Goal: Task Accomplishment & Management: Complete application form

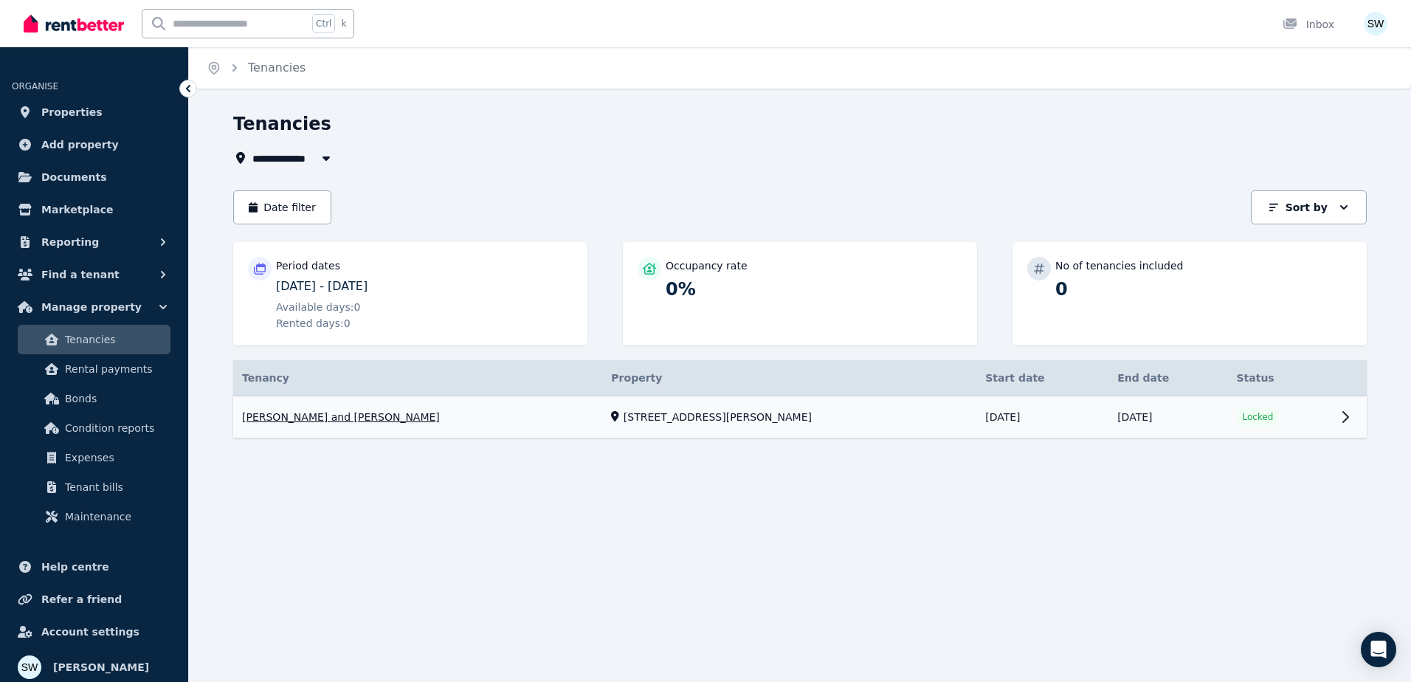
click at [834, 419] on link "View property details" at bounding box center [799, 417] width 1133 height 42
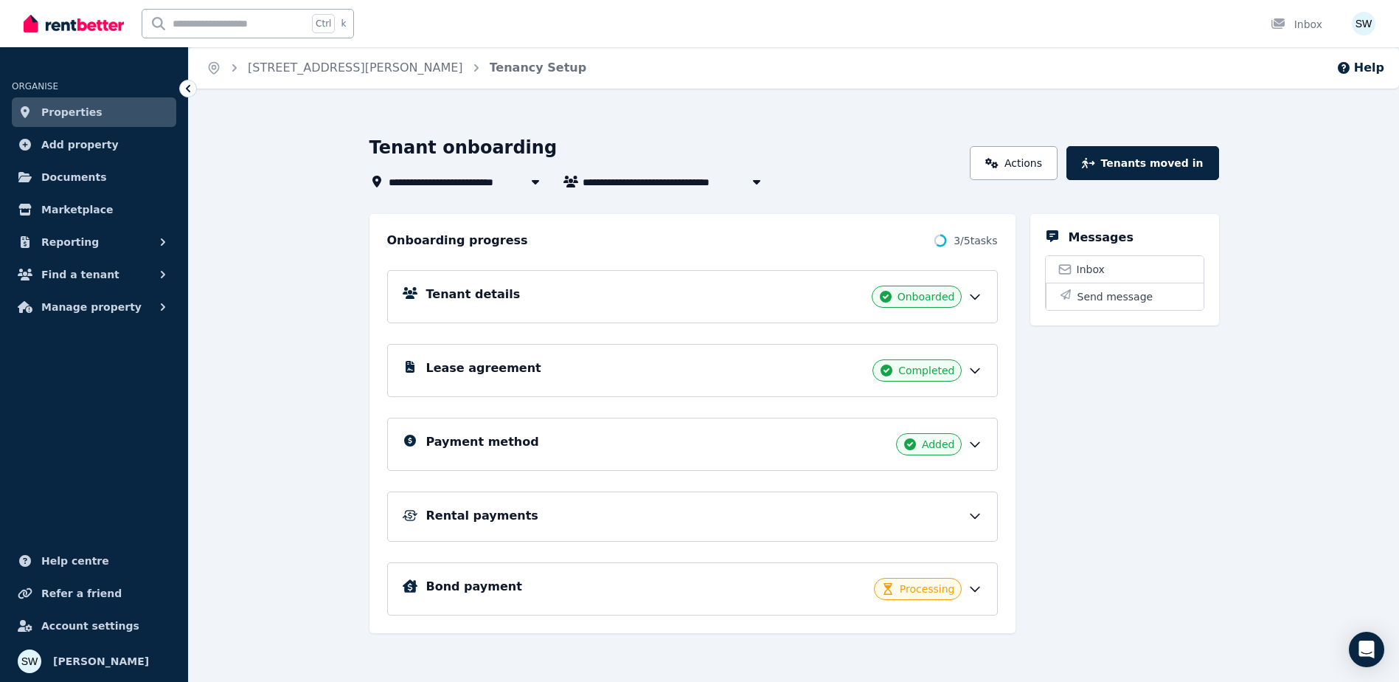
drag, startPoint x: 1305, startPoint y: 1, endPoint x: 268, endPoint y: 354, distance: 1095.8
click at [268, 354] on div "**********" at bounding box center [794, 421] width 1211 height 570
click at [160, 302] on icon "button" at bounding box center [163, 307] width 15 height 15
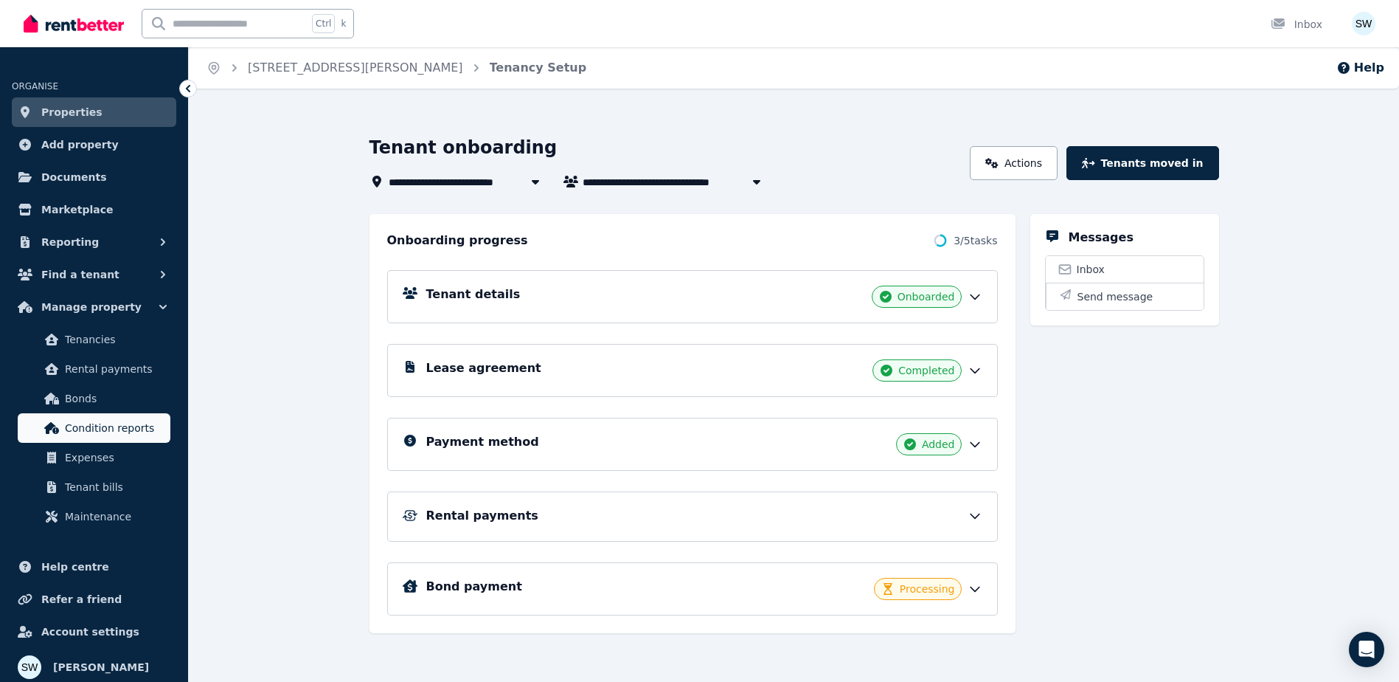
click at [136, 418] on link "Condition reports" at bounding box center [94, 428] width 153 height 30
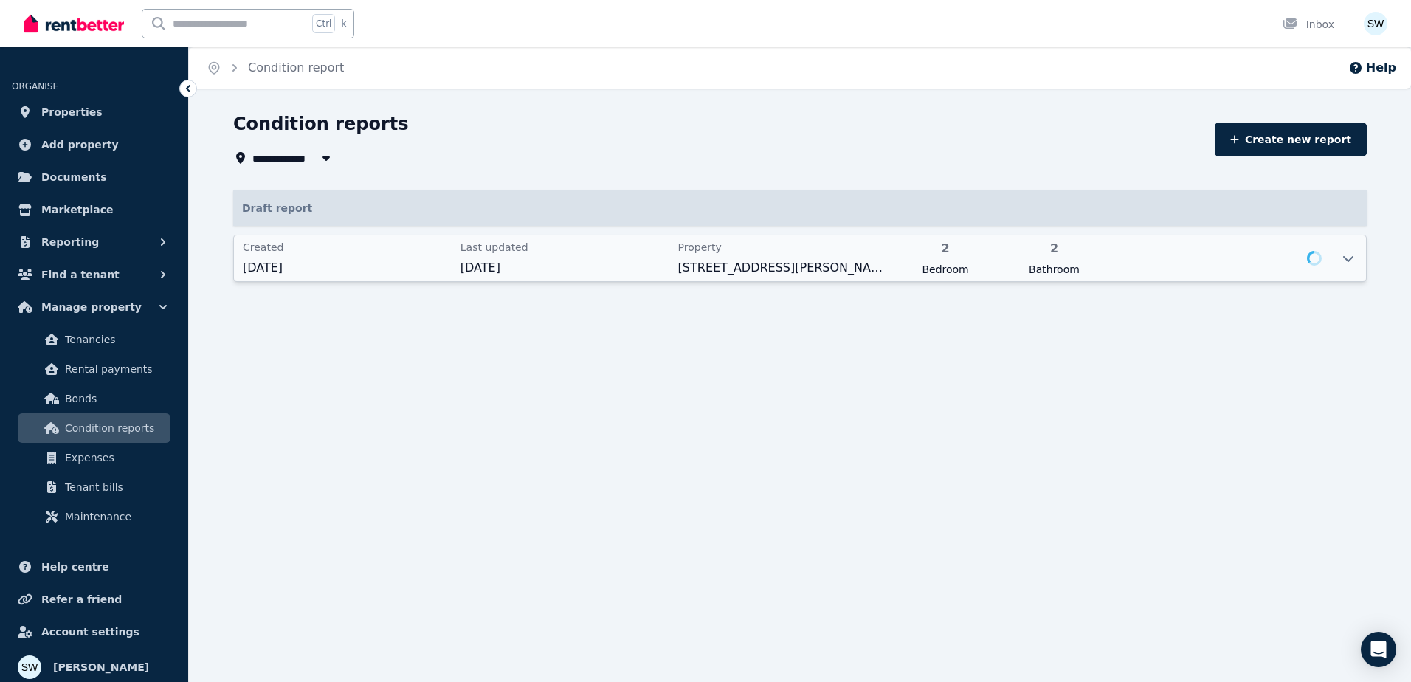
click at [797, 277] on div "Created [DATE] Last updated [DATE] Property [STREET_ADDRESS][PERSON_NAME] 2 Bed…" at bounding box center [782, 258] width 1096 height 46
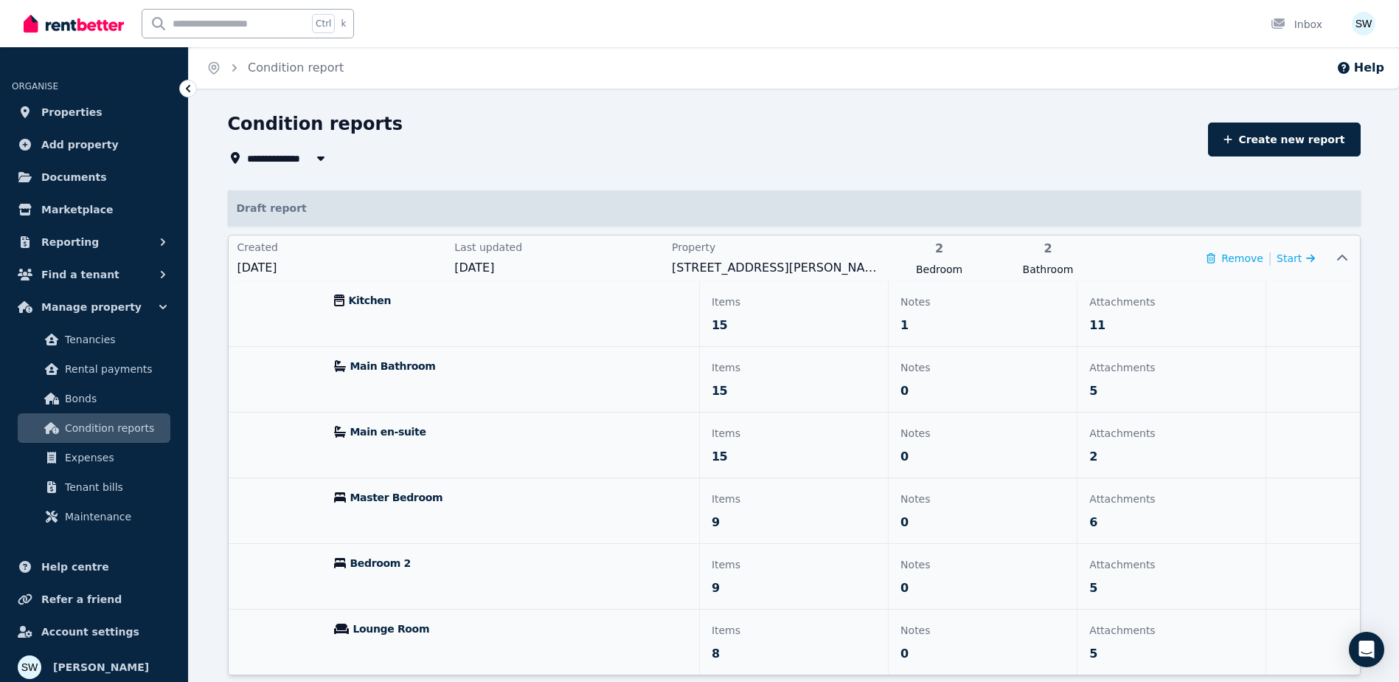
click at [852, 324] on p "15" at bounding box center [794, 325] width 165 height 18
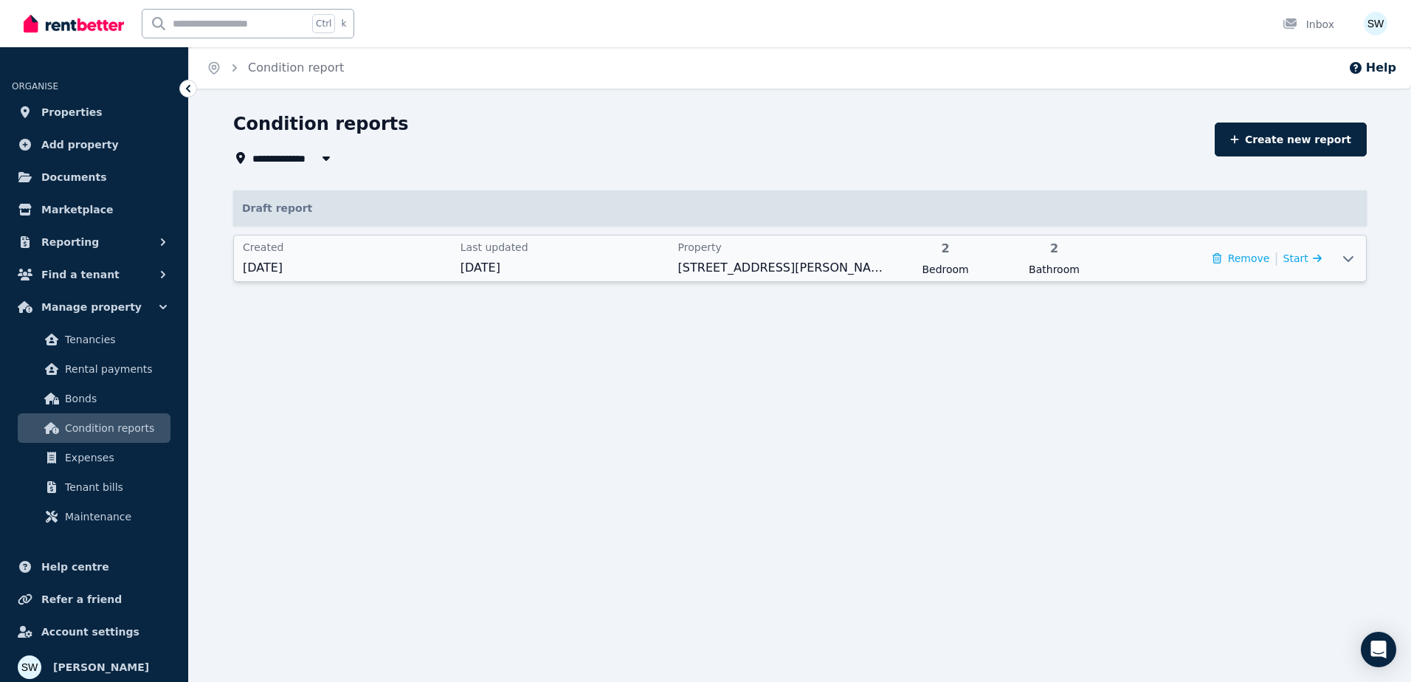
click at [1324, 255] on div "Created [DATE] Last updated [DATE] Property [STREET_ADDRESS][PERSON_NAME] 2 Bed…" at bounding box center [782, 258] width 1096 height 46
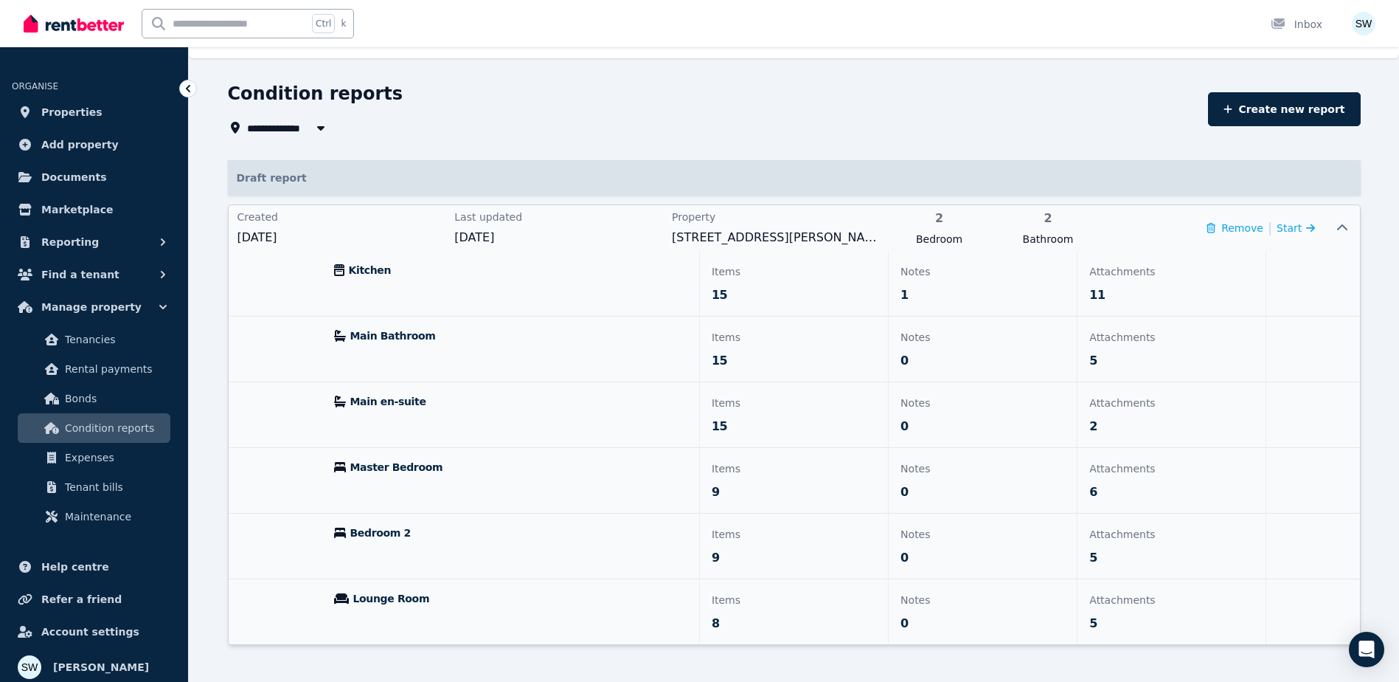
scroll to position [46, 0]
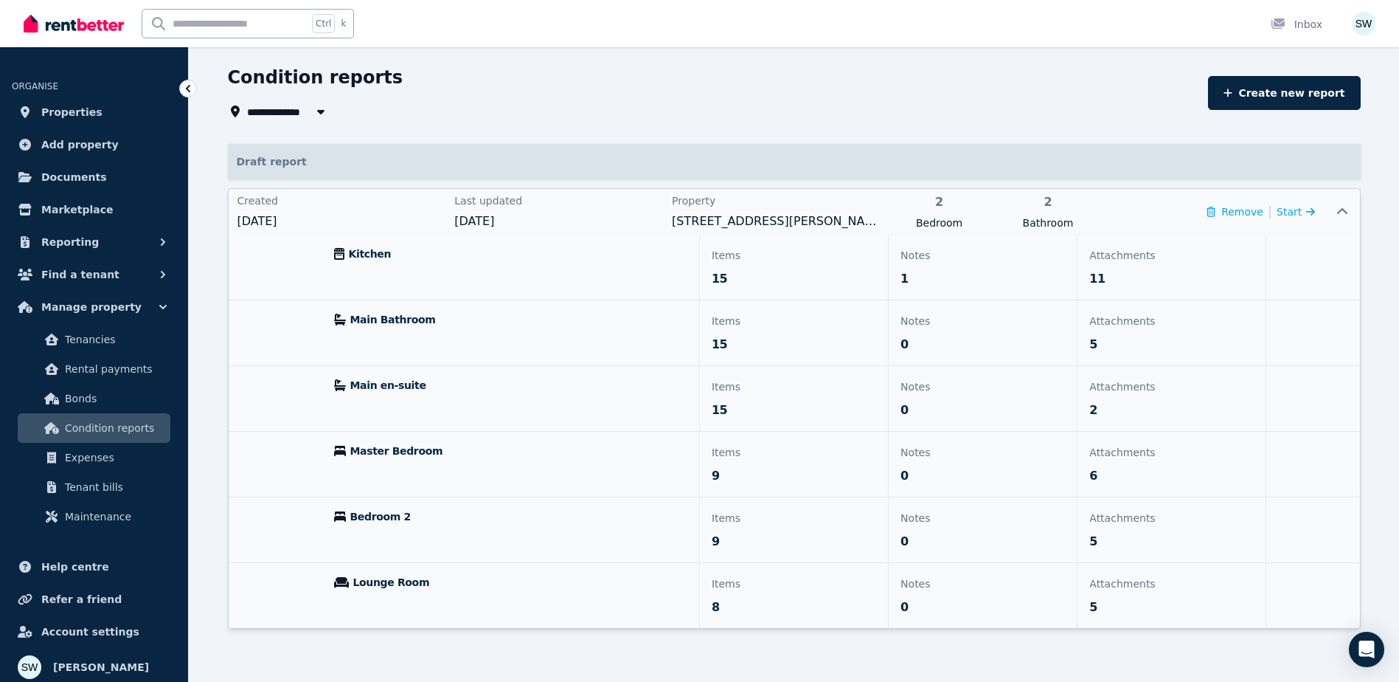
click at [446, 281] on div "Kitchen" at bounding box center [510, 267] width 377 height 65
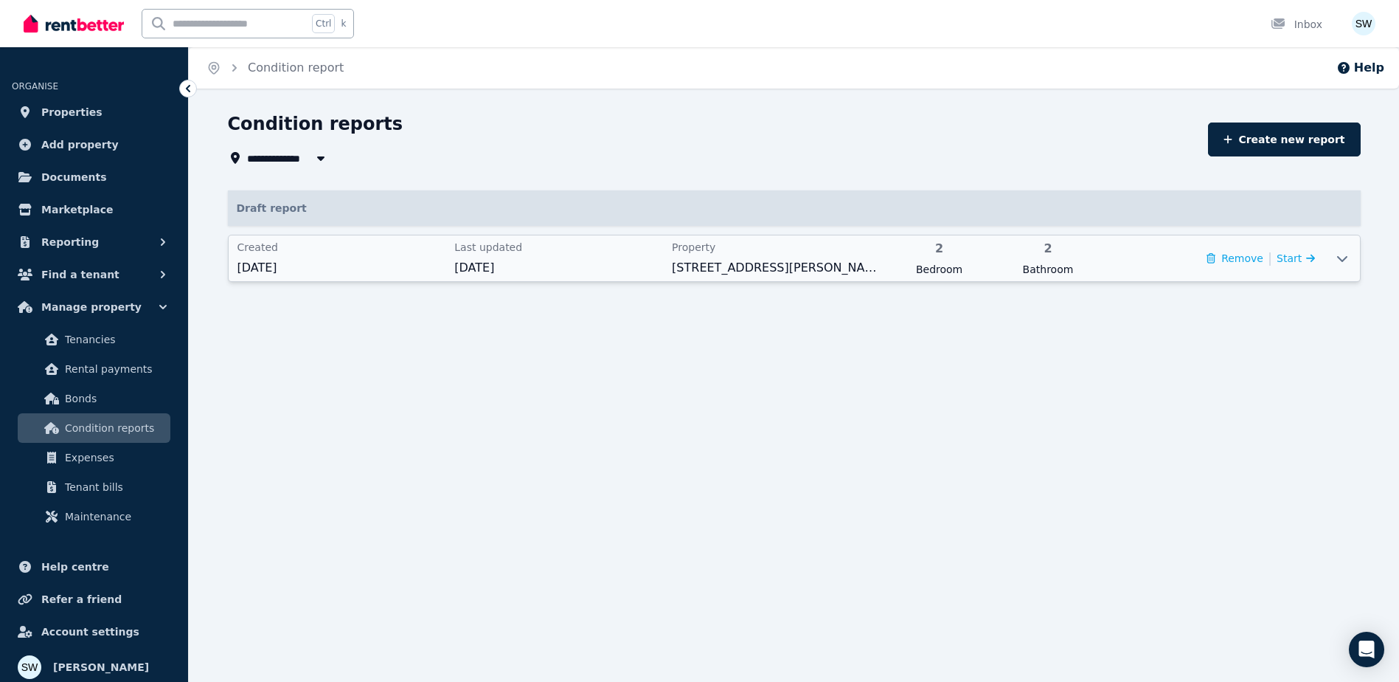
scroll to position [0, 0]
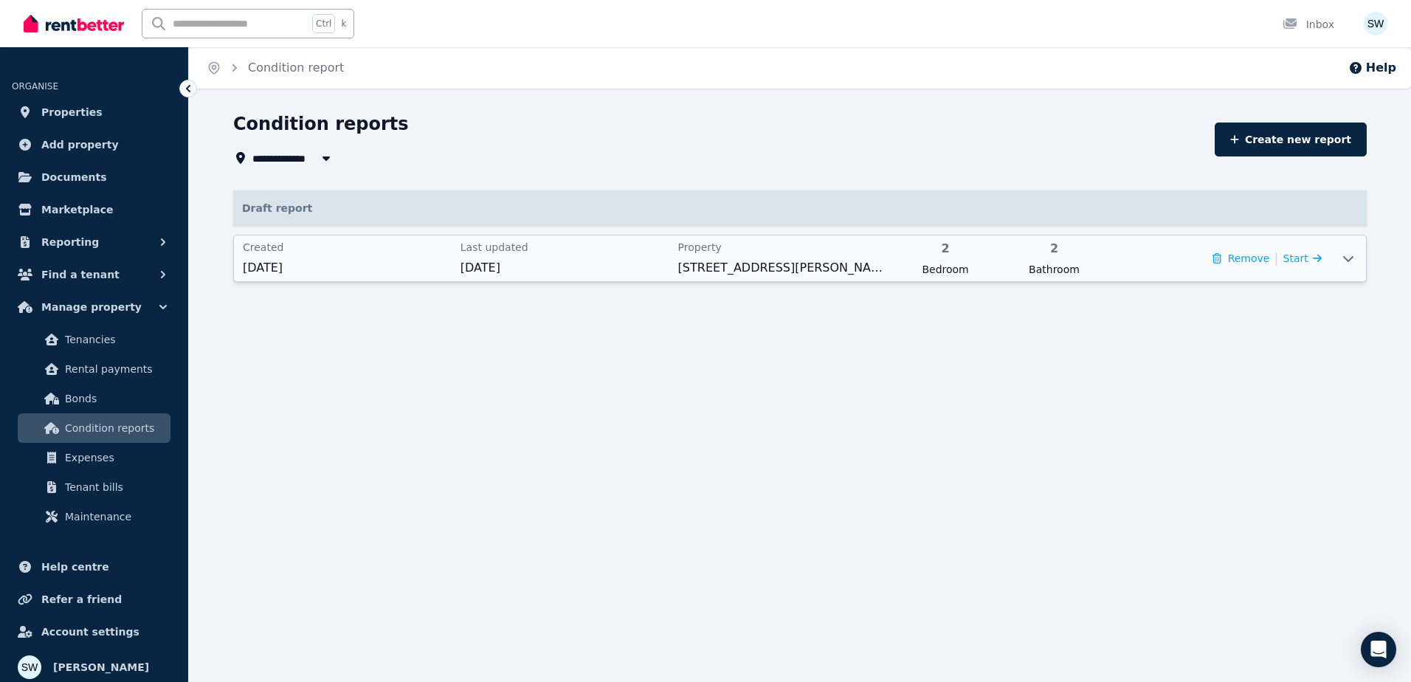
click at [966, 281] on div "Created [DATE] Last updated [DATE] Property [STREET_ADDRESS][PERSON_NAME] 2 Bed…" at bounding box center [799, 258] width 1133 height 47
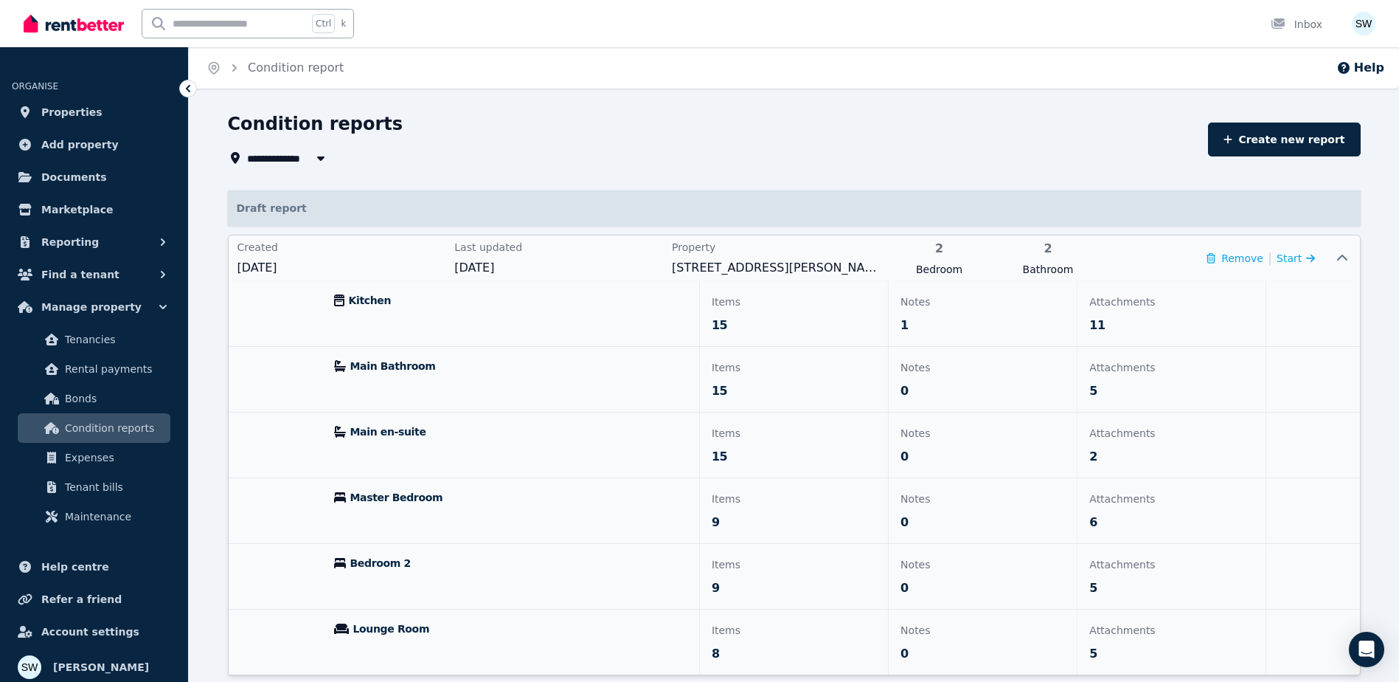
scroll to position [46, 0]
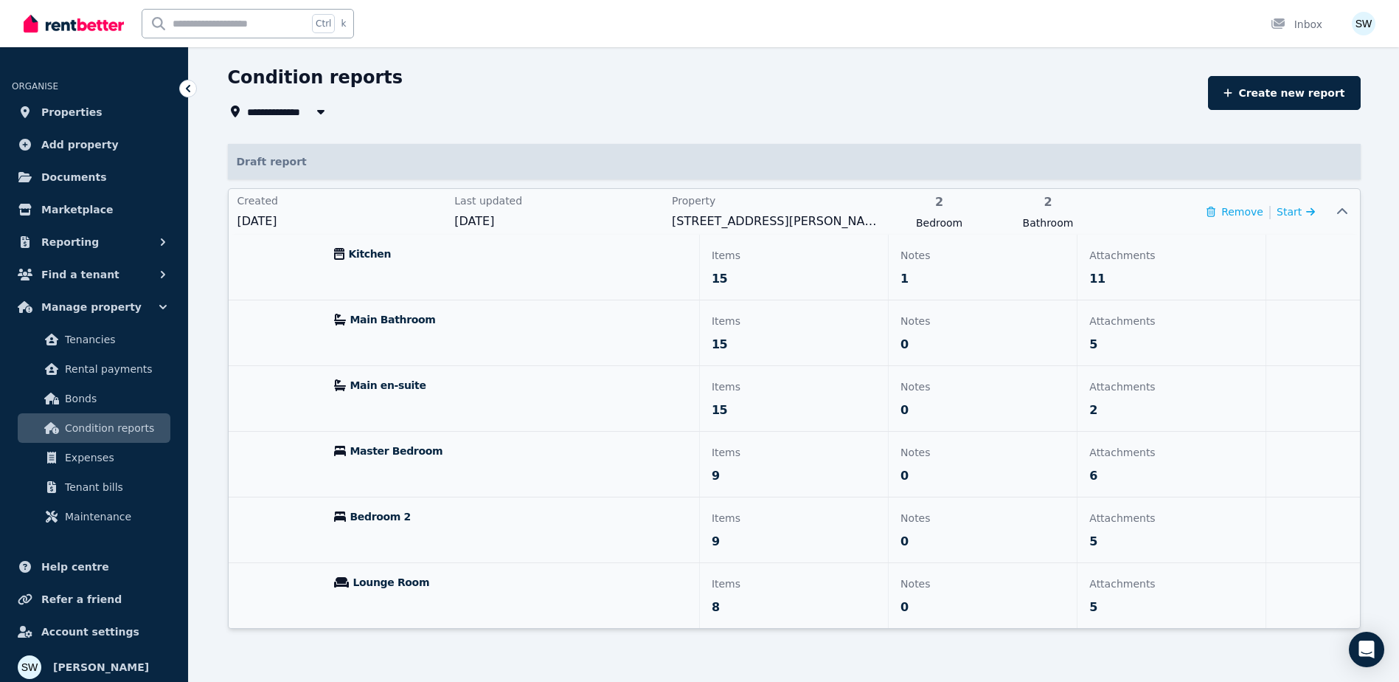
click at [958, 266] on div "Notes 1" at bounding box center [983, 267] width 188 height 65
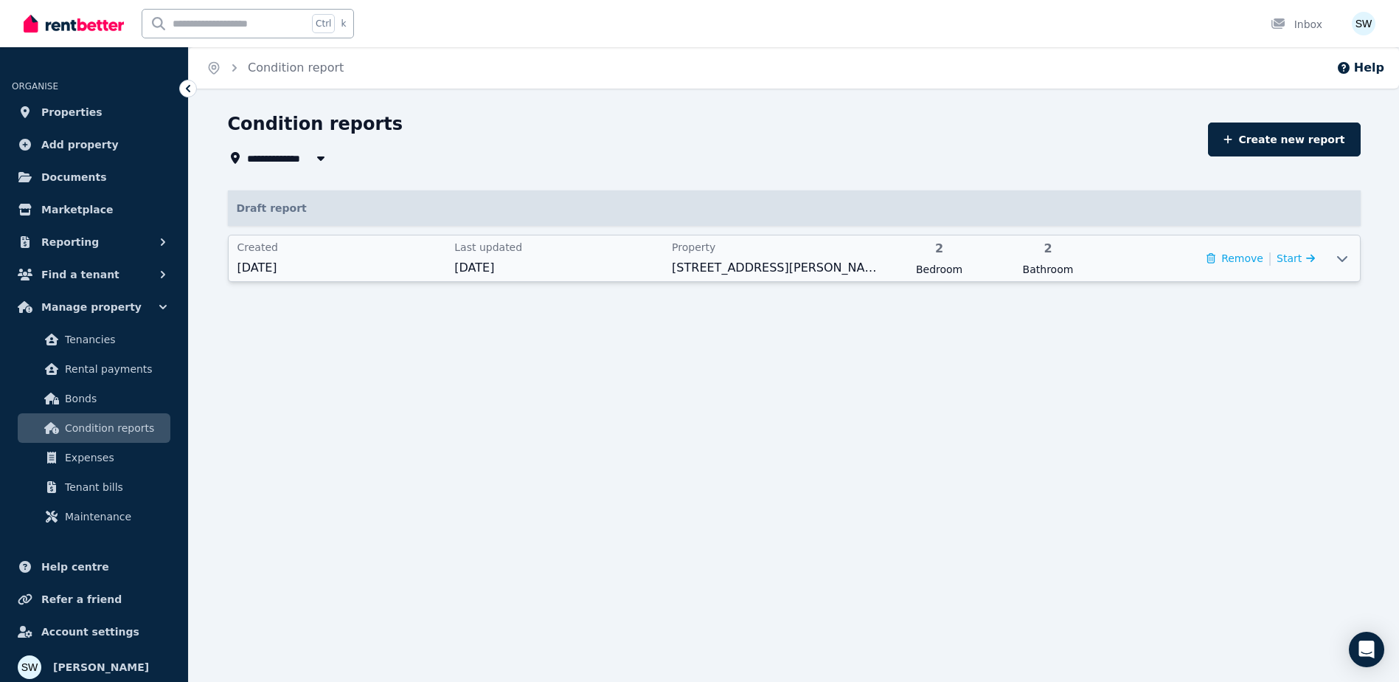
scroll to position [0, 0]
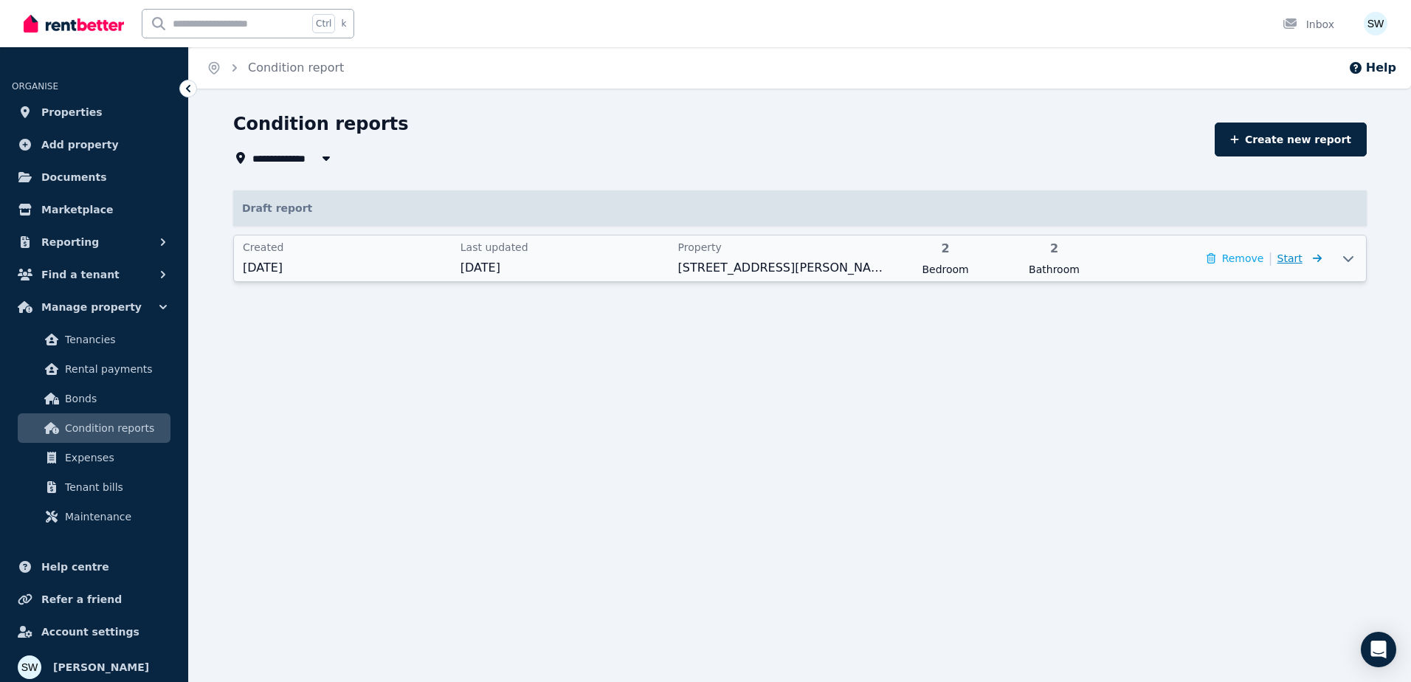
click at [1303, 253] on span "Start" at bounding box center [1299, 258] width 44 height 18
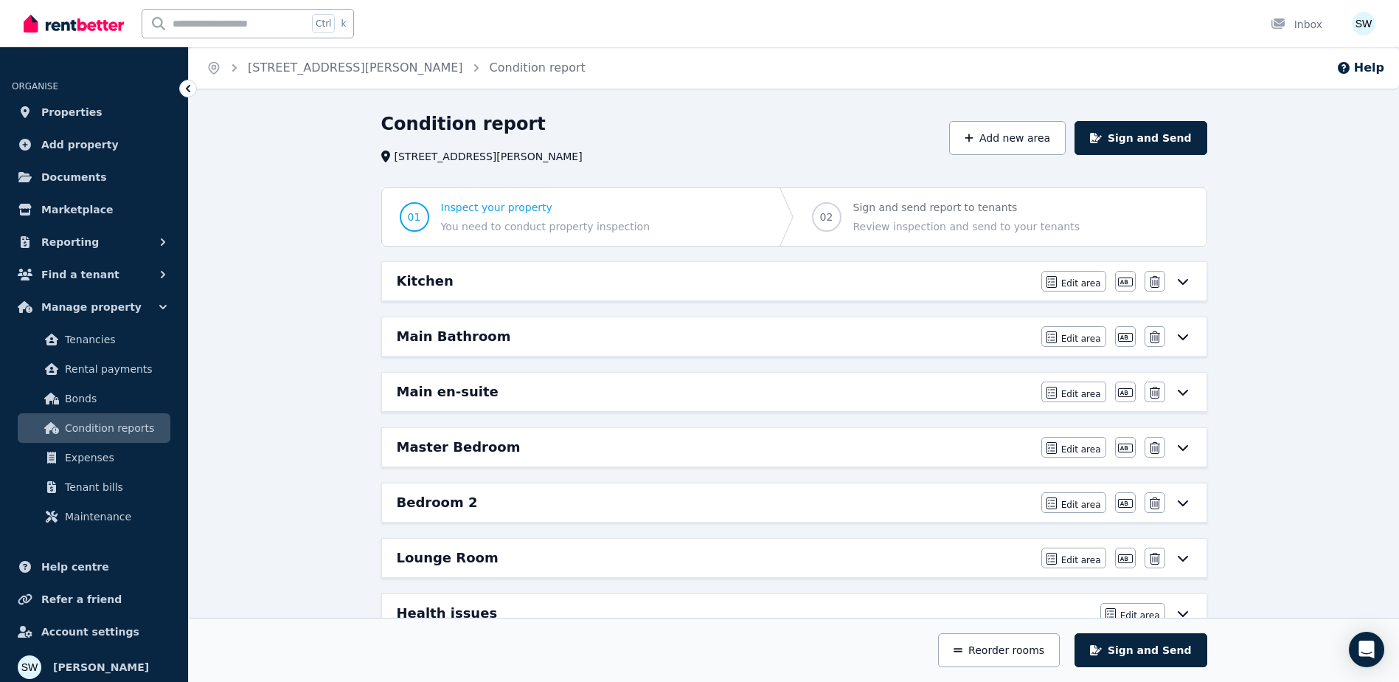
click at [755, 276] on div "Kitchen" at bounding box center [715, 281] width 636 height 21
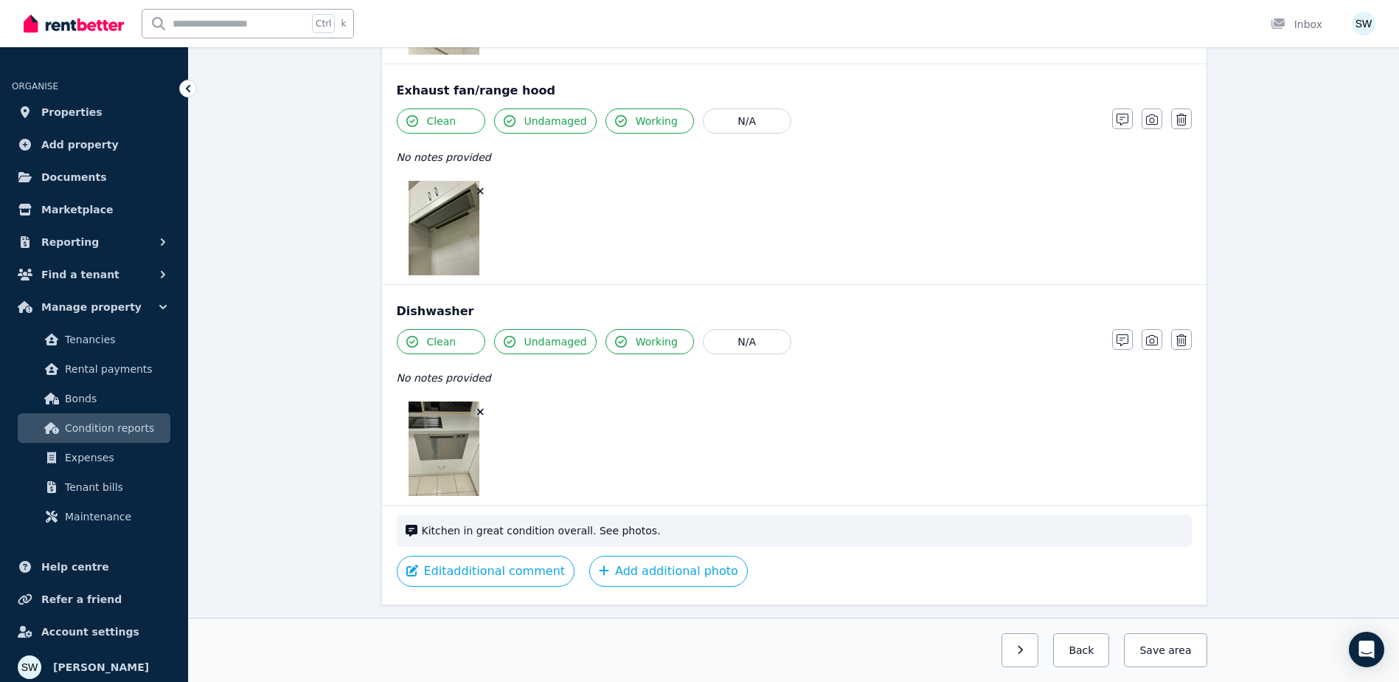
scroll to position [2599, 0]
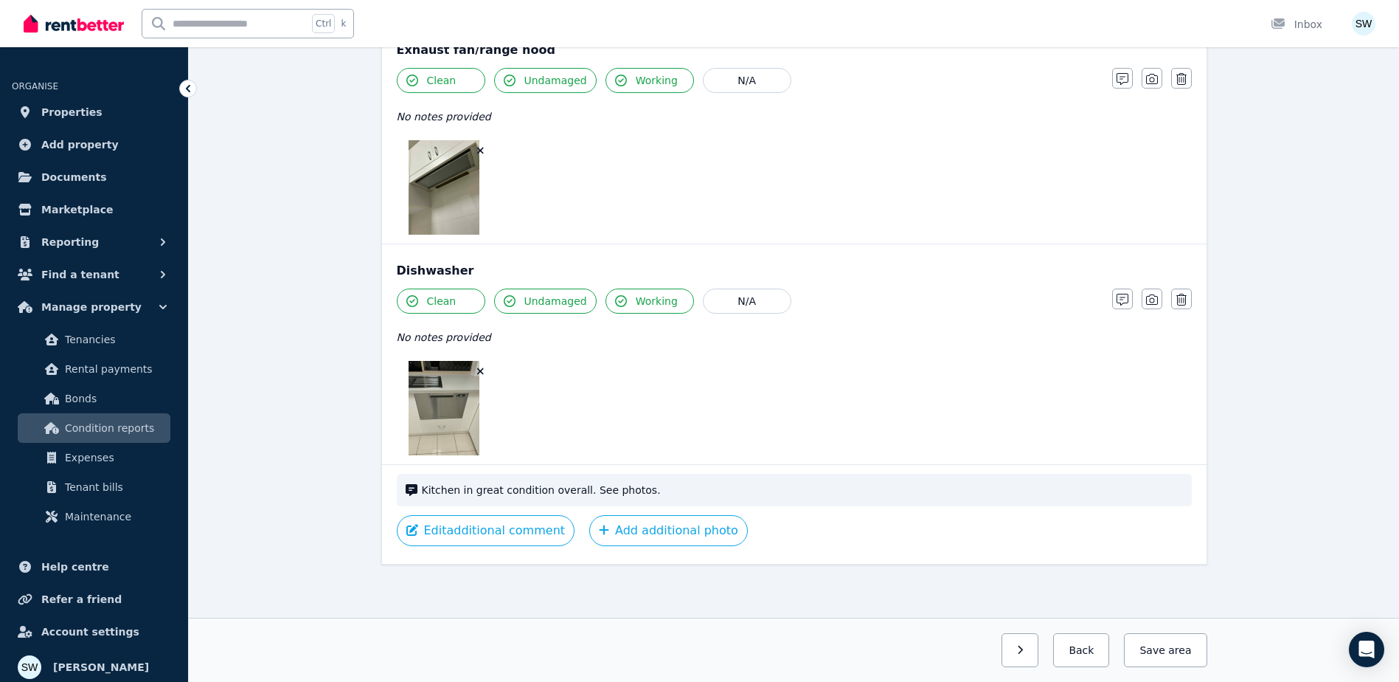
click at [1027, 656] on button "button" at bounding box center [1021, 650] width 38 height 34
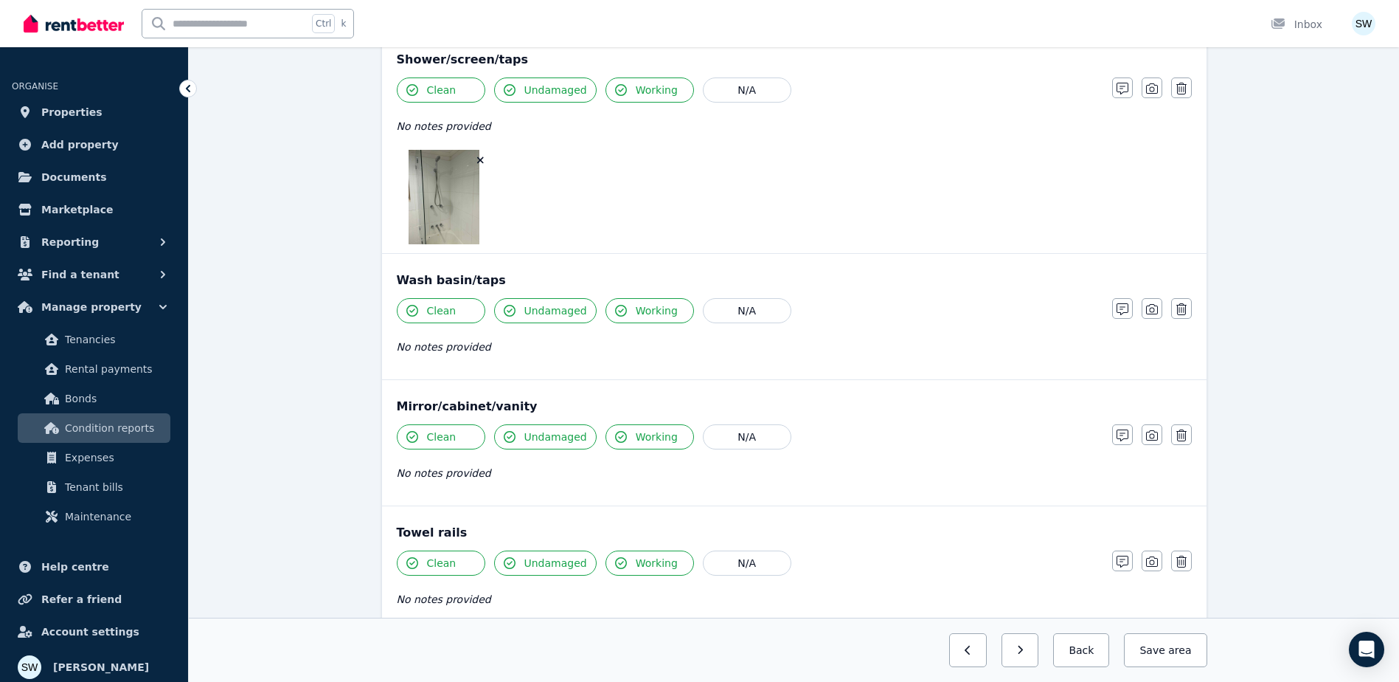
scroll to position [1623, 0]
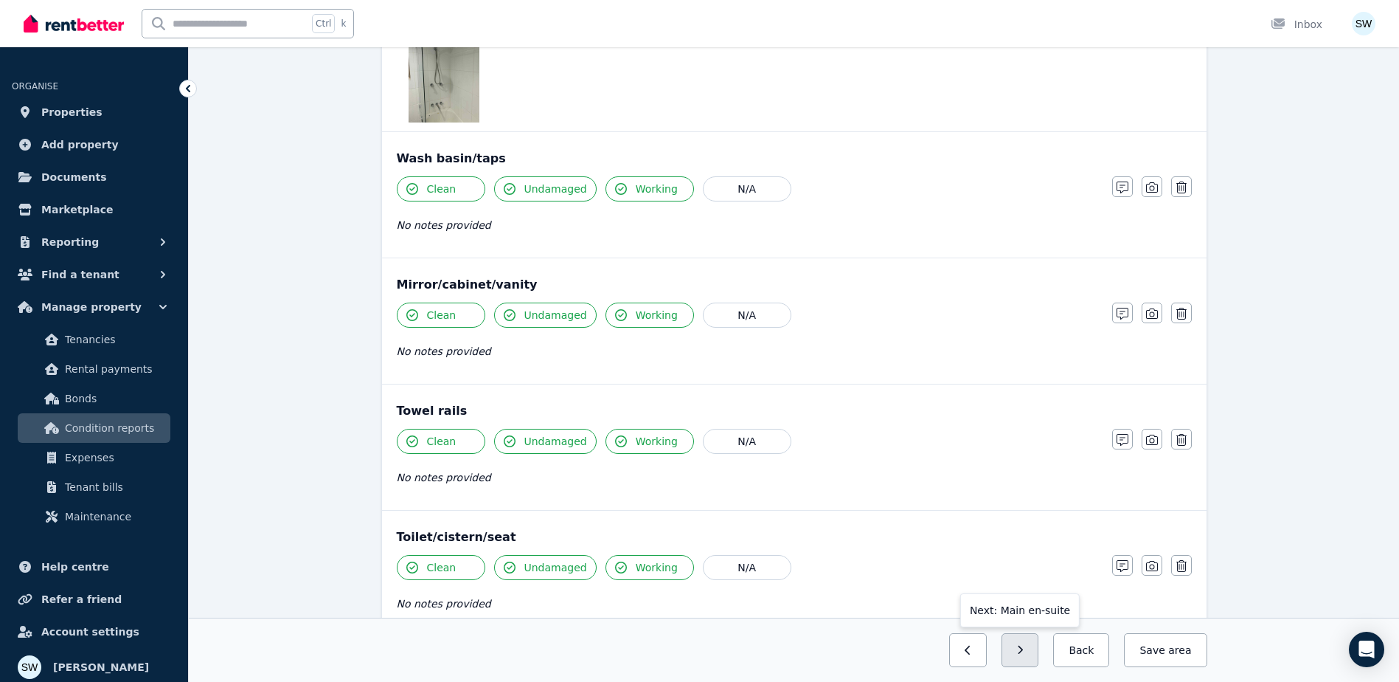
click at [1038, 640] on button "button" at bounding box center [1021, 650] width 38 height 34
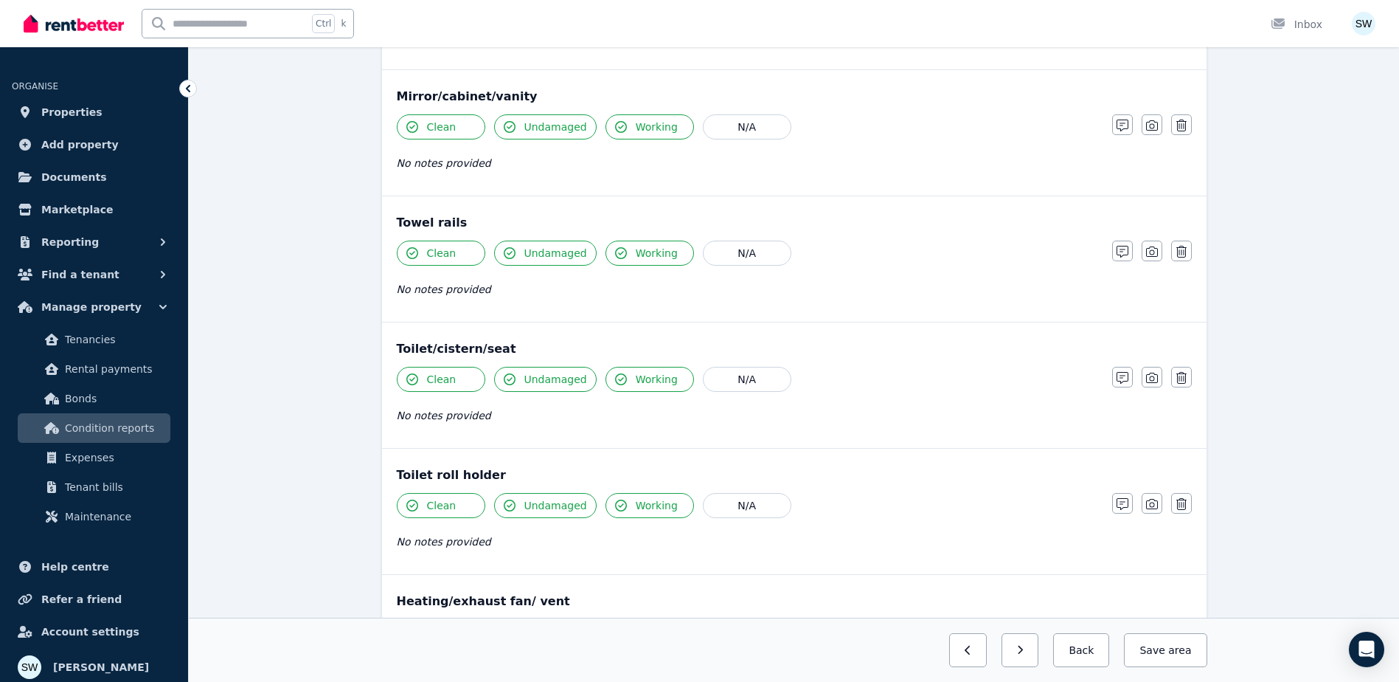
scroll to position [1826, 0]
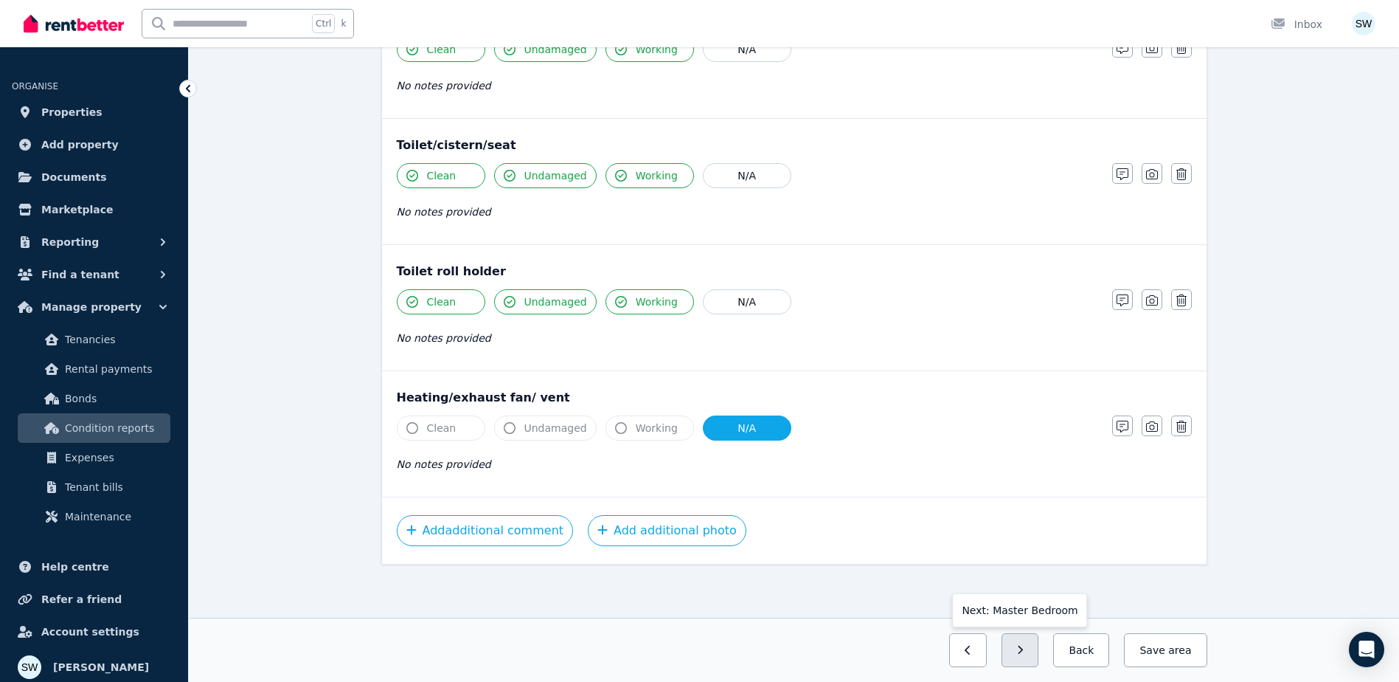
click at [1039, 655] on button "button" at bounding box center [1021, 650] width 38 height 34
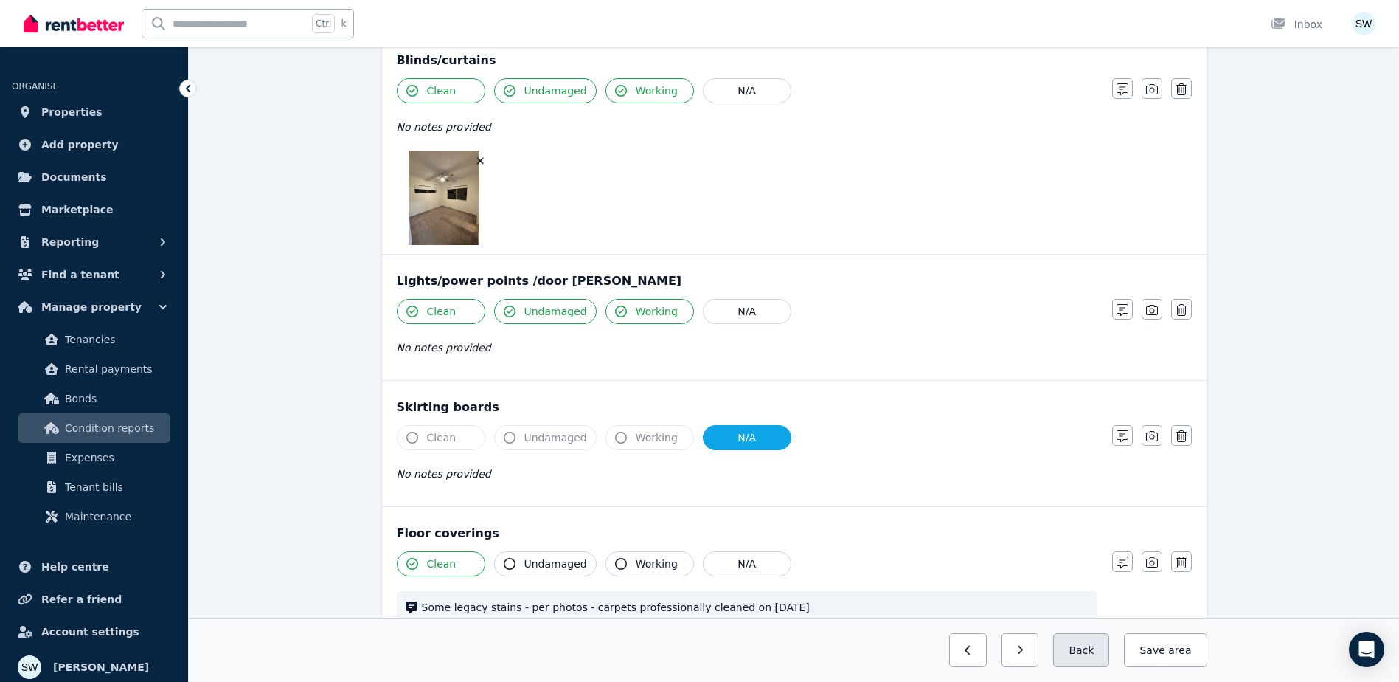
scroll to position [1352, 0]
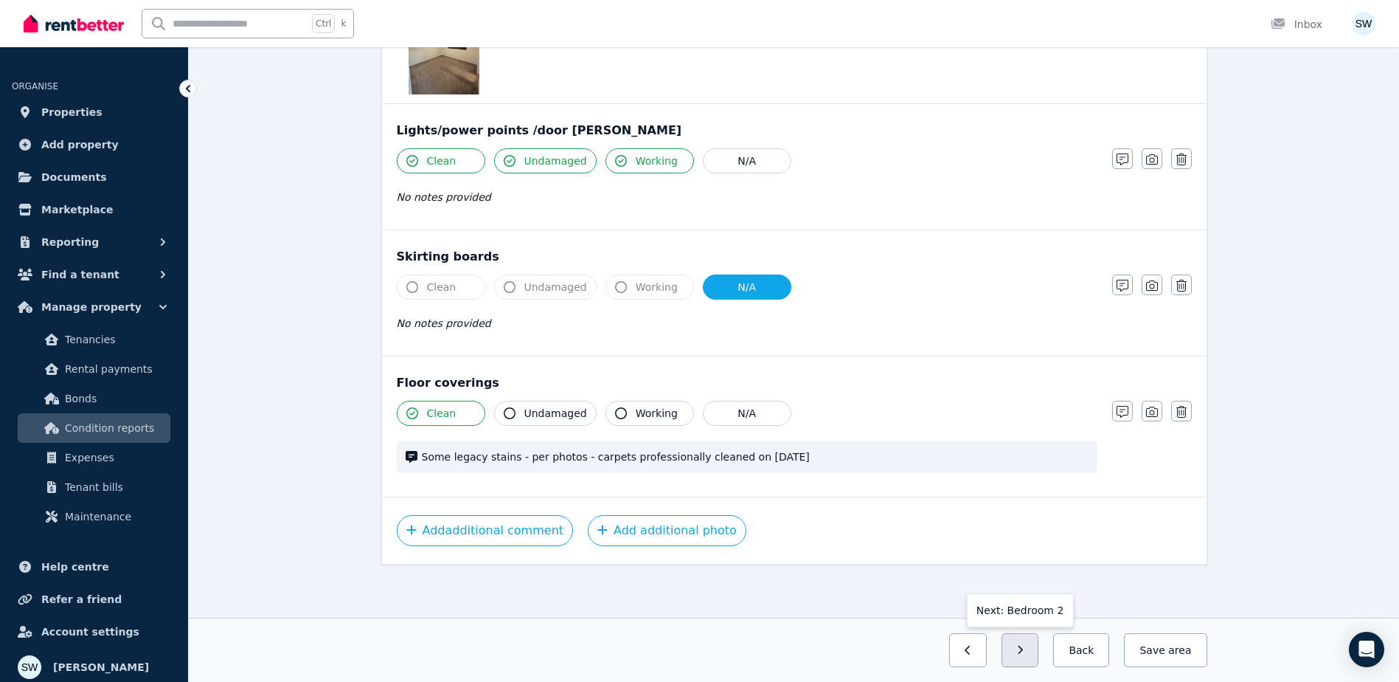
click at [1039, 654] on button "button" at bounding box center [1021, 650] width 38 height 34
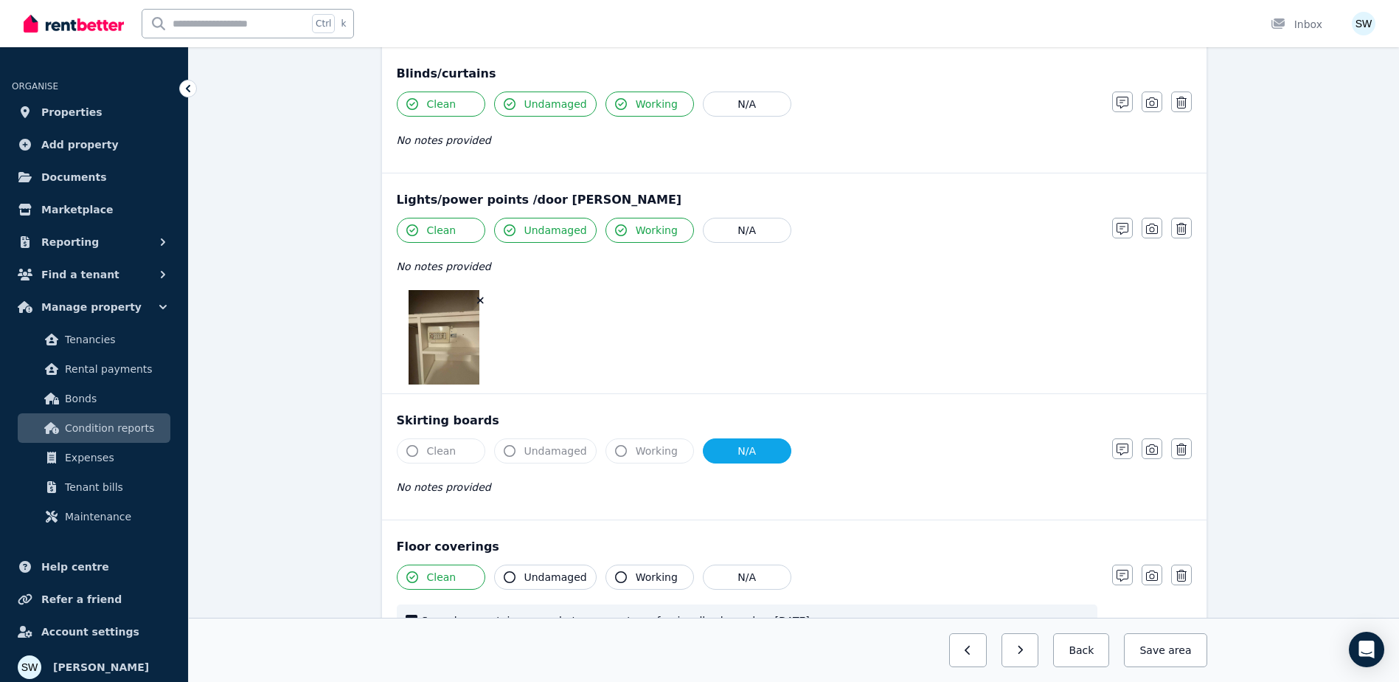
scroll to position [1328, 0]
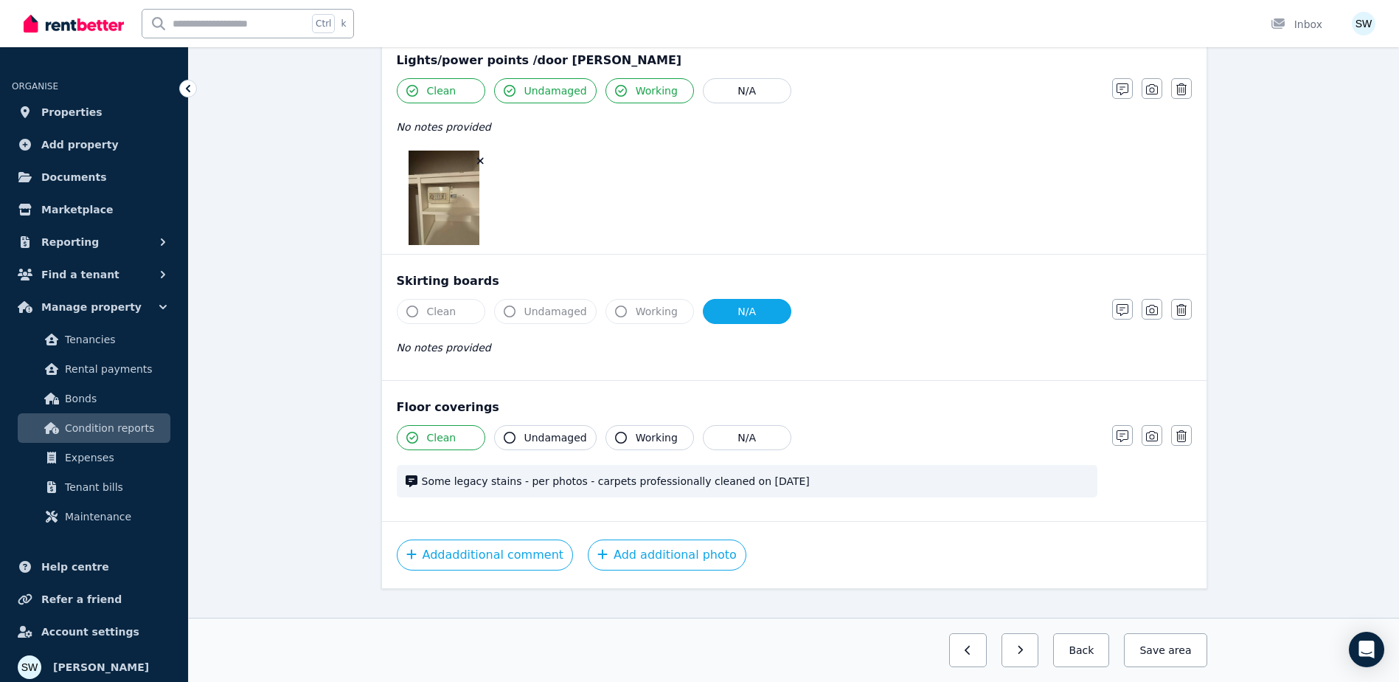
click at [1039, 662] on button "button" at bounding box center [1021, 650] width 38 height 34
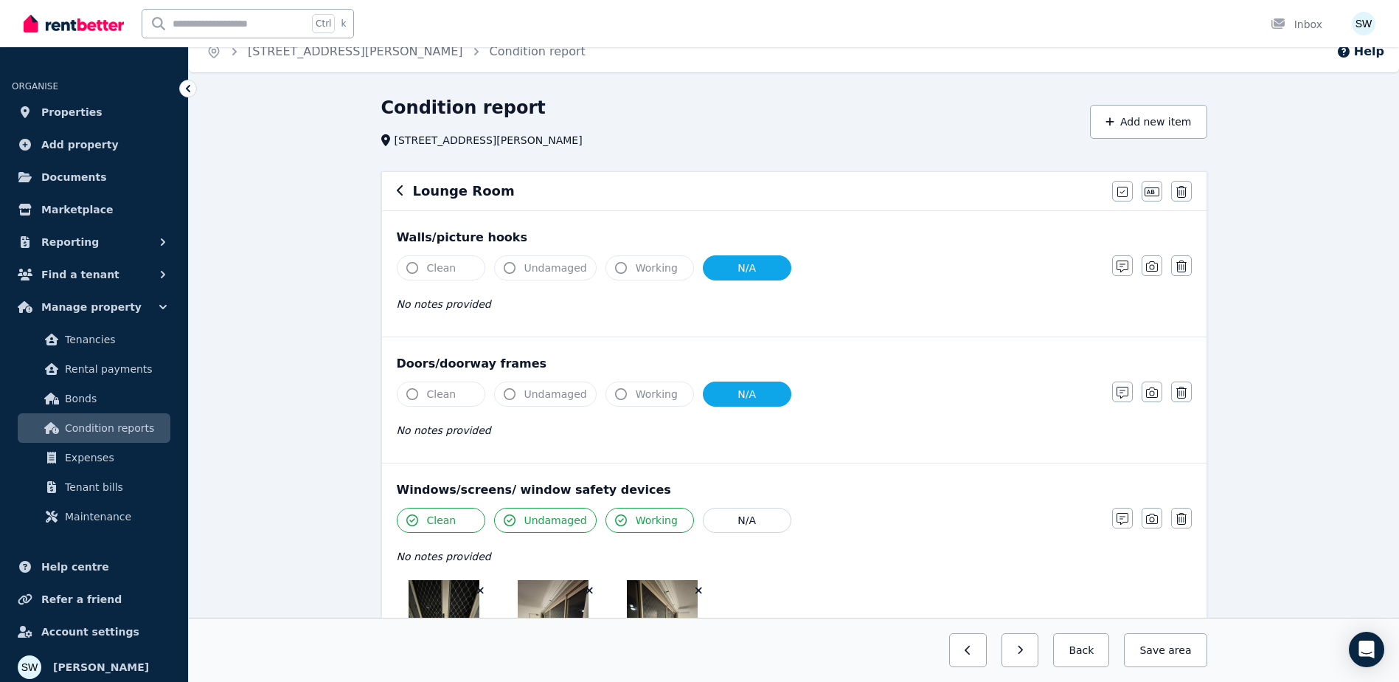
scroll to position [0, 0]
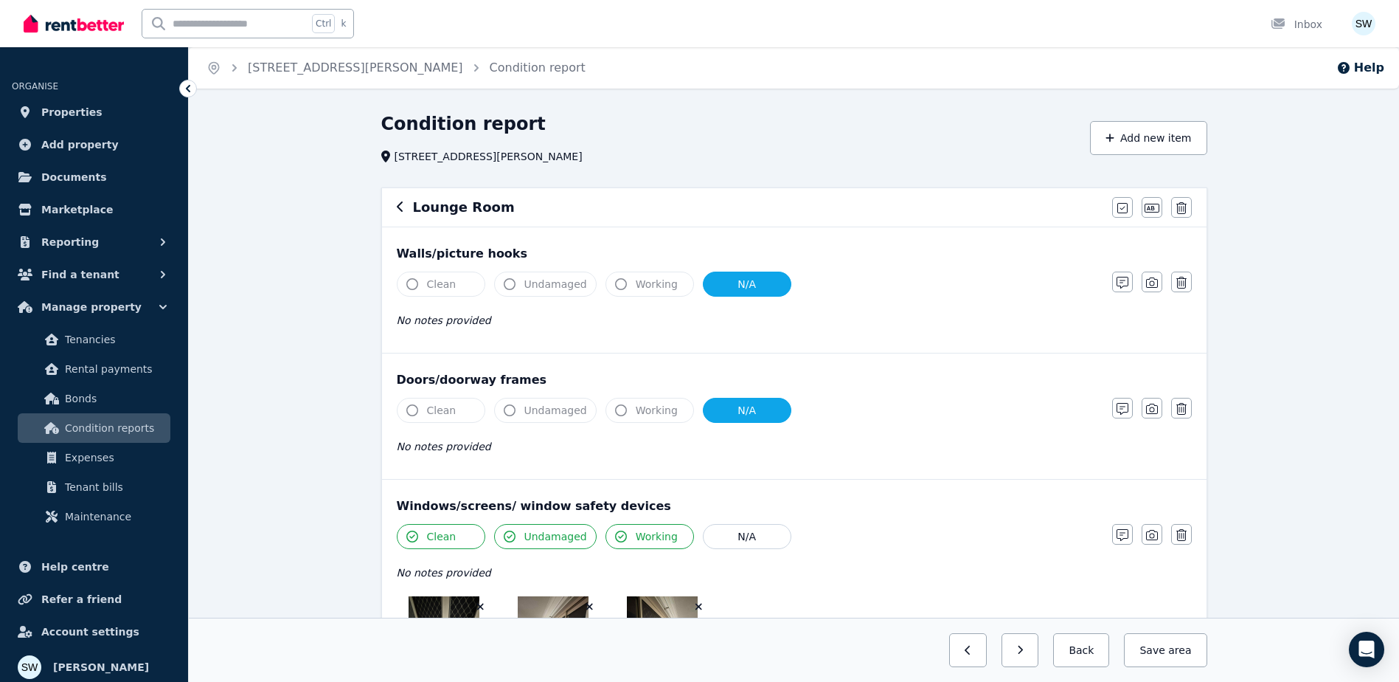
click at [1039, 651] on button "button" at bounding box center [1021, 650] width 38 height 34
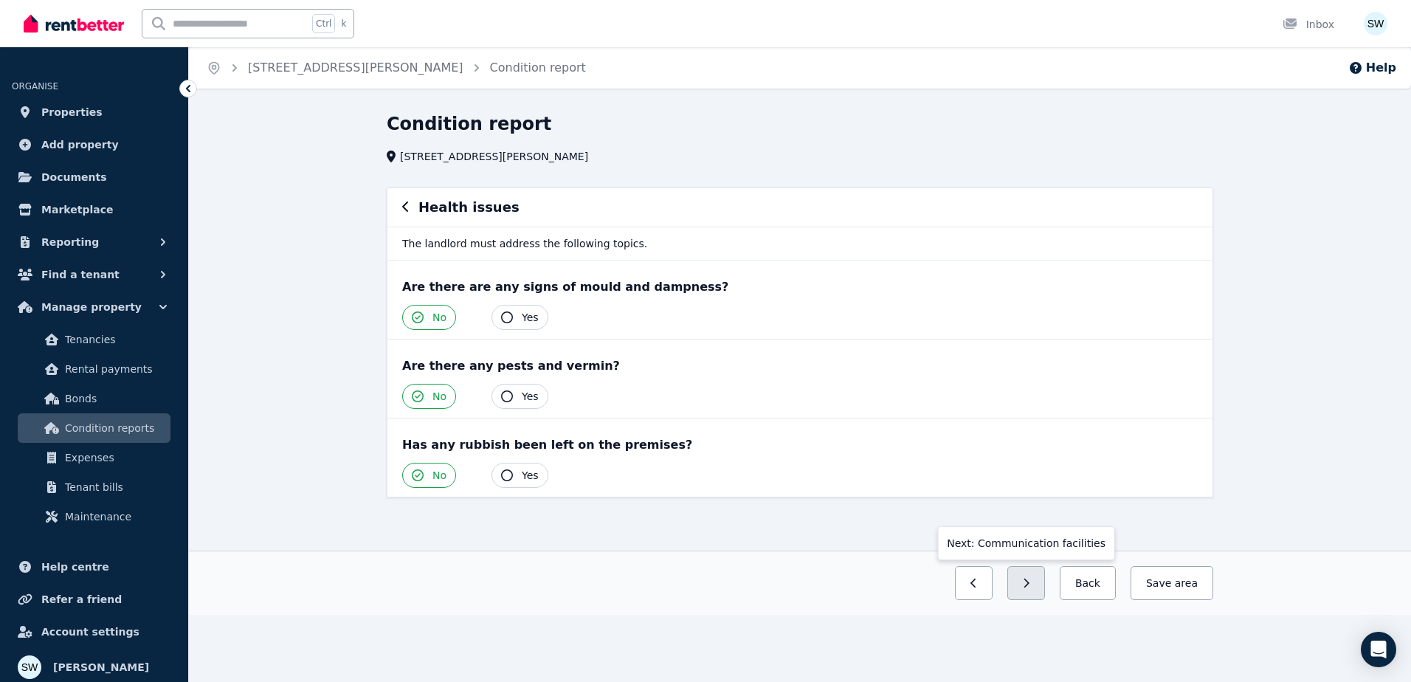
click at [1029, 586] on icon "button" at bounding box center [1025, 583] width 7 height 10
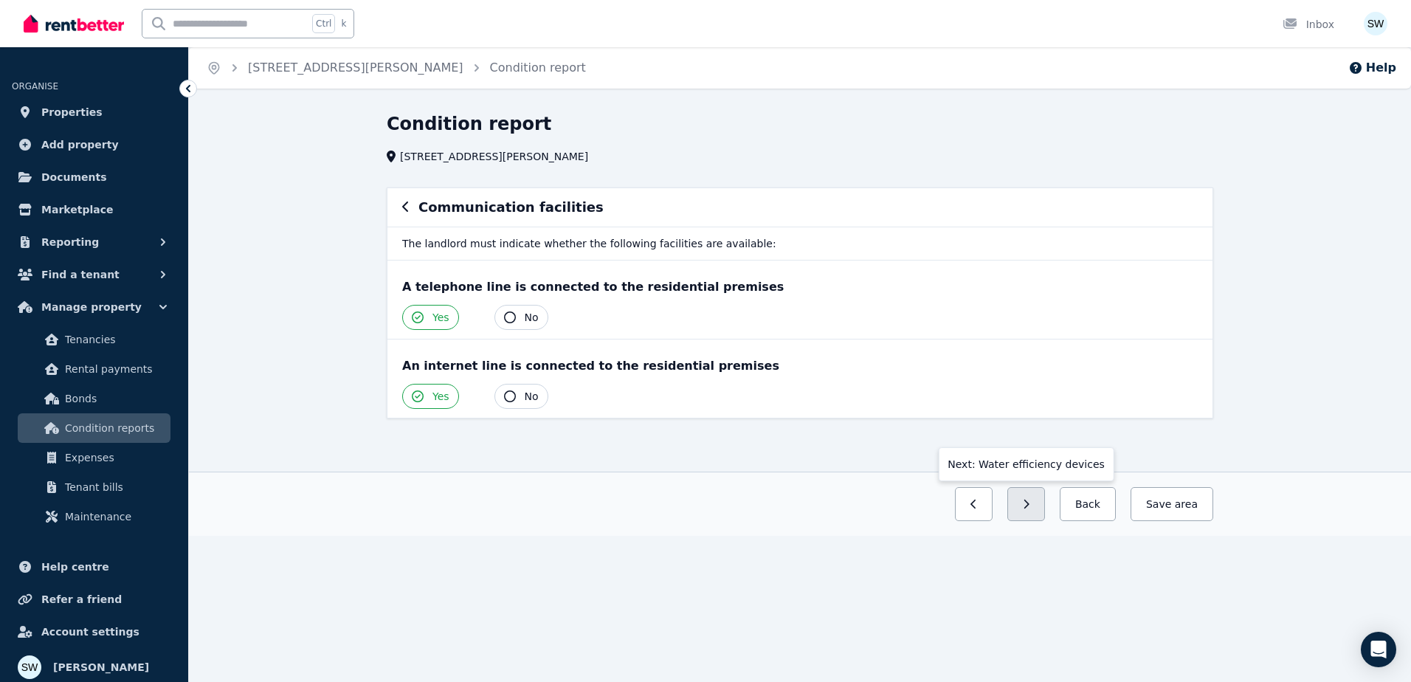
click at [1042, 513] on button "button" at bounding box center [1026, 504] width 38 height 34
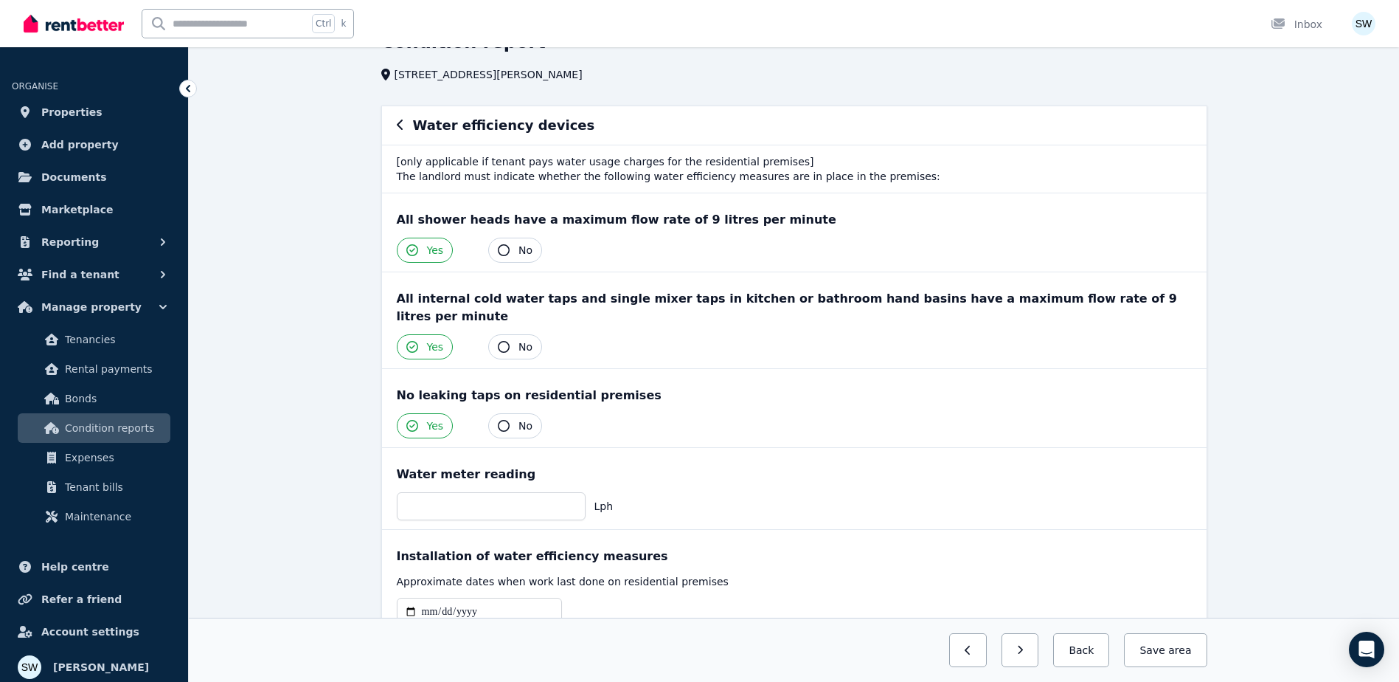
scroll to position [147, 0]
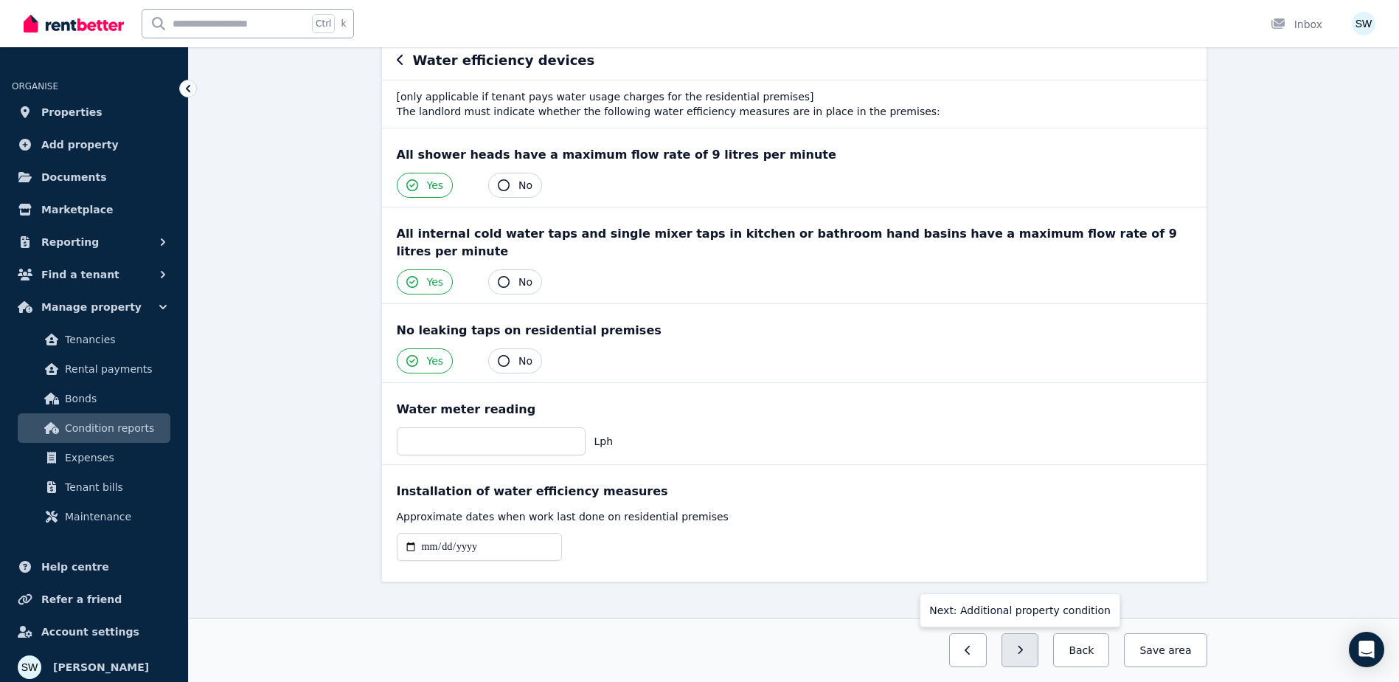
click at [1024, 650] on icon "button" at bounding box center [1020, 650] width 7 height 10
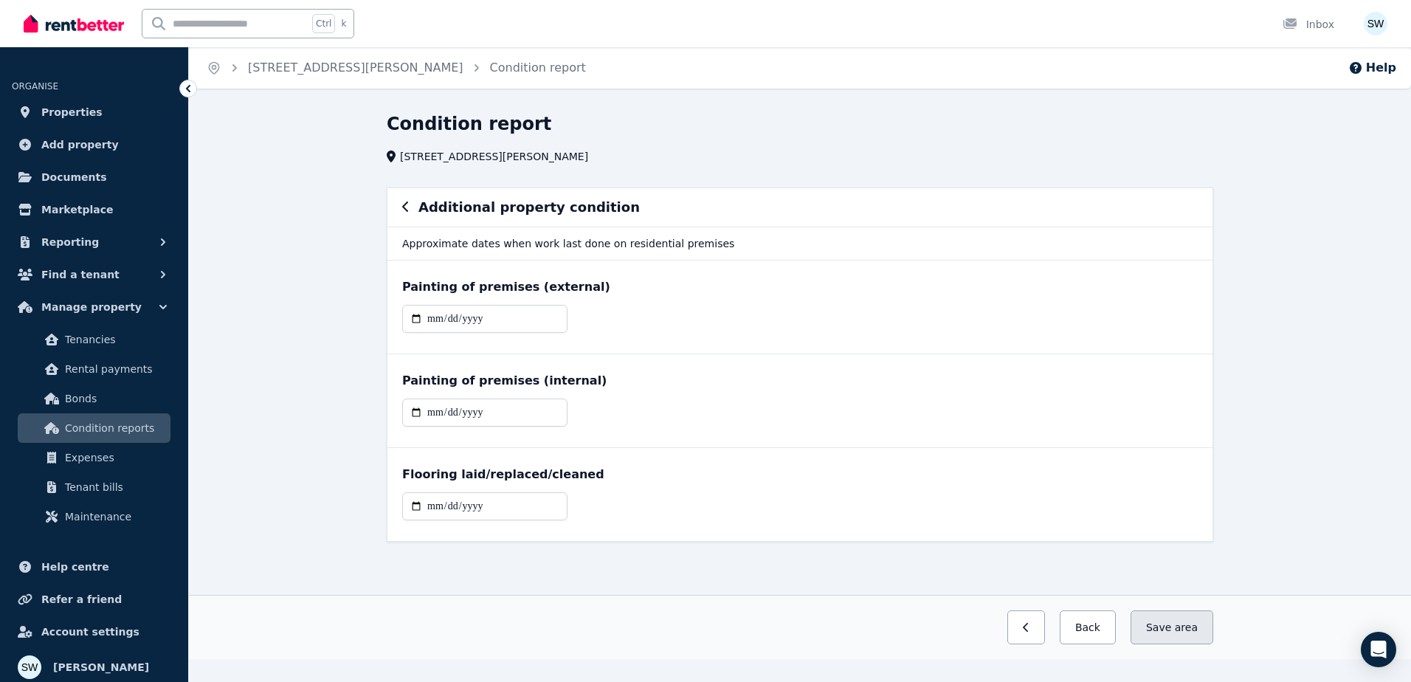
click at [1165, 634] on button "Save area" at bounding box center [1171, 627] width 83 height 34
click at [1166, 634] on button "Save area" at bounding box center [1171, 627] width 83 height 34
click at [1114, 633] on button "Back" at bounding box center [1081, 627] width 69 height 34
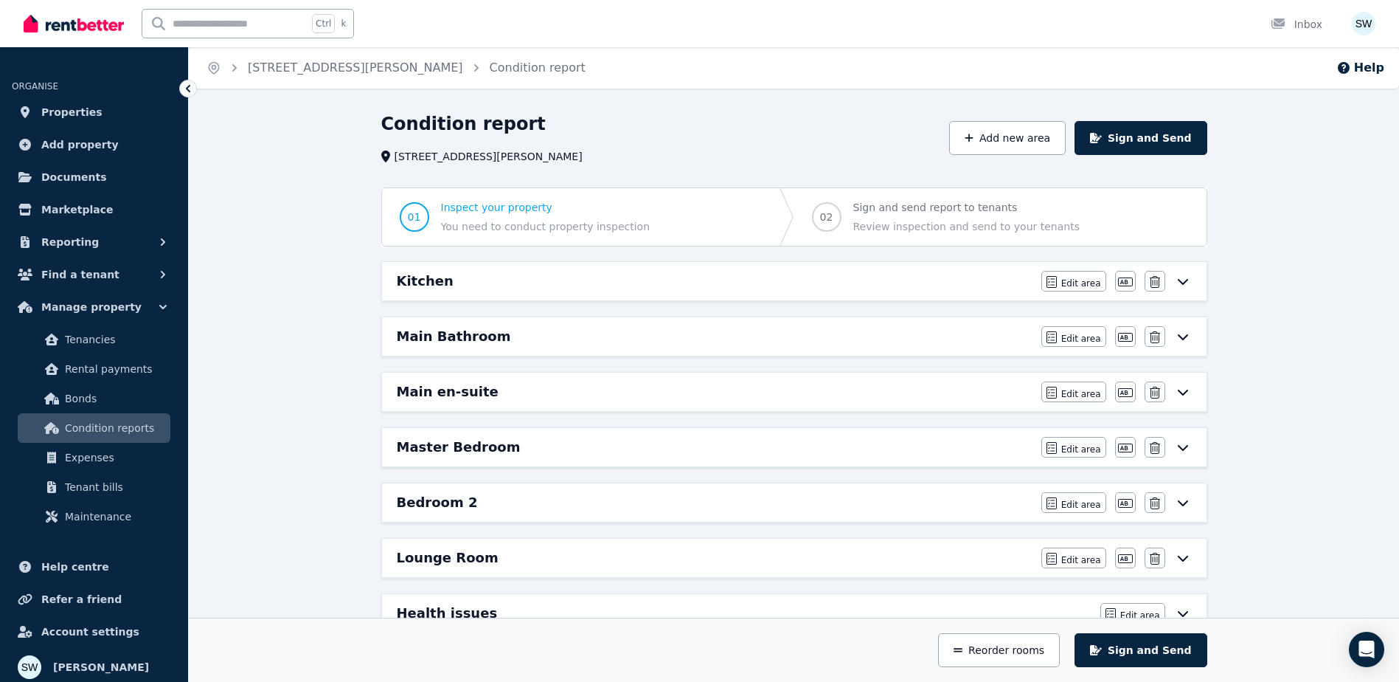
click at [1154, 648] on button "Sign and Send" at bounding box center [1141, 650] width 132 height 34
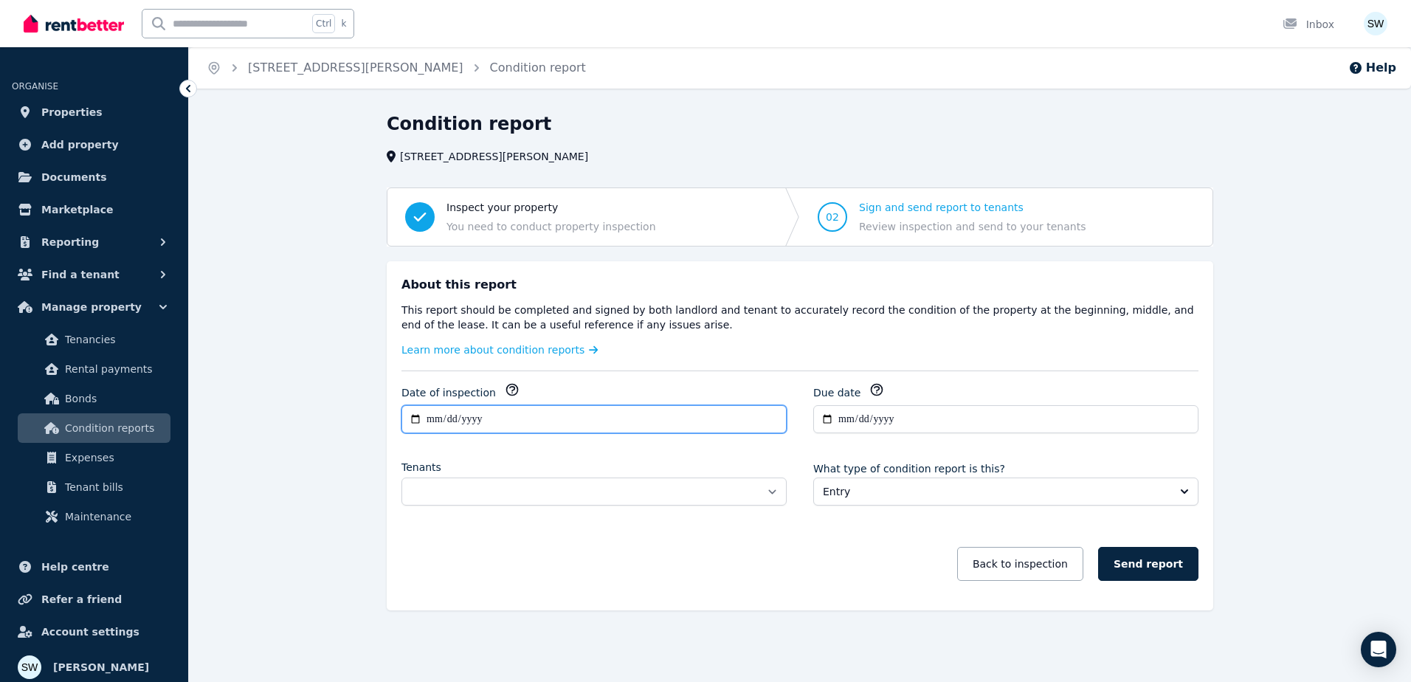
click at [463, 414] on input "**********" at bounding box center [593, 419] width 385 height 28
click at [423, 424] on input "**********" at bounding box center [593, 419] width 385 height 28
click at [437, 417] on input "**********" at bounding box center [593, 419] width 385 height 28
click at [420, 417] on input "**********" at bounding box center [593, 419] width 385 height 28
type input "**********"
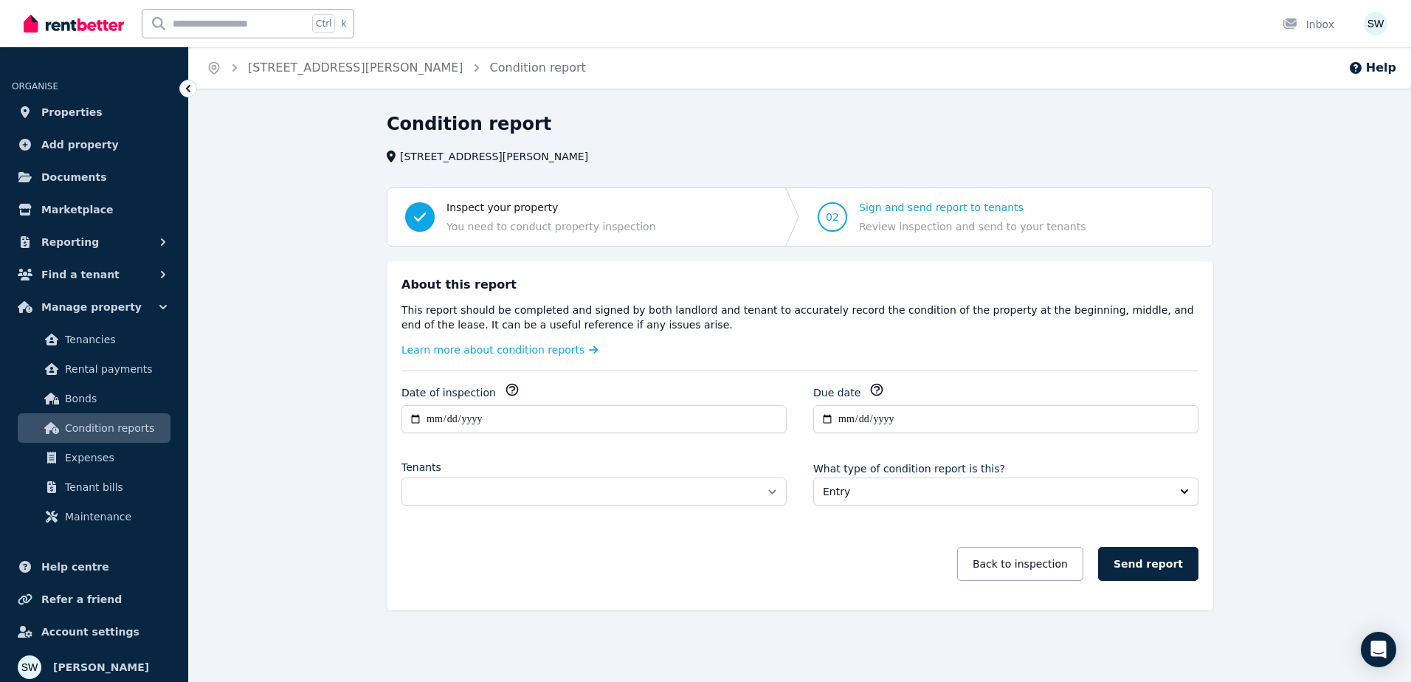
click at [378, 451] on div "**********" at bounding box center [800, 456] width 850 height 390
click at [871, 392] on icon "button" at bounding box center [876, 389] width 15 height 15
click at [892, 451] on div "**********" at bounding box center [799, 488] width 797 height 213
click at [840, 420] on input "**********" at bounding box center [1005, 419] width 385 height 28
click at [841, 420] on input "**********" at bounding box center [1005, 419] width 385 height 28
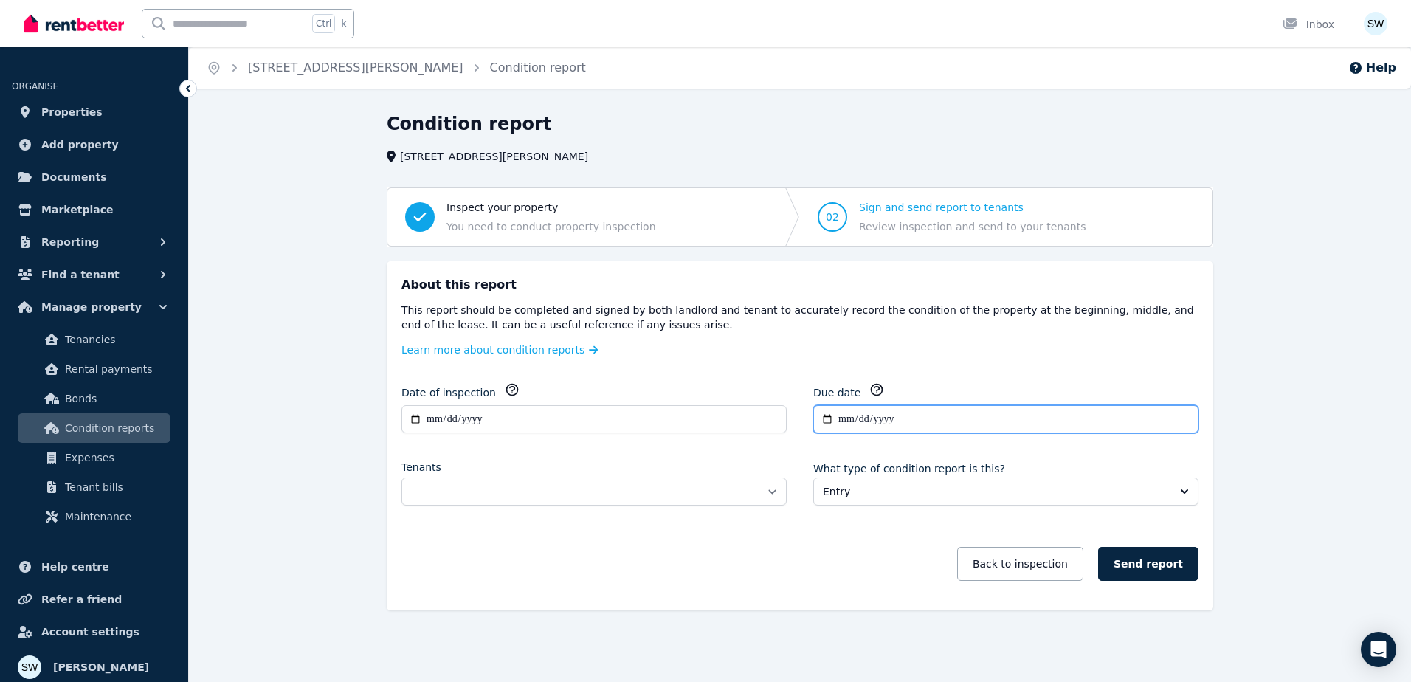
click at [851, 417] on input "**********" at bounding box center [1005, 419] width 385 height 28
click at [862, 416] on input "**********" at bounding box center [1005, 419] width 385 height 28
click at [877, 416] on input "**********" at bounding box center [1005, 419] width 385 height 28
click at [842, 415] on input "**********" at bounding box center [1005, 419] width 385 height 28
click at [700, 491] on select "**********" at bounding box center [593, 491] width 385 height 28
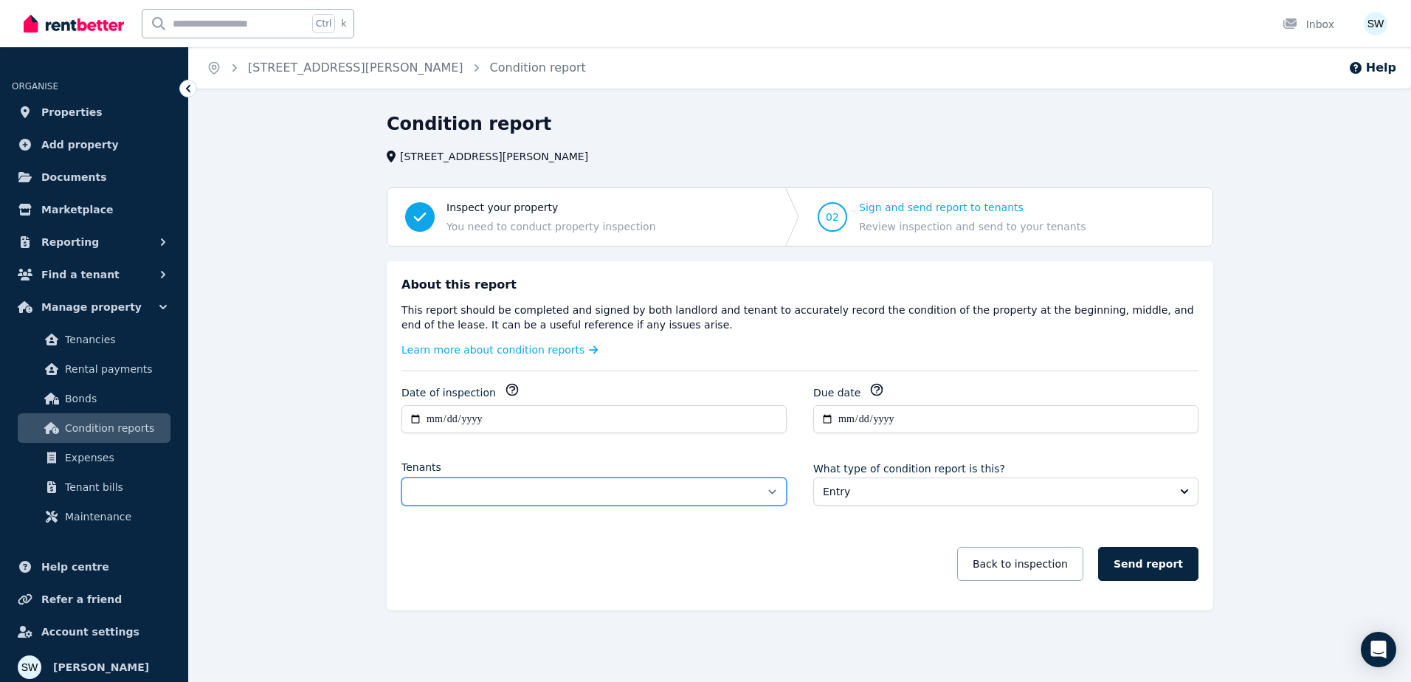
select select "**********"
click at [401, 477] on select "**********" at bounding box center [593, 491] width 385 height 28
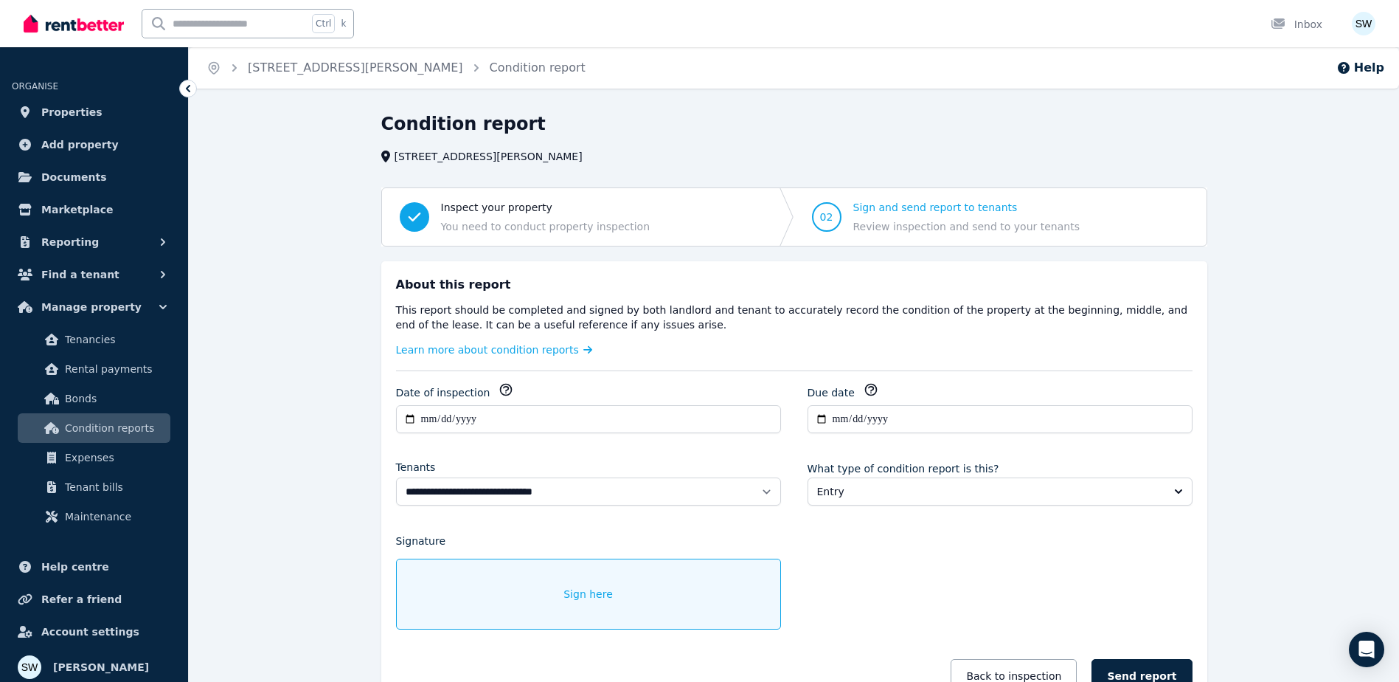
click at [859, 538] on div "**********" at bounding box center [794, 544] width 797 height 325
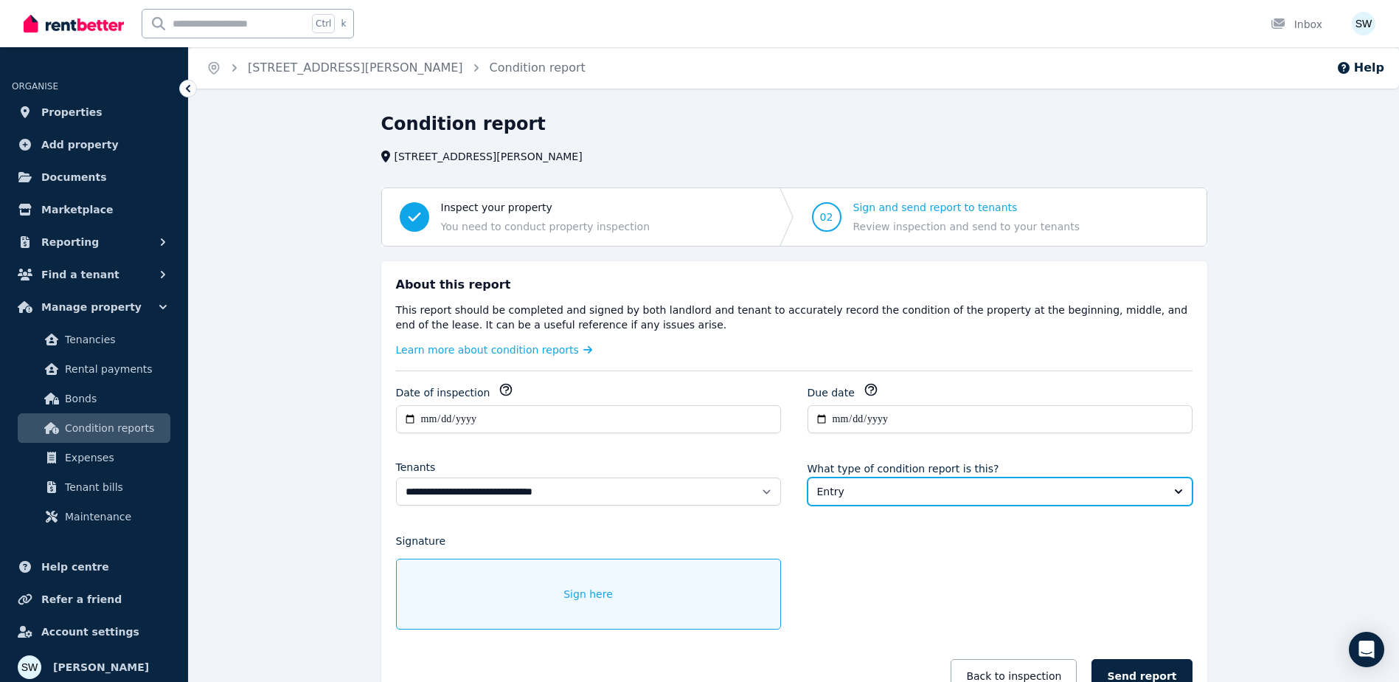
click at [891, 480] on button "Entry" at bounding box center [1000, 491] width 385 height 28
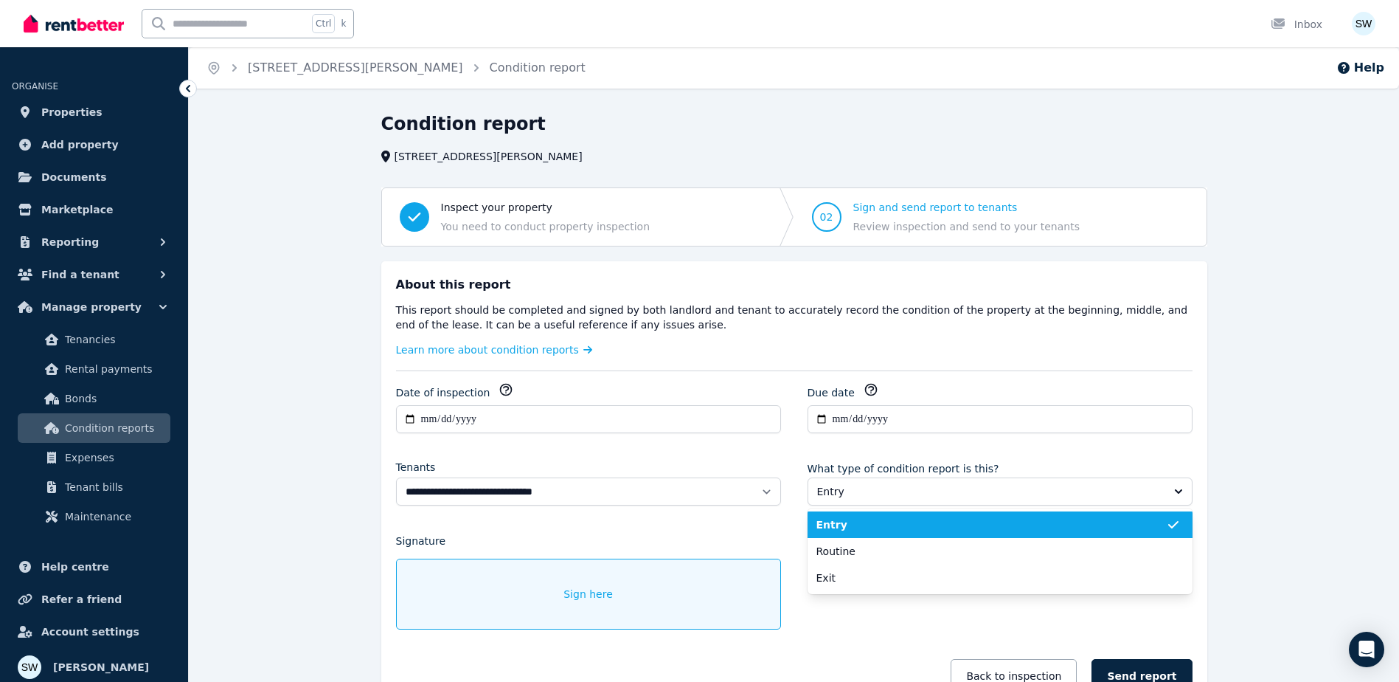
click at [898, 519] on span "Entry" at bounding box center [992, 524] width 350 height 15
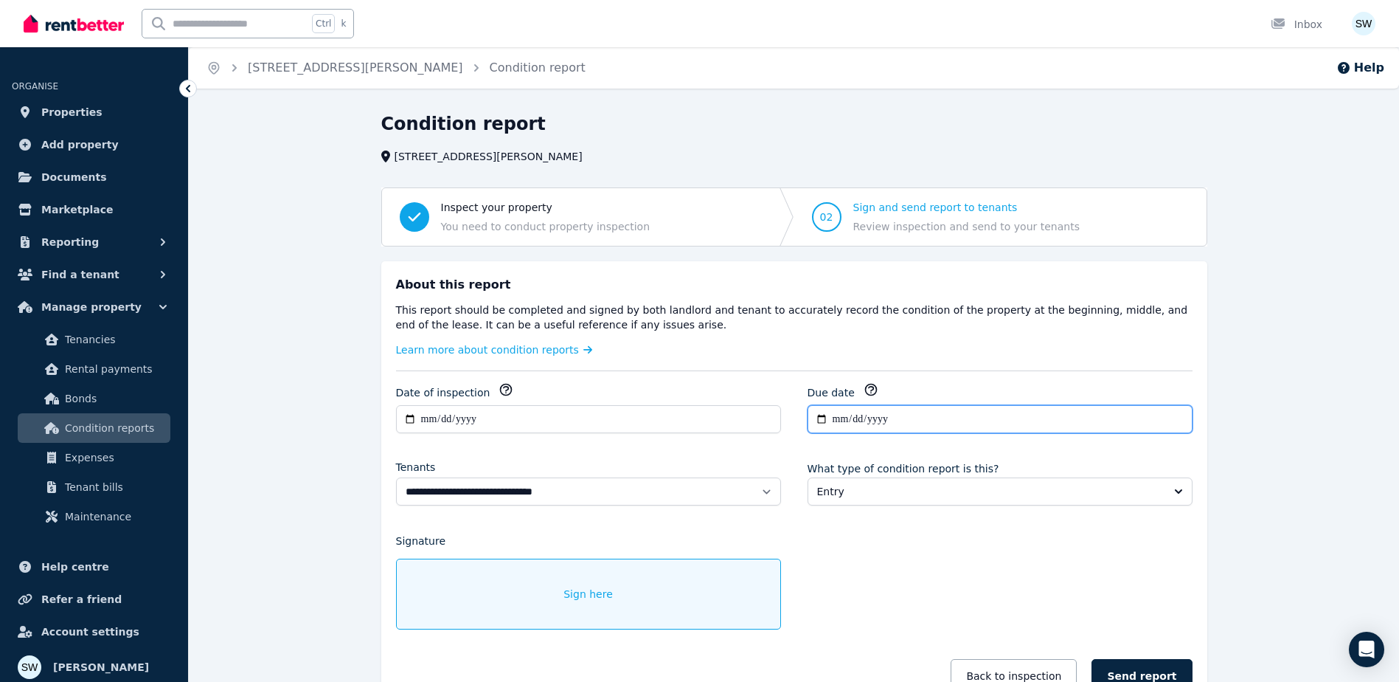
click at [828, 421] on input "**********" at bounding box center [1000, 419] width 385 height 28
click at [823, 421] on input "**********" at bounding box center [1000, 419] width 385 height 28
type input "**********"
click at [894, 533] on div "**********" at bounding box center [794, 544] width 797 height 325
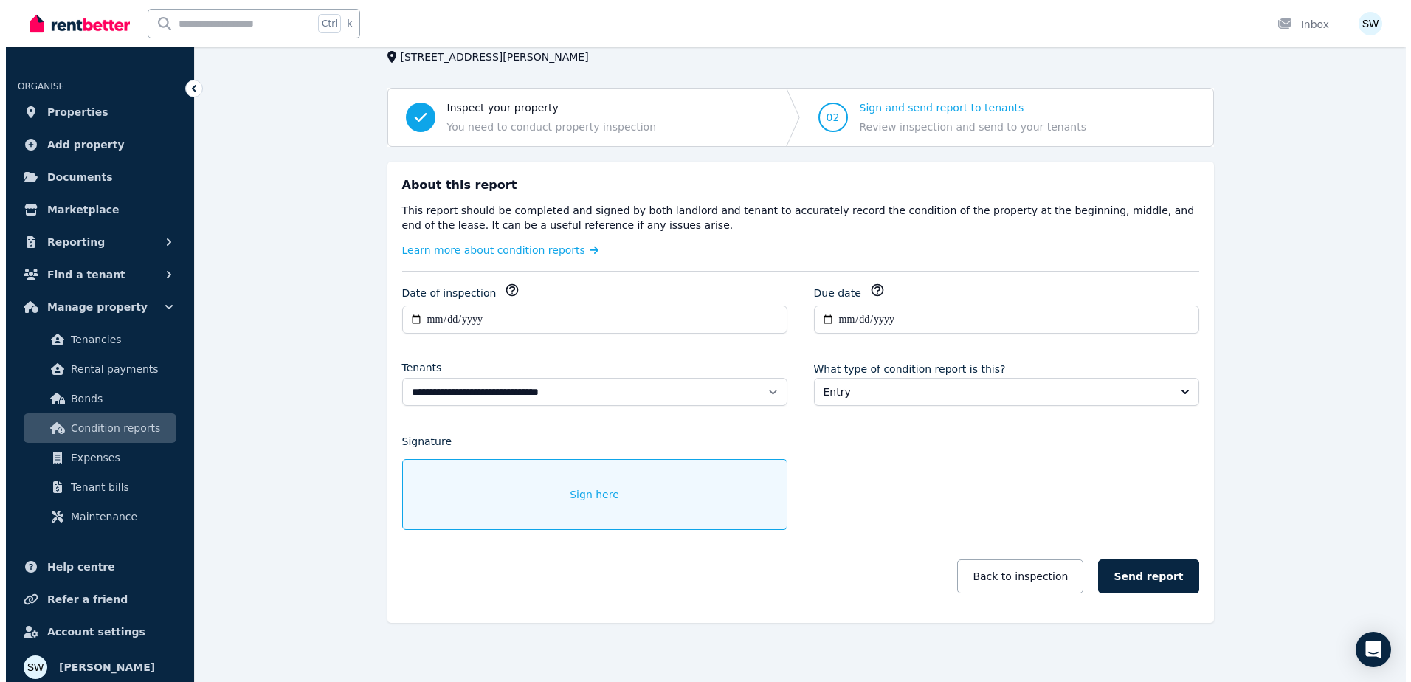
scroll to position [108, 0]
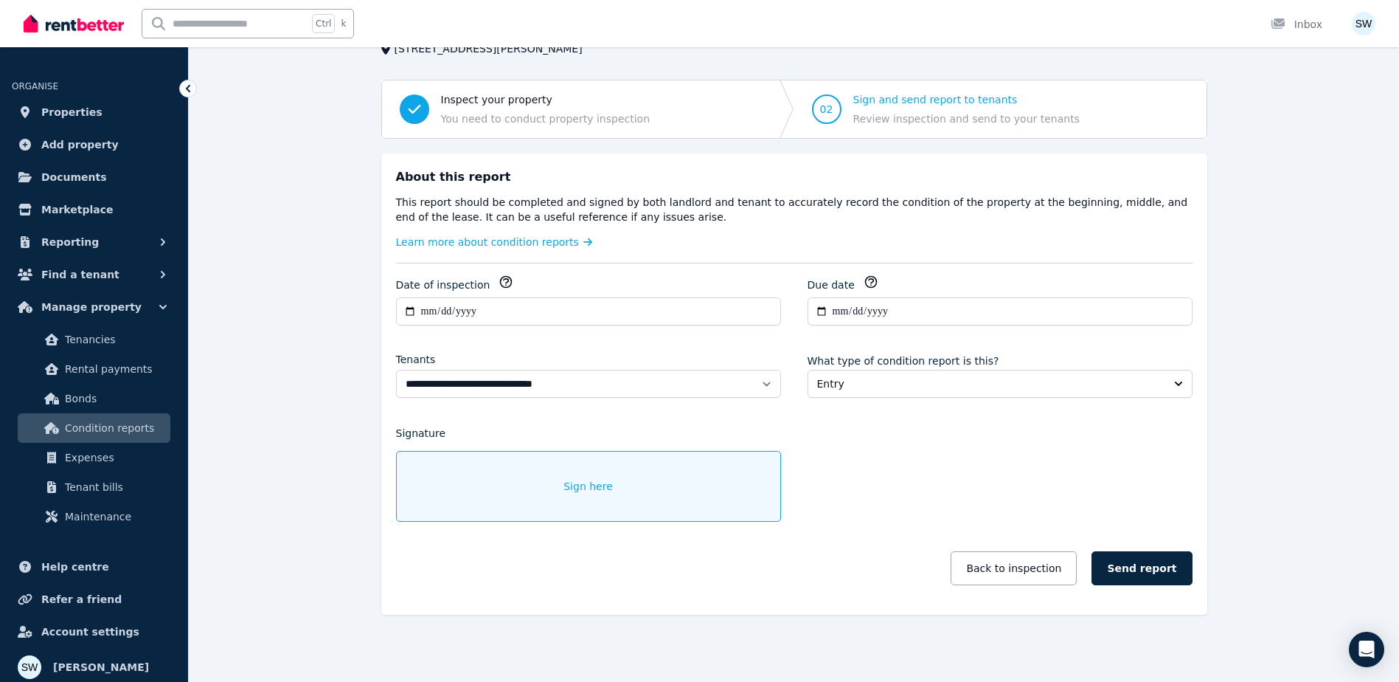
click at [449, 477] on div "Sign here" at bounding box center [588, 486] width 385 height 71
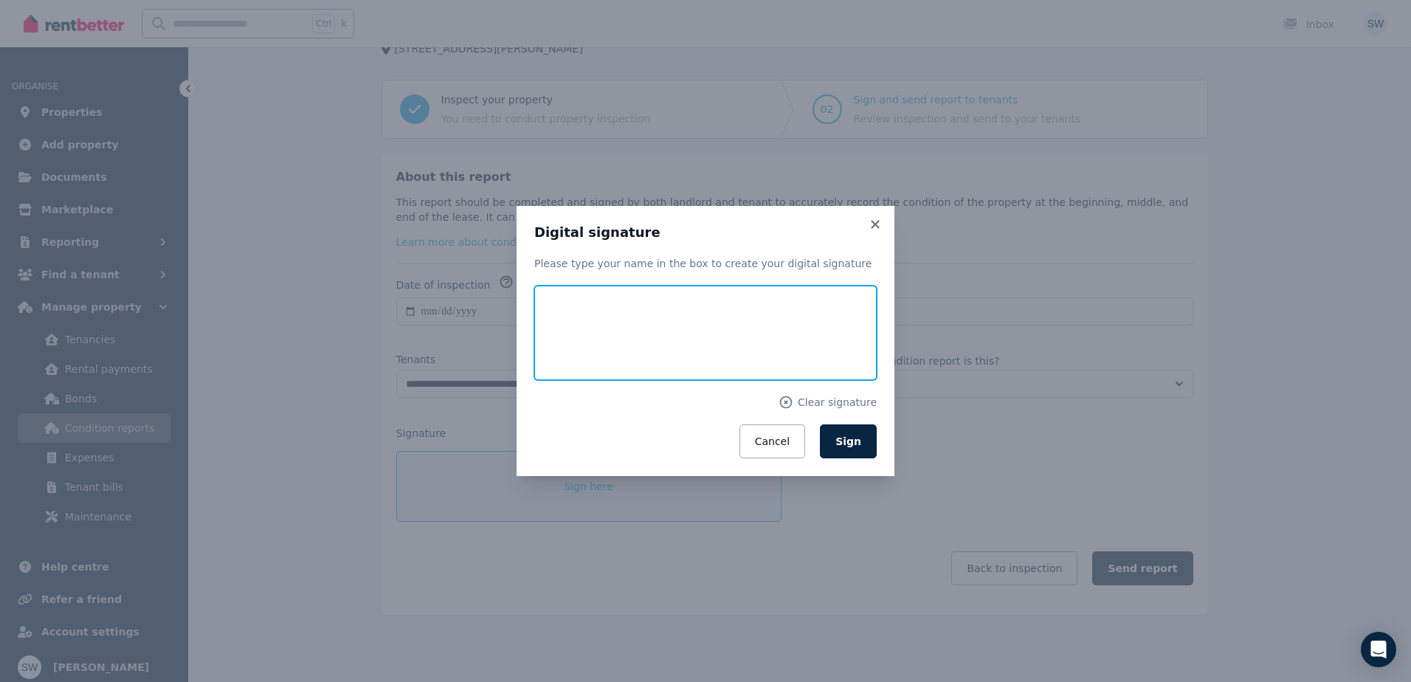
click at [585, 315] on input "text" at bounding box center [705, 333] width 342 height 94
type input "**********"
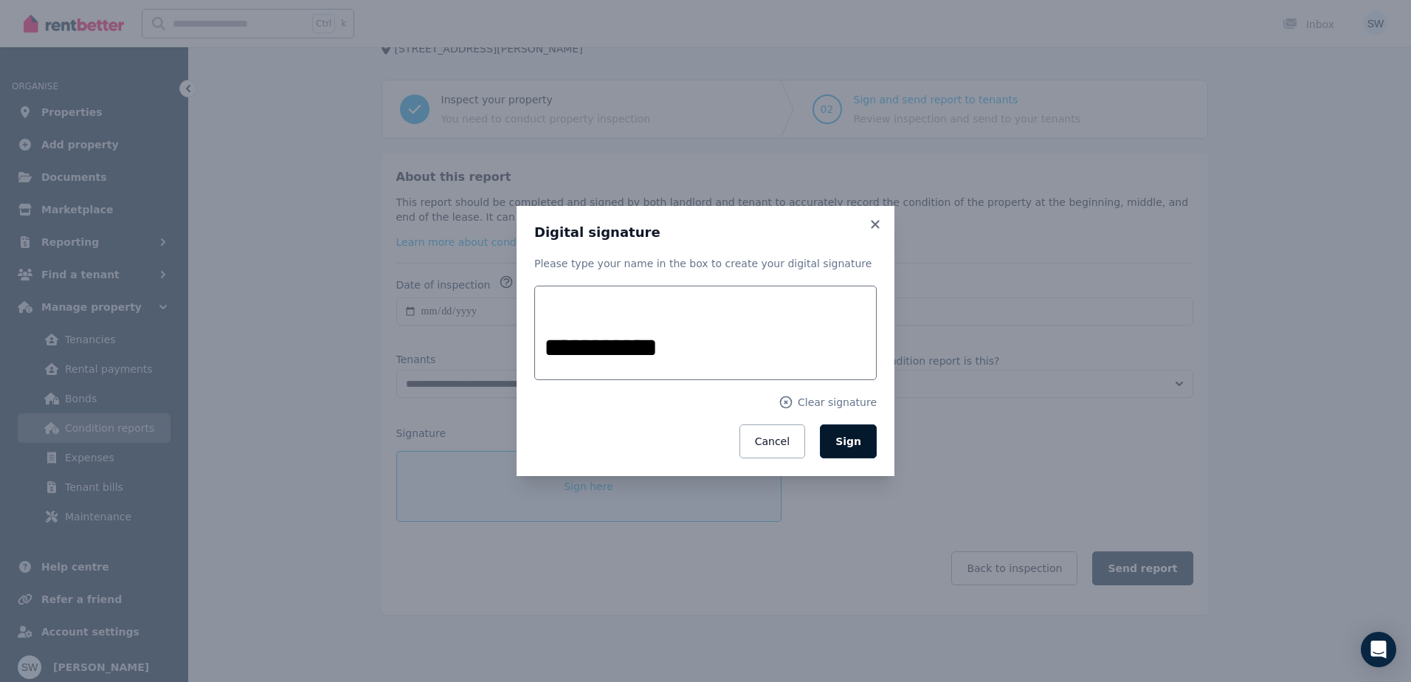
click at [854, 440] on span "Sign" at bounding box center [848, 441] width 26 height 12
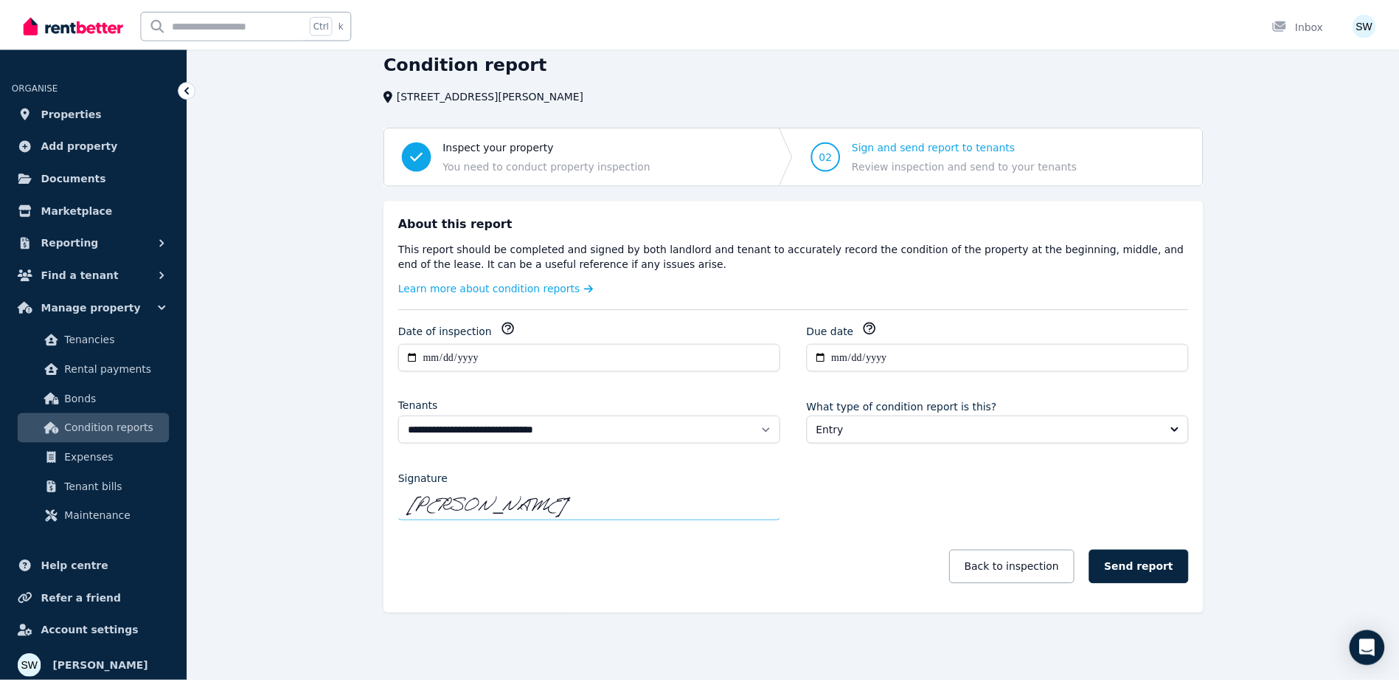
scroll to position [61, 0]
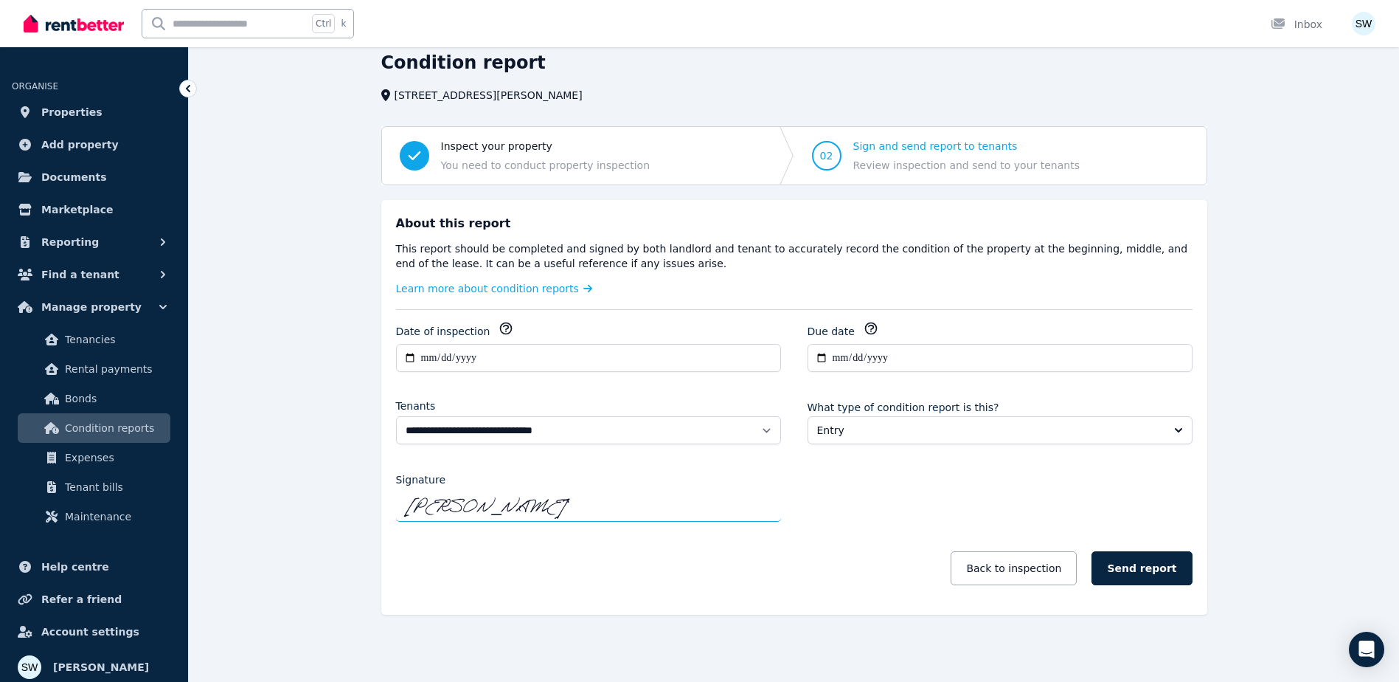
click at [864, 330] on icon "button" at bounding box center [871, 328] width 15 height 15
click at [1252, 325] on div "**********" at bounding box center [794, 366] width 1211 height 631
click at [1156, 568] on button "Send report" at bounding box center [1142, 568] width 100 height 34
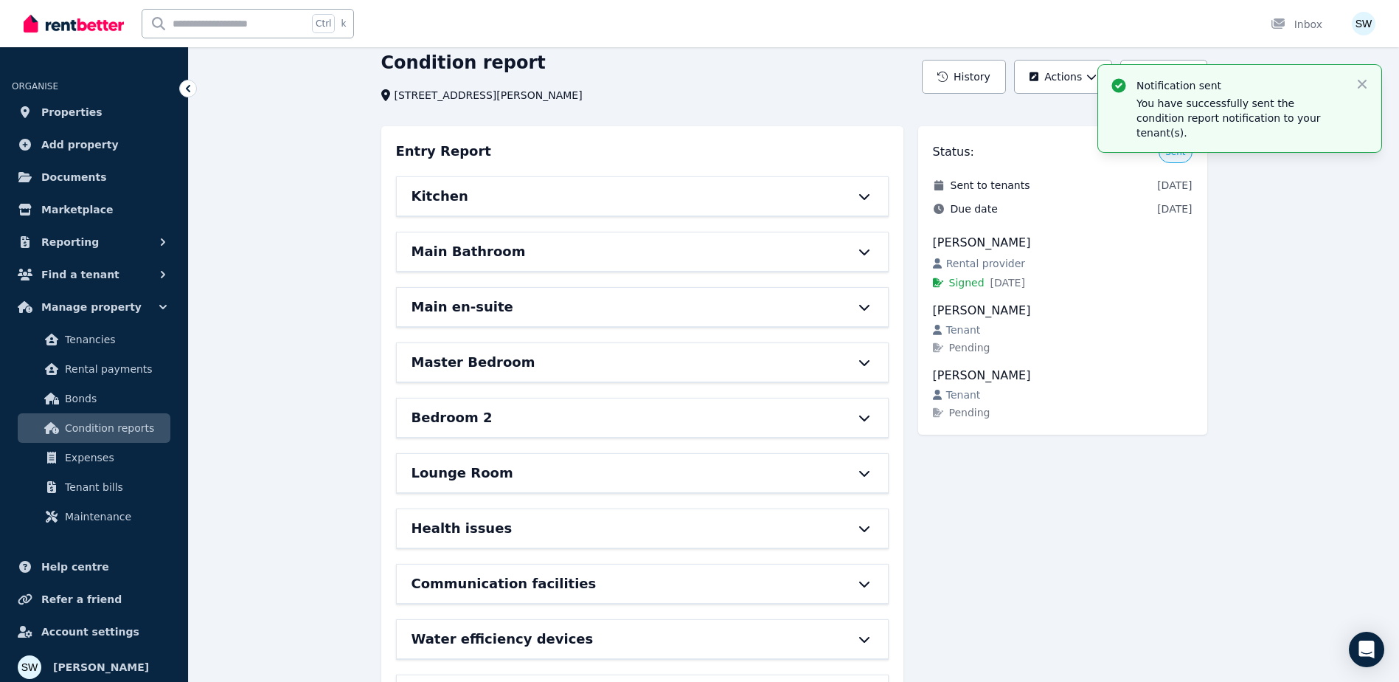
click at [490, 192] on div "Kitchen" at bounding box center [622, 196] width 421 height 21
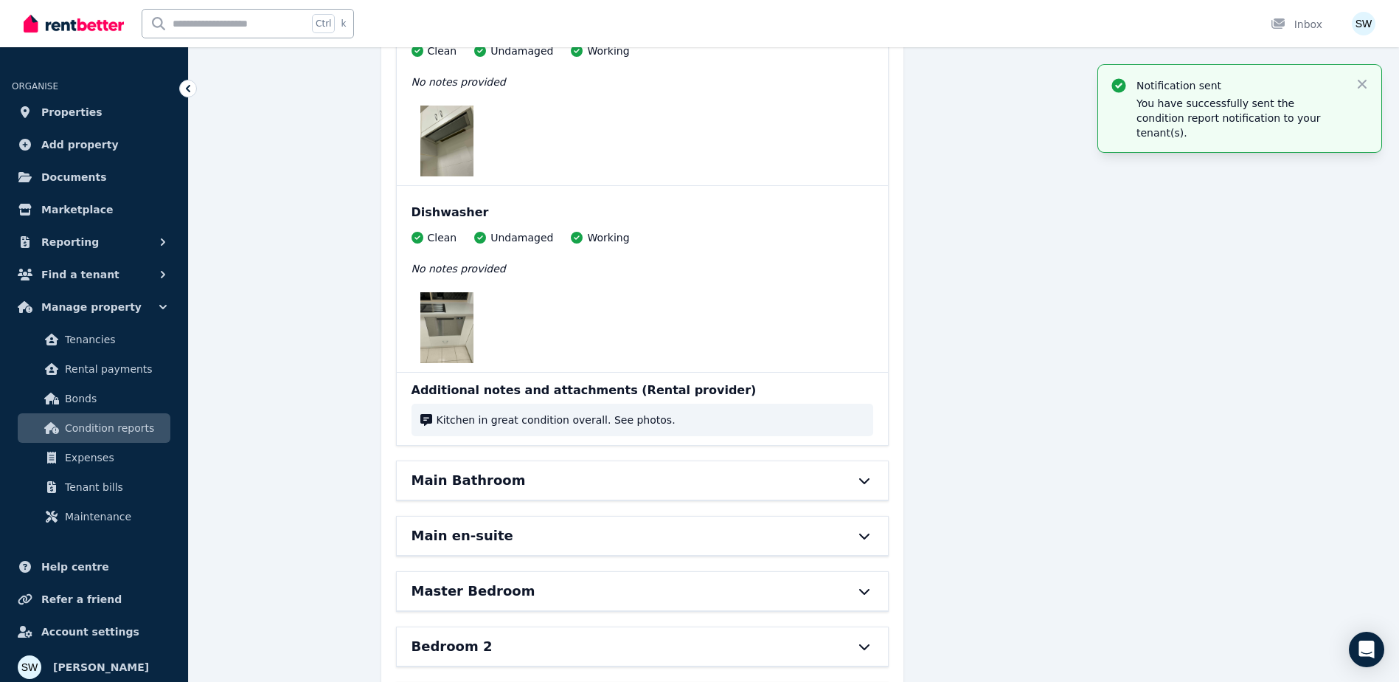
scroll to position [2570, 0]
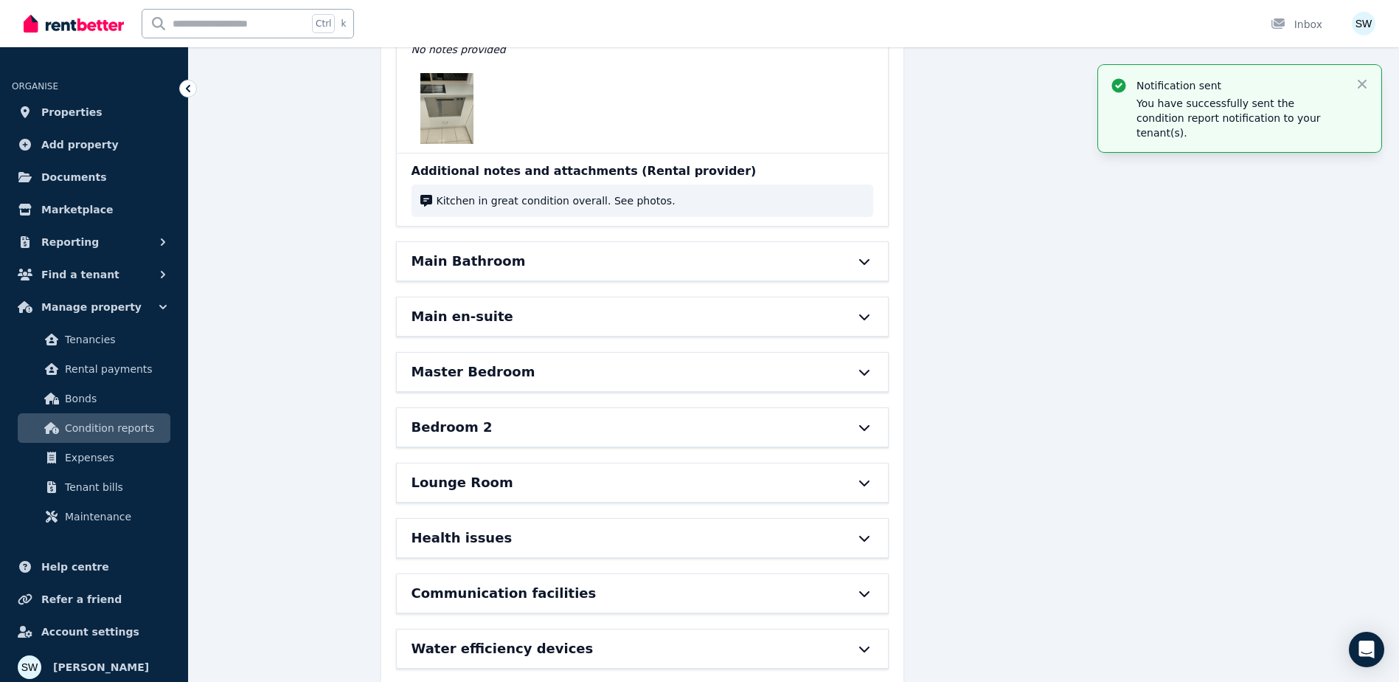
click at [828, 262] on div "Main Bathroom" at bounding box center [622, 261] width 421 height 21
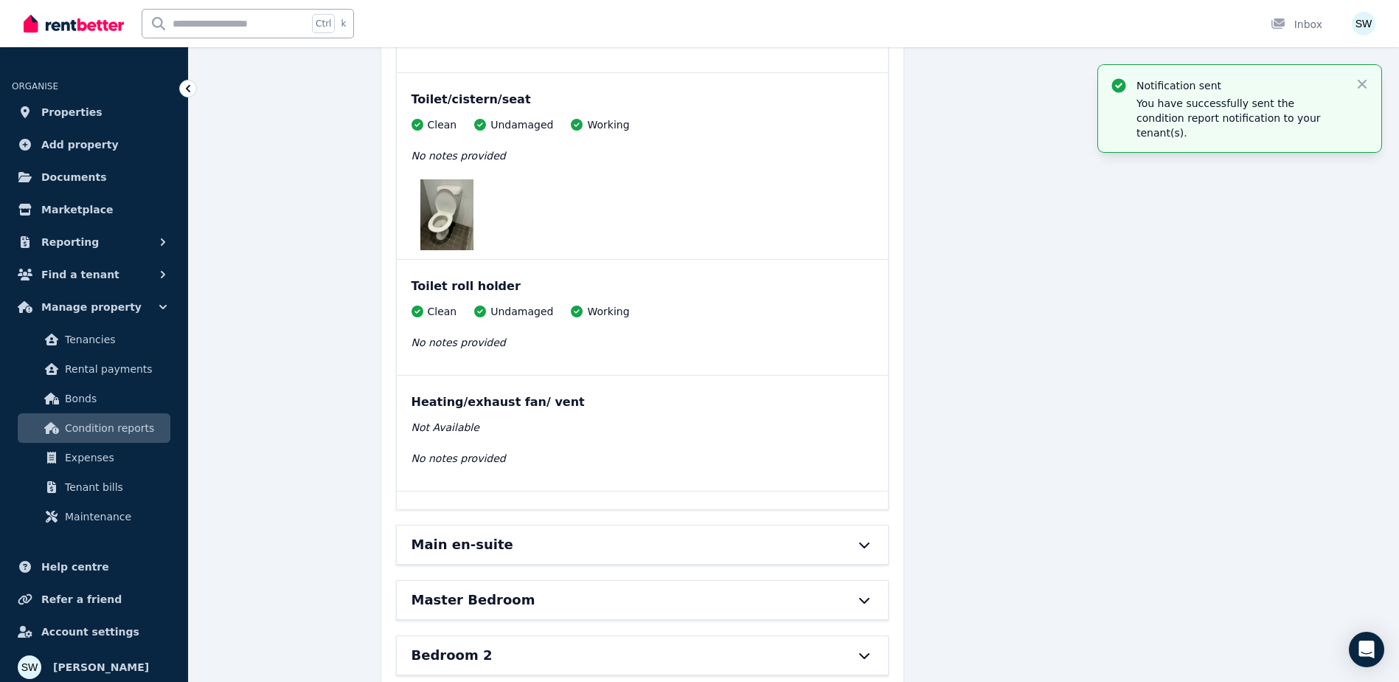
scroll to position [4488, 0]
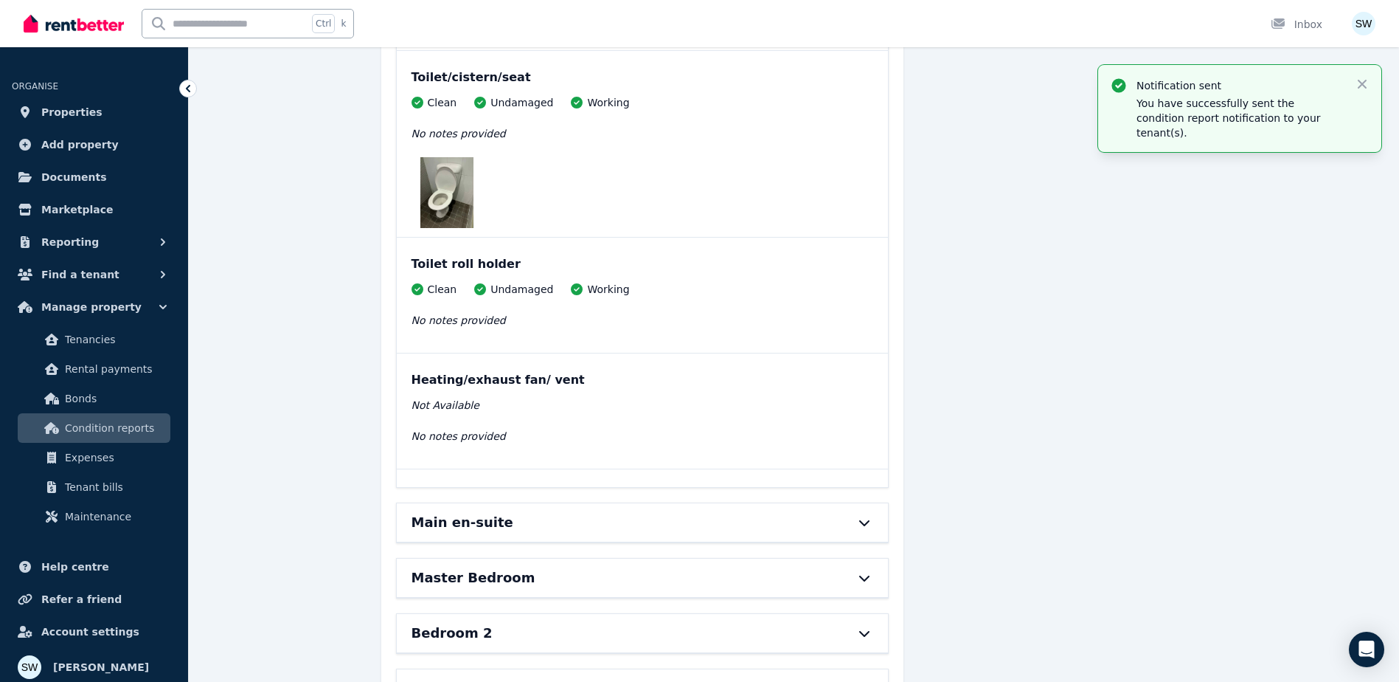
click at [819, 525] on div "Main en-suite" at bounding box center [622, 522] width 421 height 21
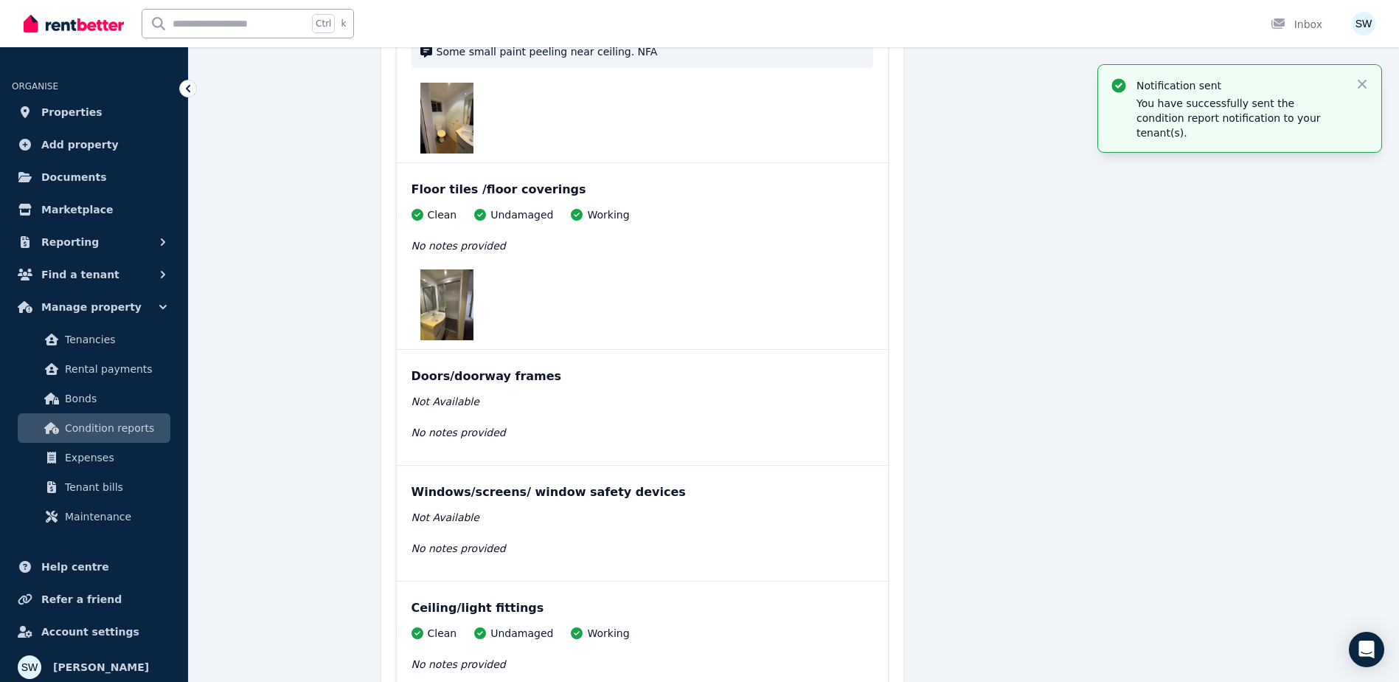
scroll to position [5004, 0]
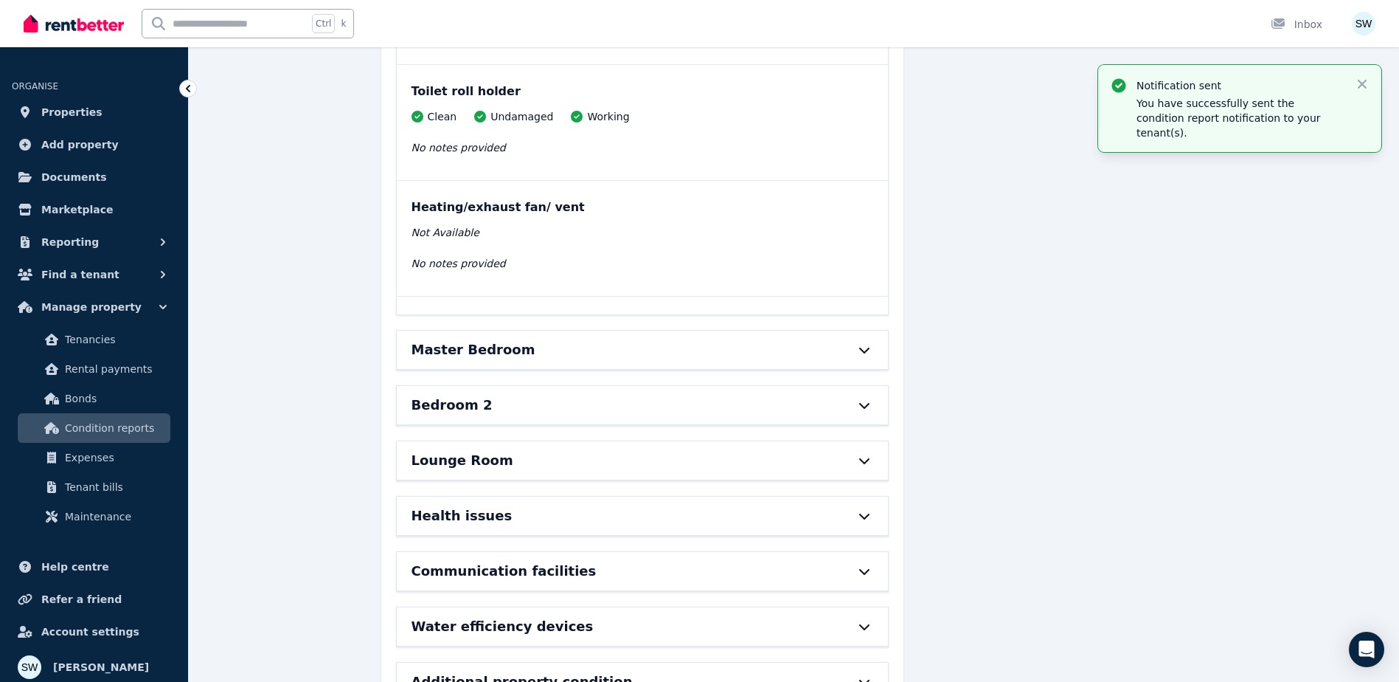
click at [583, 353] on div "Master Bedroom" at bounding box center [622, 349] width 421 height 21
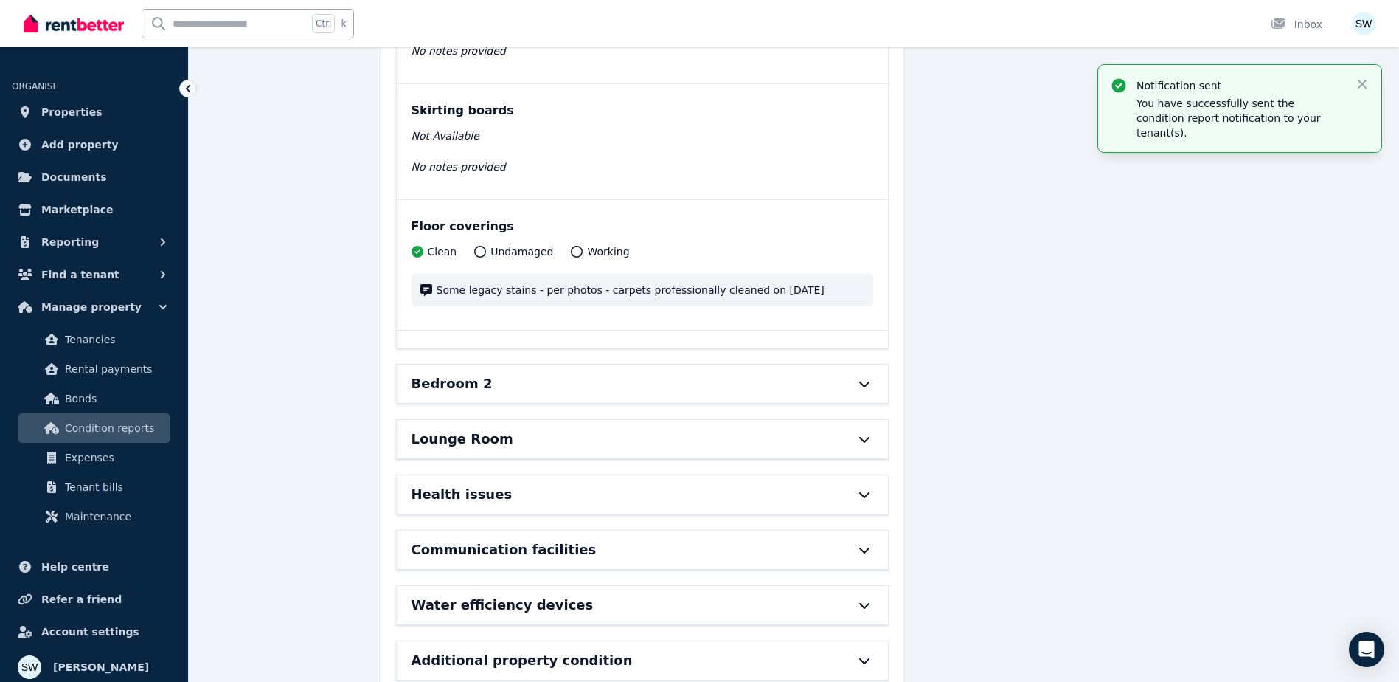
scroll to position [8102, 0]
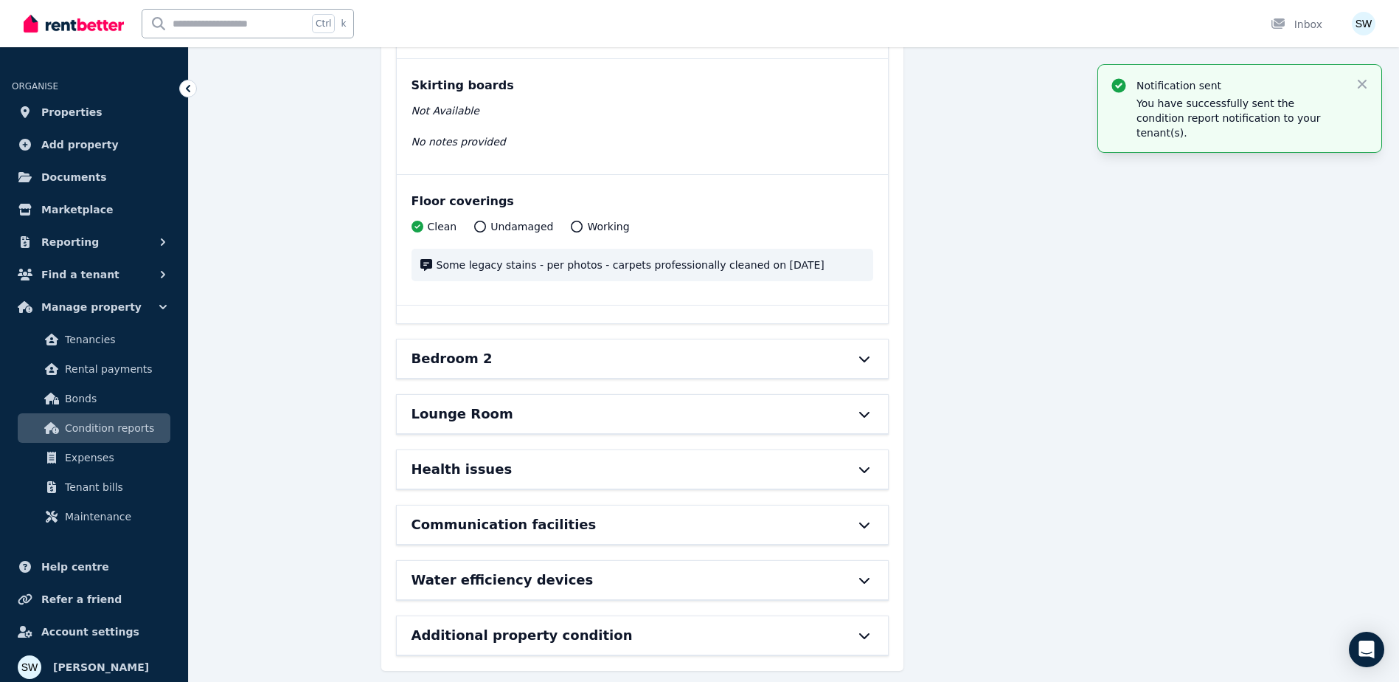
click at [705, 360] on div "Bedroom 2" at bounding box center [622, 358] width 421 height 21
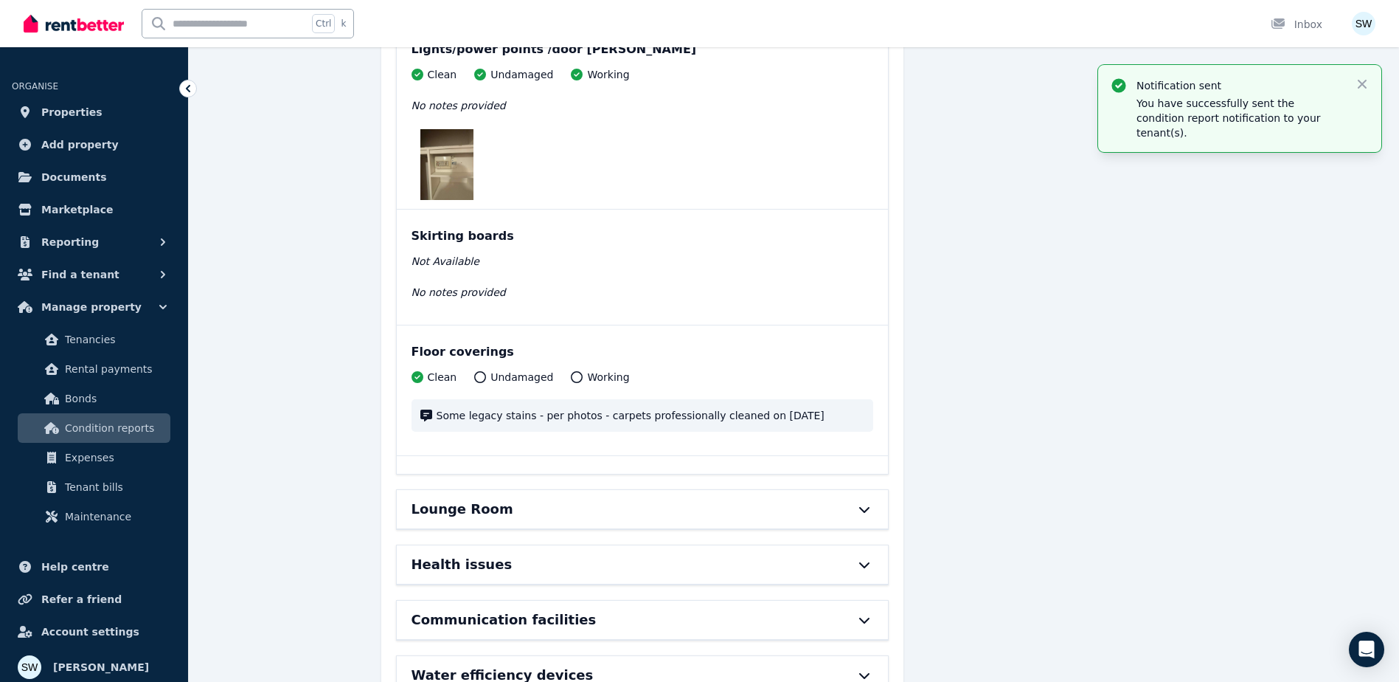
scroll to position [9547, 0]
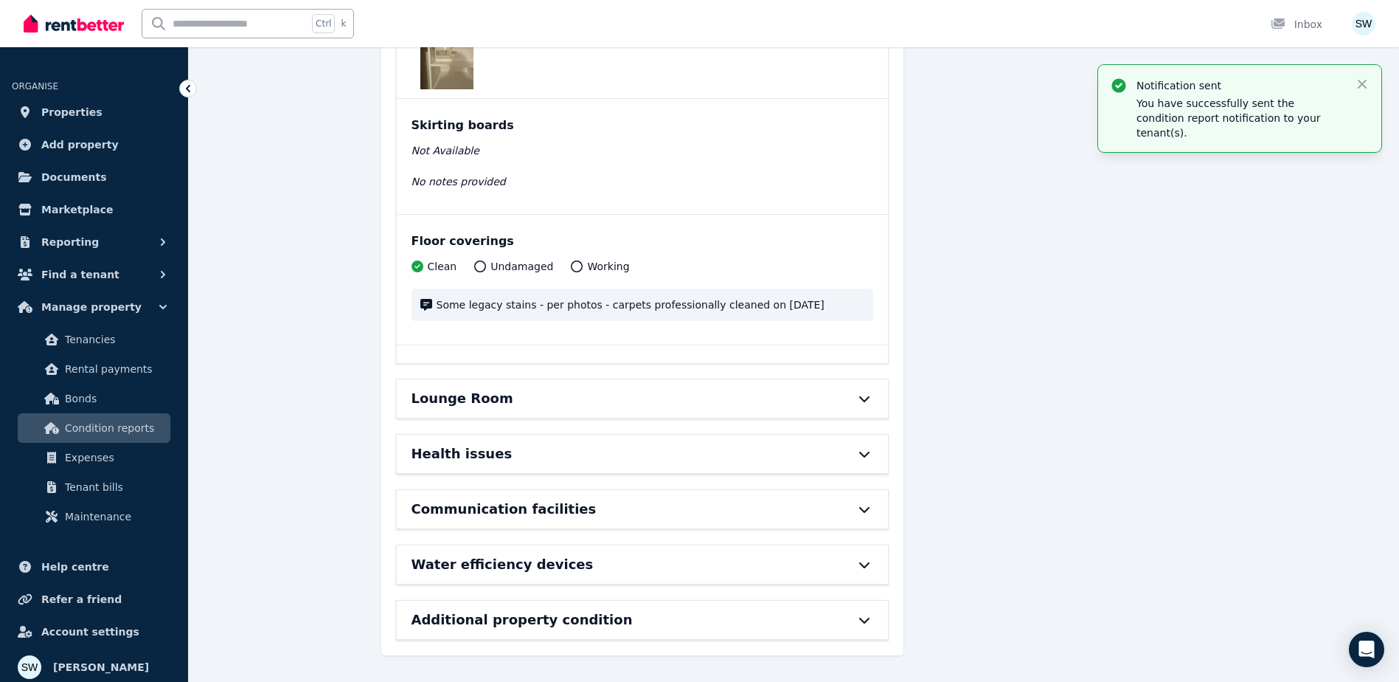
click at [674, 390] on div "Lounge Room" at bounding box center [622, 398] width 421 height 21
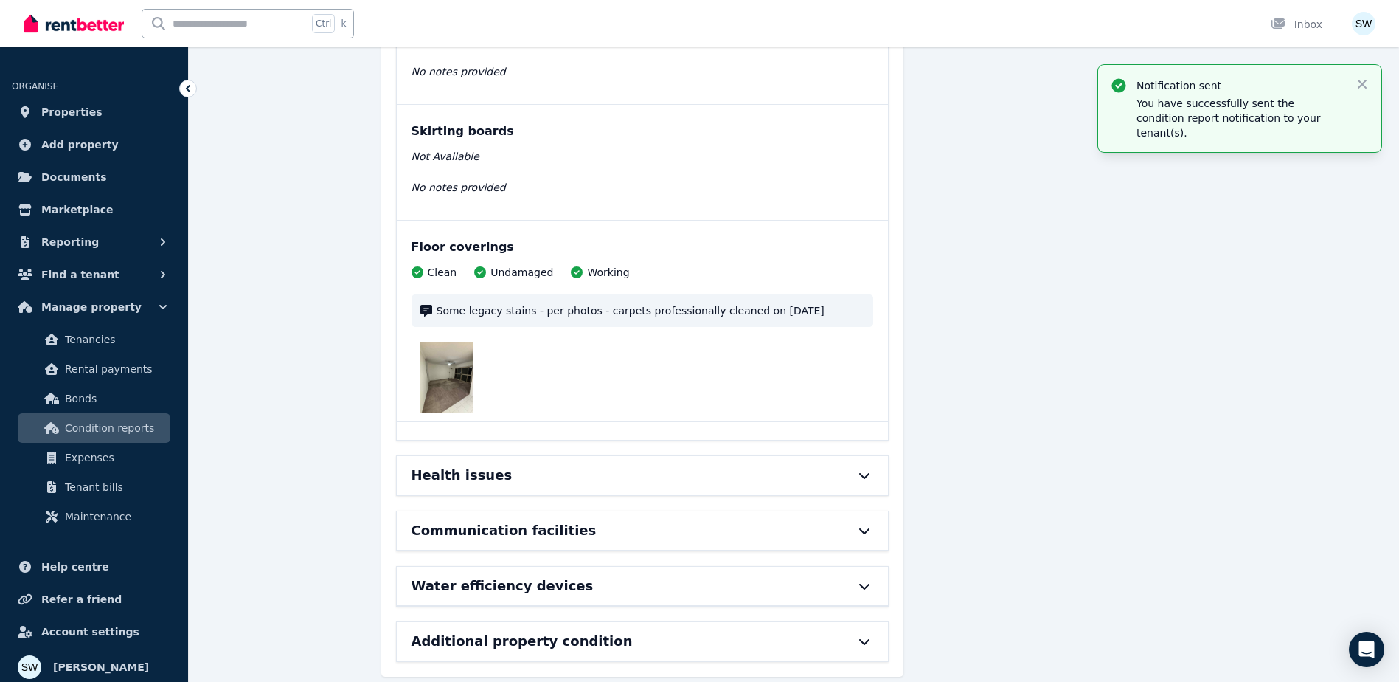
scroll to position [10718, 0]
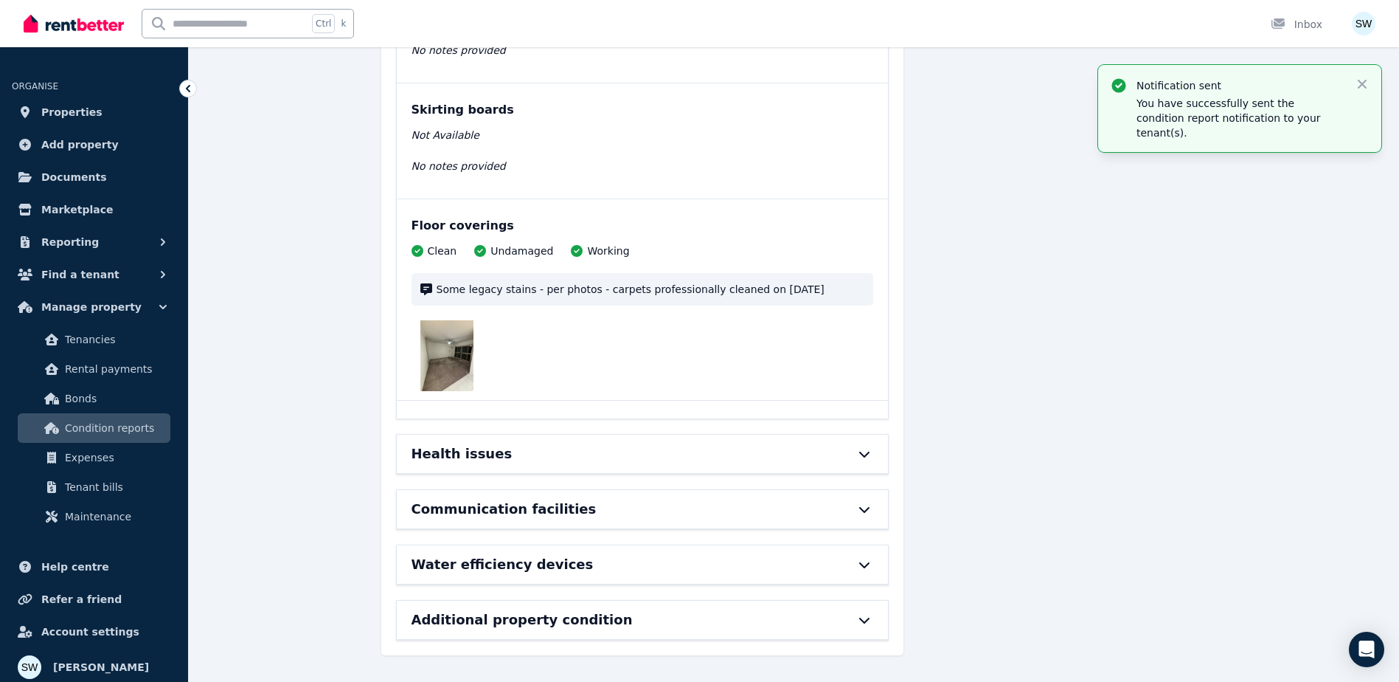
click at [668, 457] on div "Health issues" at bounding box center [622, 453] width 421 height 21
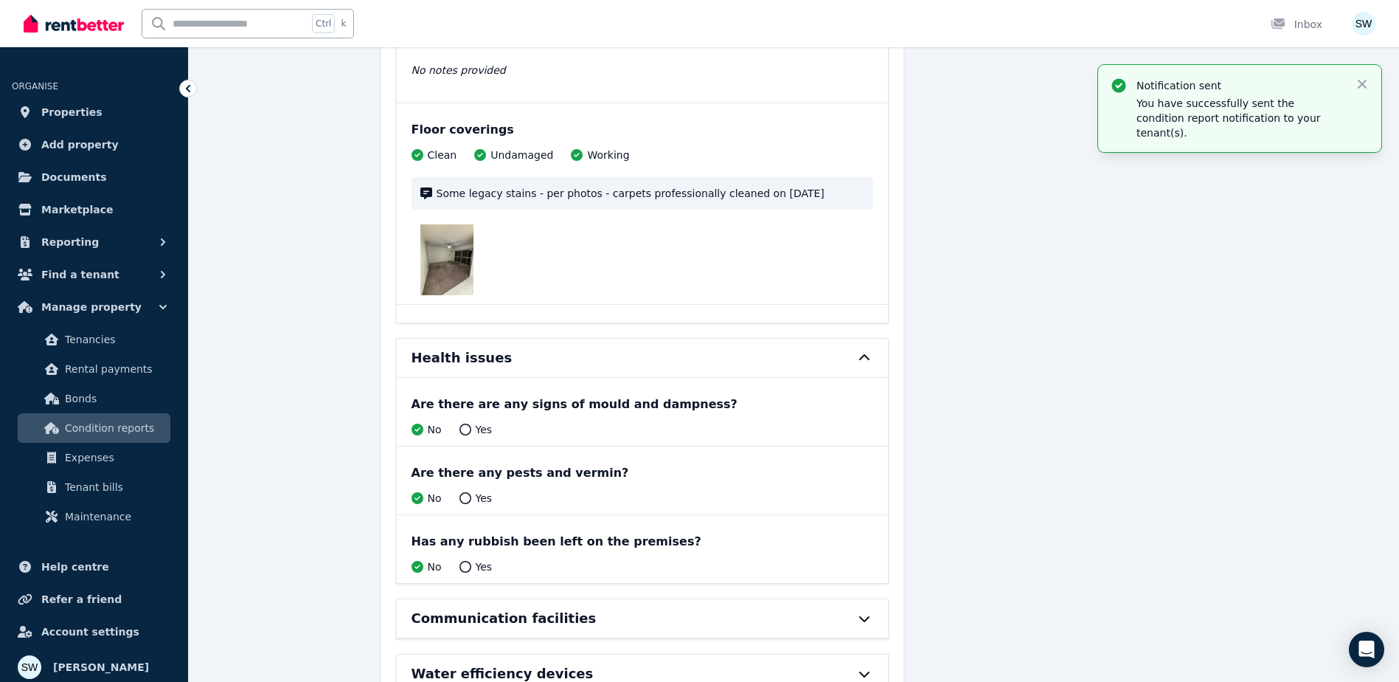
scroll to position [10924, 0]
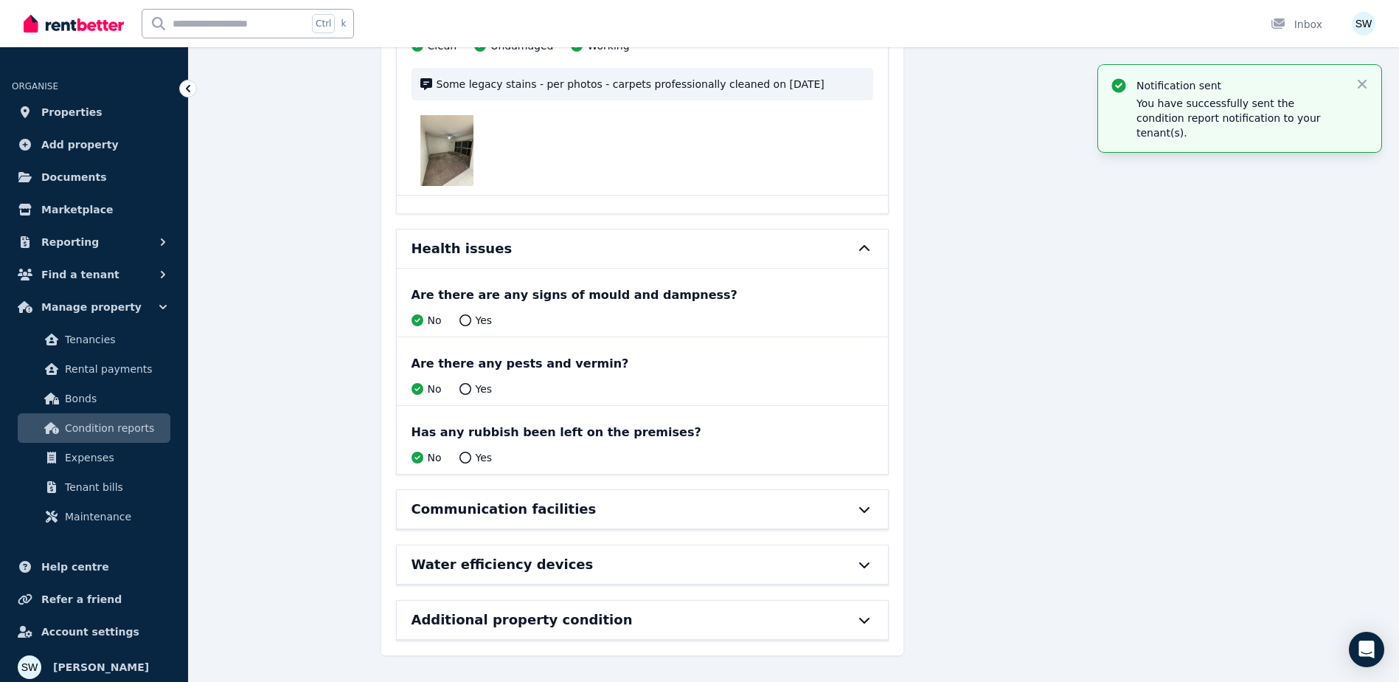
drag, startPoint x: 659, startPoint y: 513, endPoint x: 651, endPoint y: 514, distance: 8.2
click at [651, 514] on div "Communication facilities" at bounding box center [622, 509] width 421 height 21
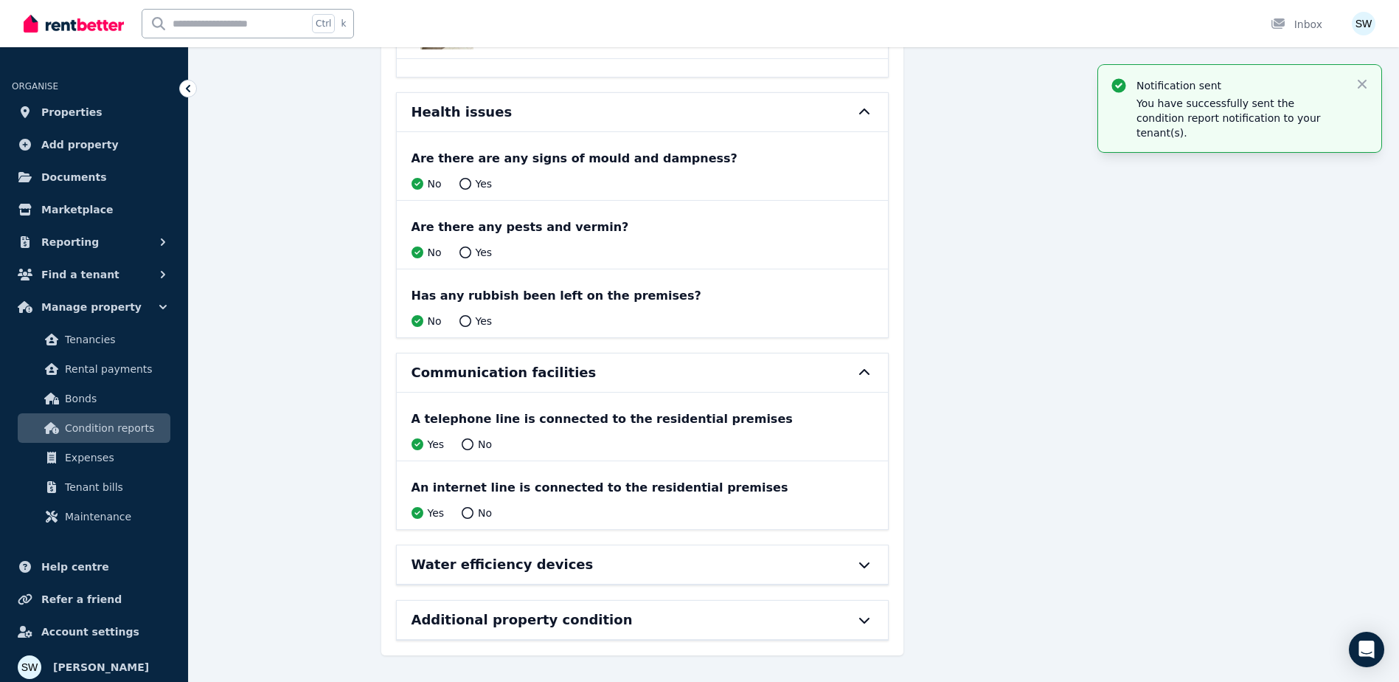
click at [665, 571] on div "Water efficiency devices" at bounding box center [622, 564] width 421 height 21
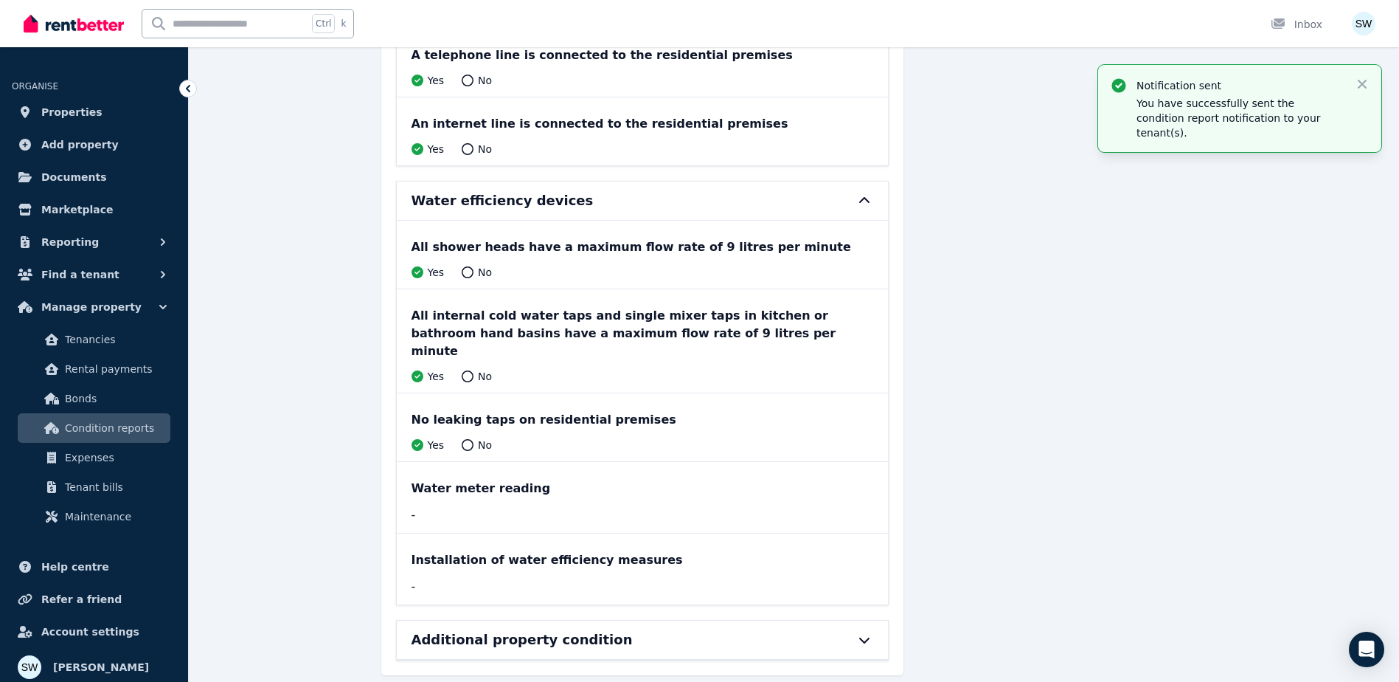
scroll to position [11426, 0]
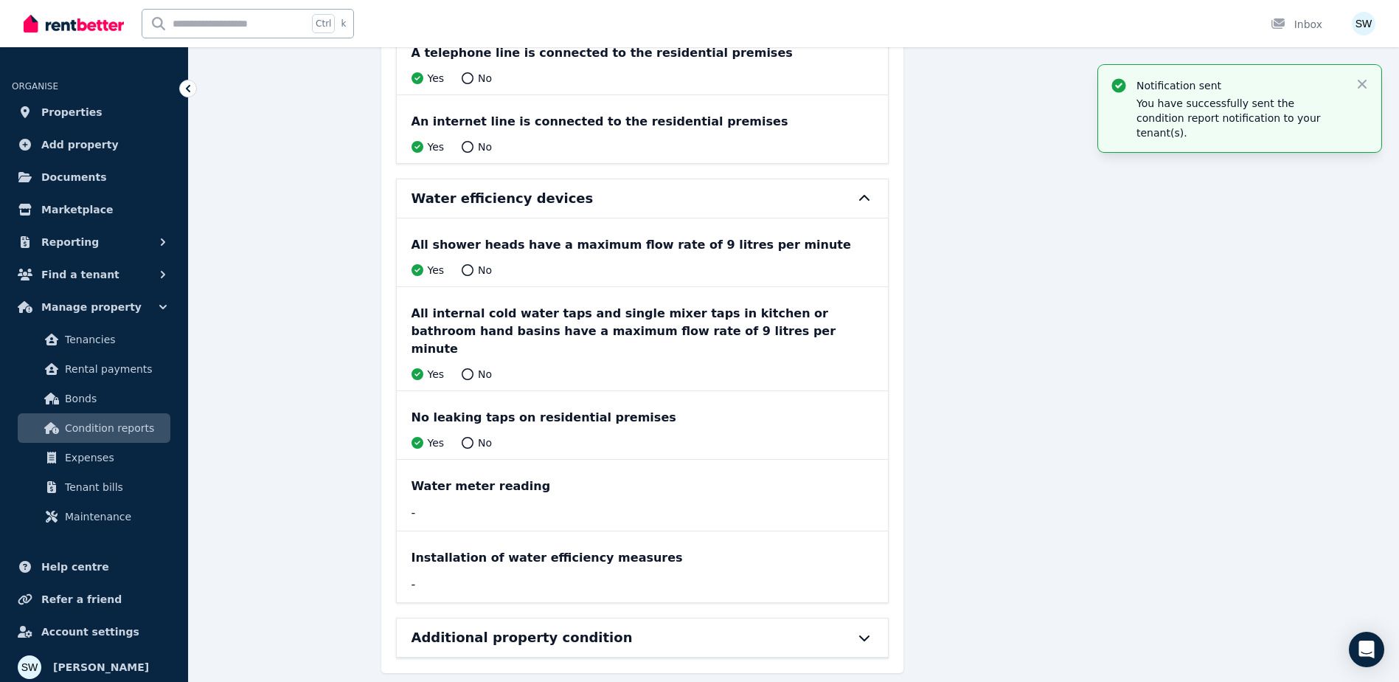
click at [645, 627] on div "Additional property condition" at bounding box center [622, 637] width 421 height 21
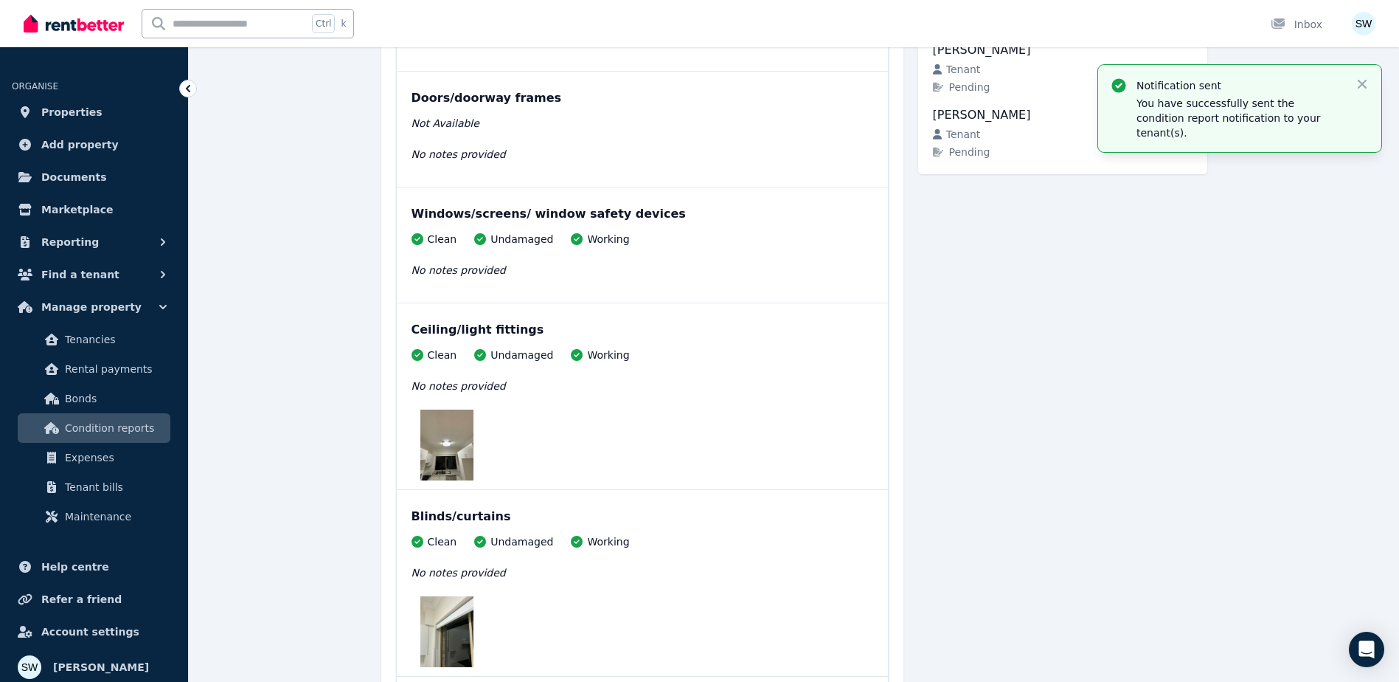
scroll to position [0, 0]
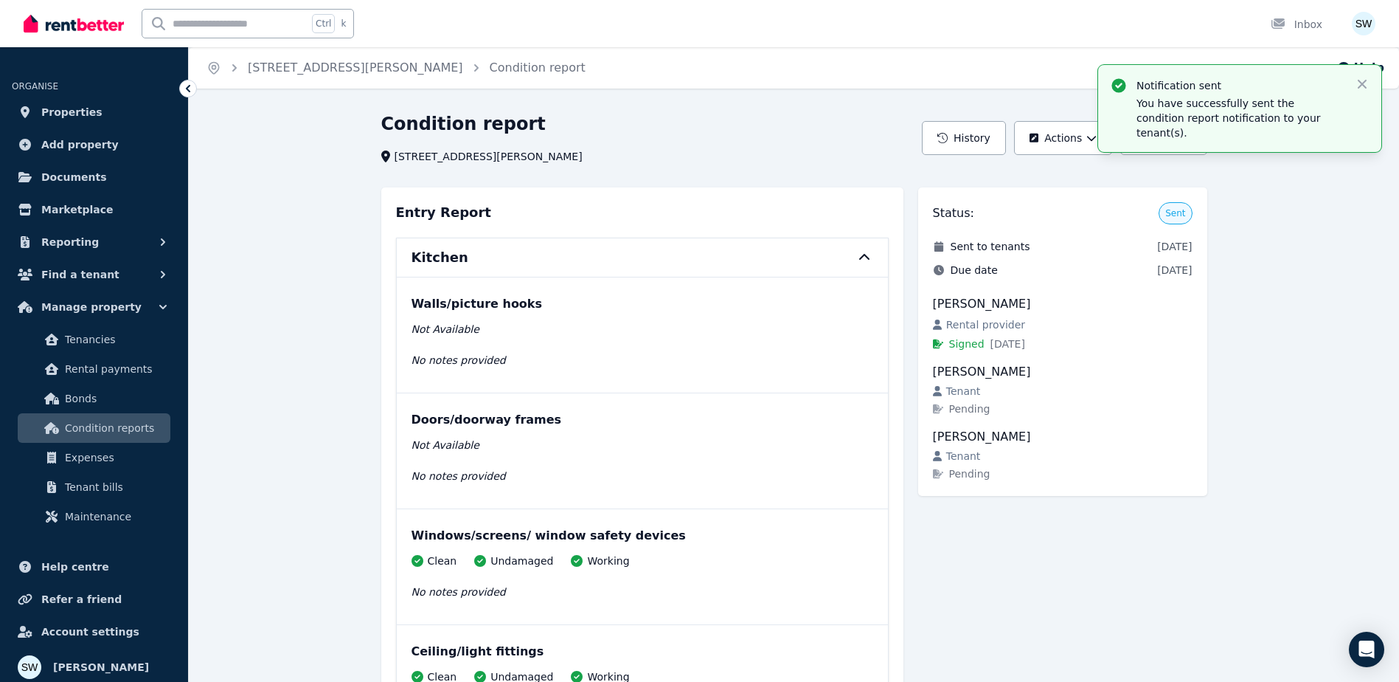
click at [1361, 84] on icon "button" at bounding box center [1362, 84] width 15 height 15
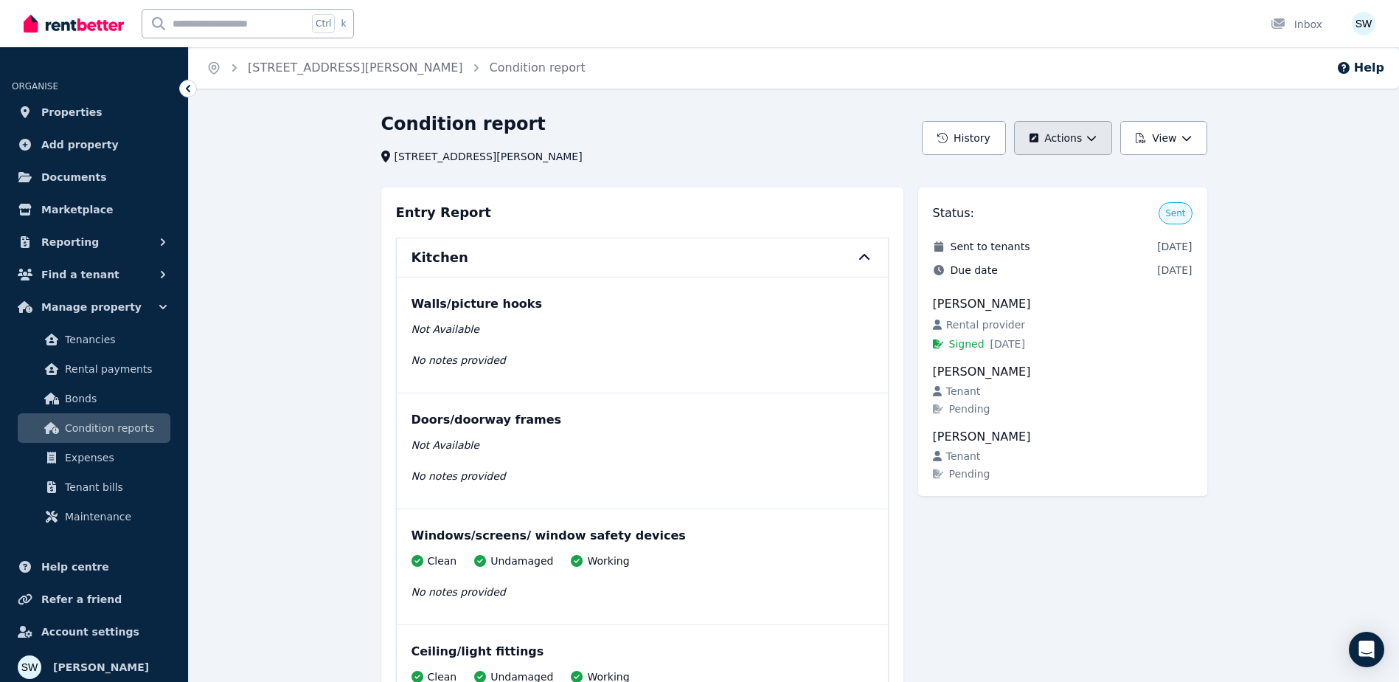
click at [1086, 147] on button "Actions" at bounding box center [1063, 138] width 98 height 34
click at [1193, 144] on button "View" at bounding box center [1164, 138] width 86 height 34
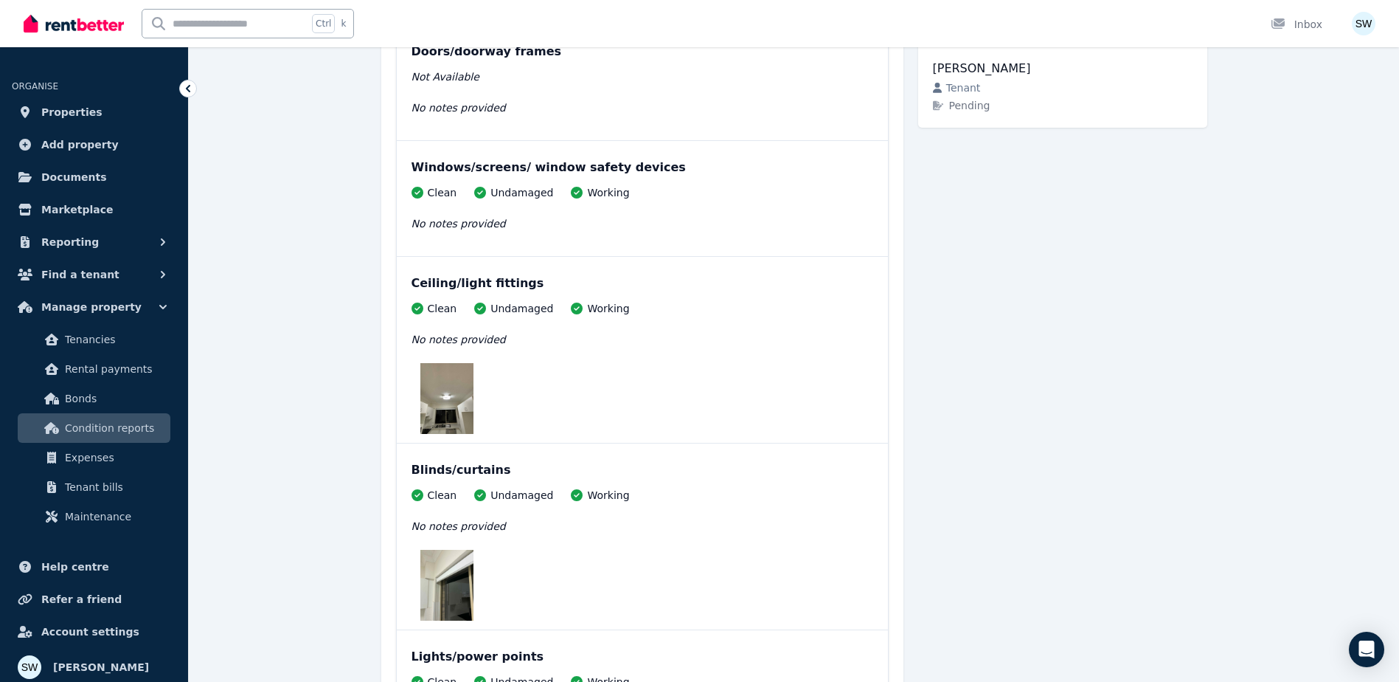
scroll to position [369, 0]
click at [440, 406] on img at bounding box center [447, 397] width 53 height 71
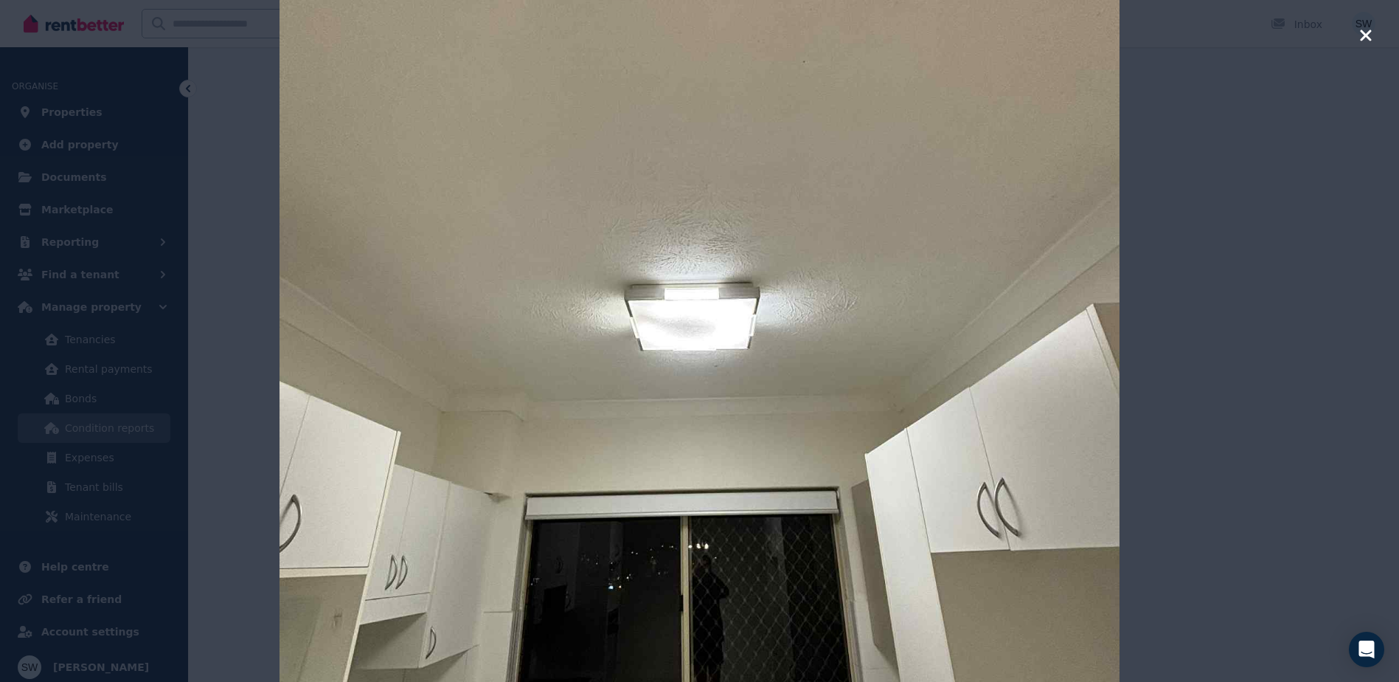
scroll to position [590, 0]
click at [1181, 347] on div at bounding box center [699, 341] width 1399 height 682
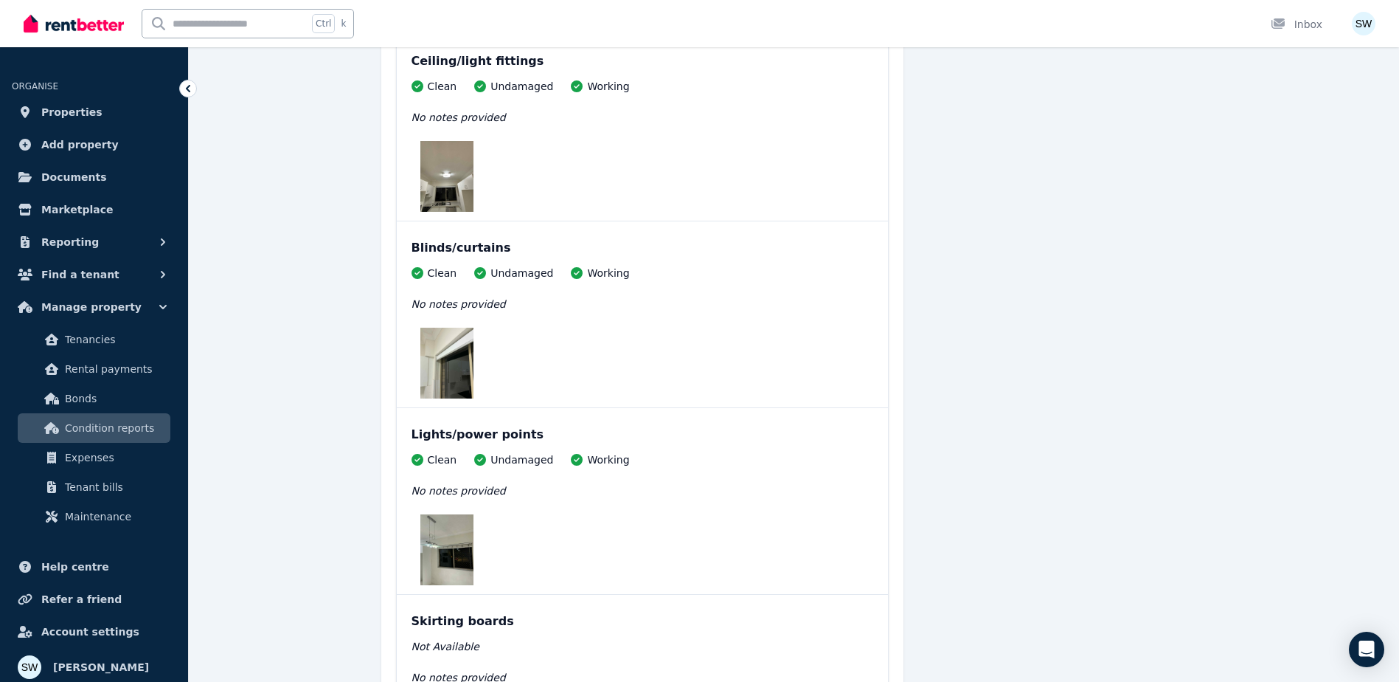
click at [466, 356] on img at bounding box center [447, 363] width 53 height 71
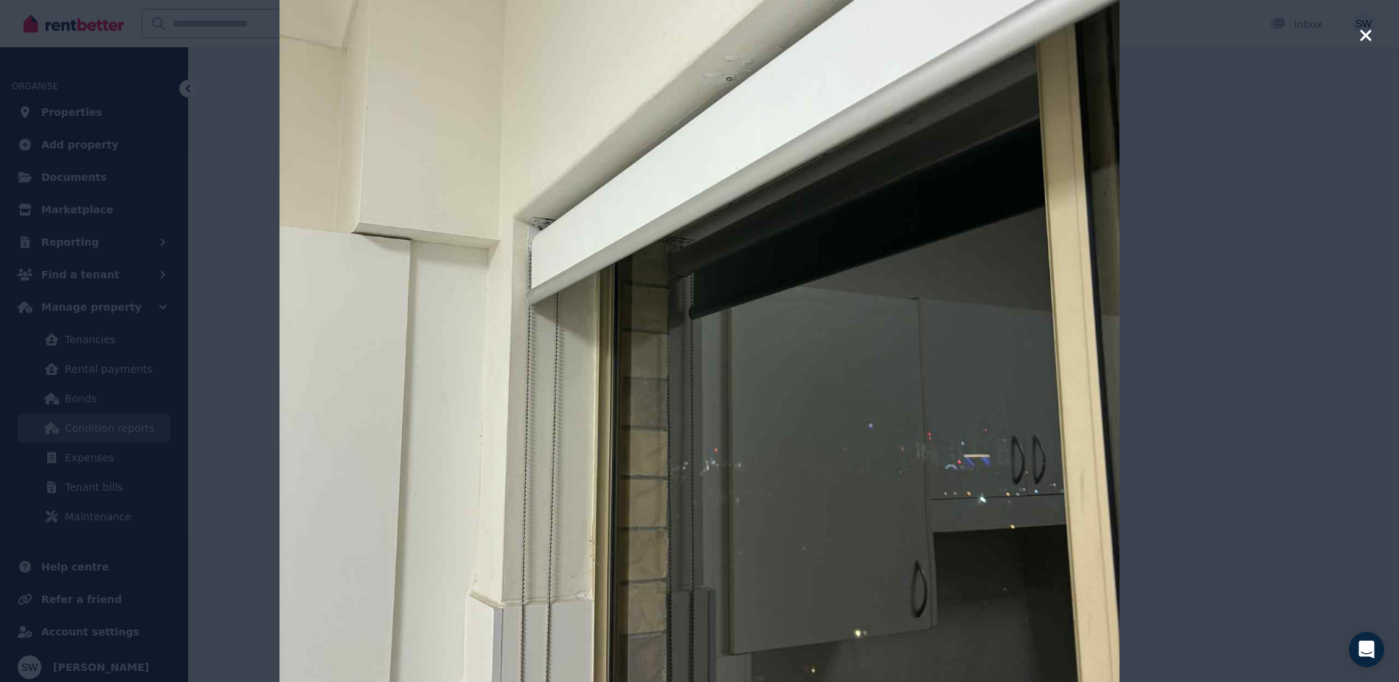
click at [1186, 331] on div at bounding box center [699, 341] width 1399 height 682
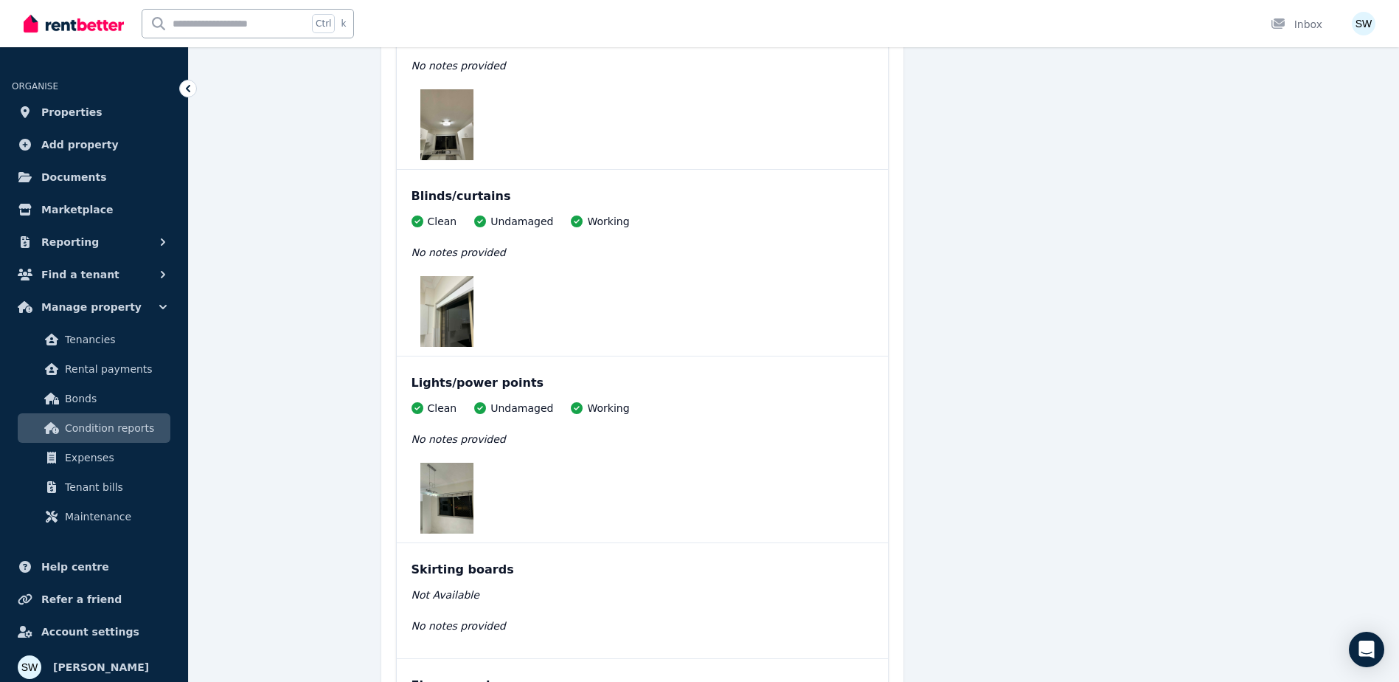
scroll to position [738, 0]
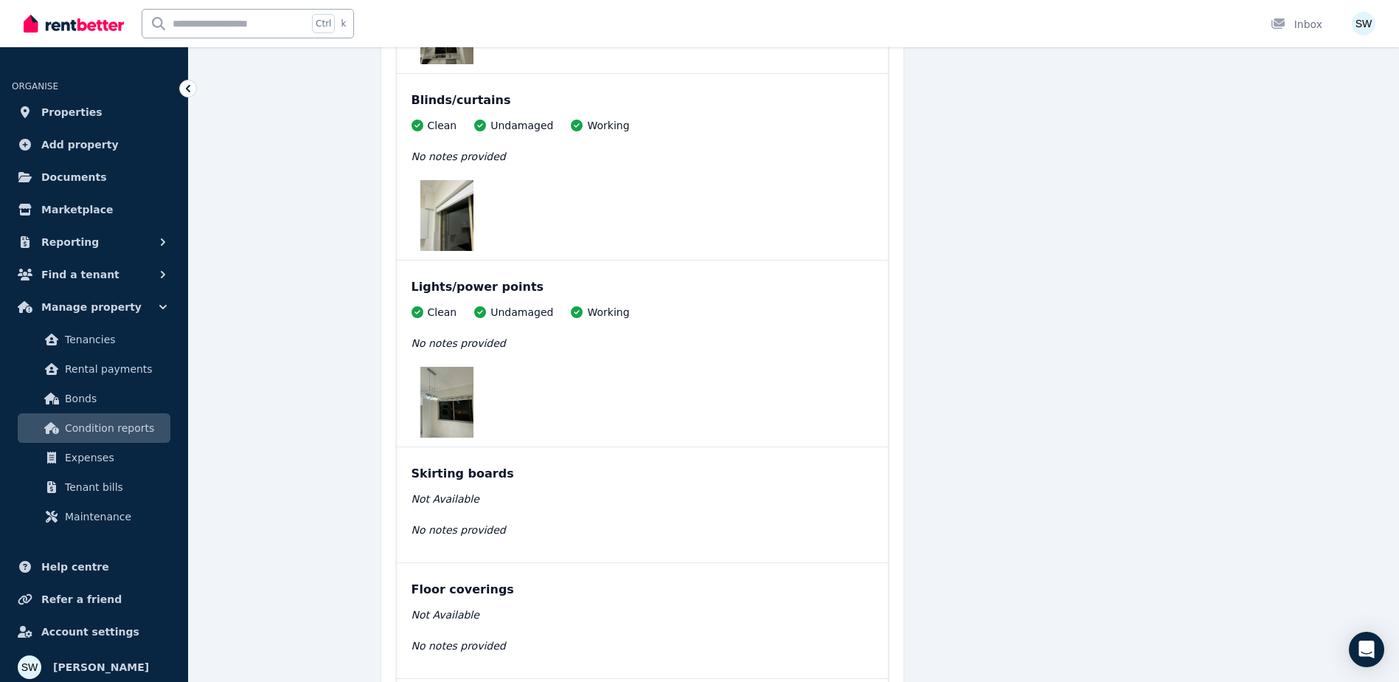
click at [471, 409] on img at bounding box center [447, 402] width 53 height 71
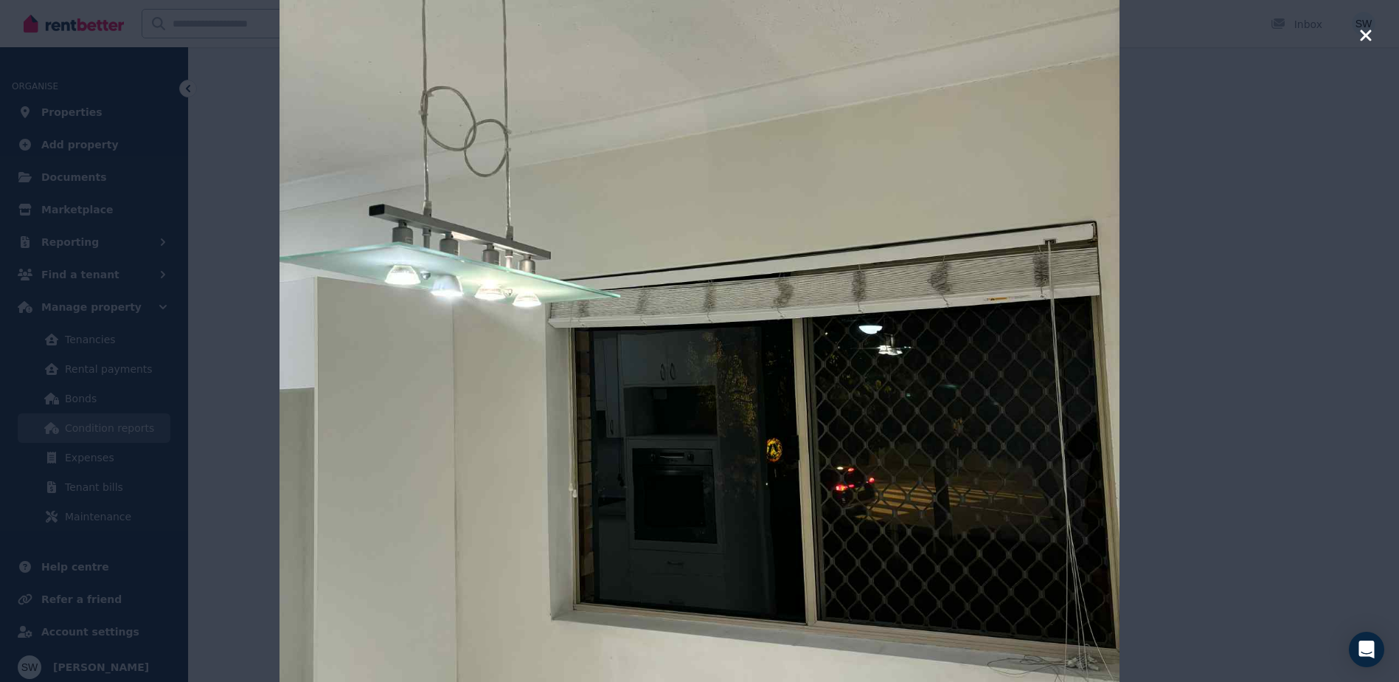
click at [1259, 400] on div at bounding box center [699, 341] width 1399 height 682
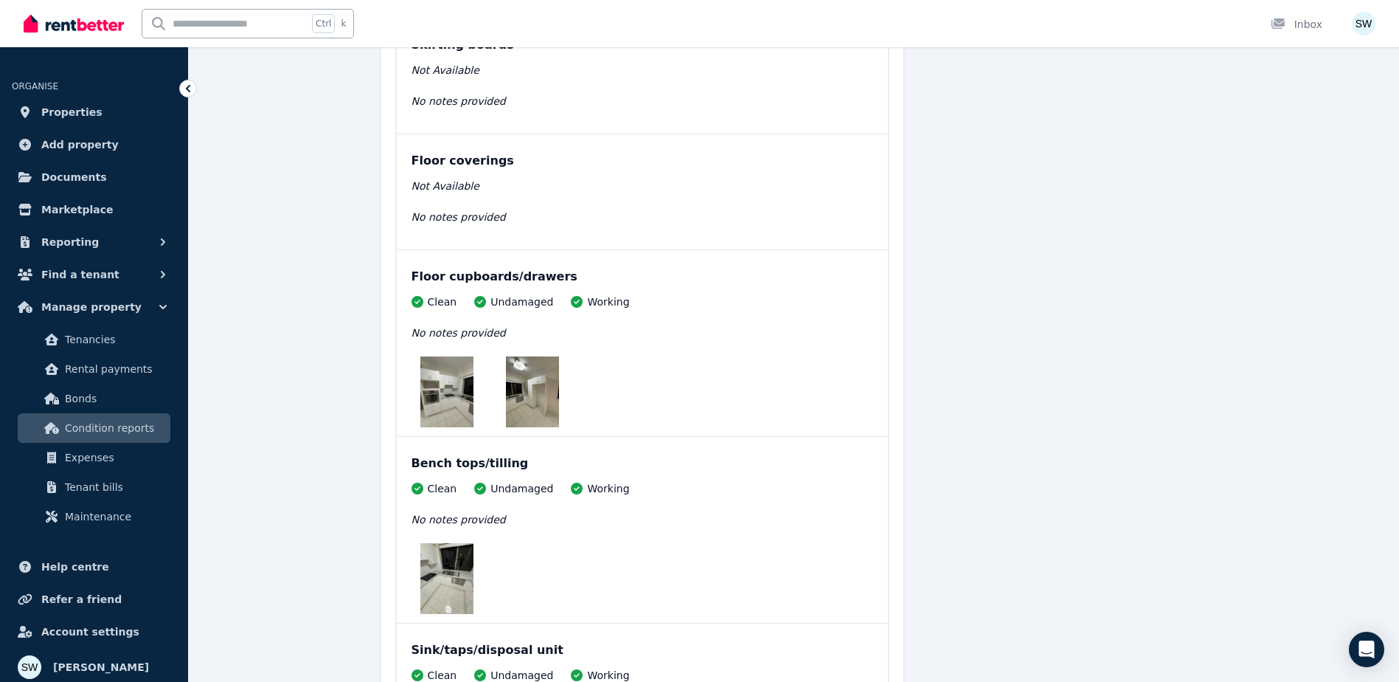
scroll to position [1180, 0]
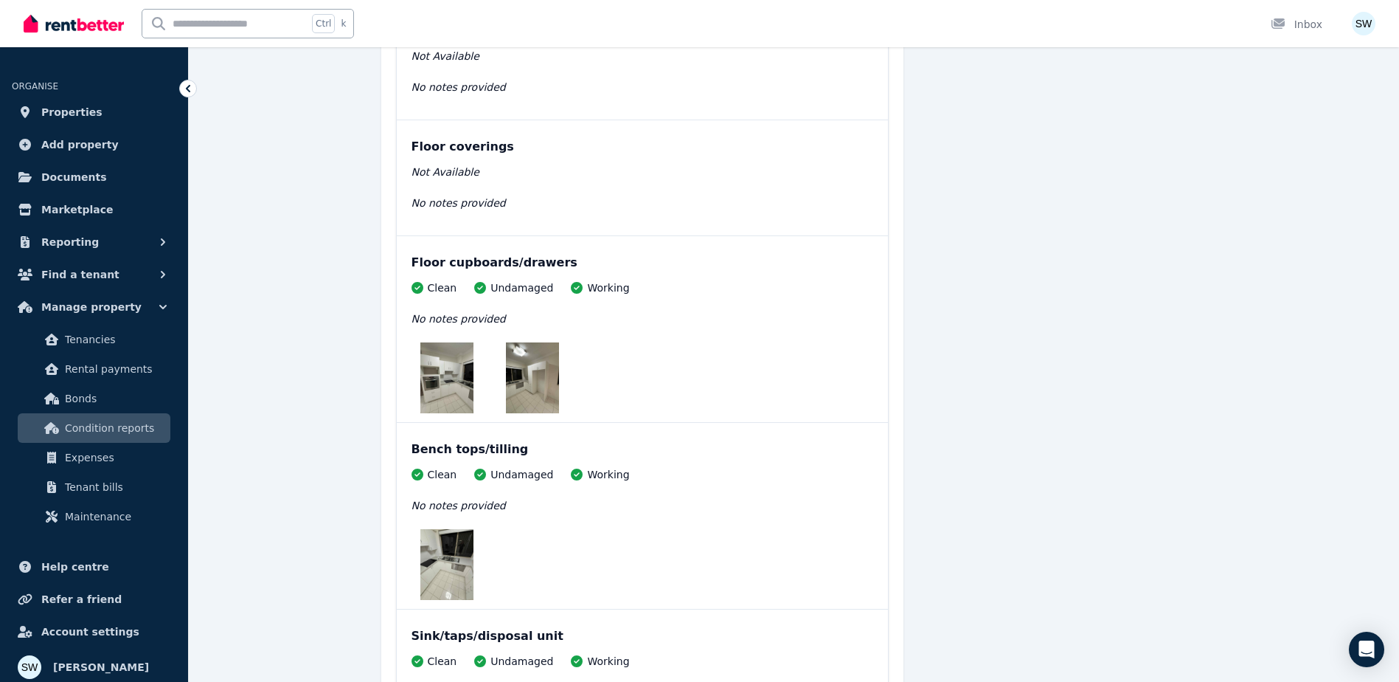
click at [438, 385] on img at bounding box center [447, 377] width 53 height 71
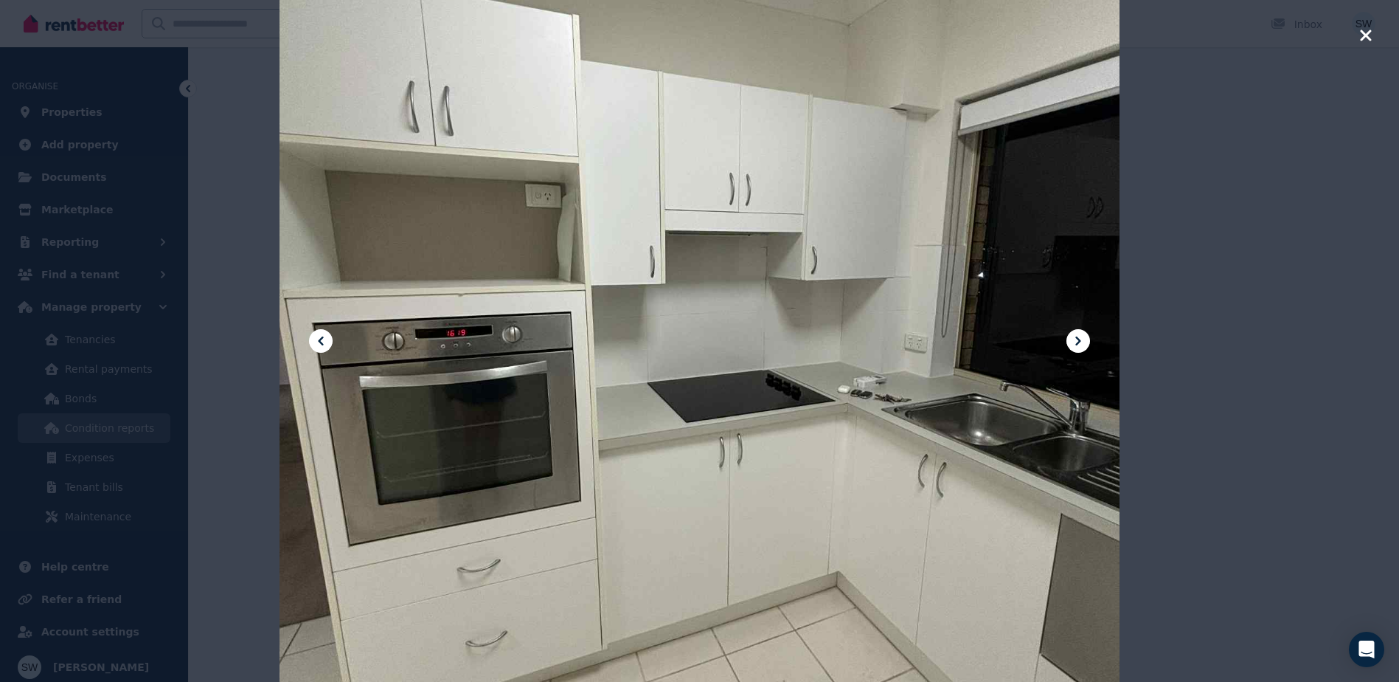
click at [1208, 312] on div at bounding box center [699, 341] width 1399 height 682
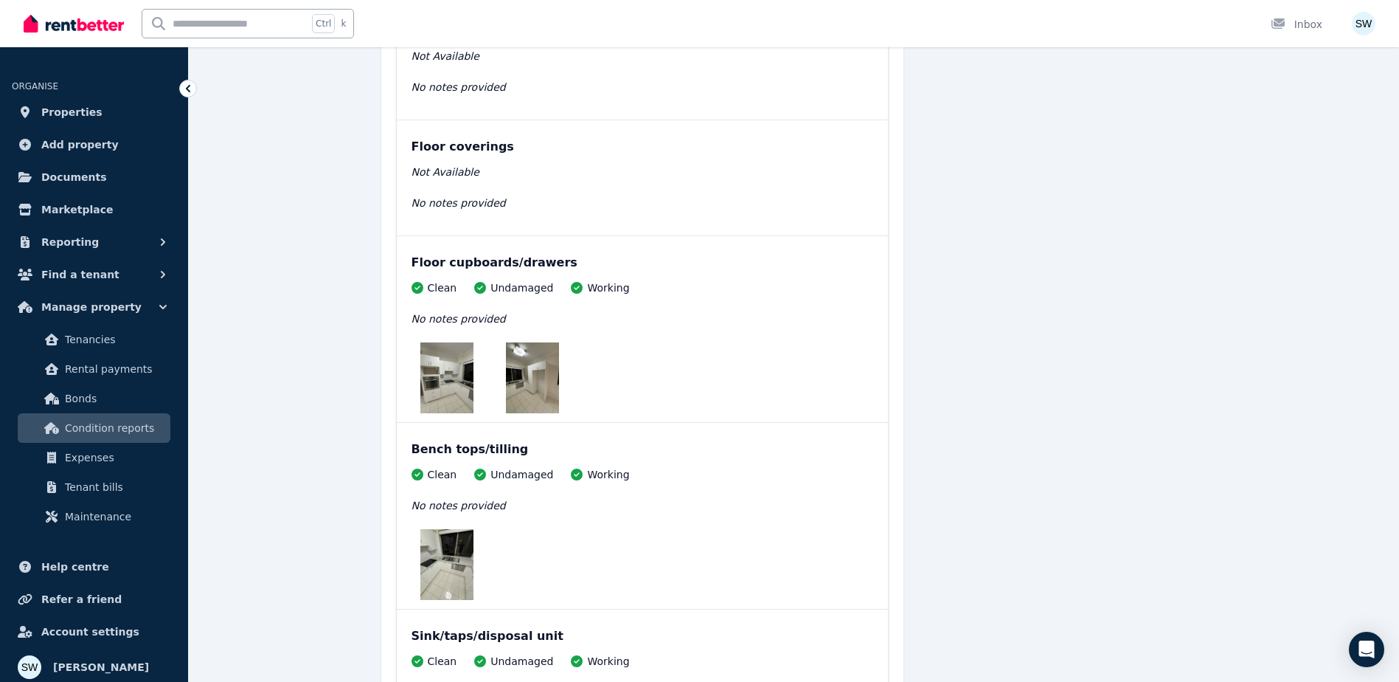
click at [521, 383] on img at bounding box center [532, 377] width 53 height 71
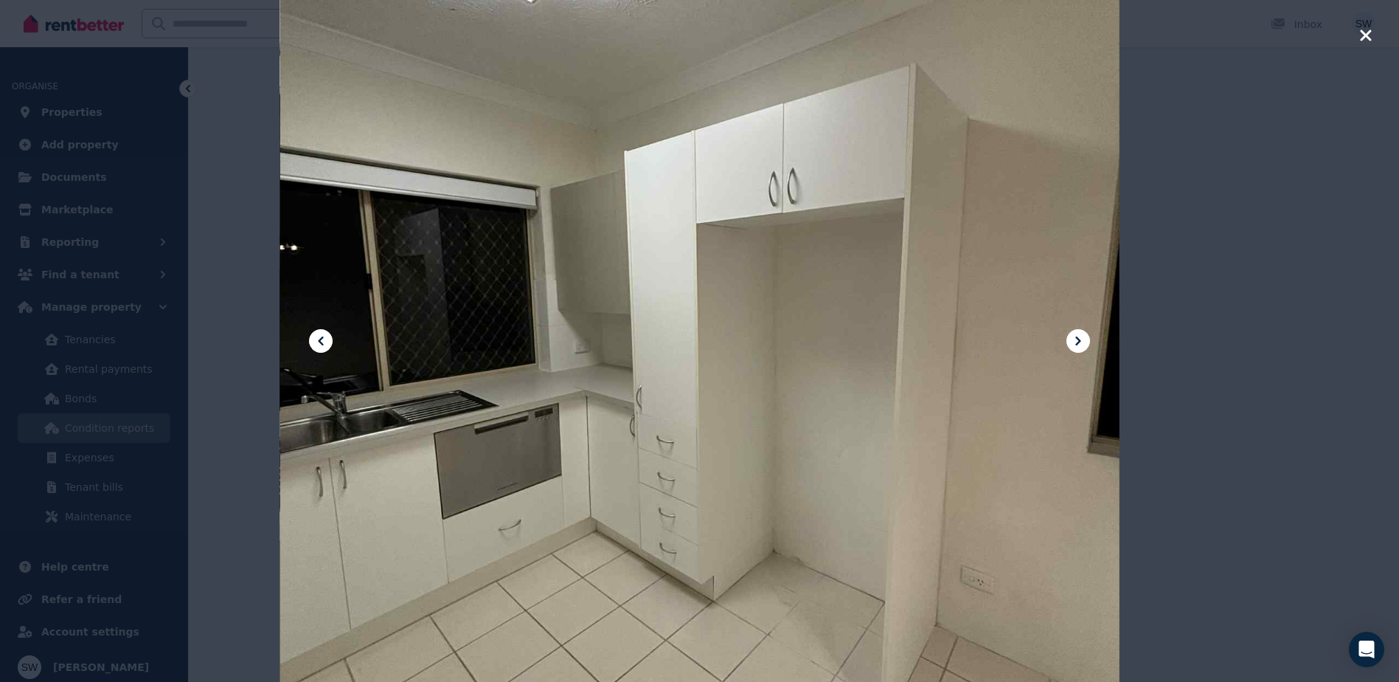
click at [1157, 191] on div at bounding box center [699, 341] width 1399 height 682
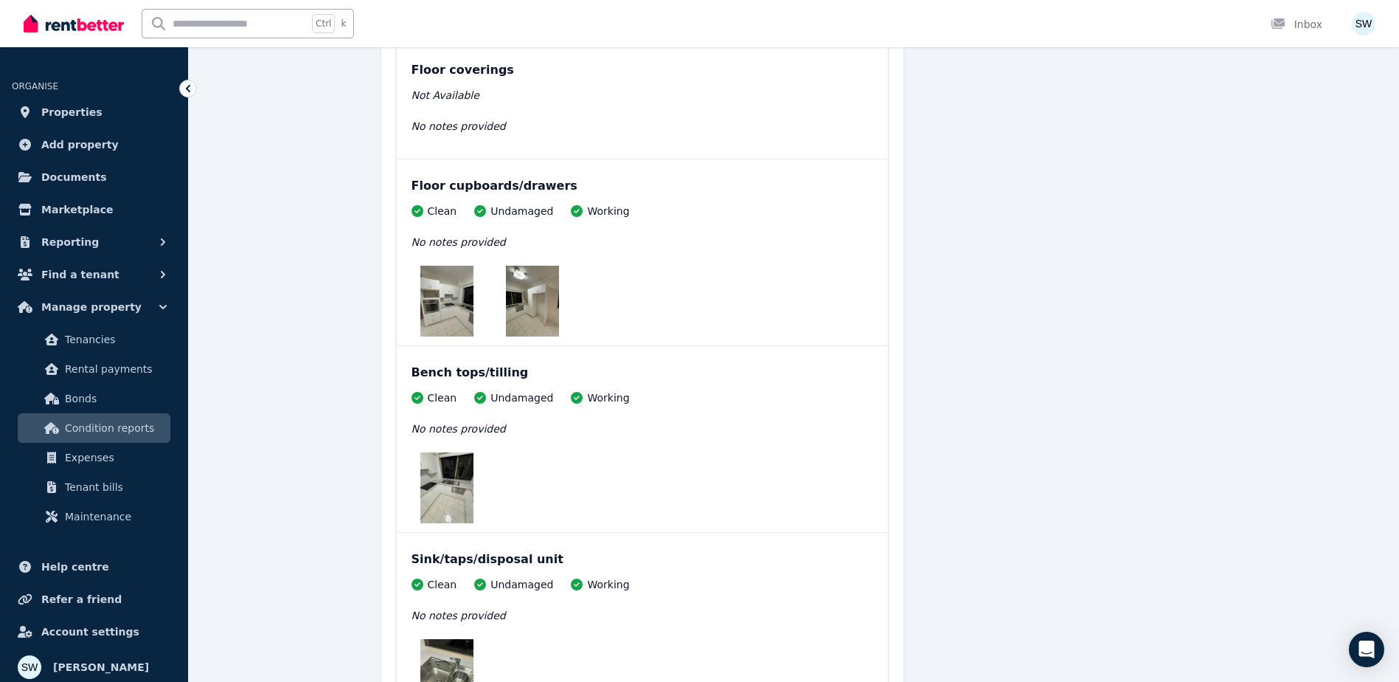
scroll to position [1328, 0]
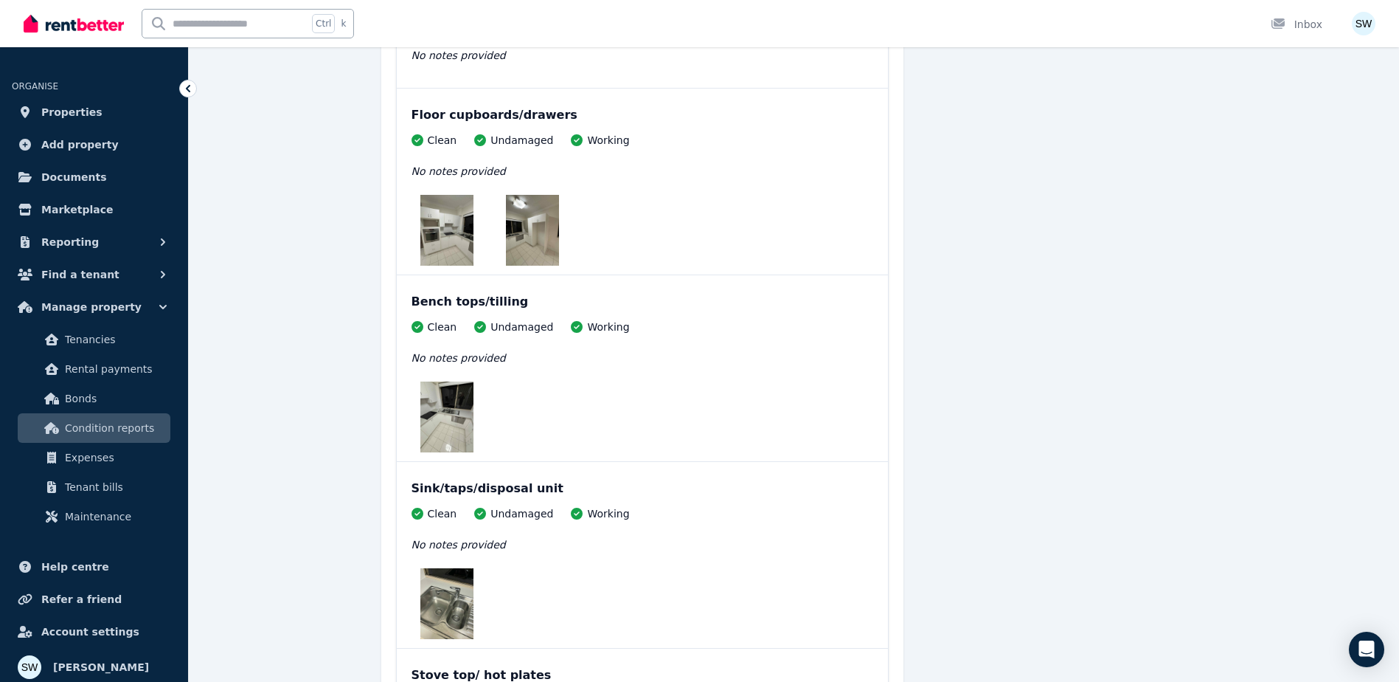
click at [459, 387] on img at bounding box center [447, 416] width 53 height 71
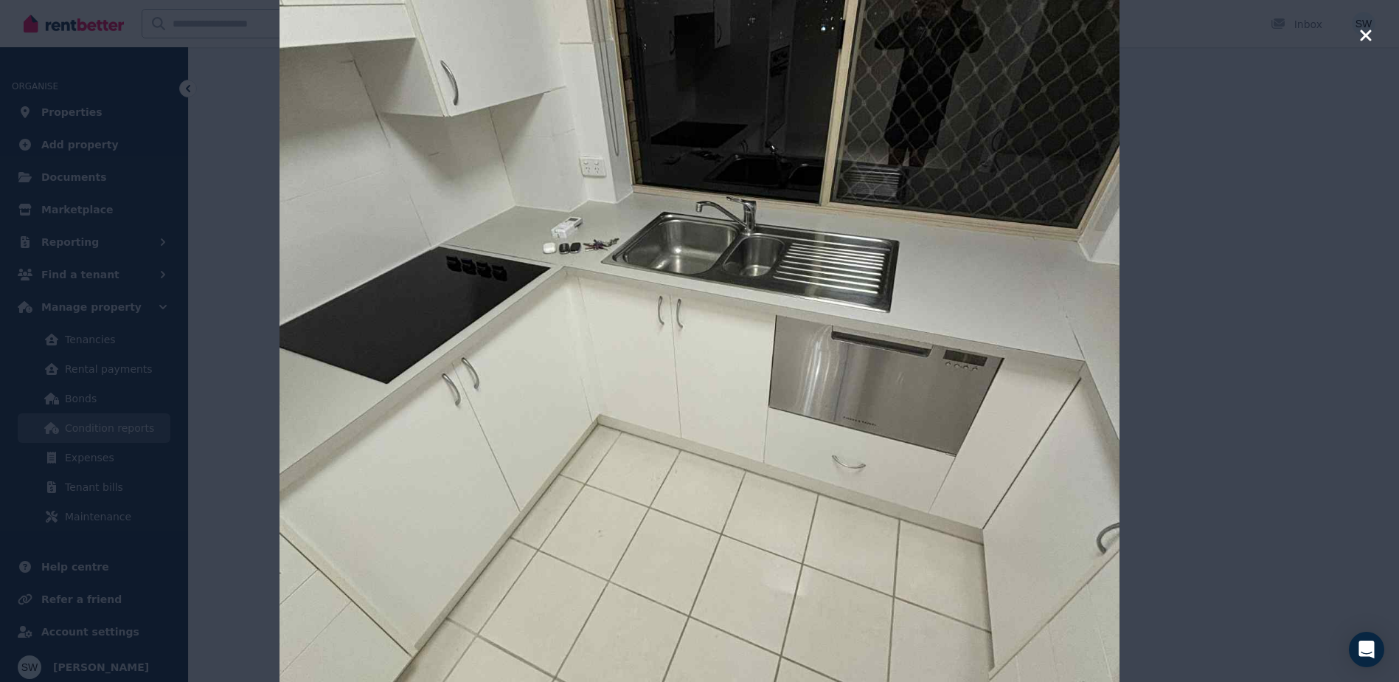
click at [1202, 302] on div at bounding box center [699, 341] width 1399 height 682
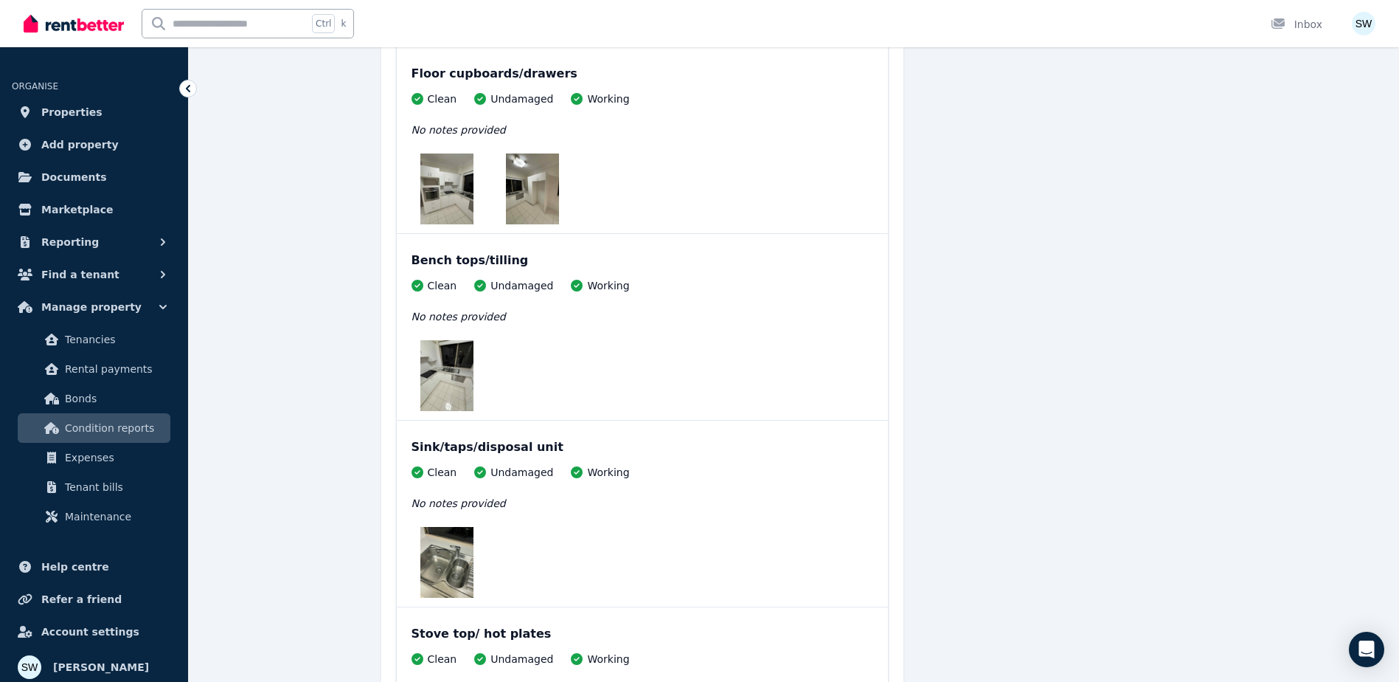
scroll to position [1475, 0]
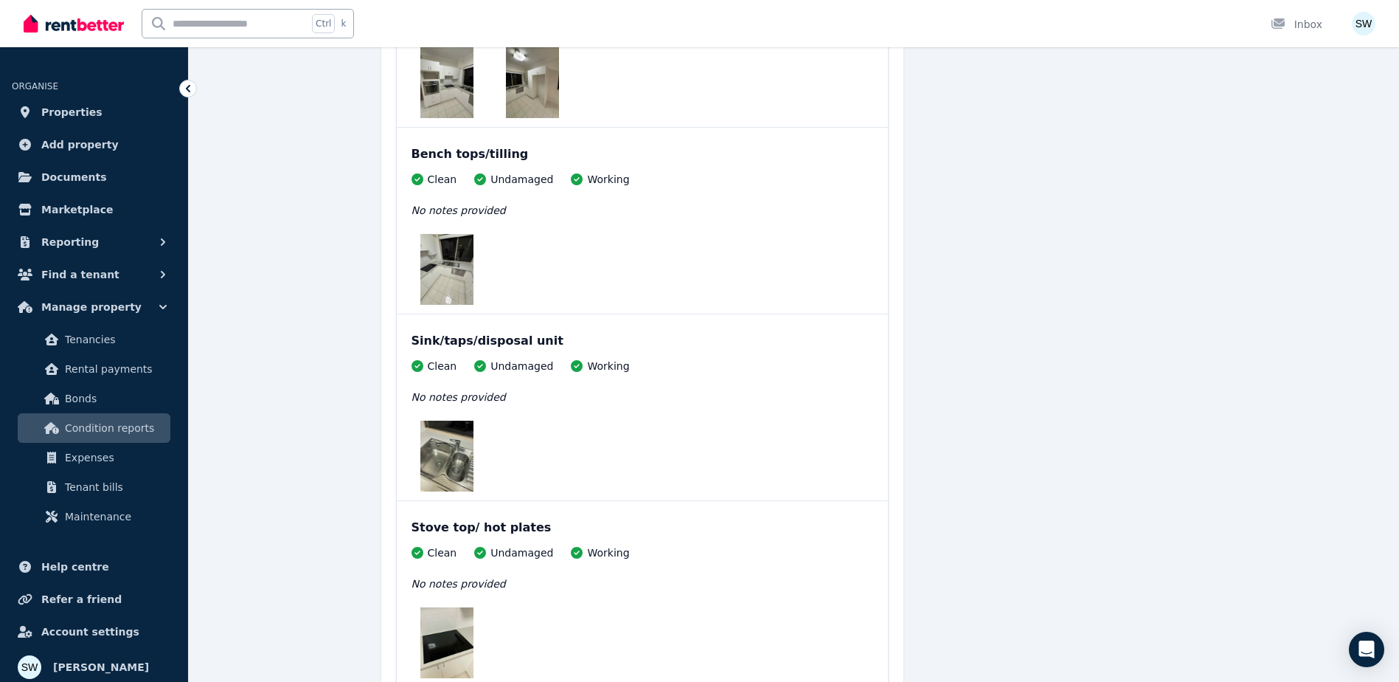
click at [468, 443] on img at bounding box center [447, 456] width 53 height 71
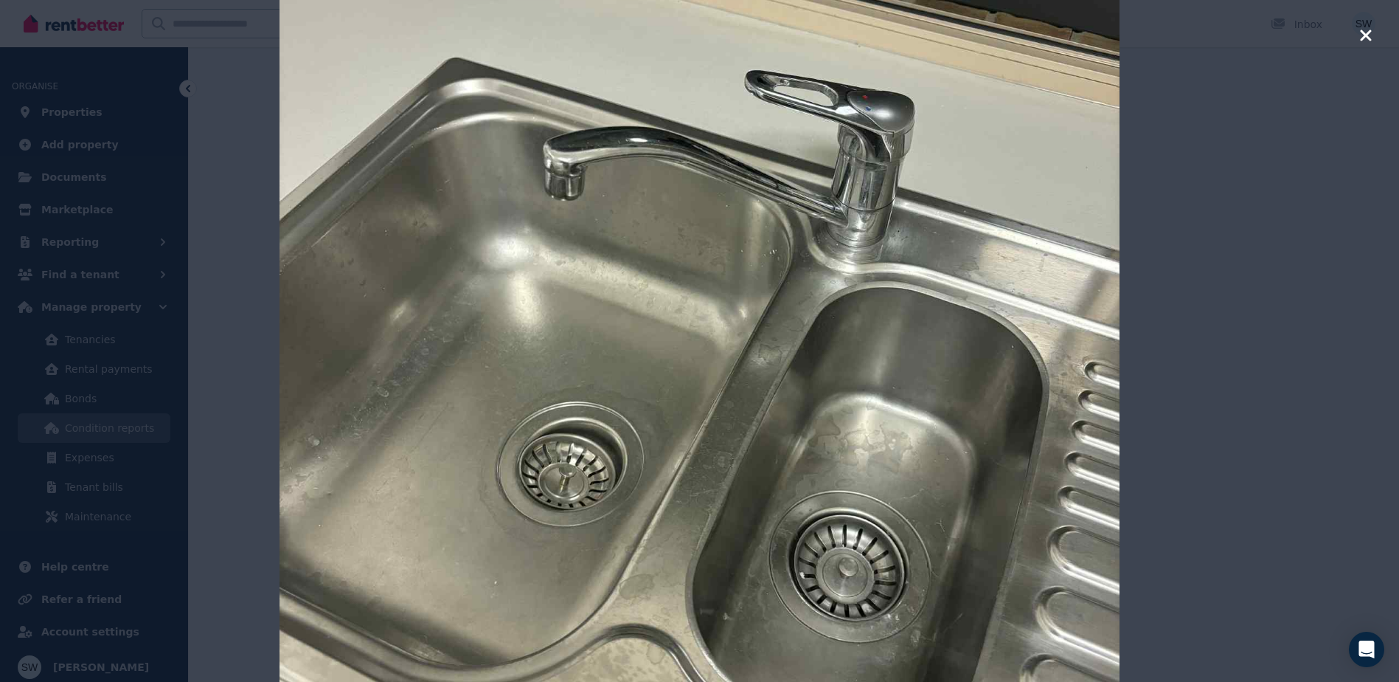
click at [1214, 324] on div at bounding box center [699, 341] width 1399 height 682
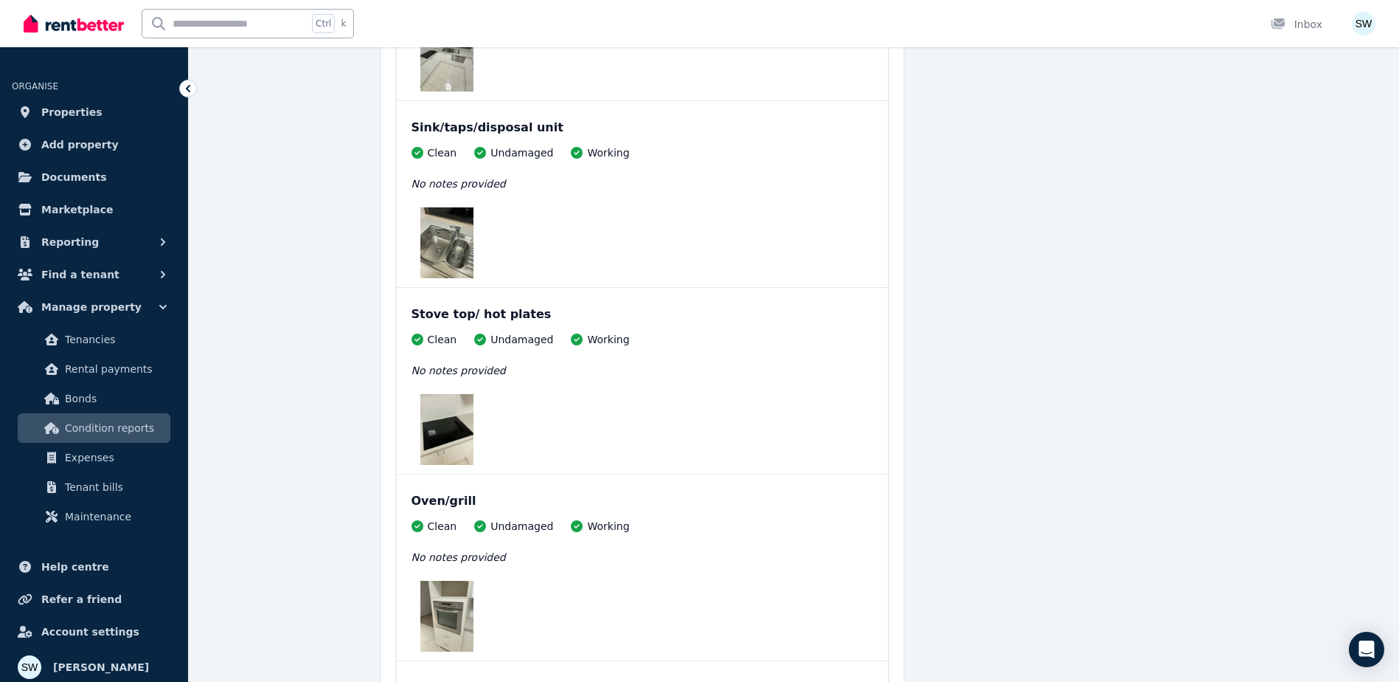
scroll to position [1697, 0]
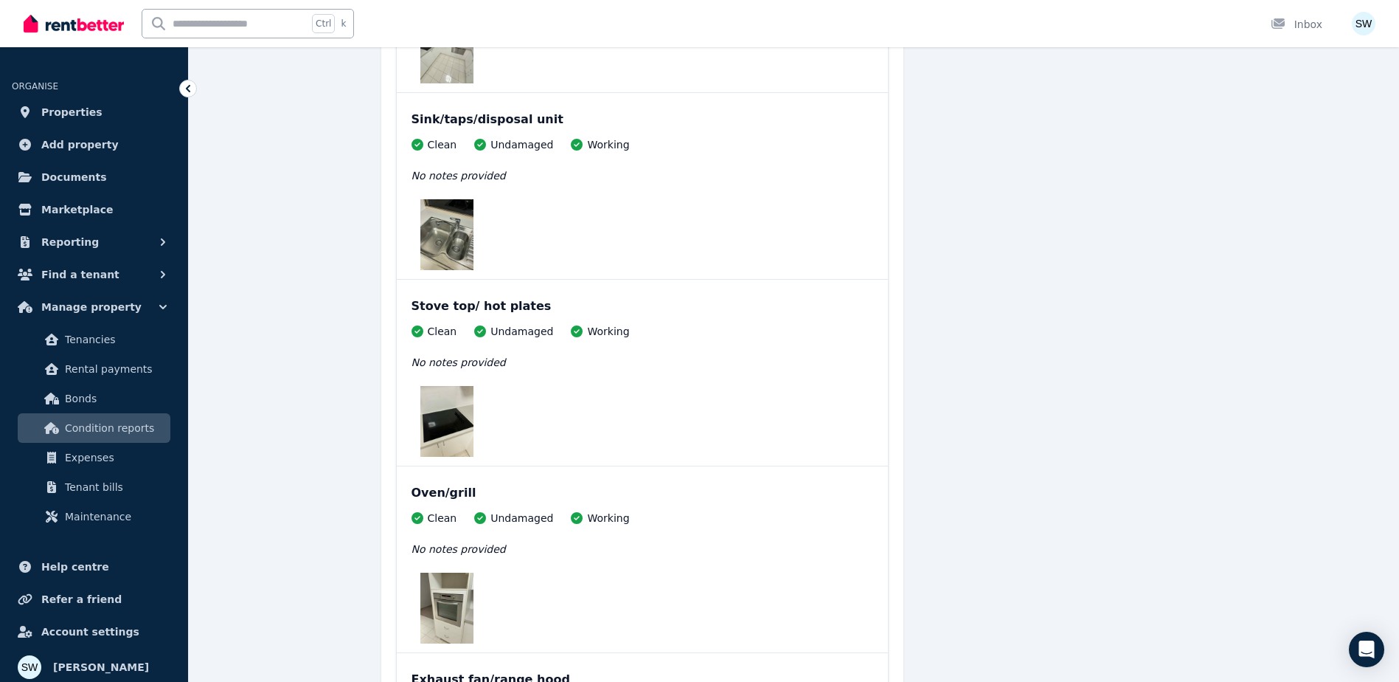
click at [478, 409] on div at bounding box center [447, 421] width 71 height 71
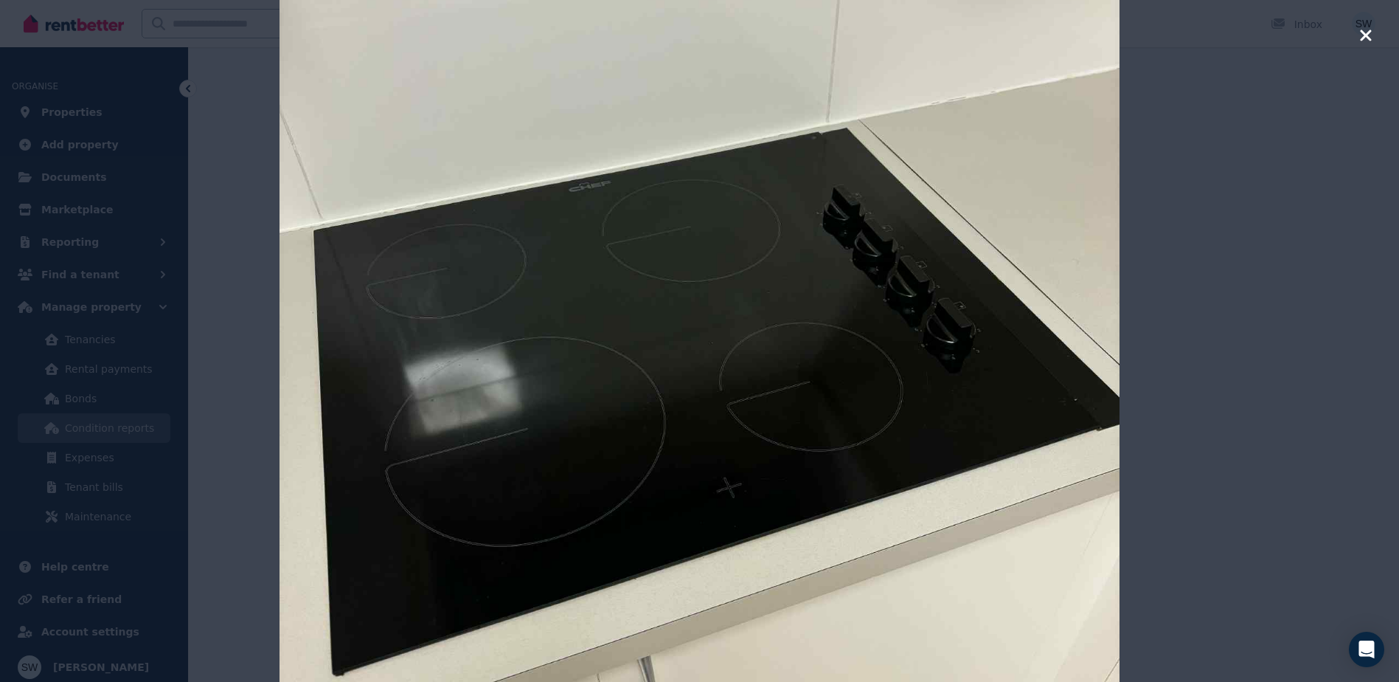
click at [1228, 286] on div at bounding box center [699, 341] width 1399 height 682
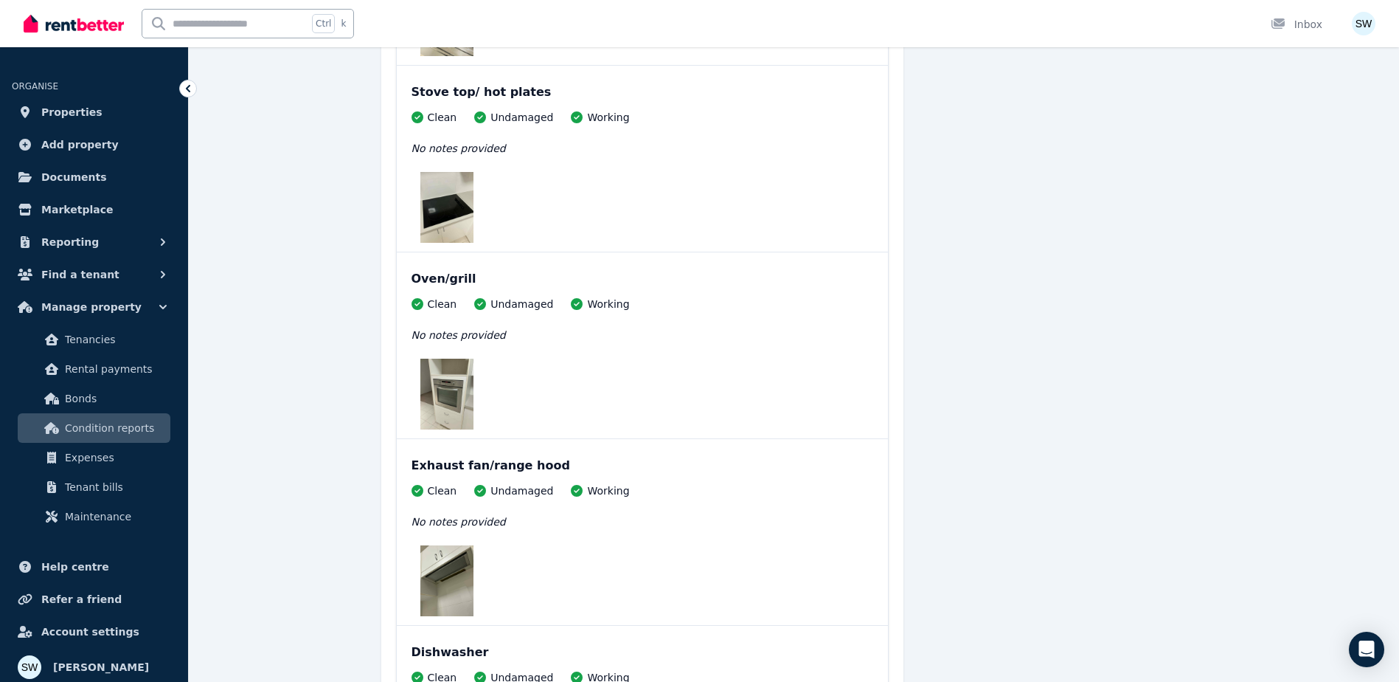
scroll to position [1918, 0]
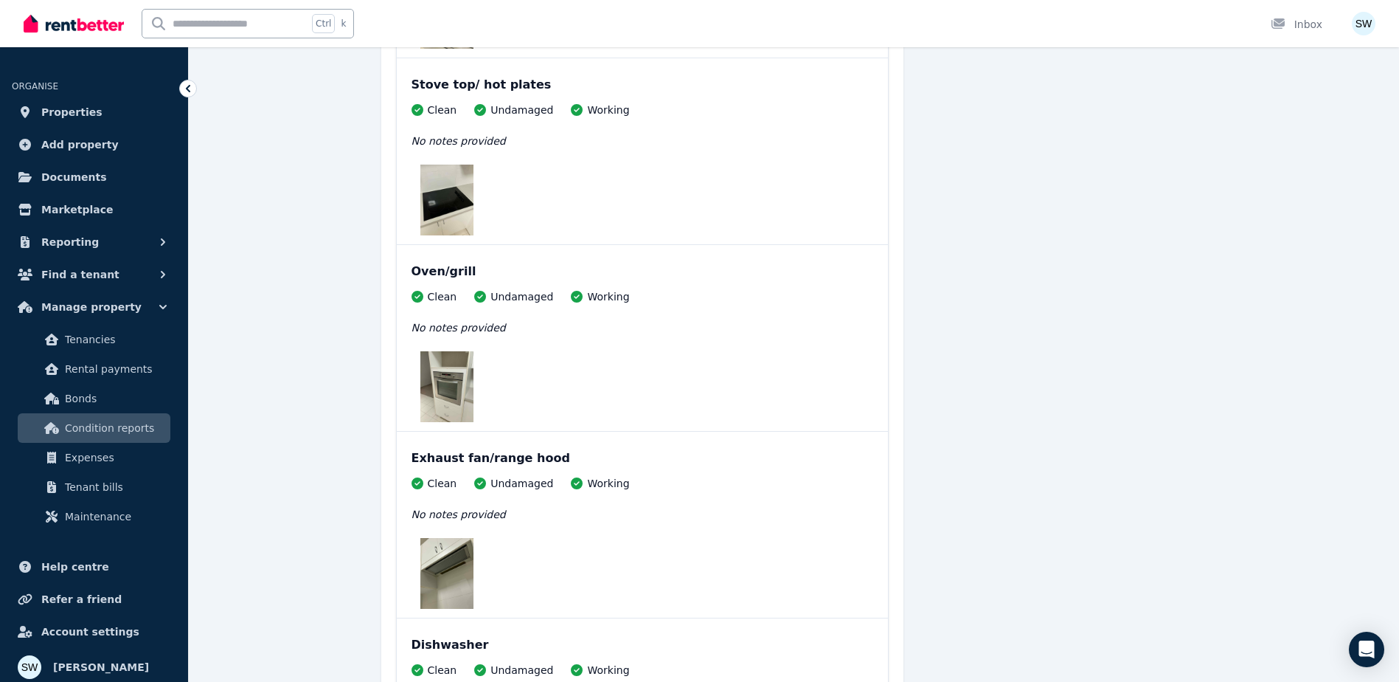
click at [447, 375] on img at bounding box center [447, 386] width 53 height 71
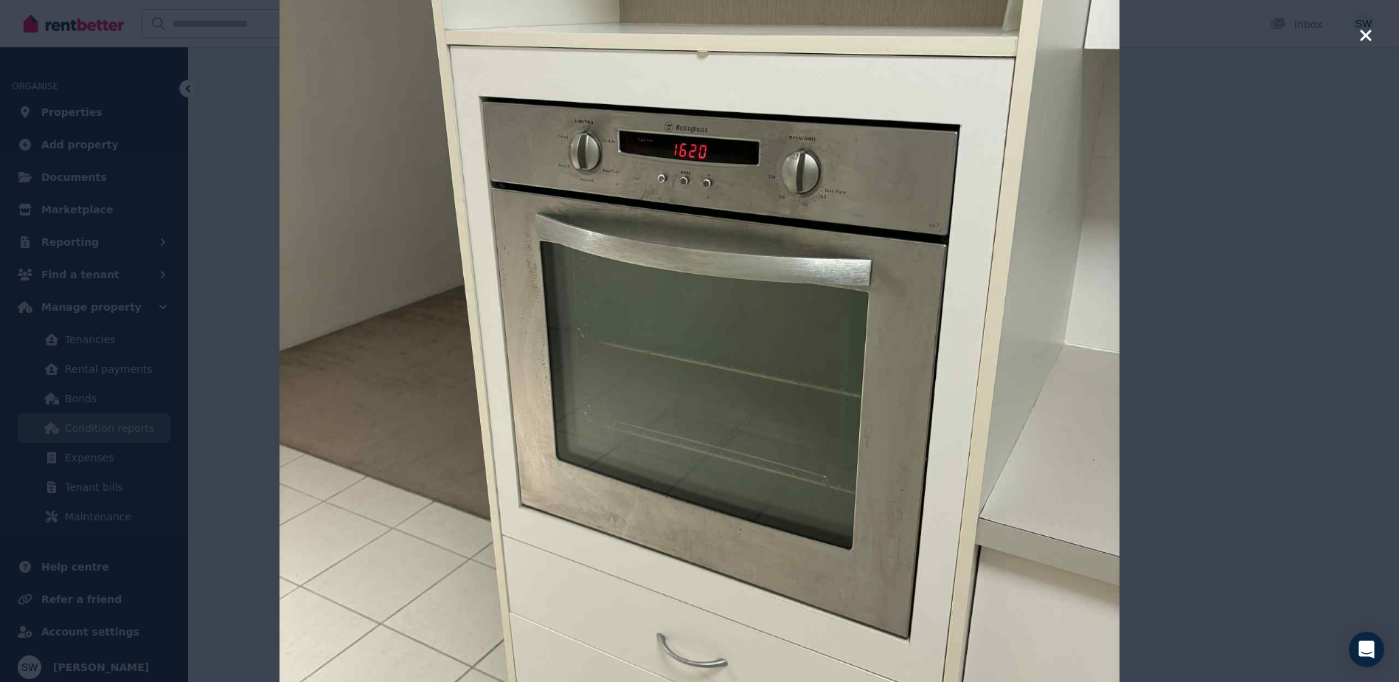
click at [1119, 267] on img at bounding box center [700, 341] width 840 height 1120
click at [1158, 354] on div at bounding box center [699, 341] width 1399 height 682
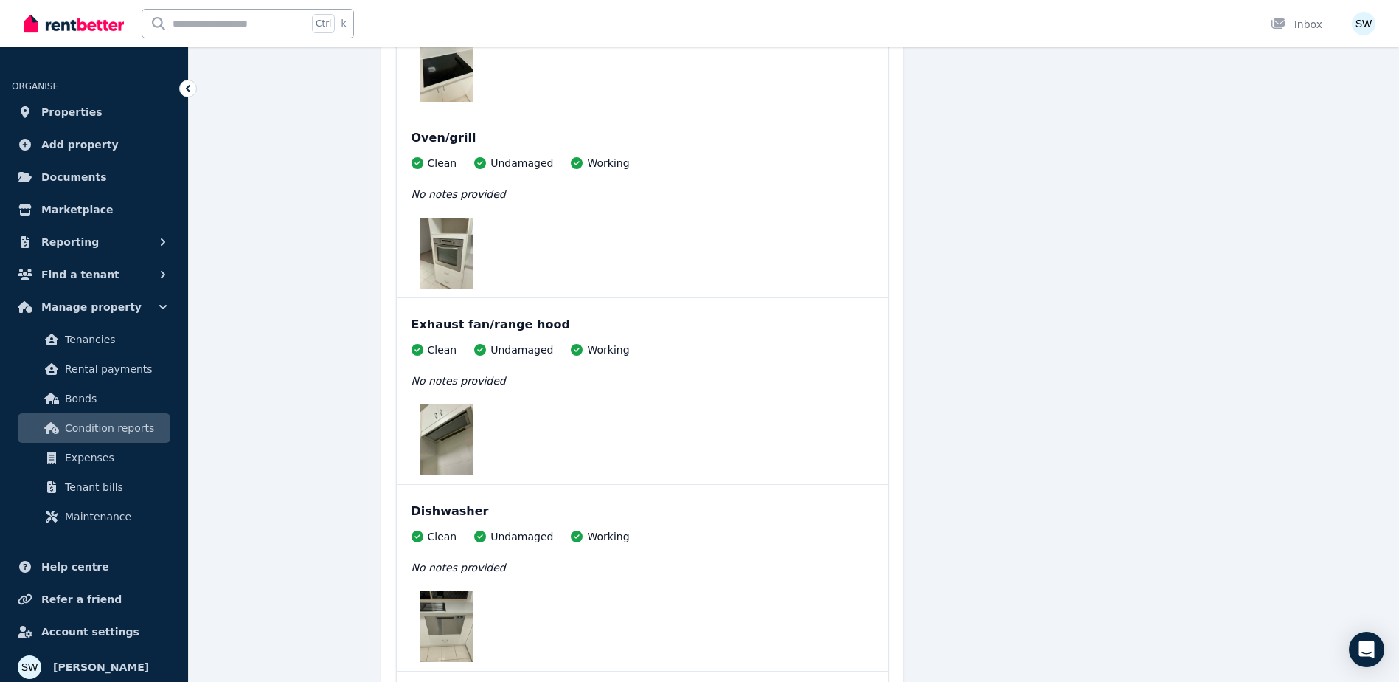
scroll to position [2066, 0]
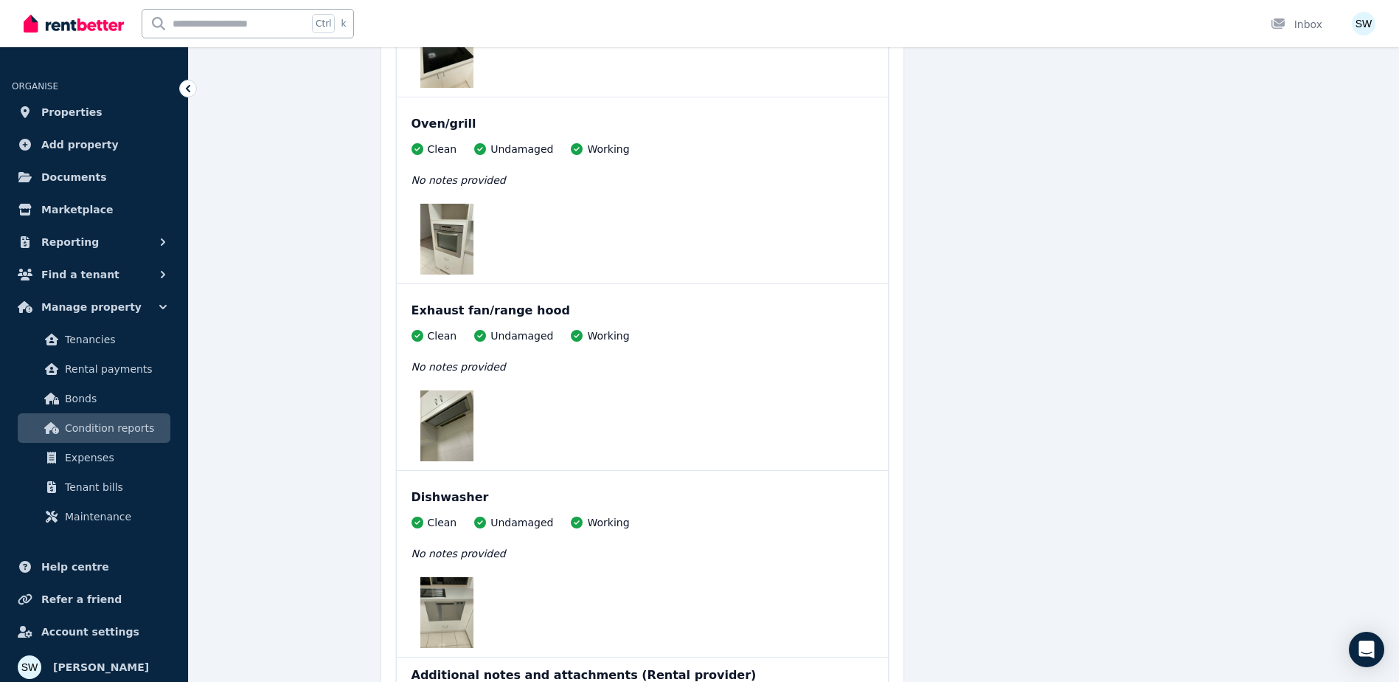
click at [471, 427] on img at bounding box center [447, 425] width 53 height 71
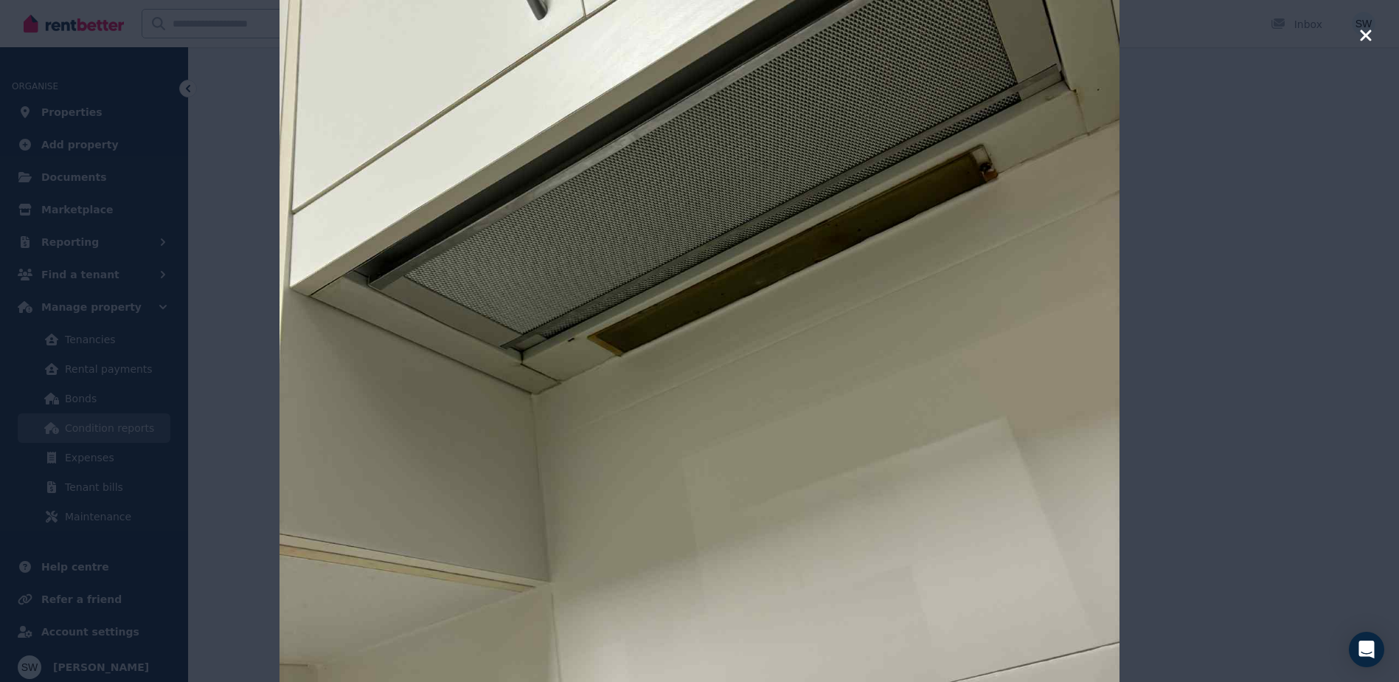
click at [1385, 356] on div at bounding box center [699, 341] width 1399 height 682
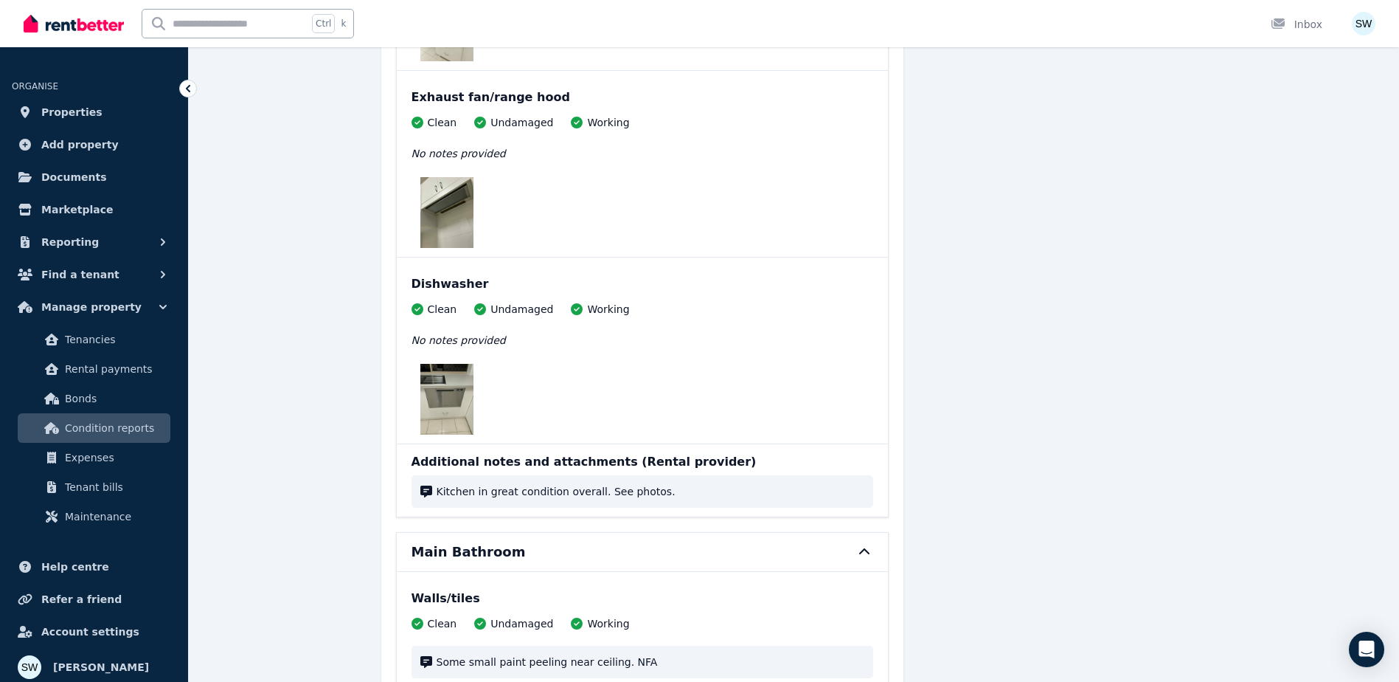
scroll to position [2287, 0]
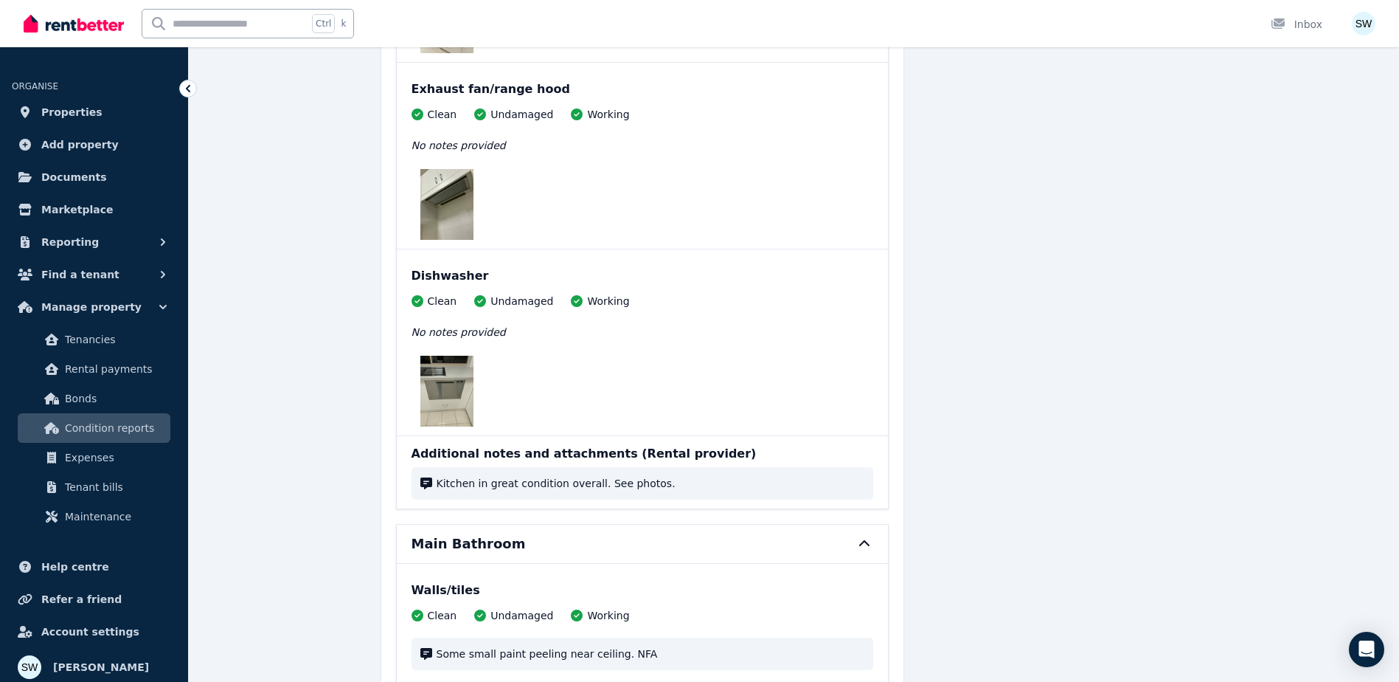
click at [457, 371] on img at bounding box center [447, 391] width 53 height 71
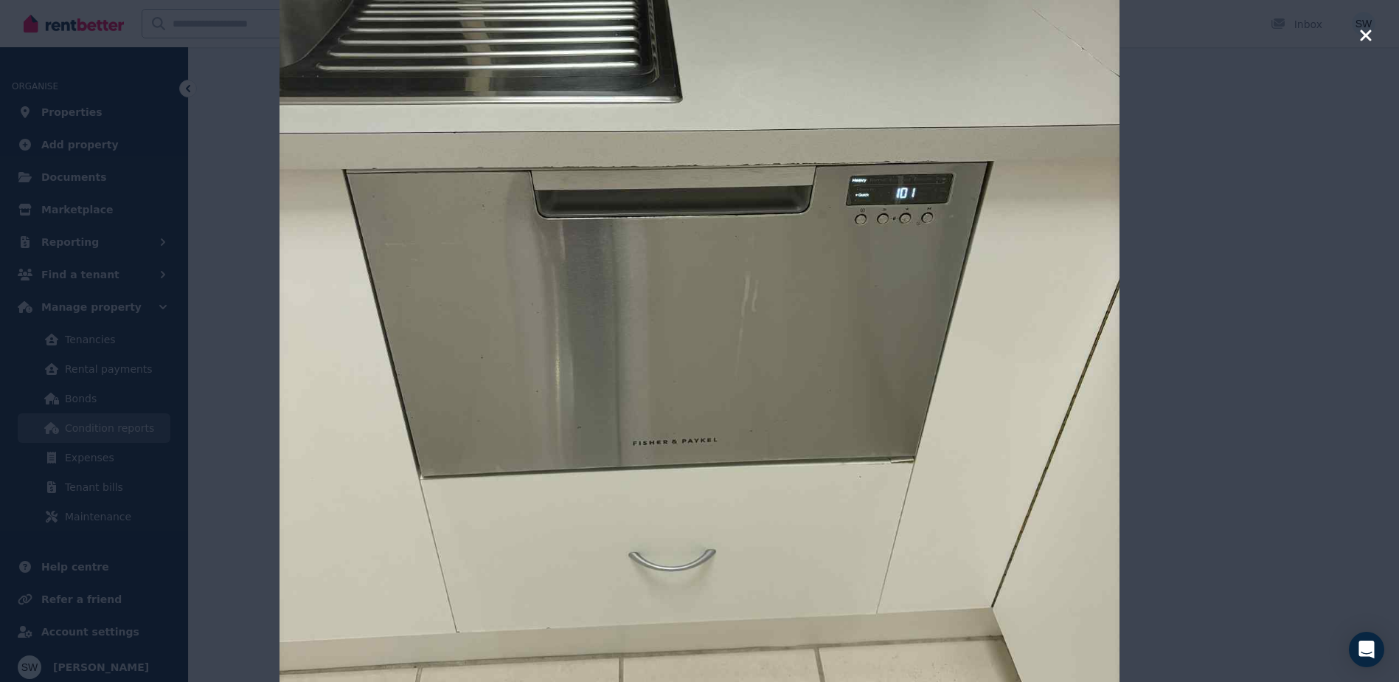
click at [1200, 340] on div at bounding box center [699, 341] width 1399 height 682
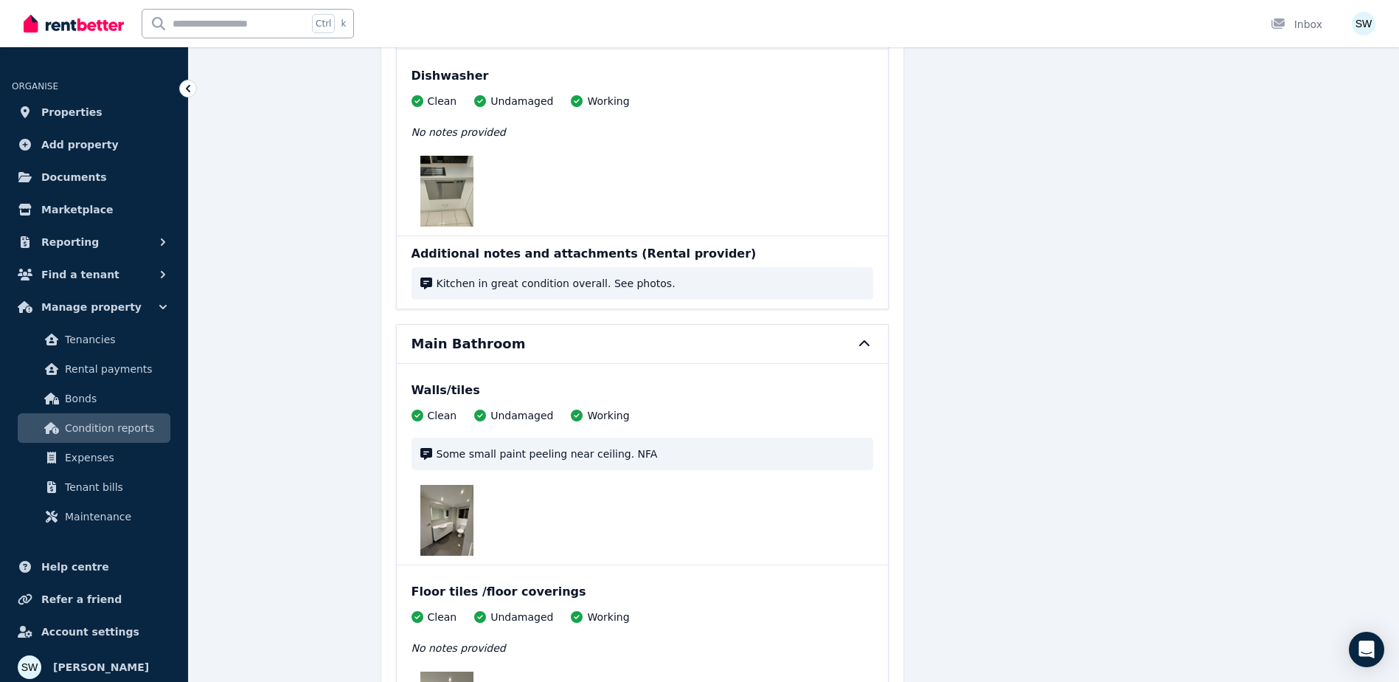
scroll to position [2508, 0]
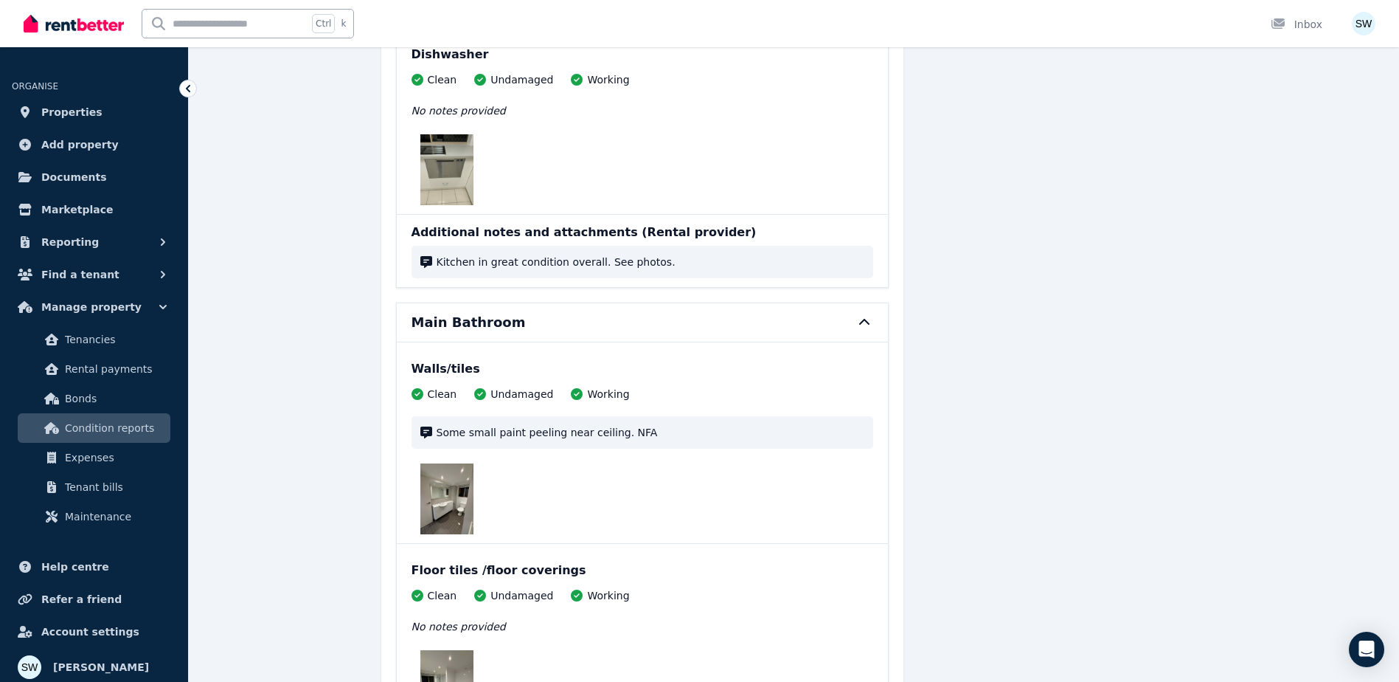
click at [443, 488] on img at bounding box center [447, 498] width 53 height 71
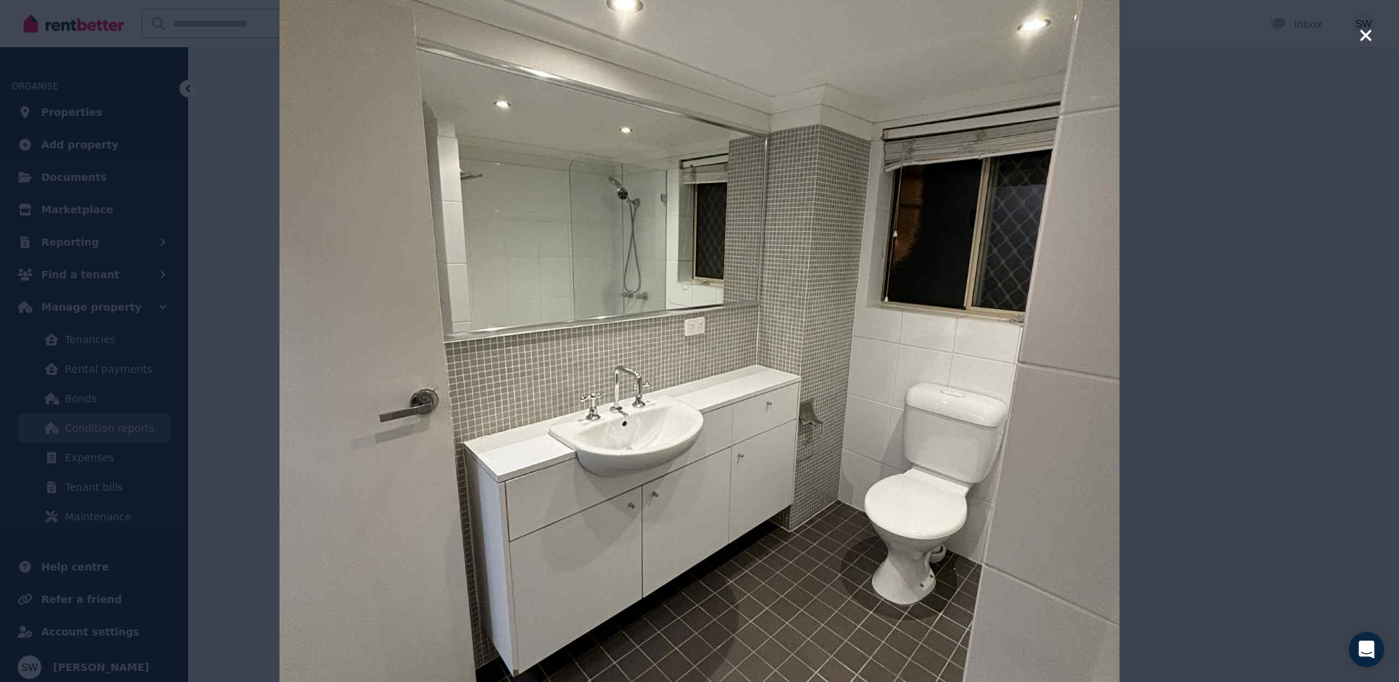
click at [1214, 397] on div at bounding box center [699, 341] width 1399 height 682
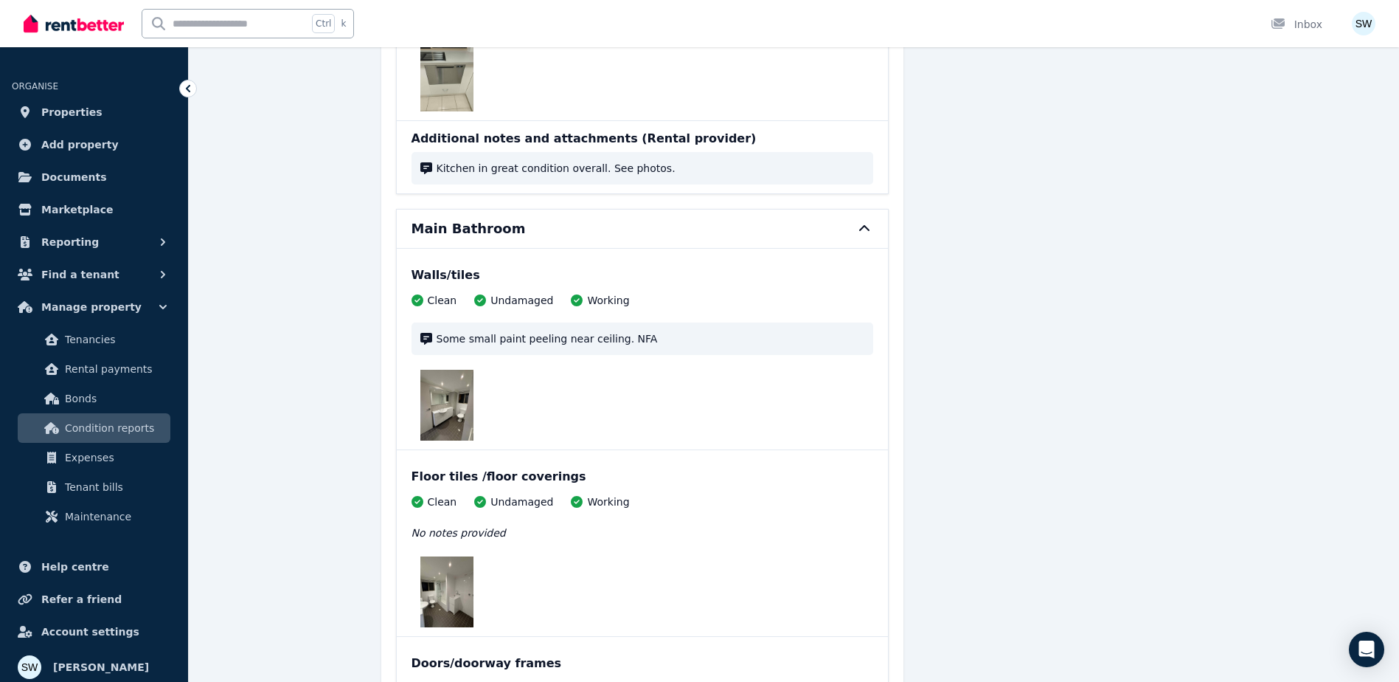
scroll to position [2656, 0]
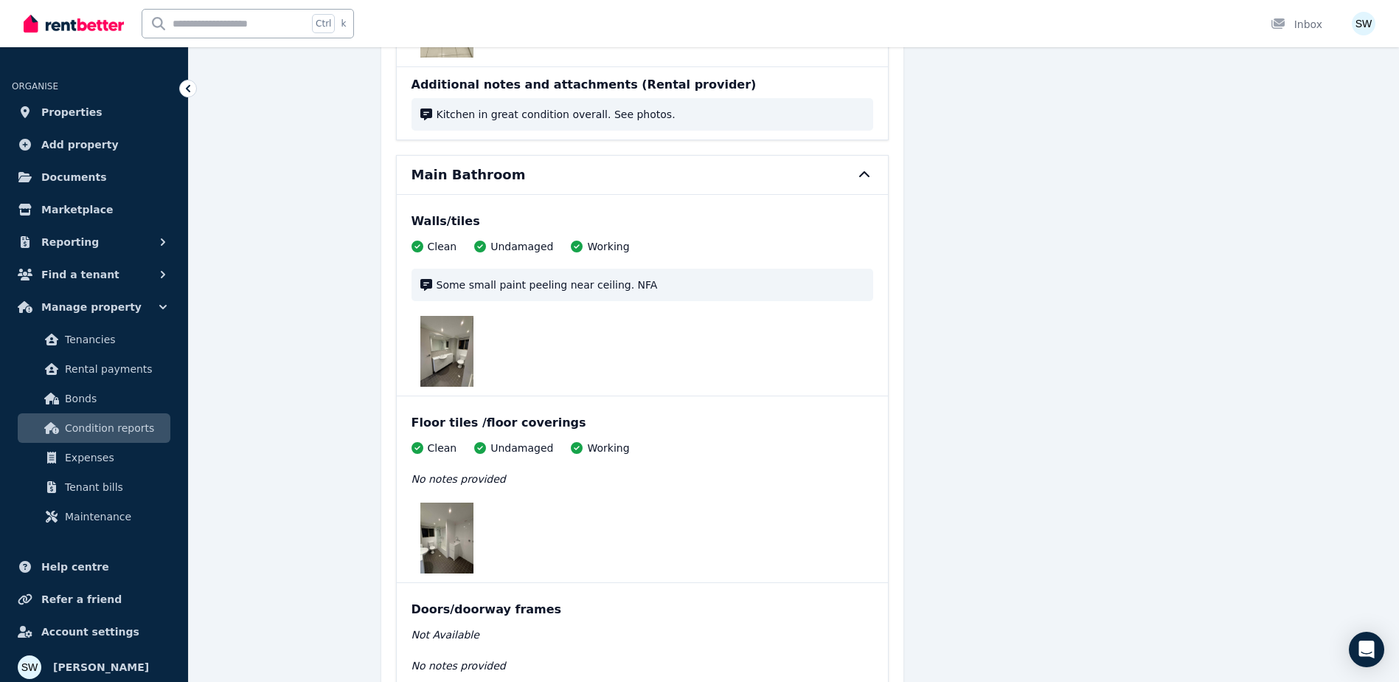
click at [443, 531] on img at bounding box center [447, 537] width 53 height 71
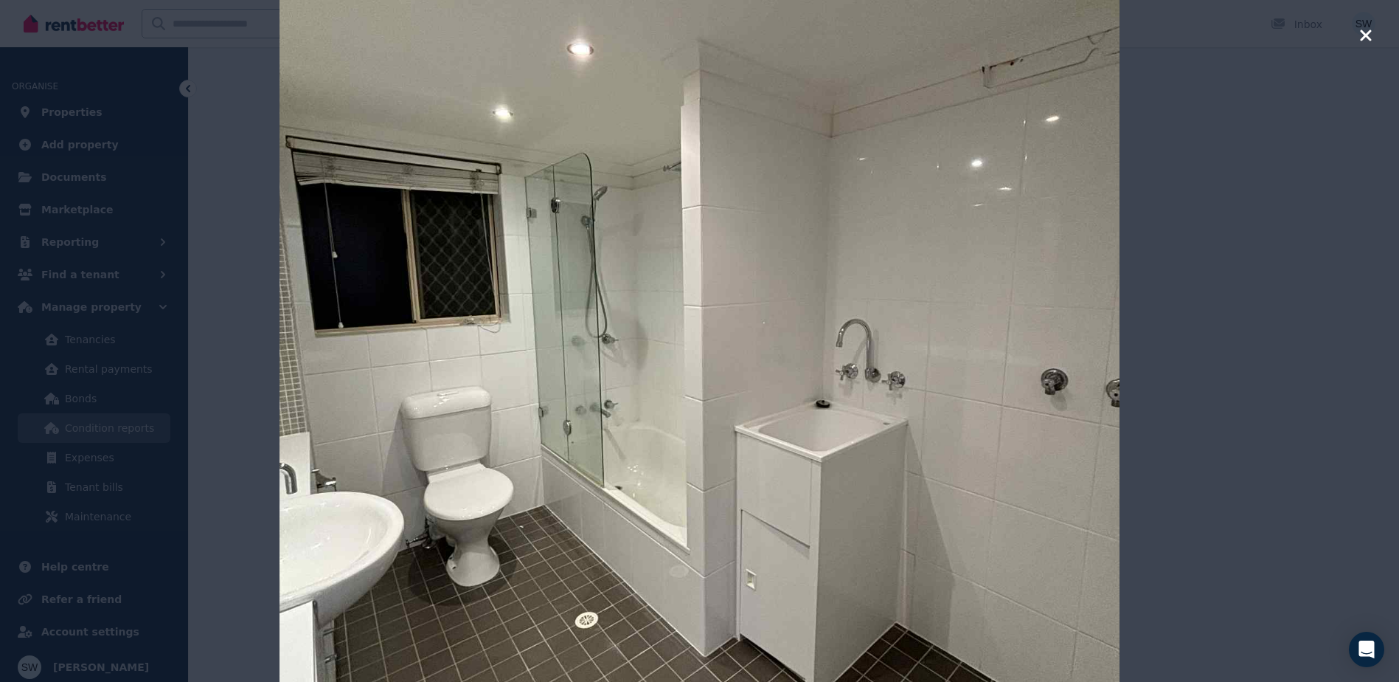
drag, startPoint x: 1196, startPoint y: 353, endPoint x: 1186, endPoint y: 361, distance: 12.7
click at [1194, 353] on div at bounding box center [699, 341] width 1399 height 682
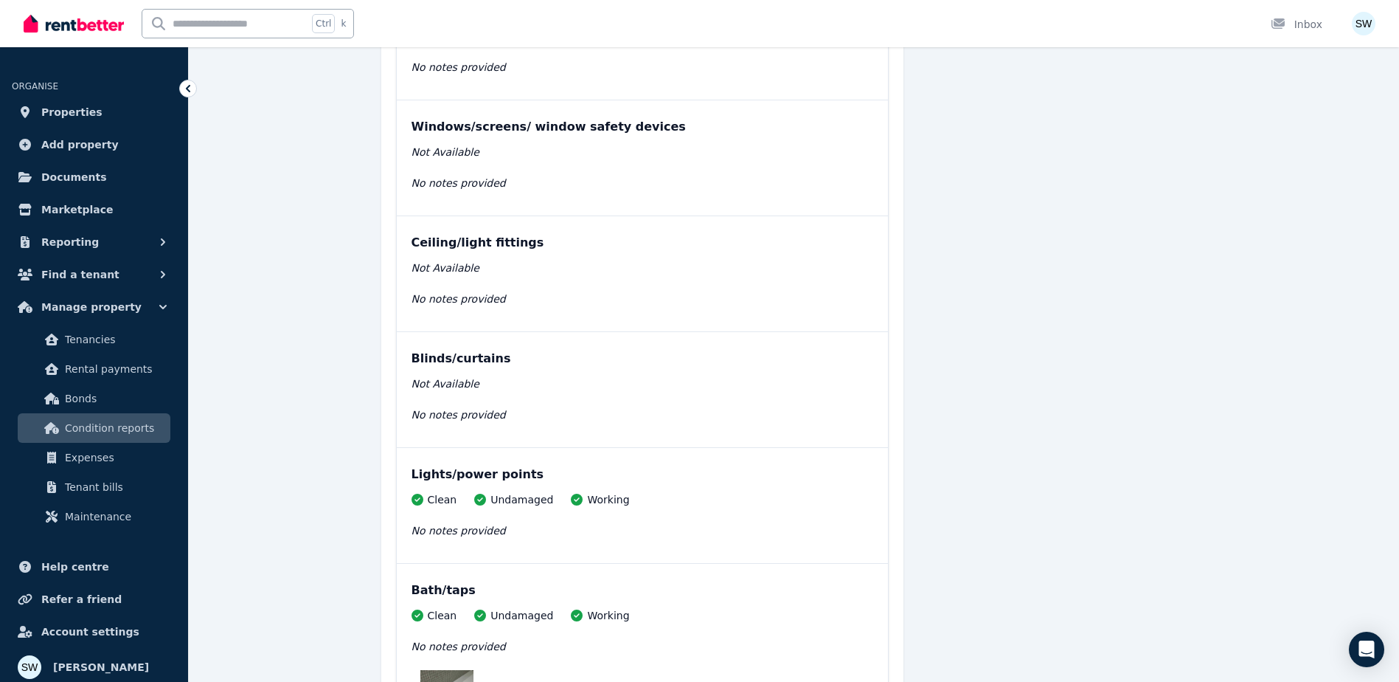
scroll to position [3541, 0]
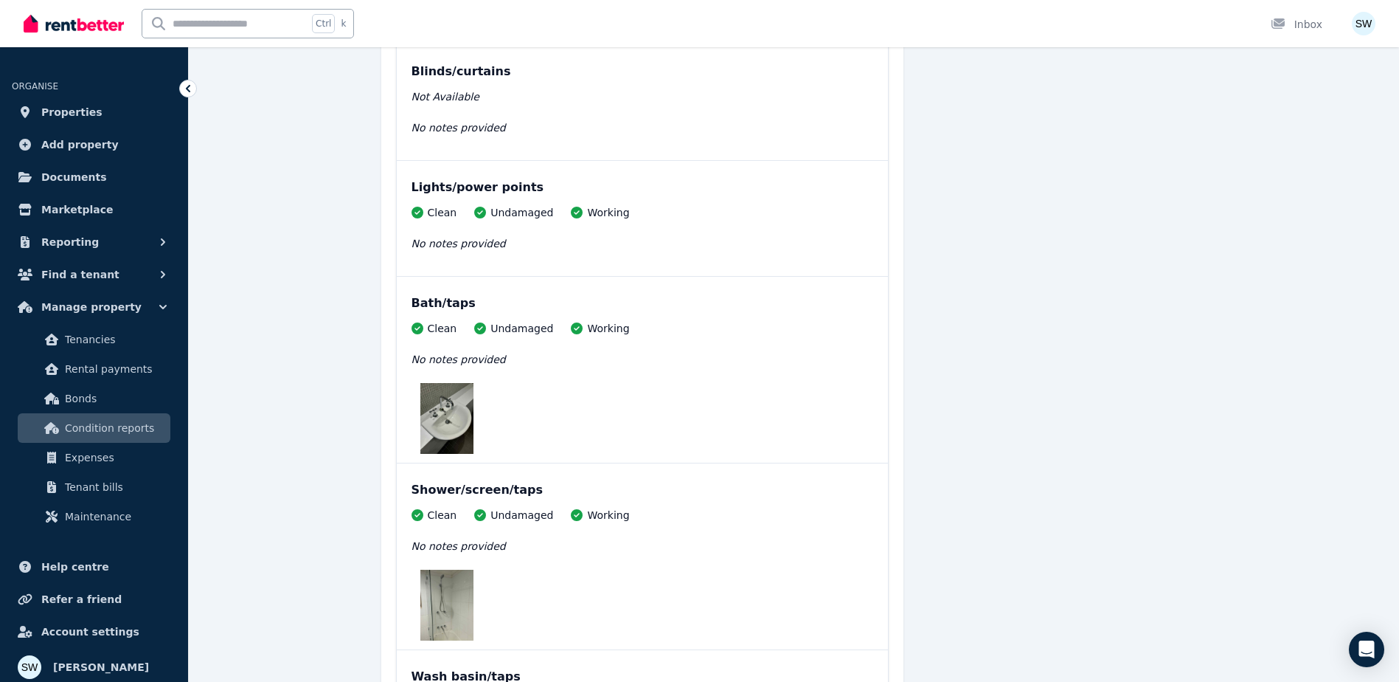
click at [460, 429] on img at bounding box center [447, 418] width 53 height 71
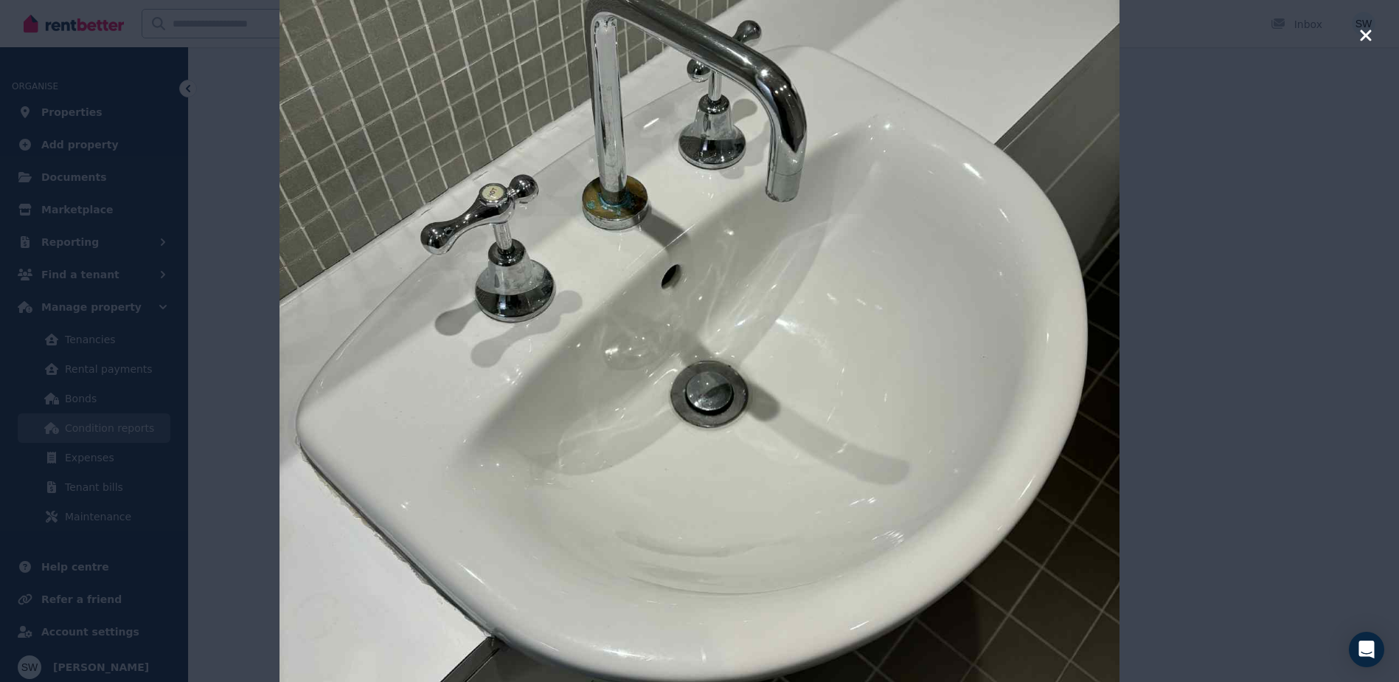
click at [1153, 355] on div at bounding box center [699, 341] width 1399 height 682
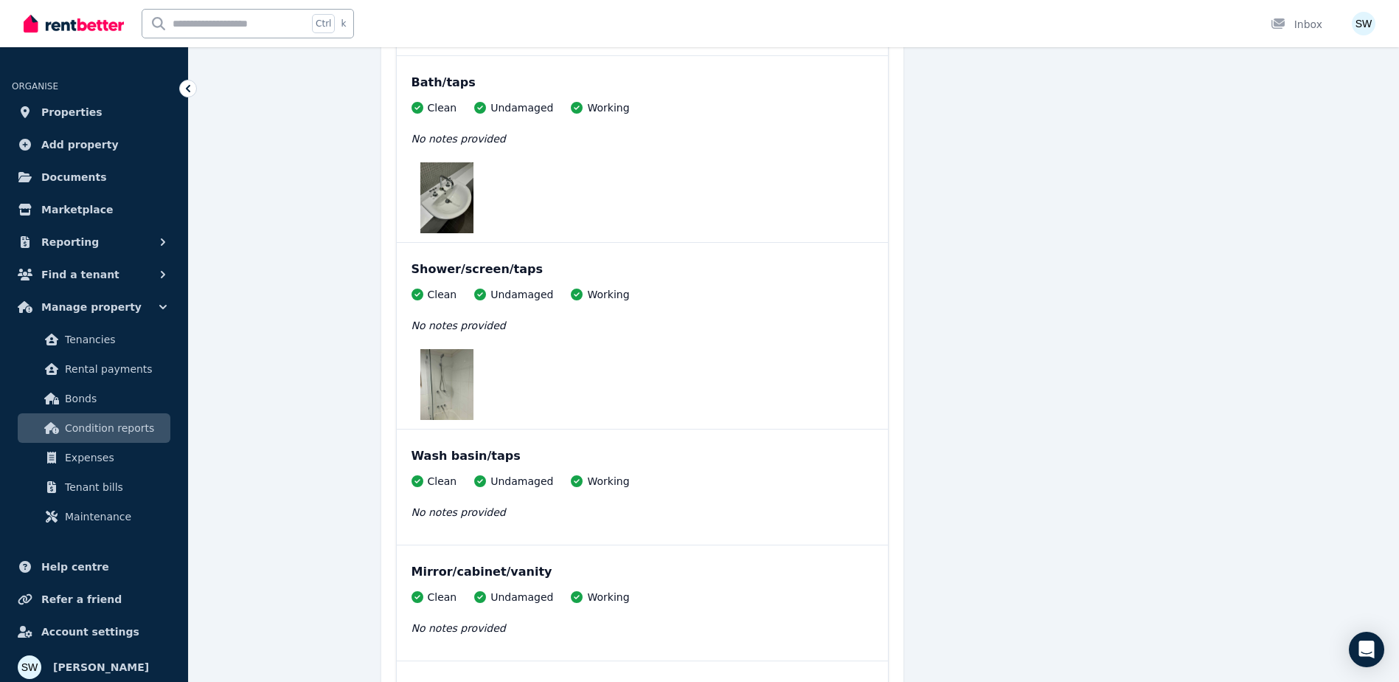
scroll to position [3762, 0]
click at [410, 387] on div "Shower/screen/taps Clean Undamaged Working No notes provided" at bounding box center [642, 335] width 491 height 186
click at [438, 385] on img at bounding box center [447, 383] width 53 height 71
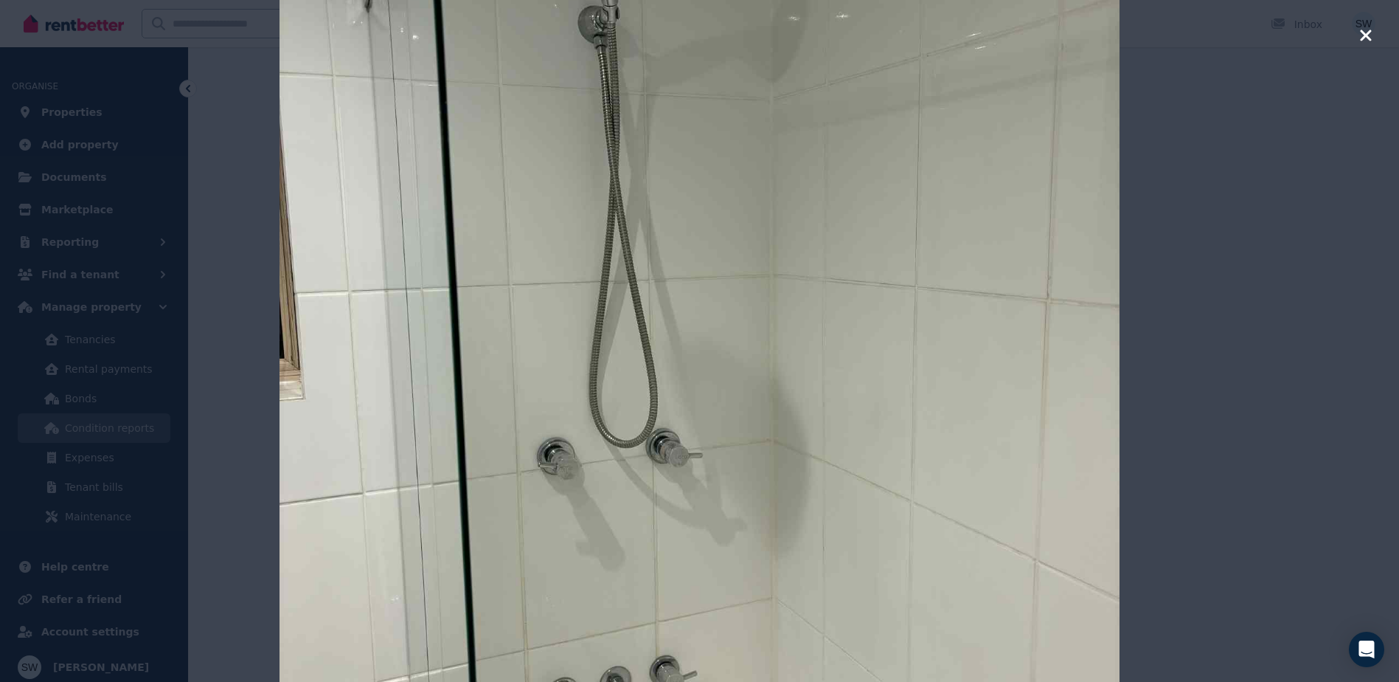
click at [1208, 309] on div at bounding box center [699, 341] width 1399 height 682
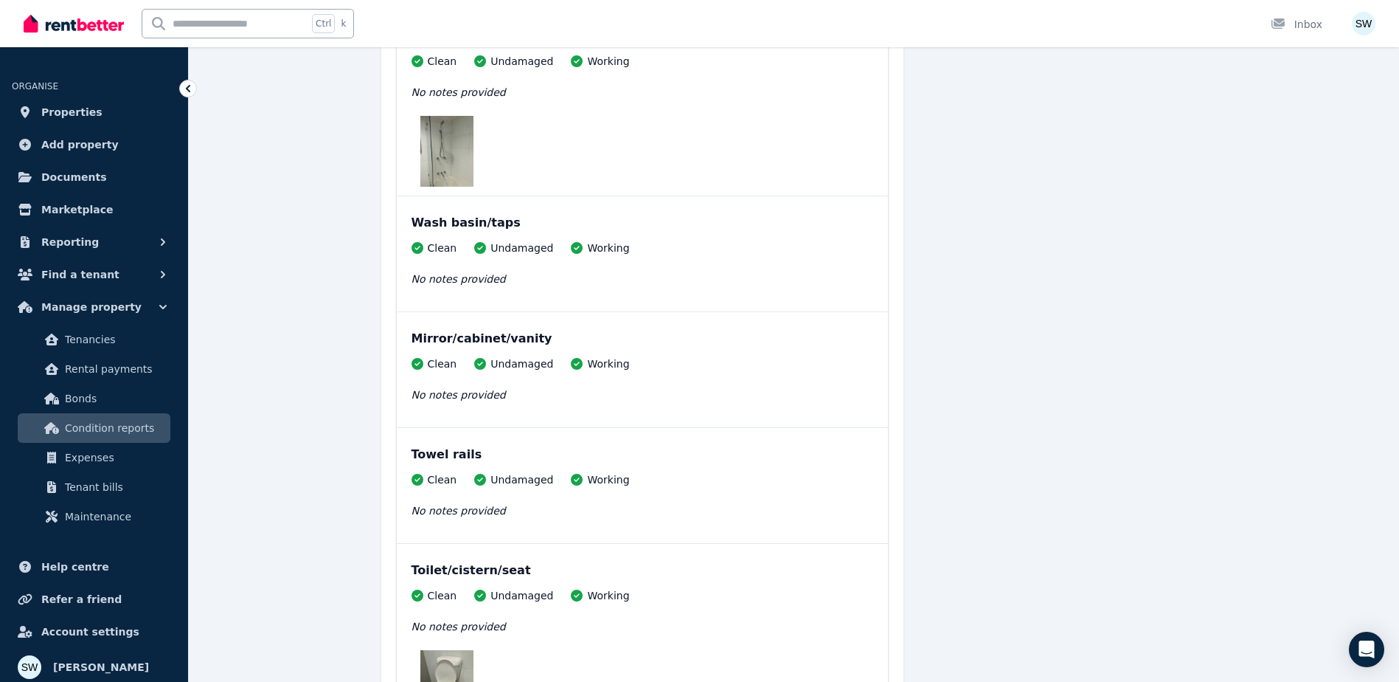
scroll to position [4205, 0]
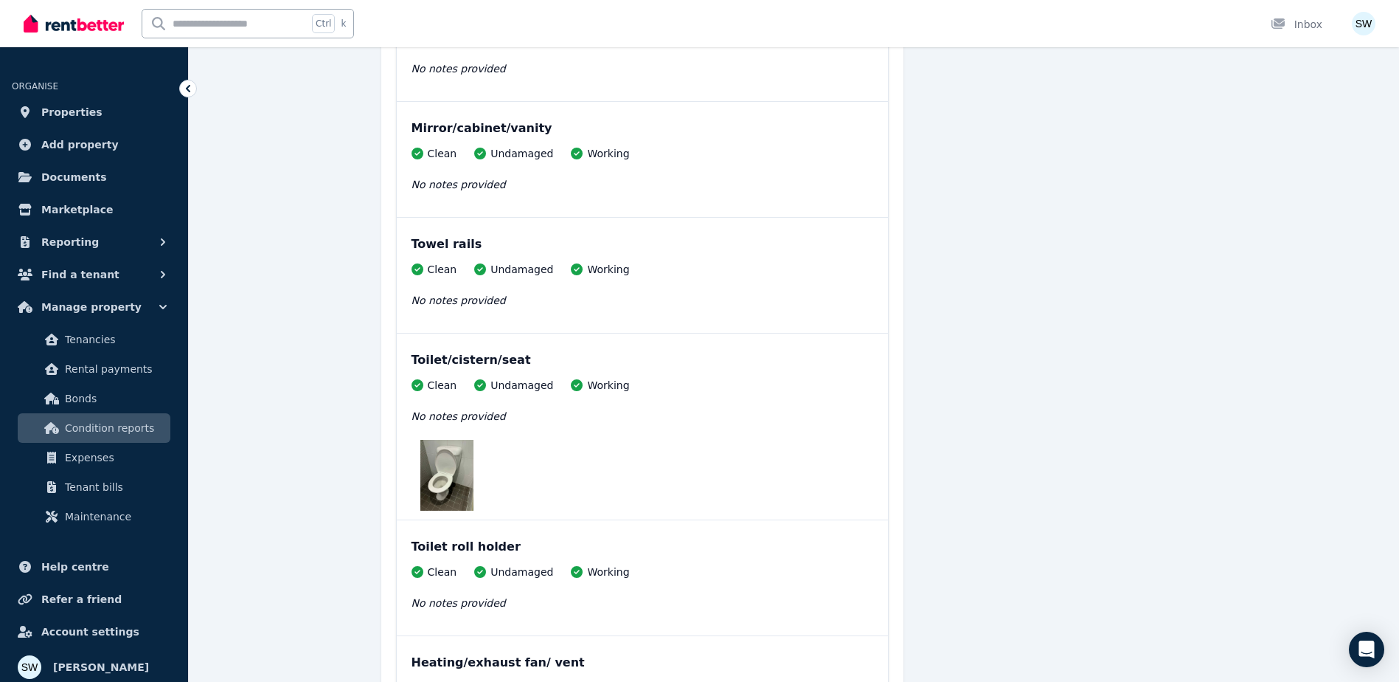
click at [434, 466] on img at bounding box center [447, 475] width 53 height 71
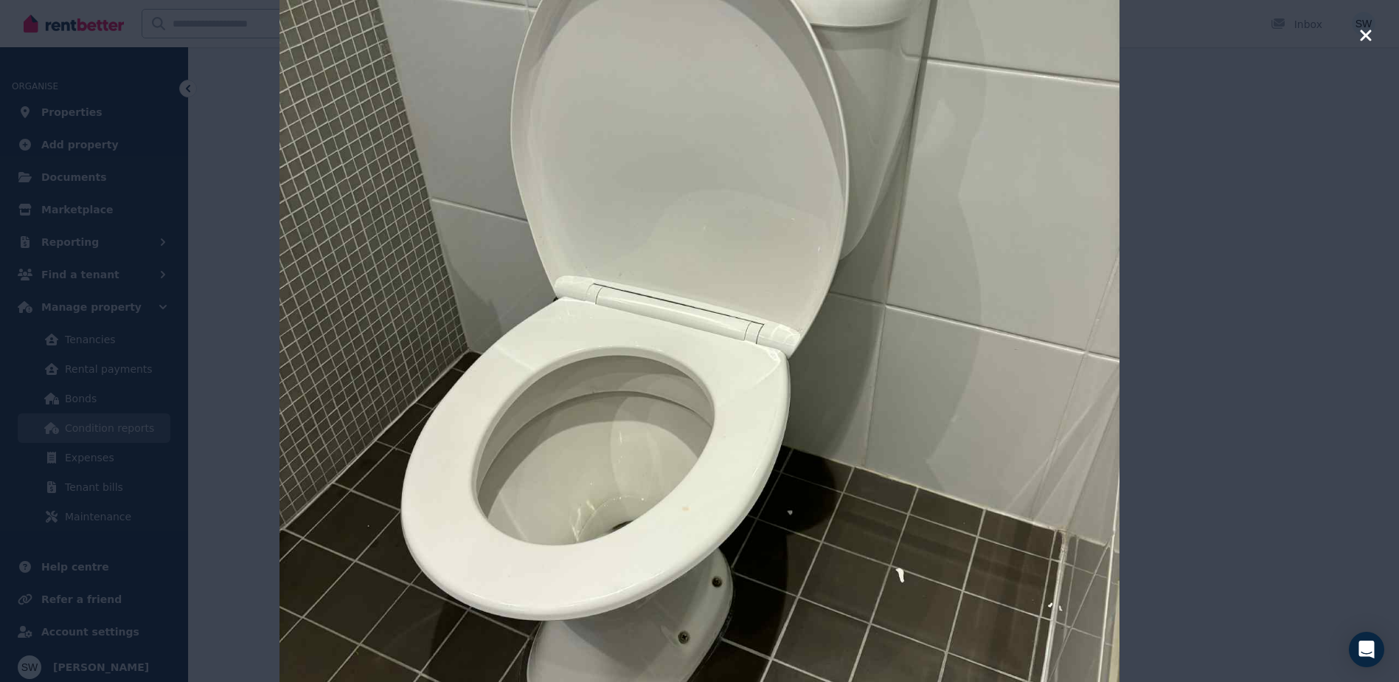
click at [1180, 321] on div at bounding box center [699, 341] width 1399 height 682
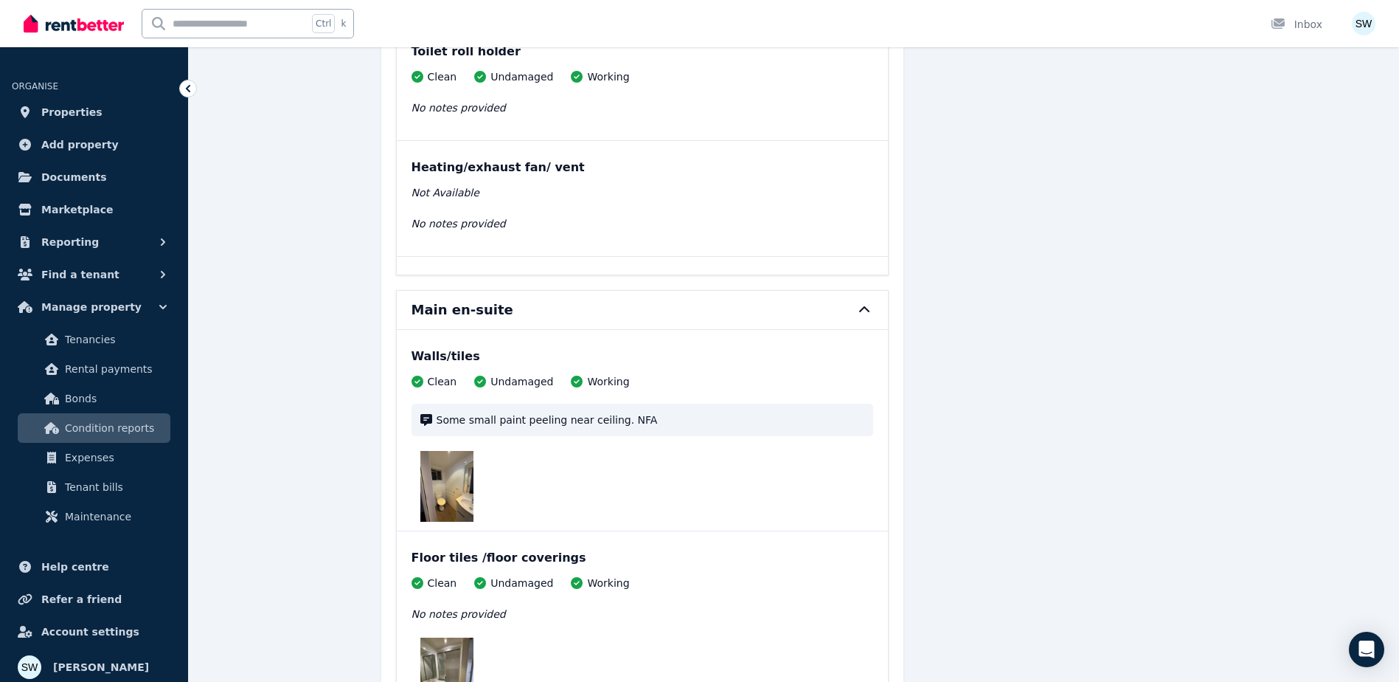
scroll to position [4721, 0]
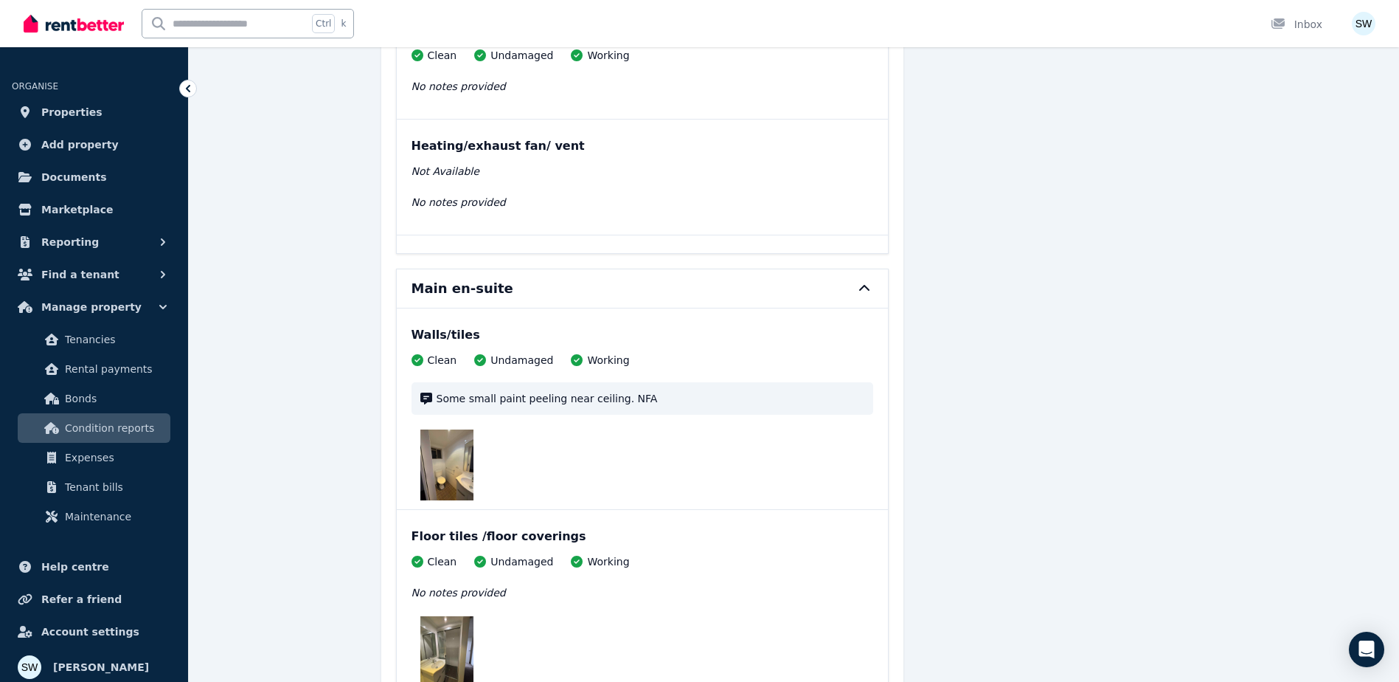
click at [447, 472] on img at bounding box center [447, 464] width 53 height 71
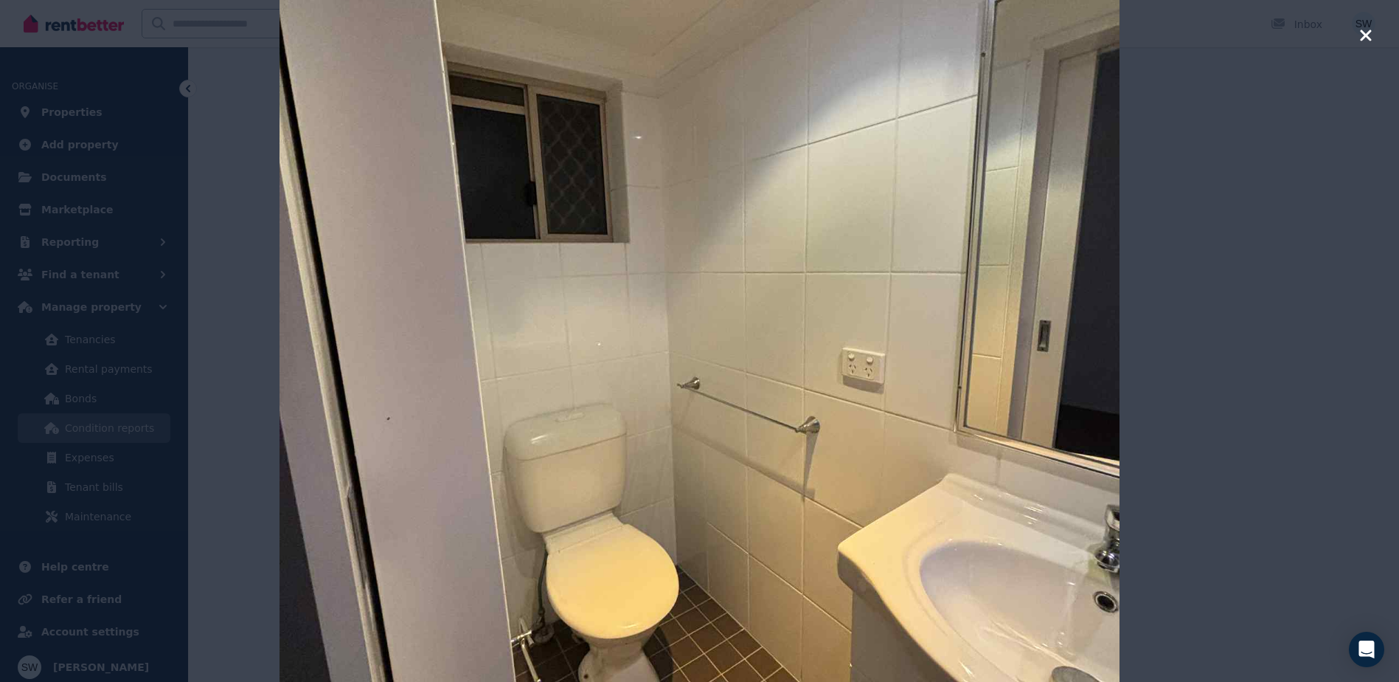
click at [1225, 296] on div at bounding box center [699, 341] width 1399 height 682
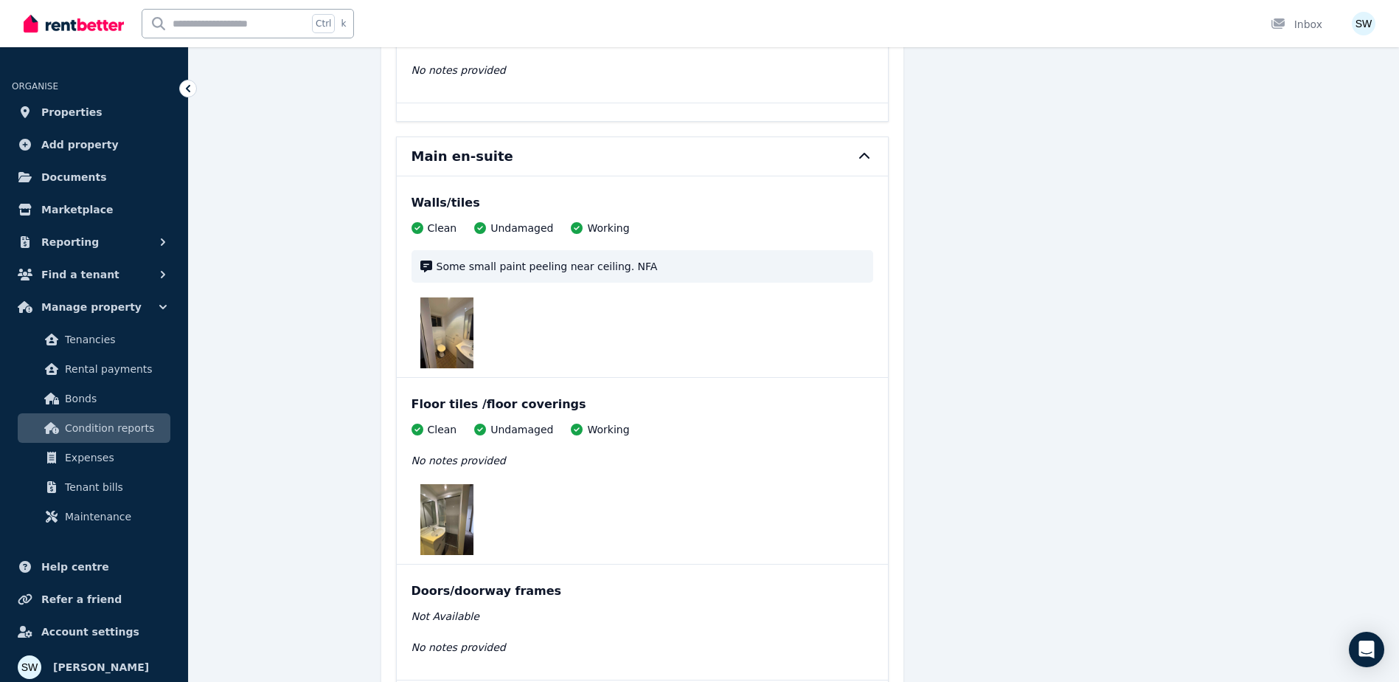
scroll to position [4869, 0]
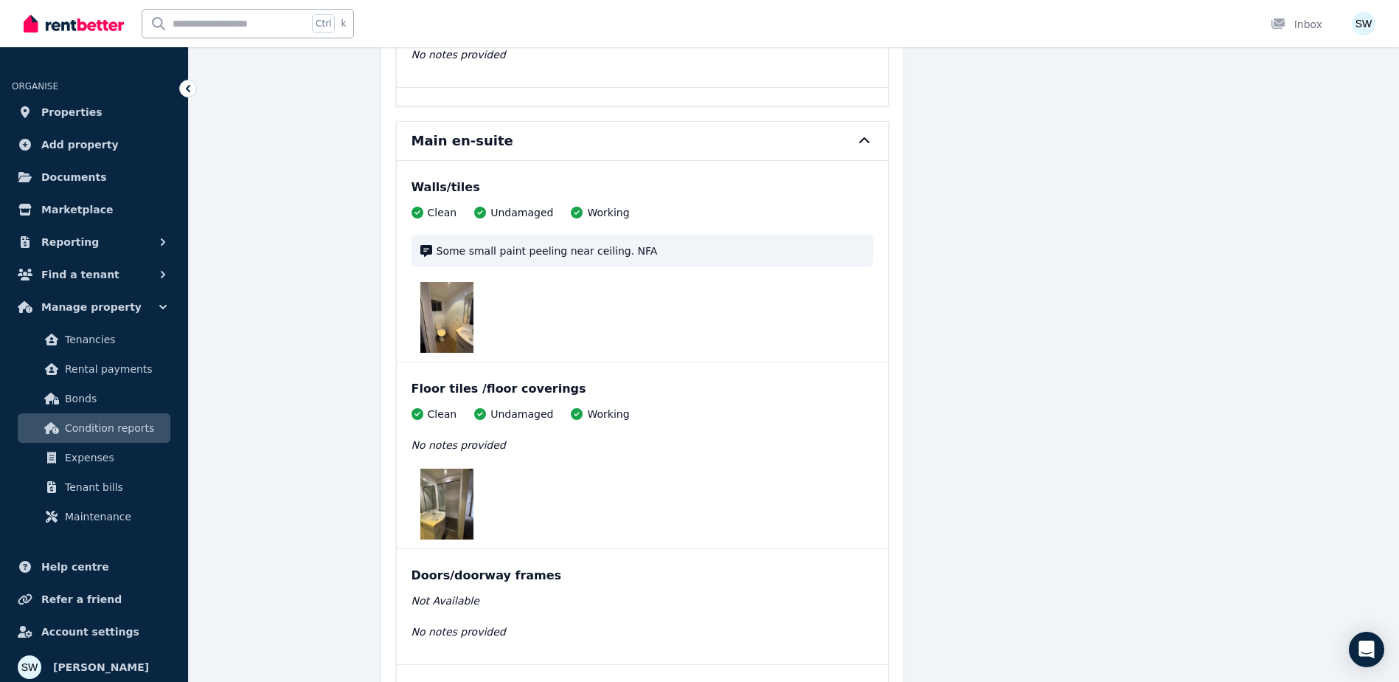
click at [457, 489] on img at bounding box center [447, 503] width 53 height 71
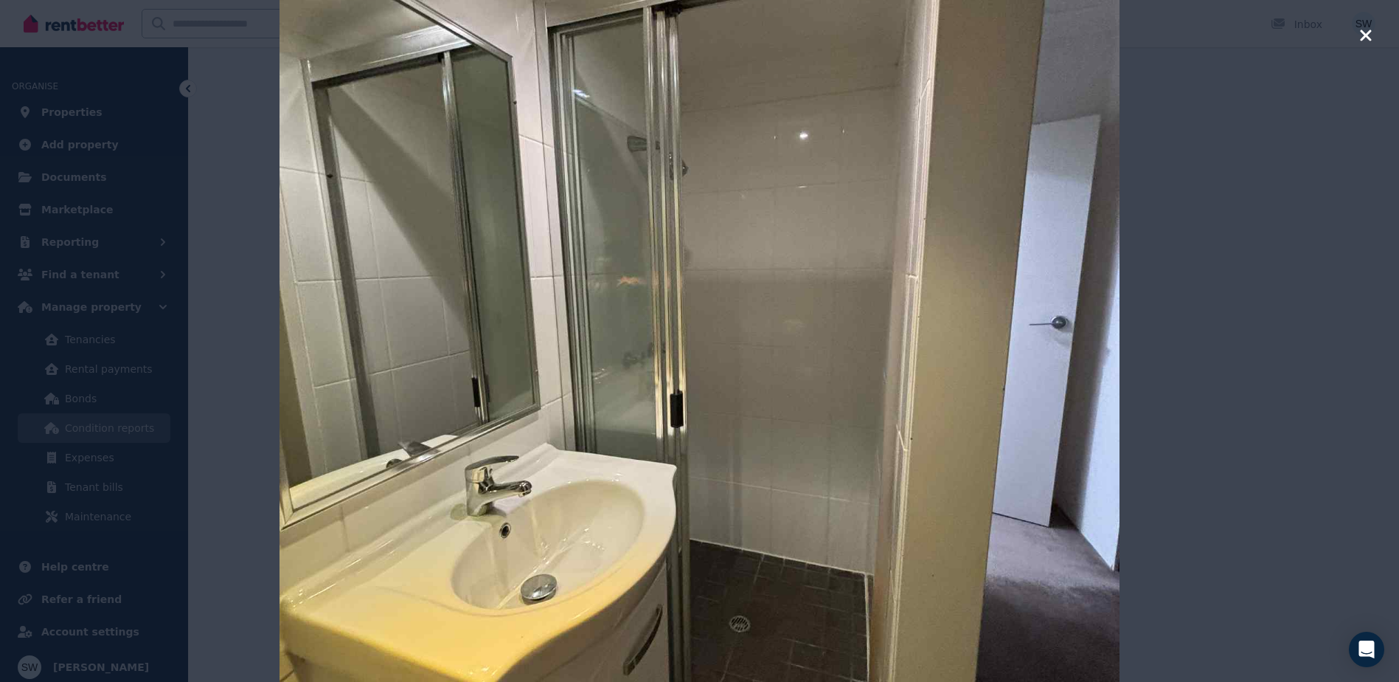
click at [1171, 280] on div at bounding box center [699, 341] width 1399 height 682
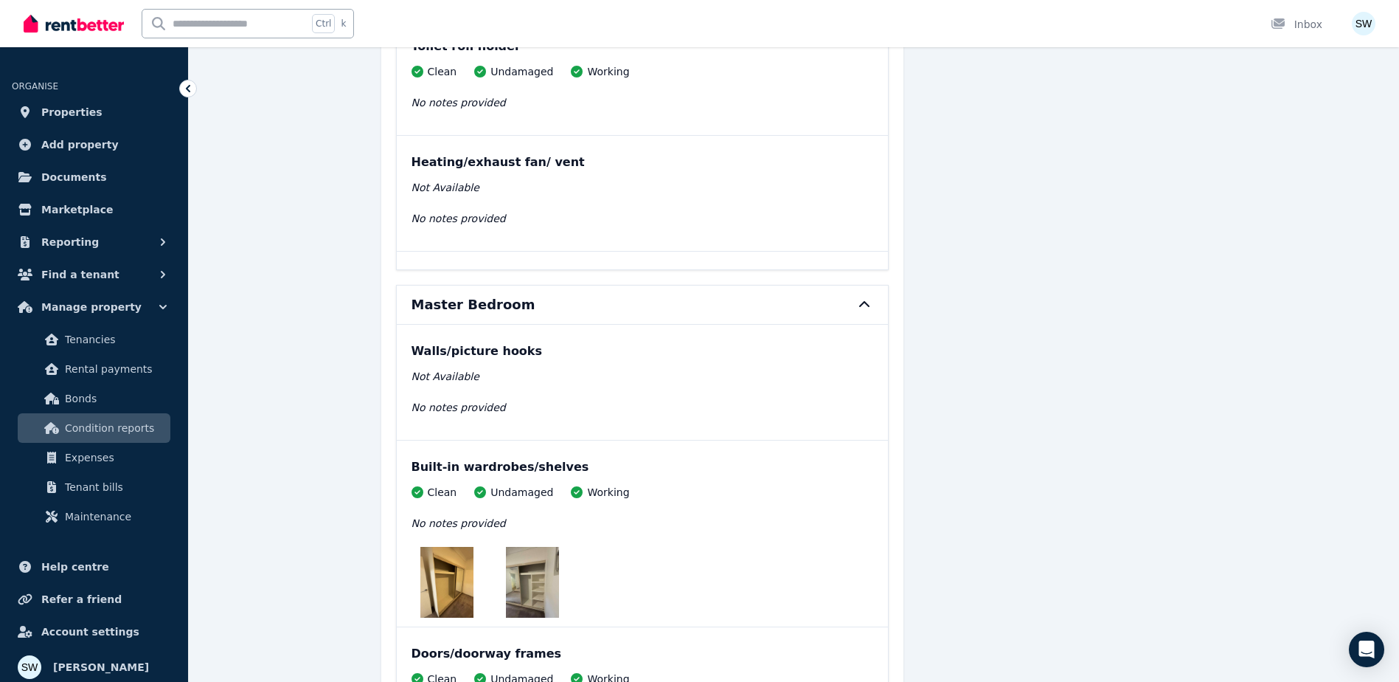
scroll to position [6787, 0]
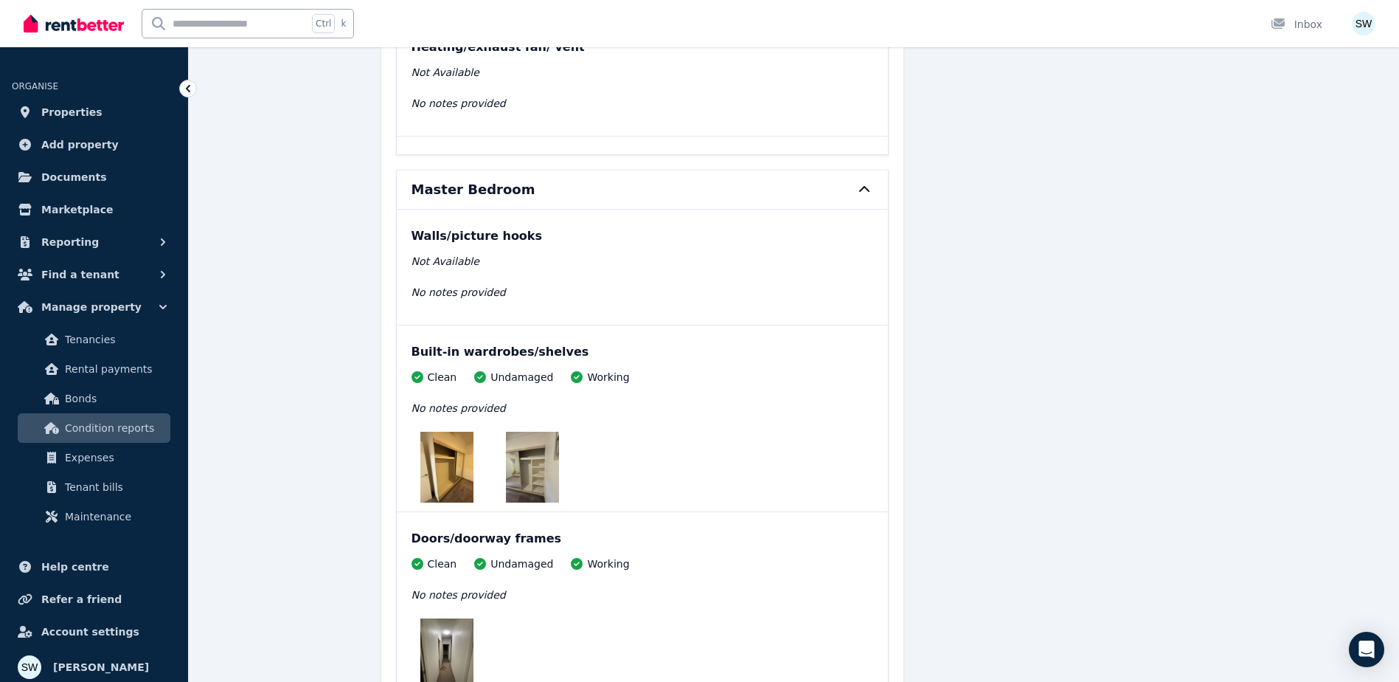
click at [452, 474] on img at bounding box center [447, 467] width 53 height 71
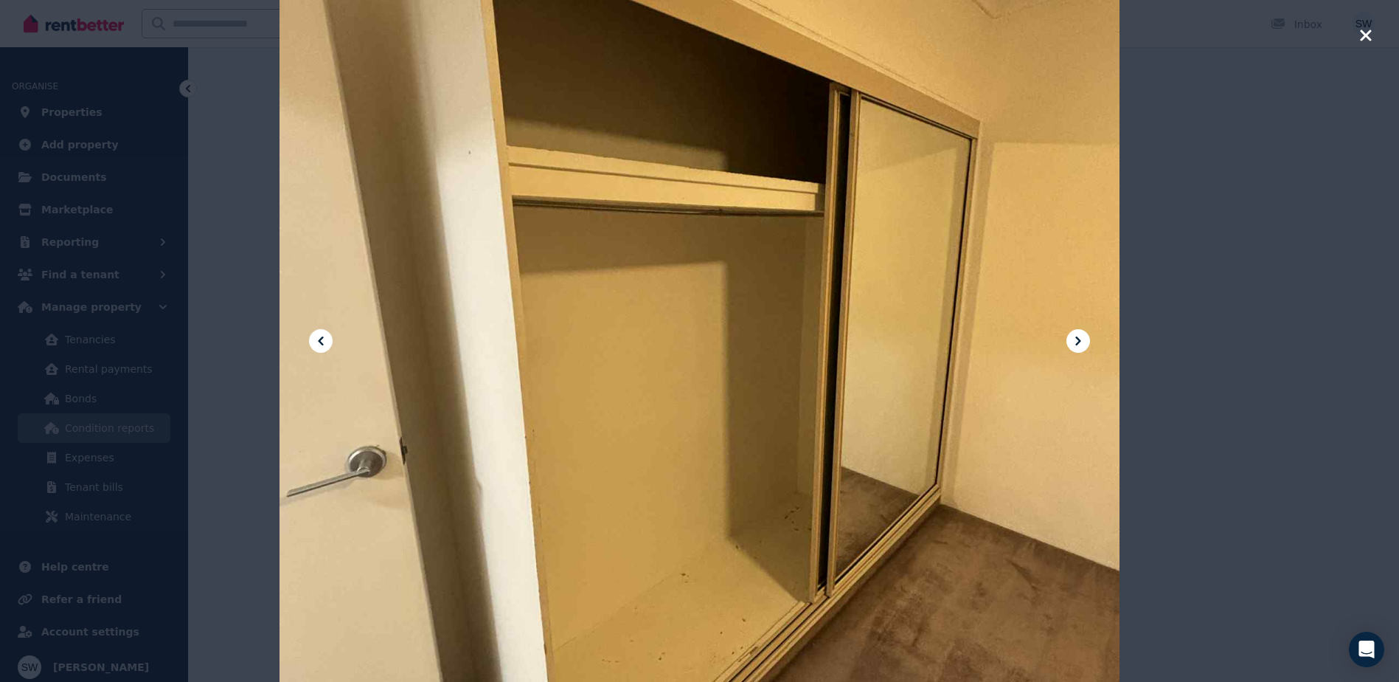
click at [1267, 267] on div at bounding box center [699, 341] width 1399 height 682
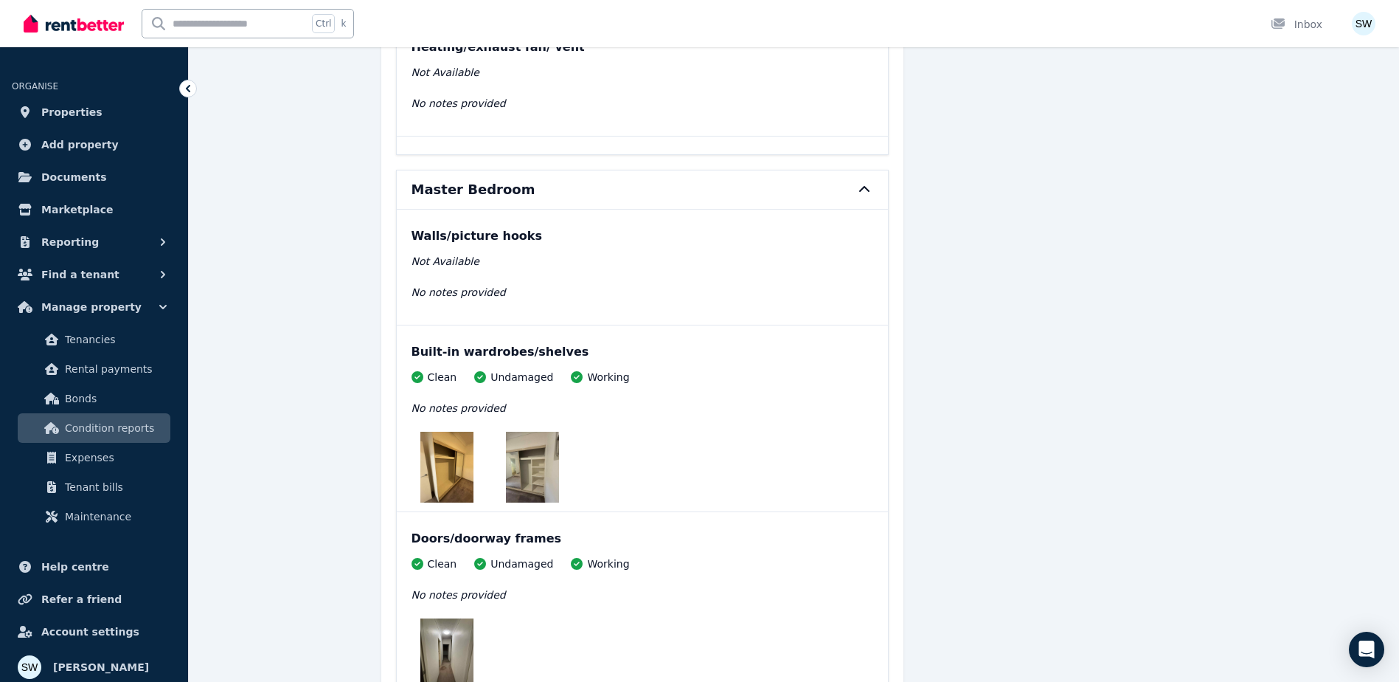
click at [529, 449] on img at bounding box center [532, 467] width 53 height 71
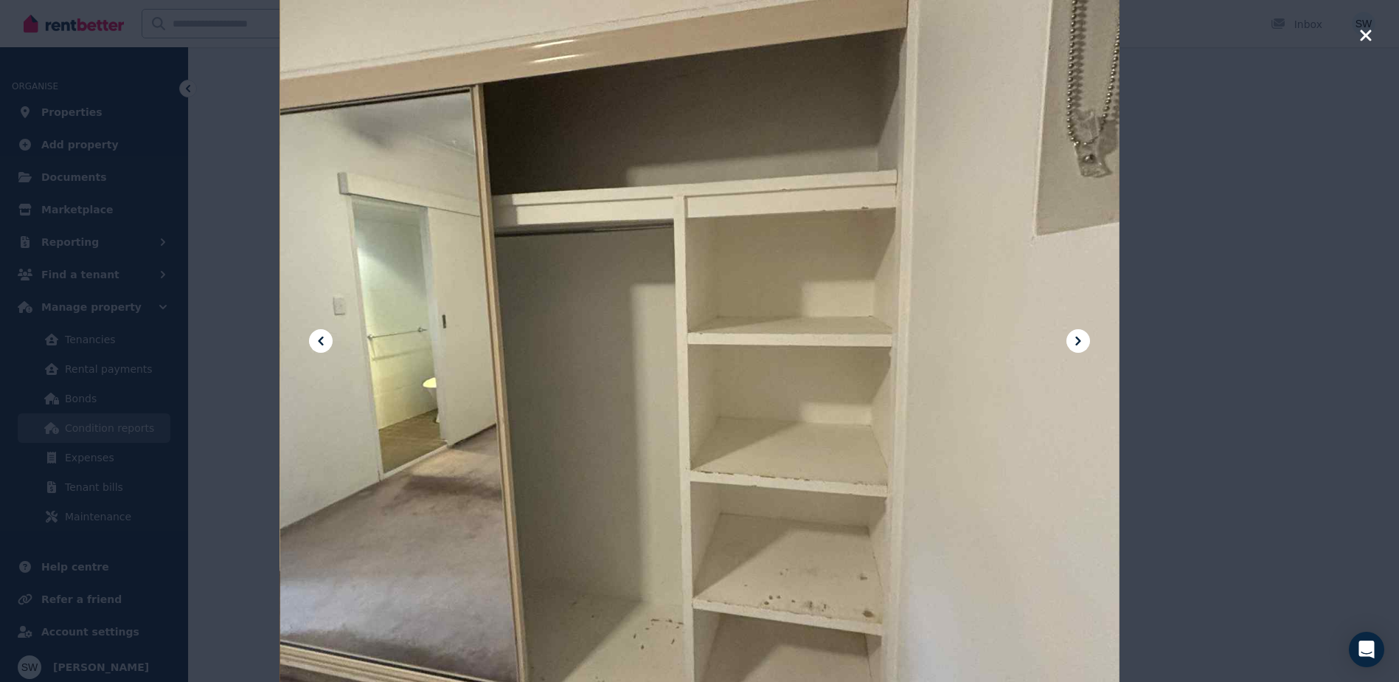
click at [1301, 258] on div at bounding box center [699, 341] width 1399 height 682
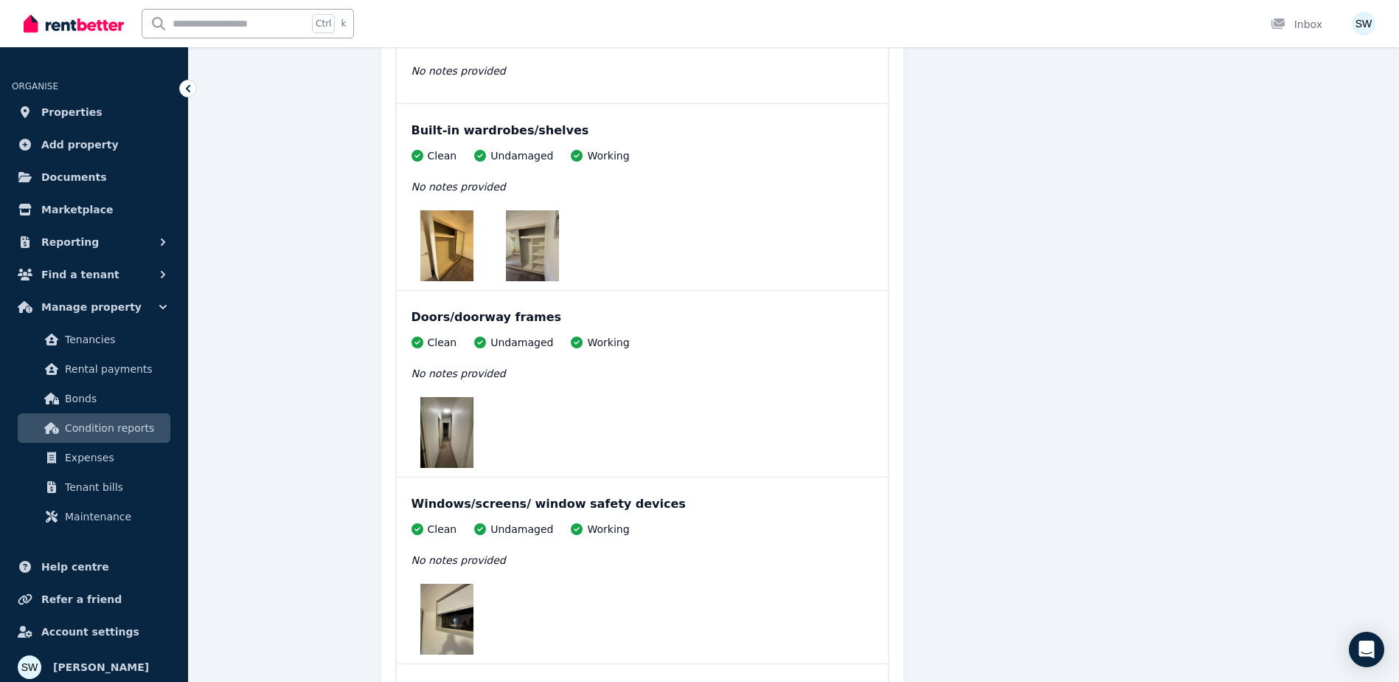
scroll to position [7082, 0]
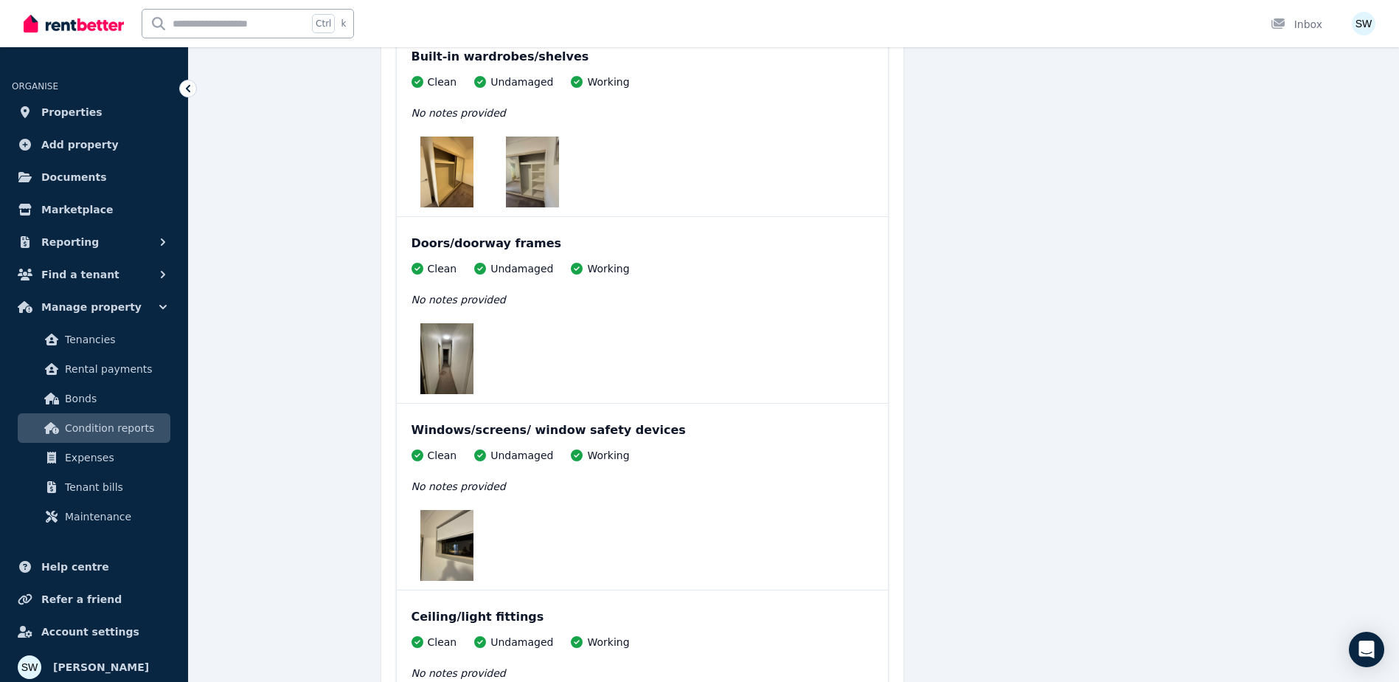
click at [467, 357] on img at bounding box center [447, 358] width 53 height 71
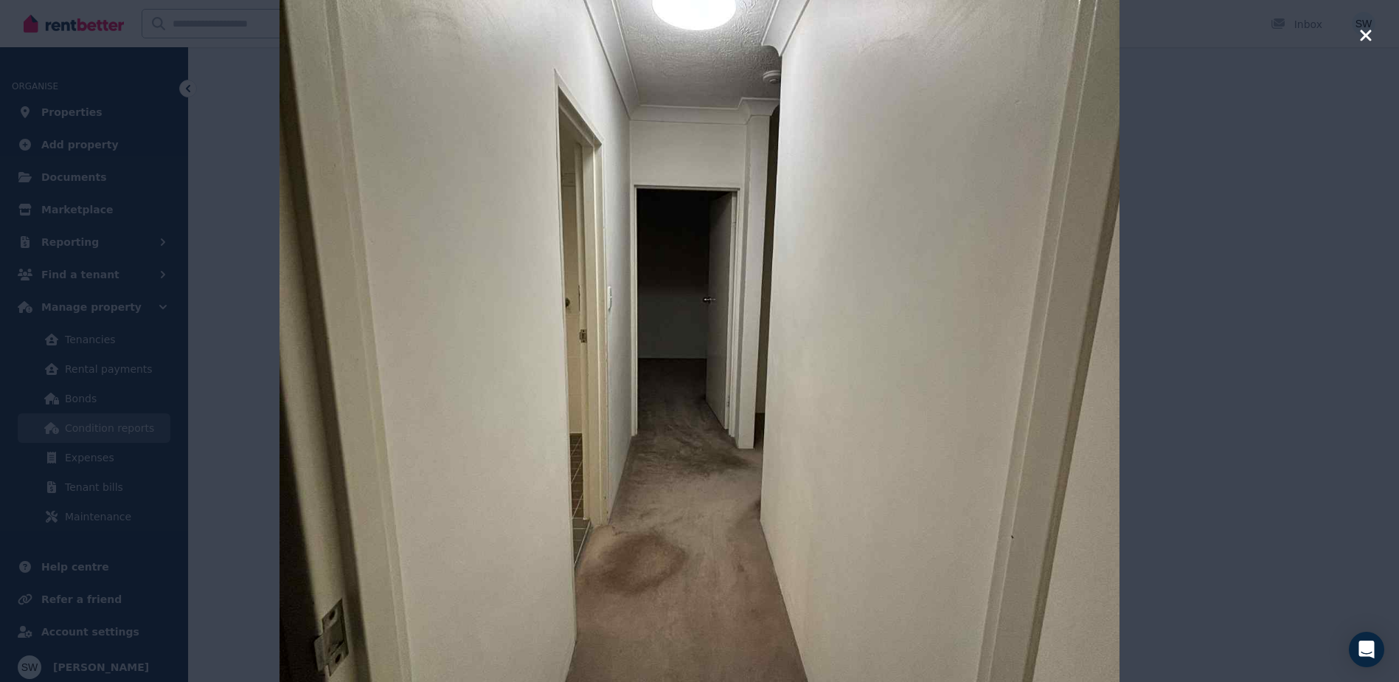
click at [1182, 335] on div at bounding box center [699, 341] width 1399 height 682
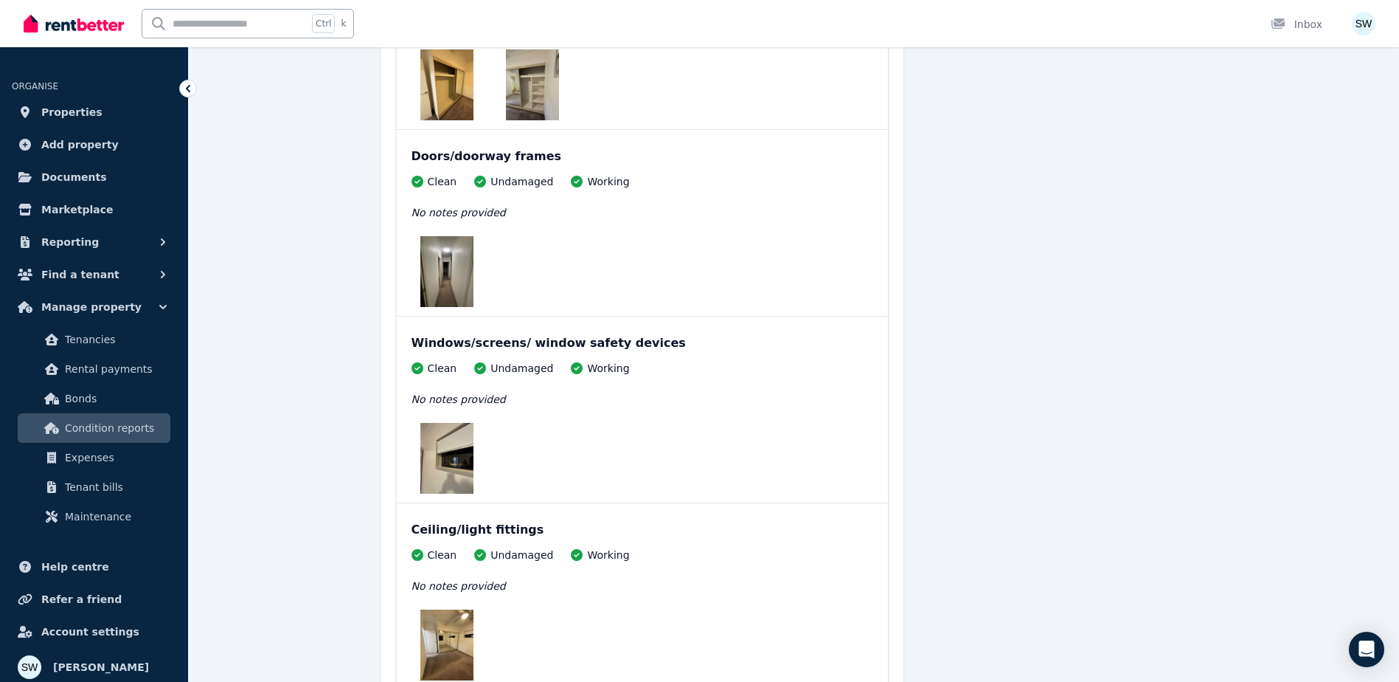
scroll to position [7304, 0]
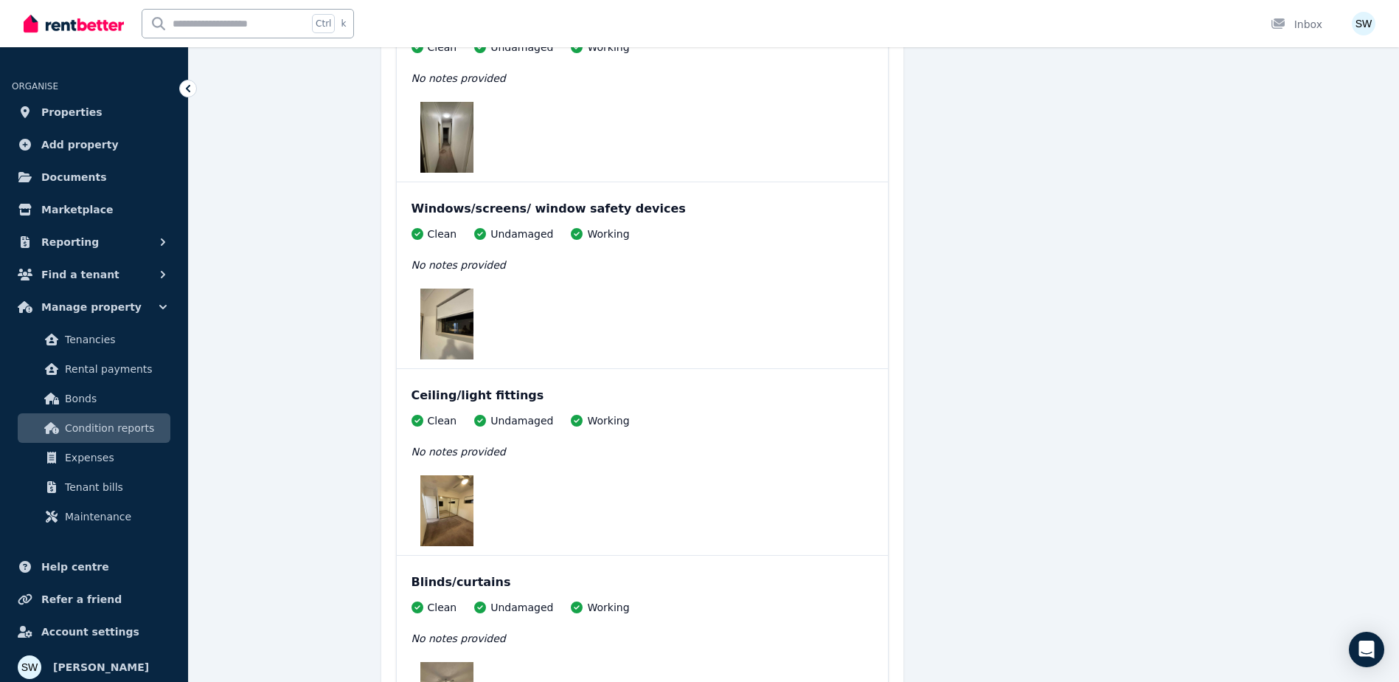
click at [448, 318] on img at bounding box center [447, 323] width 53 height 71
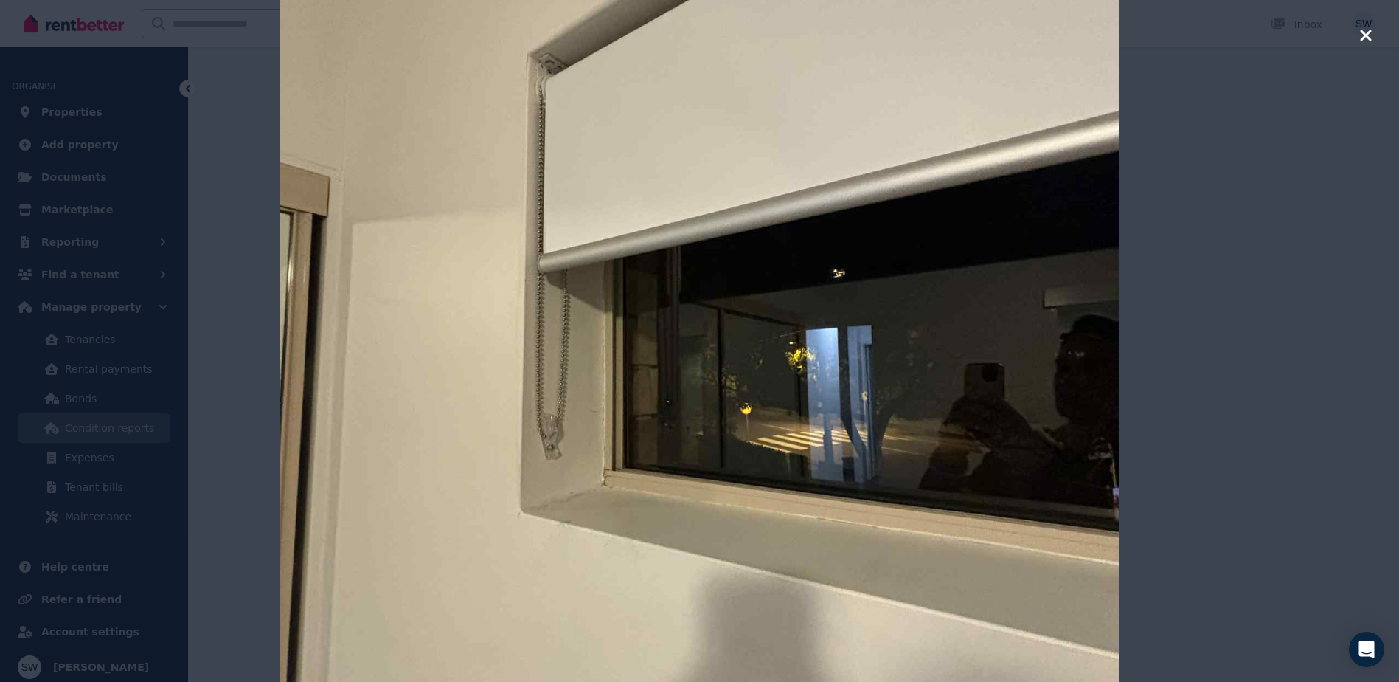
click at [1220, 289] on div at bounding box center [699, 341] width 1399 height 682
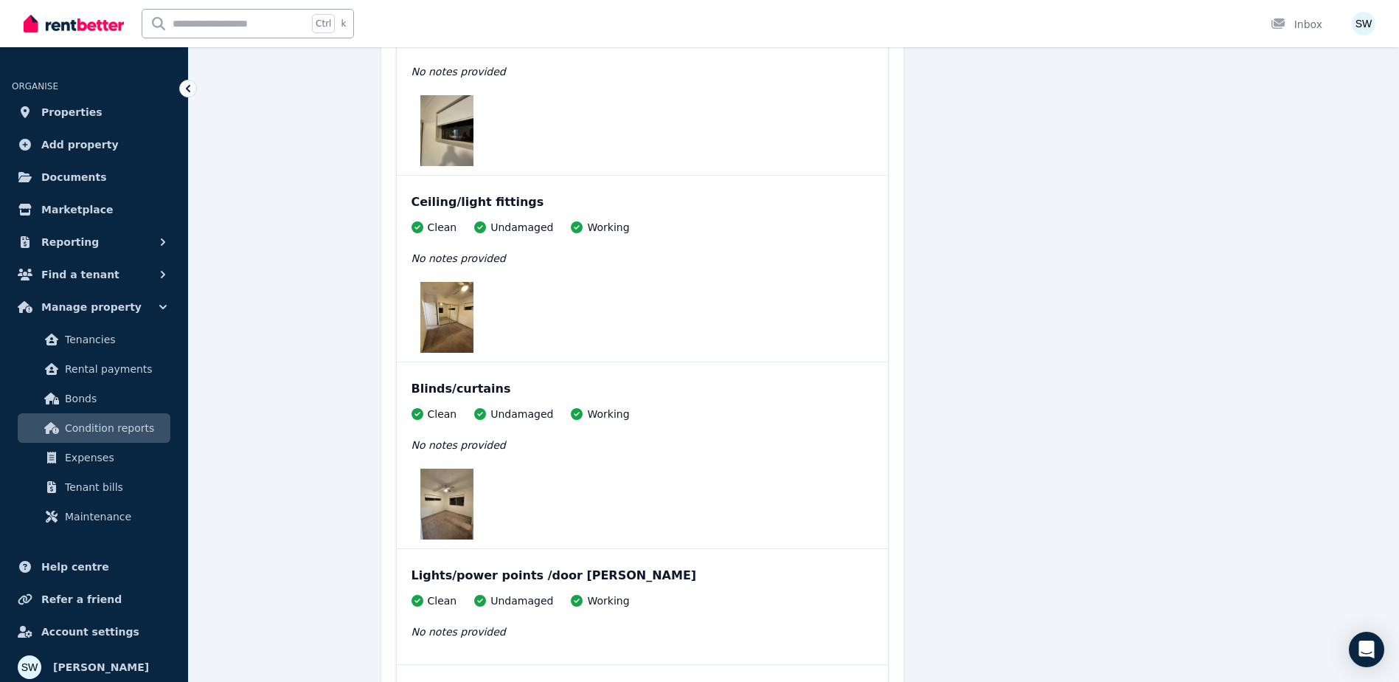
scroll to position [7525, 0]
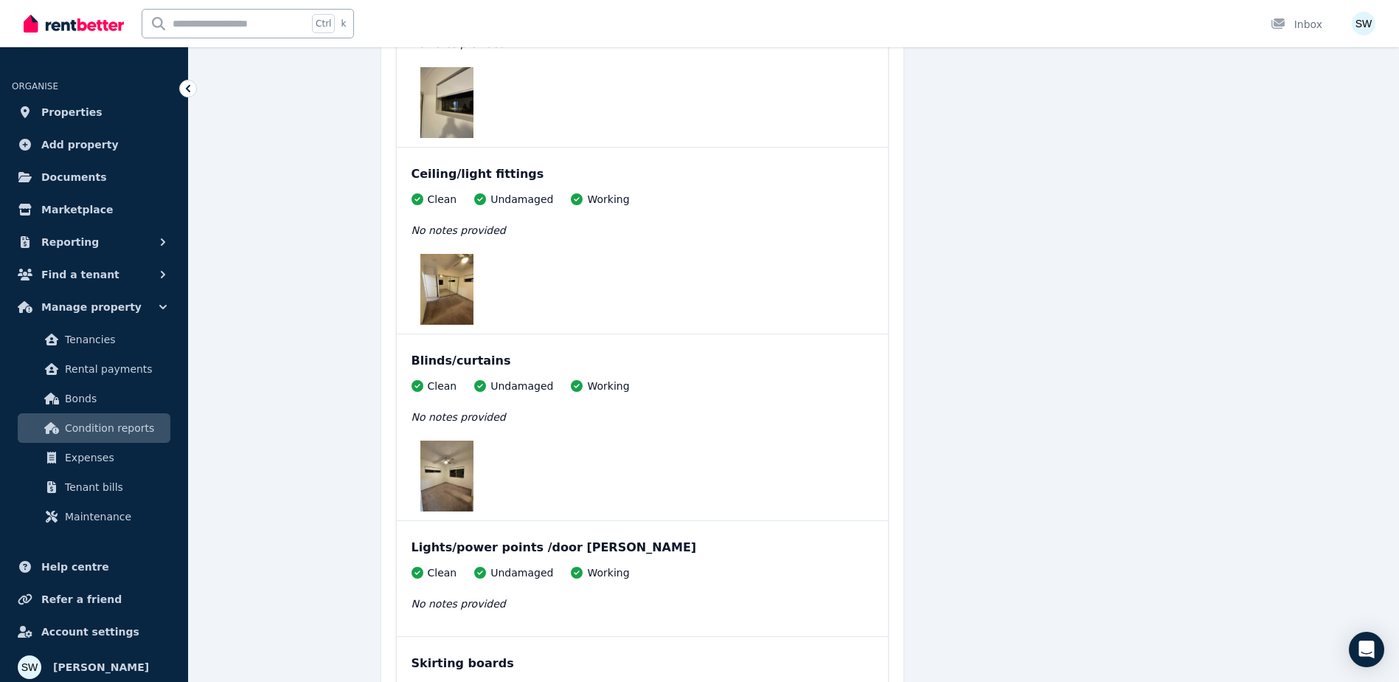
click at [451, 299] on img at bounding box center [447, 289] width 53 height 71
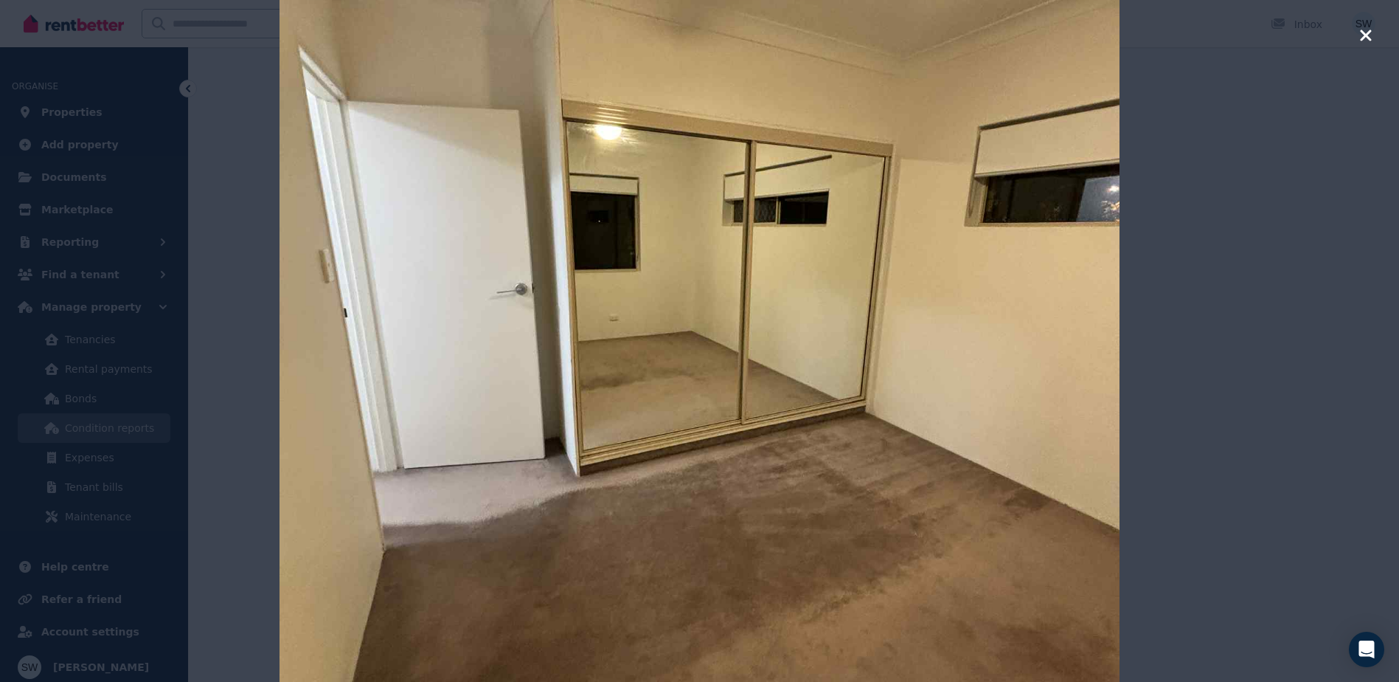
click at [1216, 289] on div at bounding box center [699, 341] width 1399 height 682
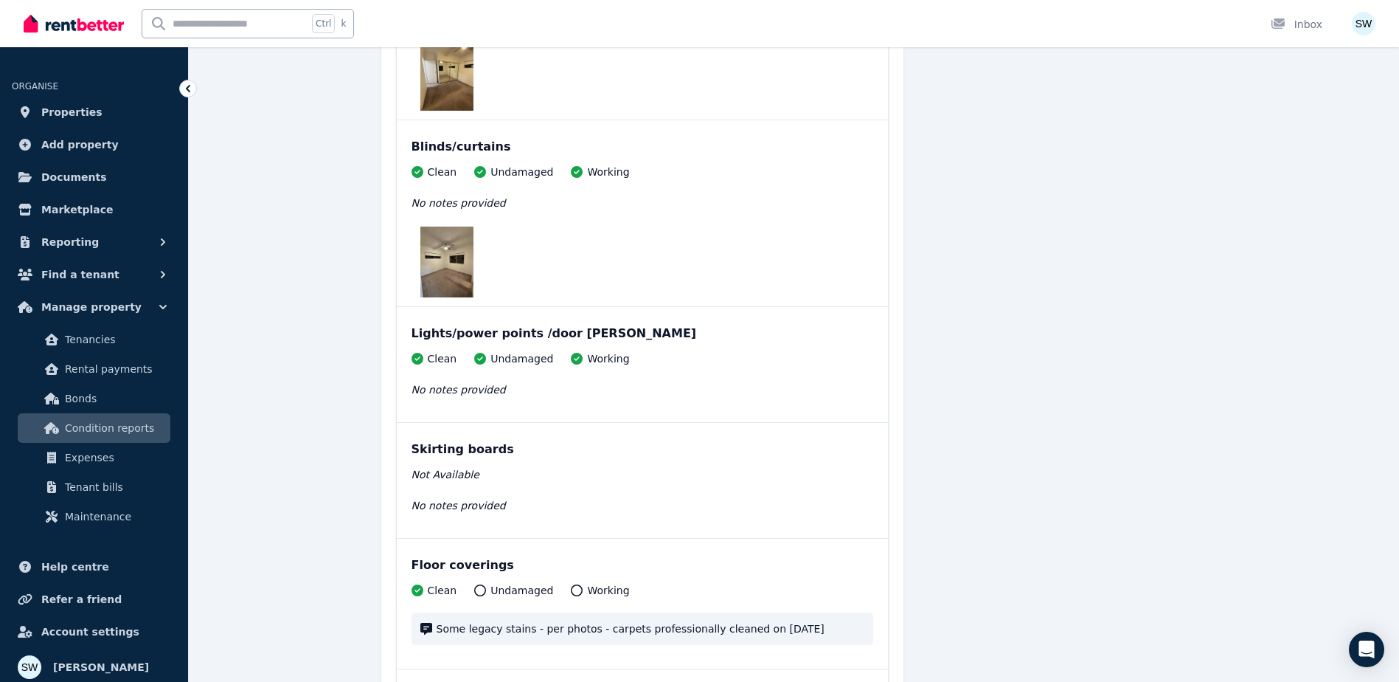
scroll to position [7746, 0]
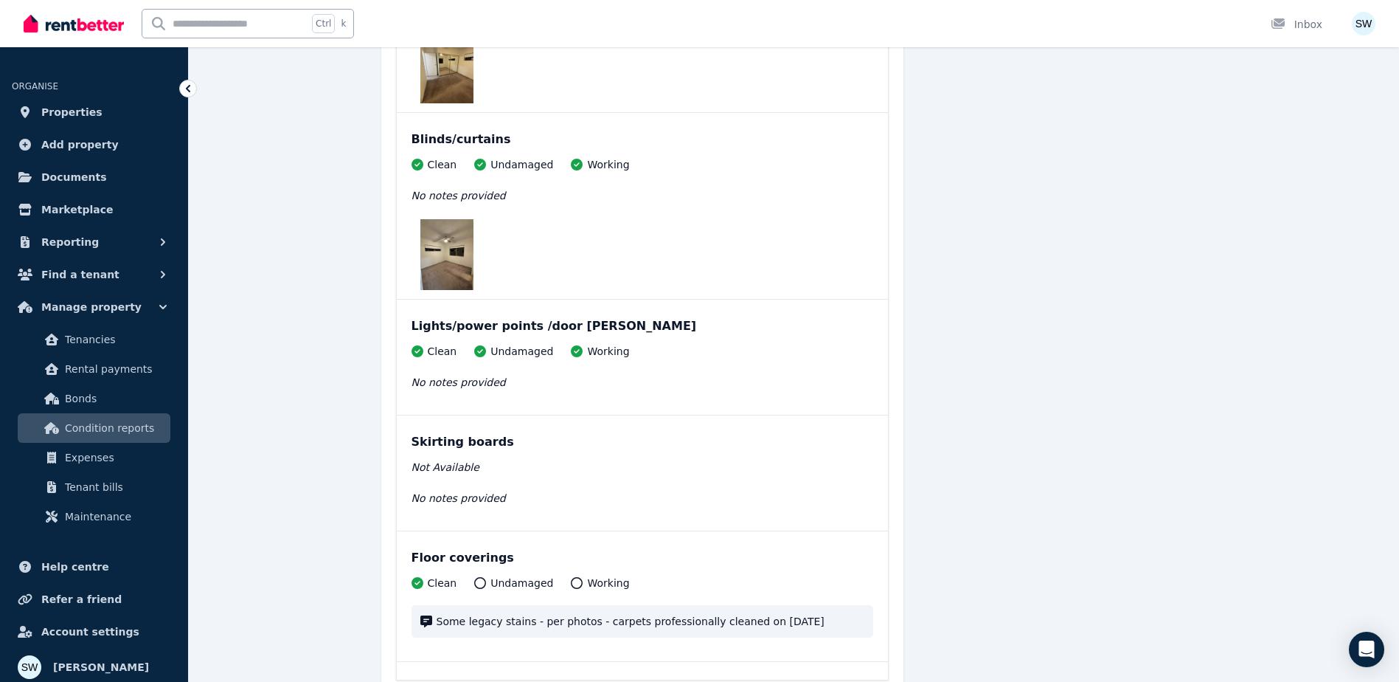
click at [449, 252] on img at bounding box center [447, 254] width 53 height 71
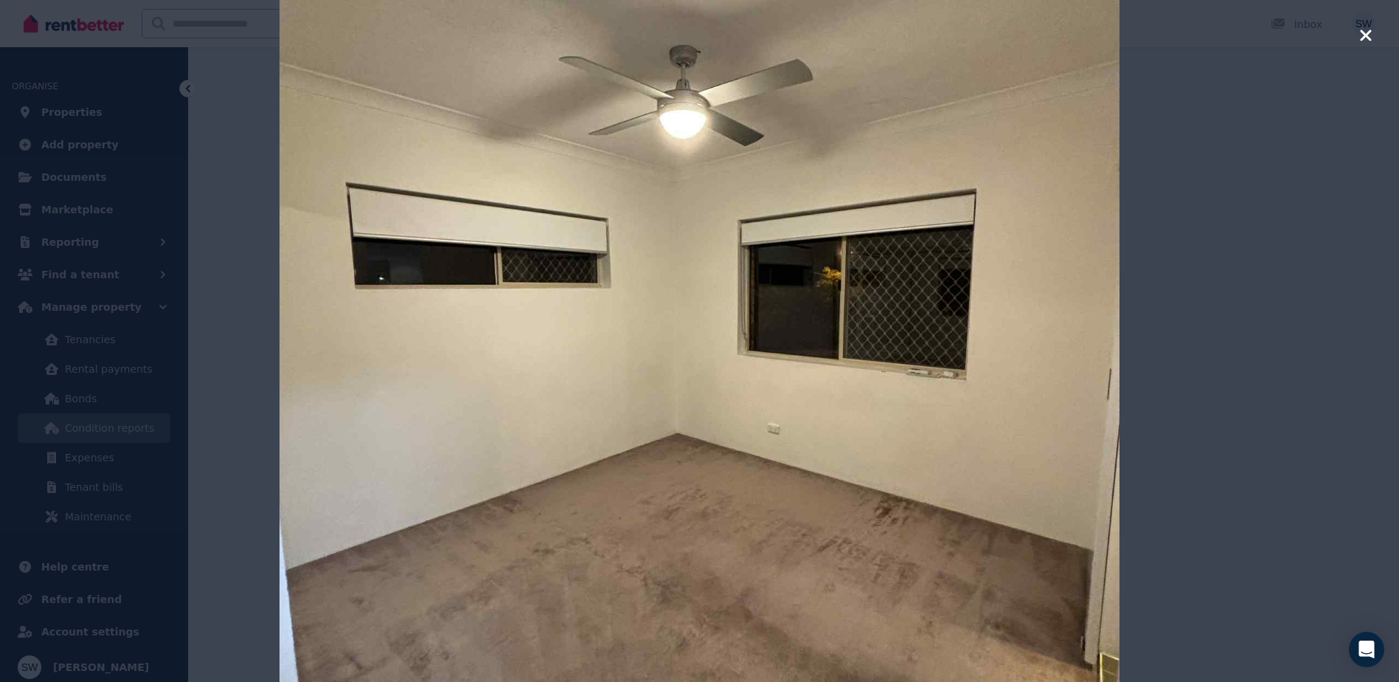
click at [1229, 231] on div at bounding box center [699, 341] width 1399 height 682
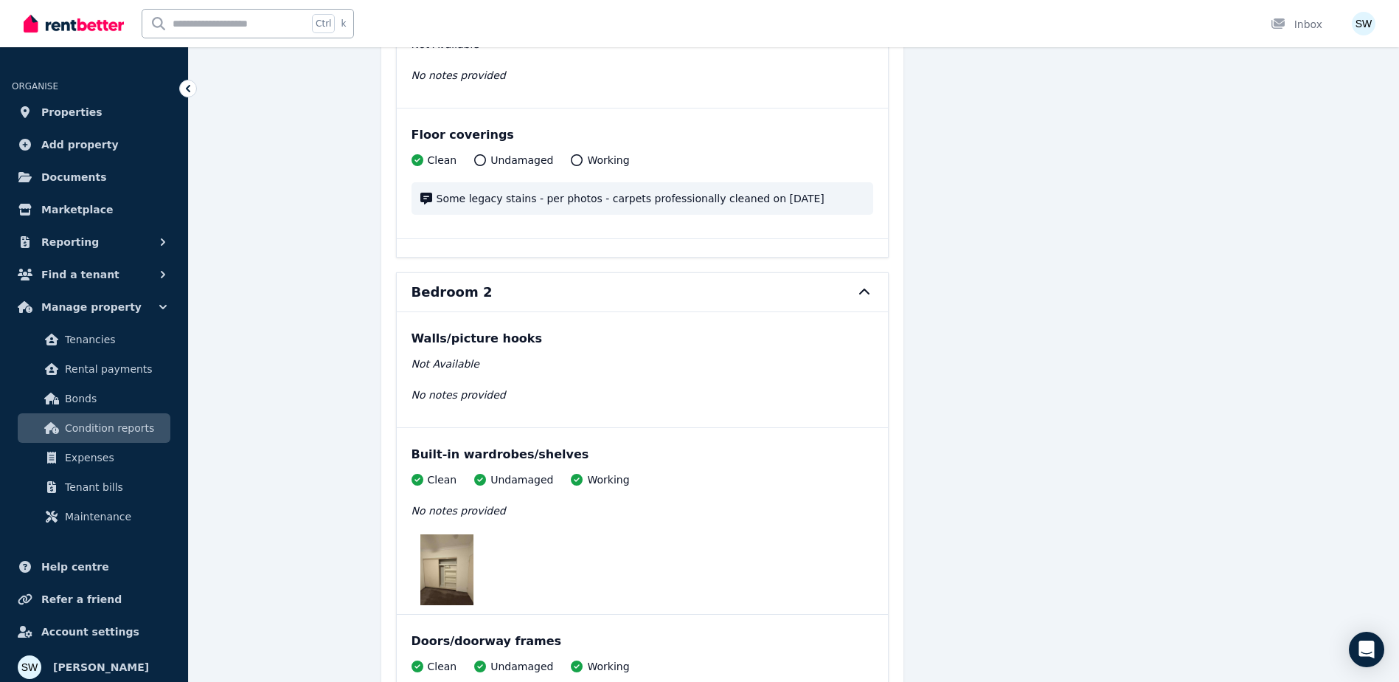
scroll to position [8336, 0]
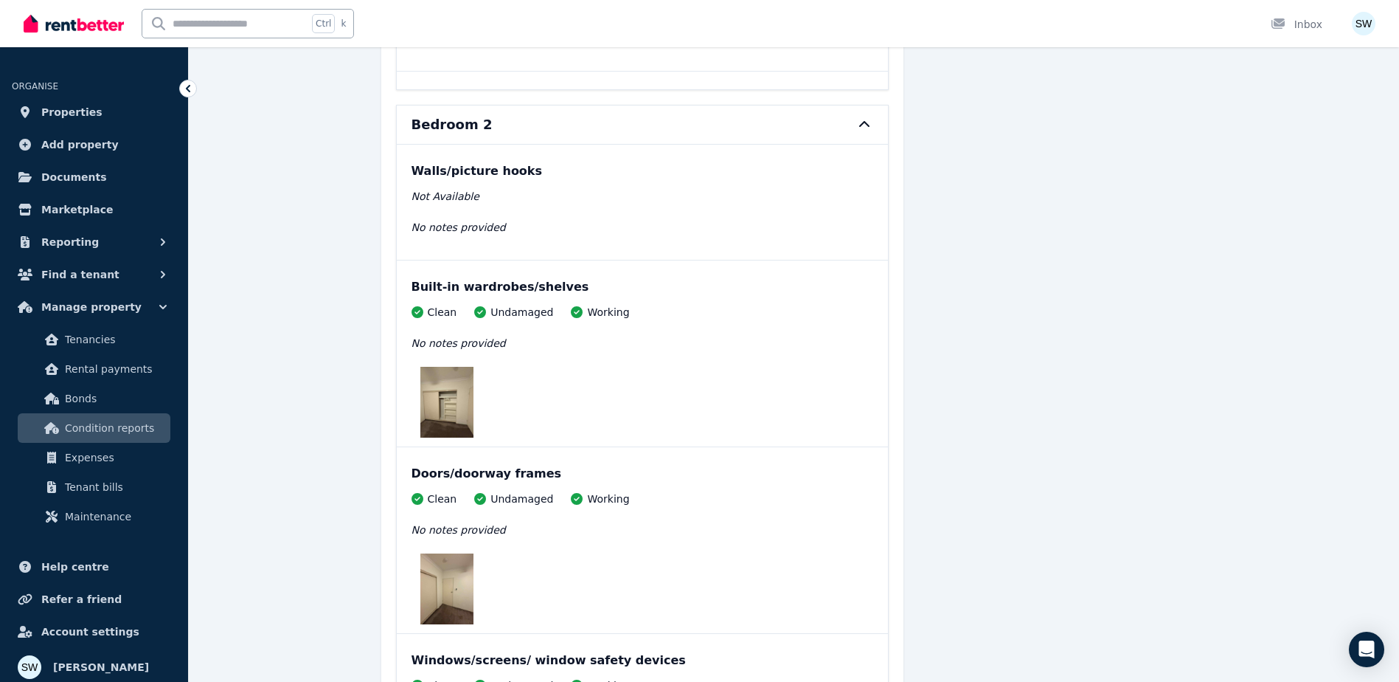
click at [468, 409] on img at bounding box center [447, 402] width 53 height 71
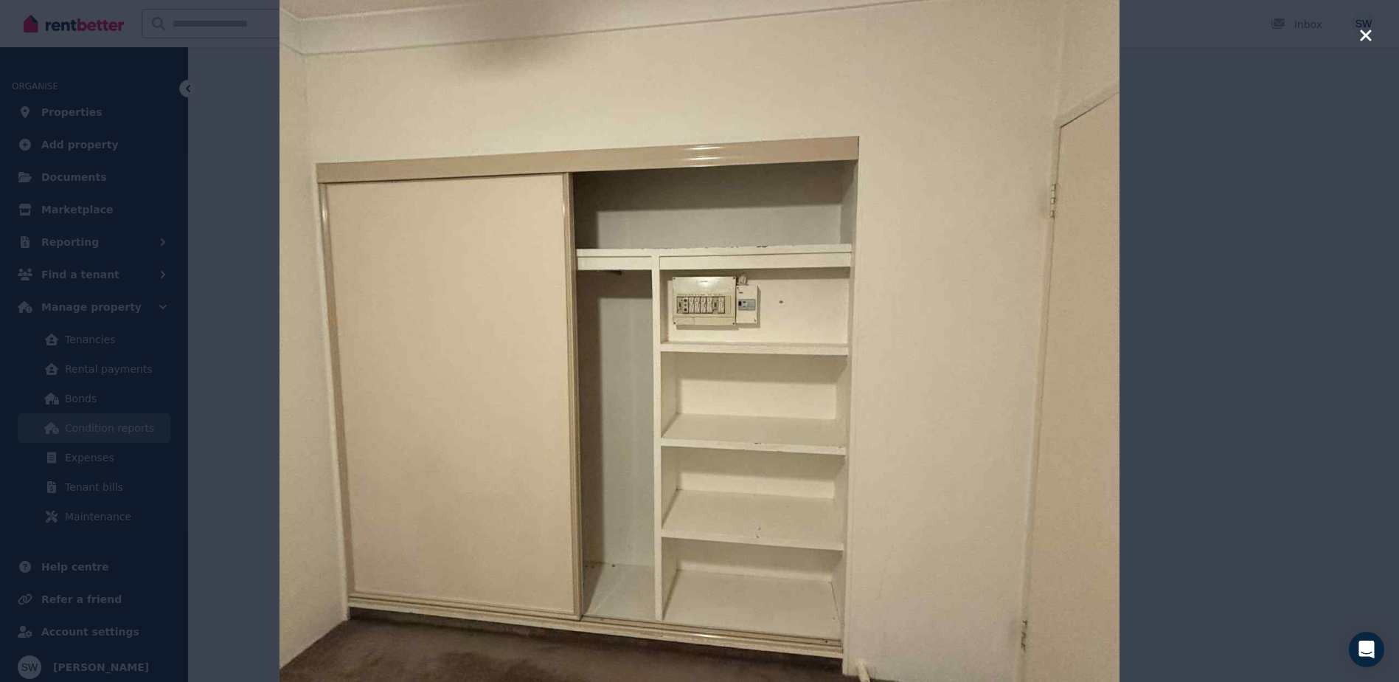
scroll to position [8410, 0]
click at [1146, 361] on div at bounding box center [699, 341] width 1399 height 682
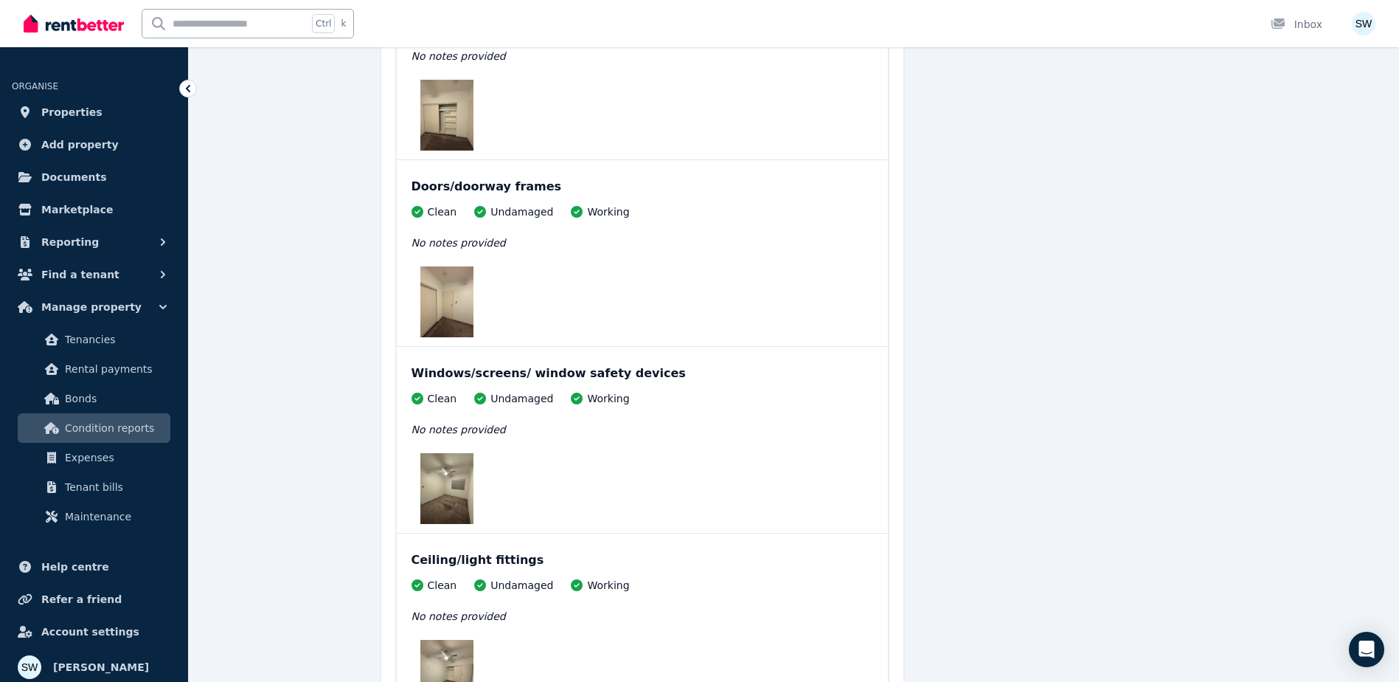
scroll to position [8631, 0]
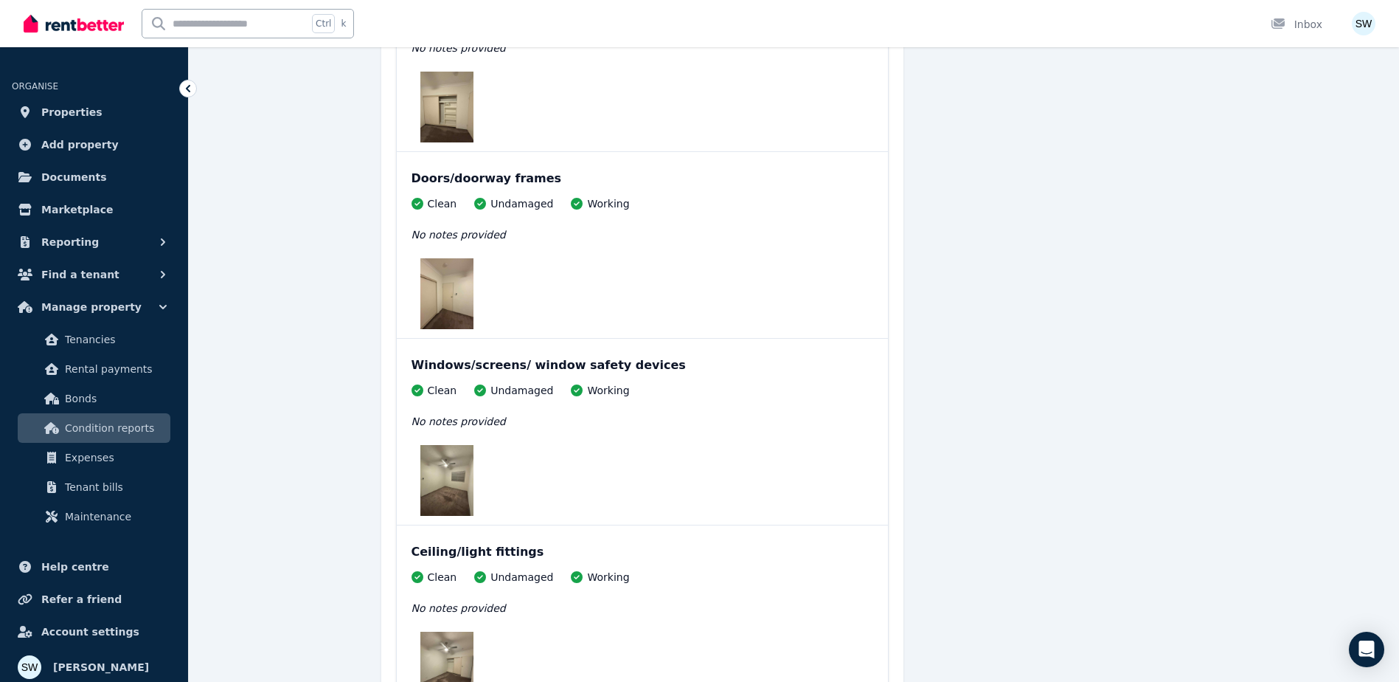
click at [427, 303] on img at bounding box center [447, 293] width 53 height 71
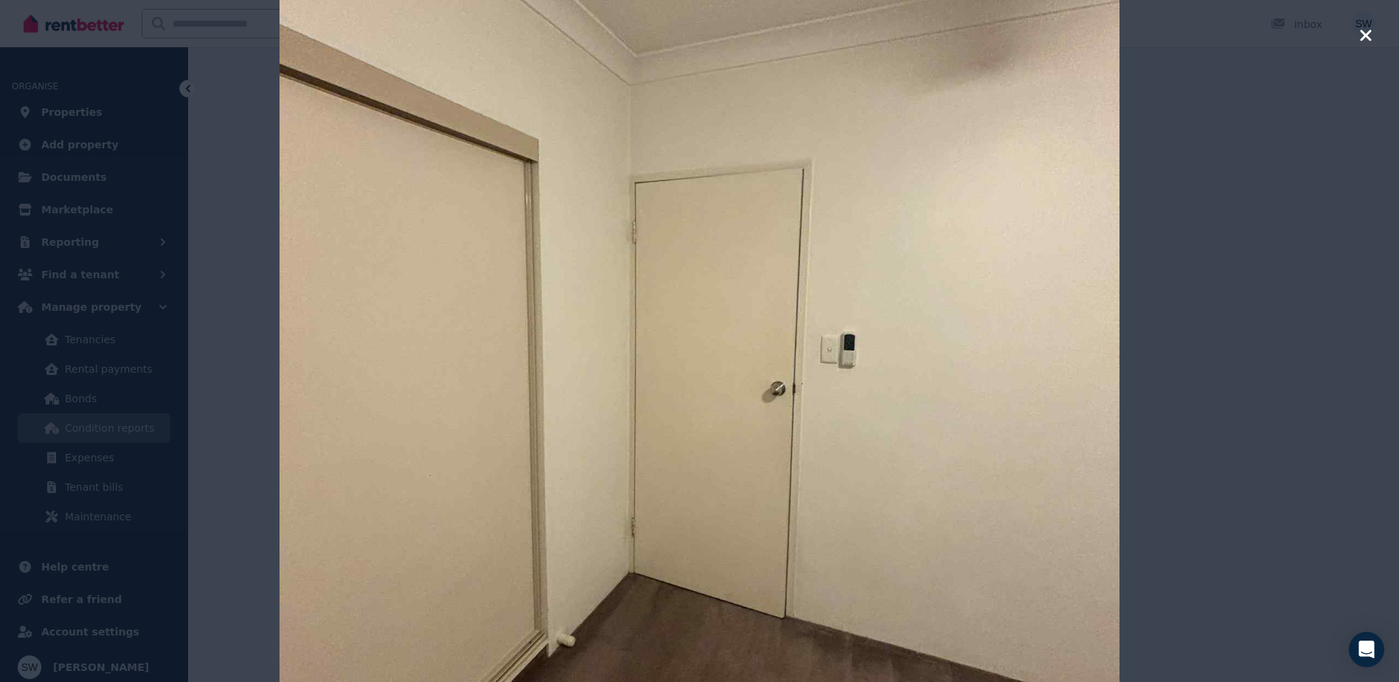
click at [1180, 232] on div at bounding box center [699, 341] width 1399 height 682
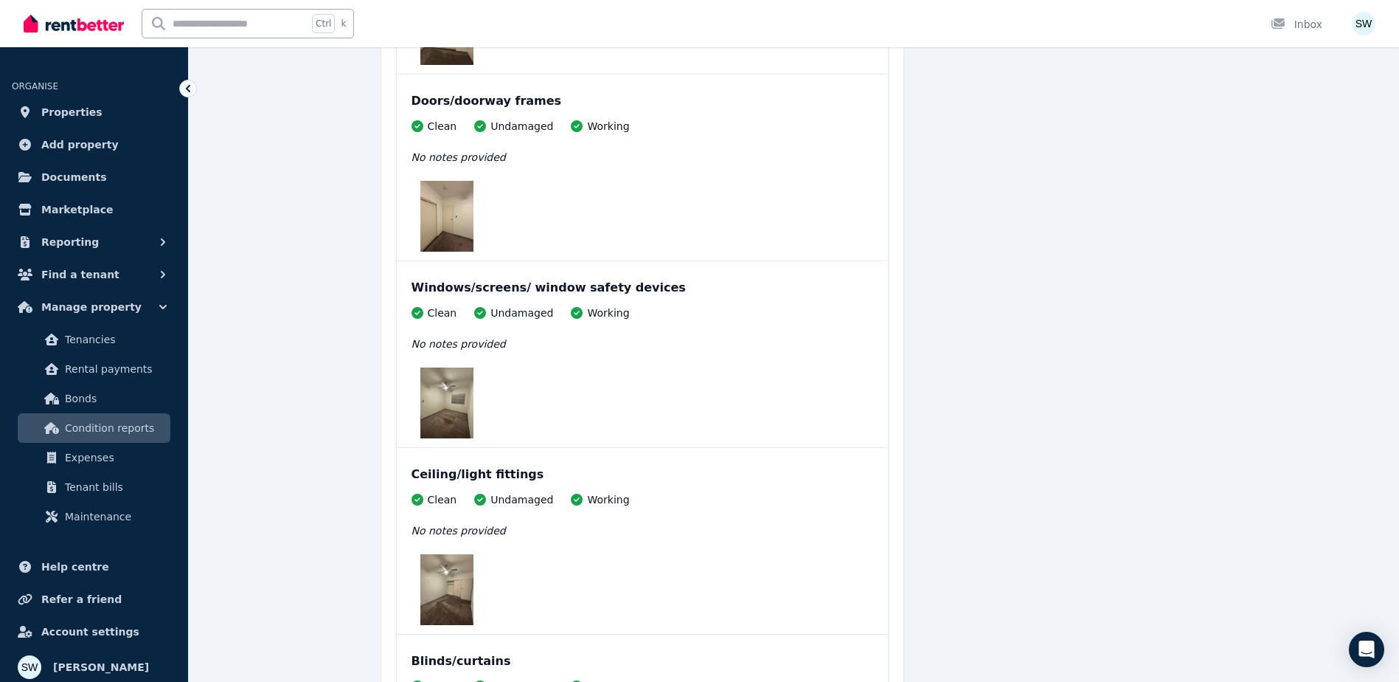
scroll to position [8779, 0]
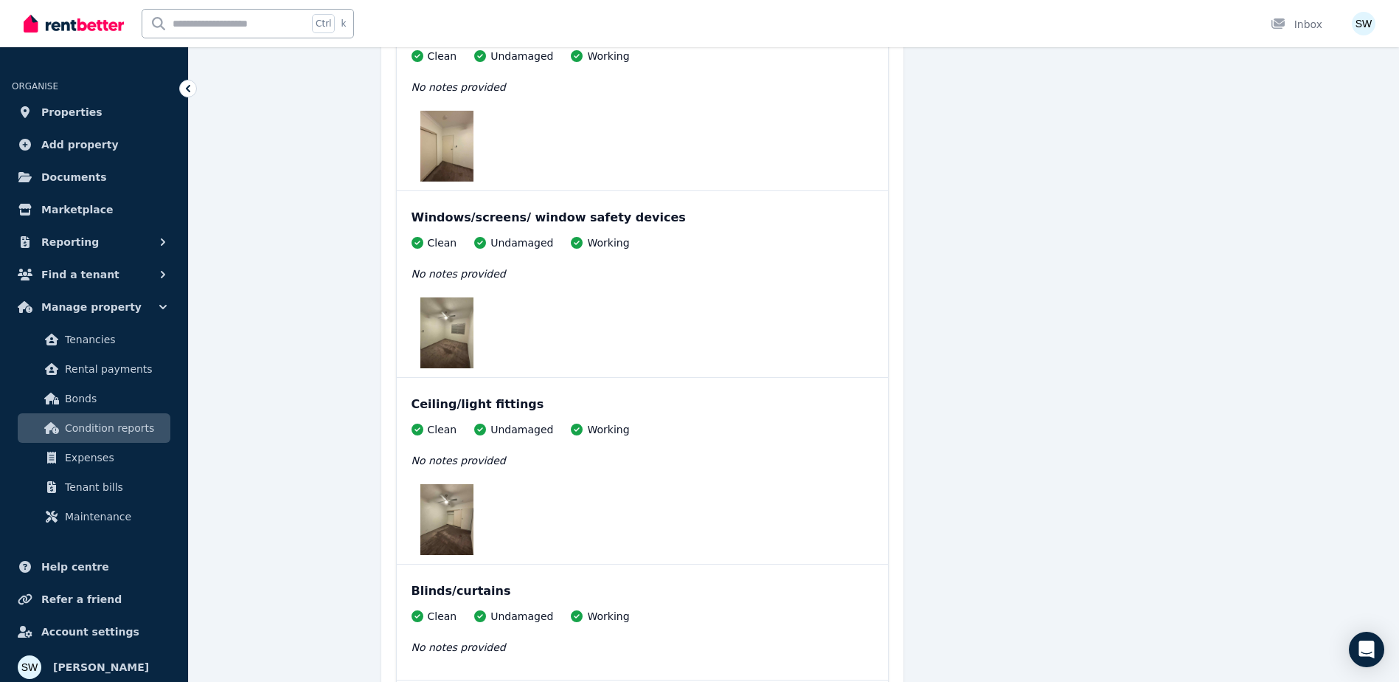
click at [453, 331] on img at bounding box center [447, 332] width 53 height 71
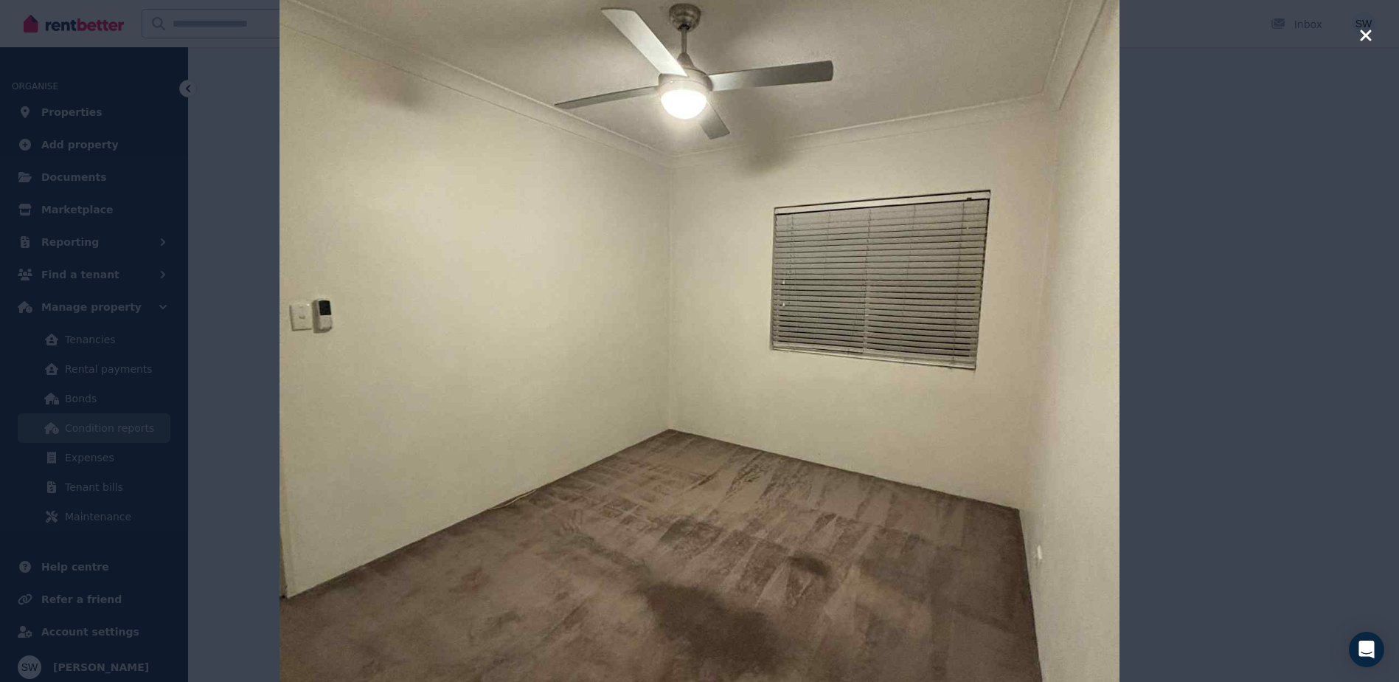
click at [1223, 281] on div at bounding box center [699, 341] width 1399 height 682
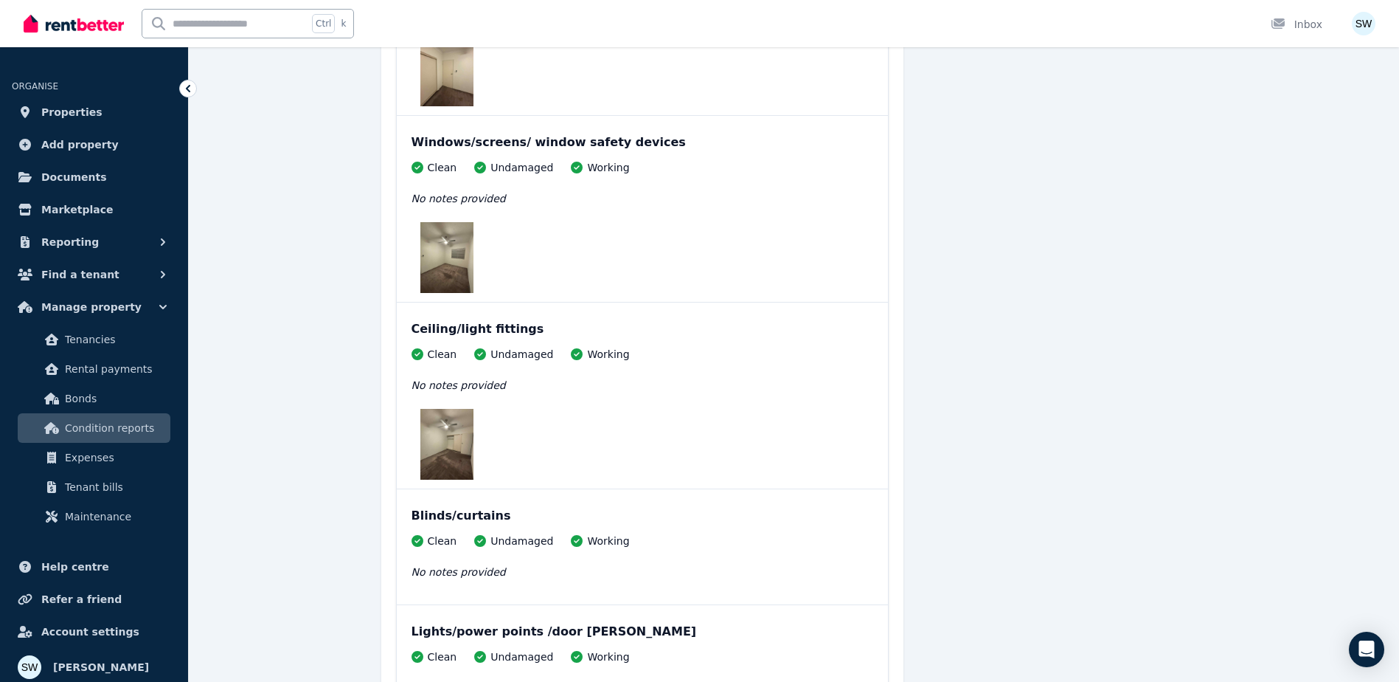
scroll to position [8927, 0]
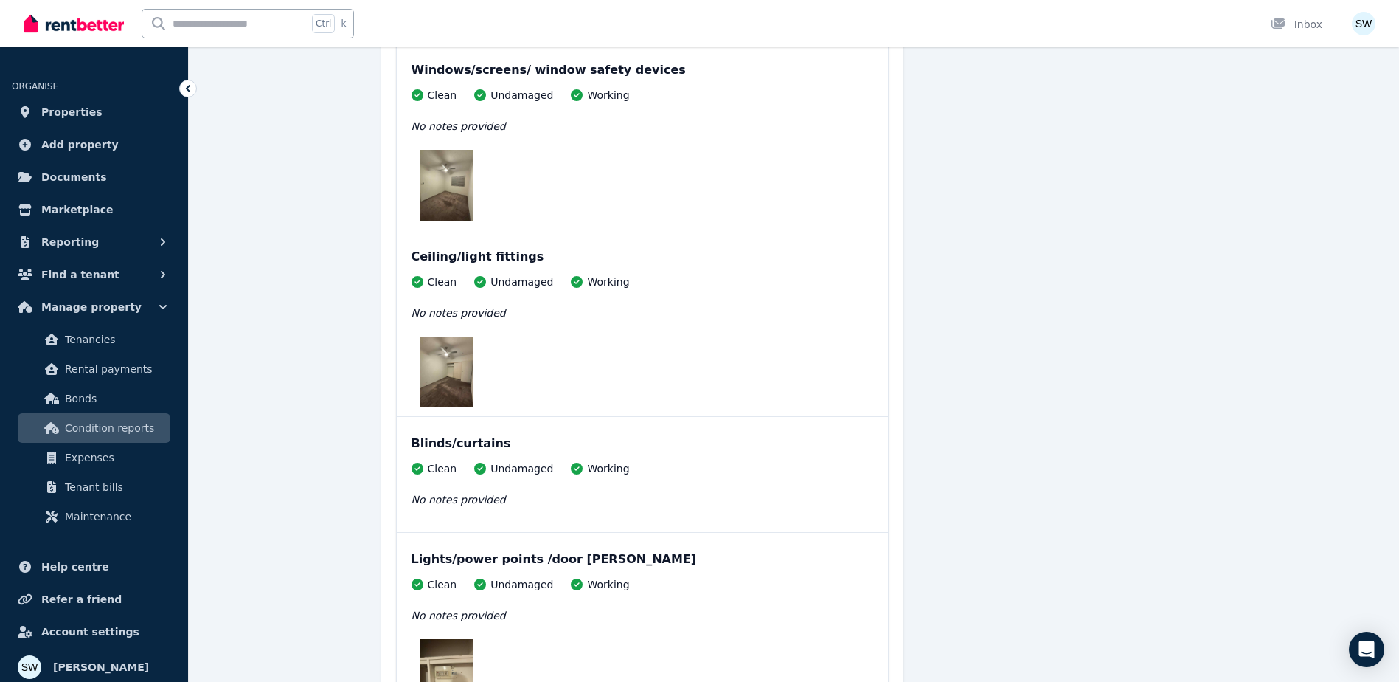
click at [457, 402] on img at bounding box center [447, 371] width 53 height 71
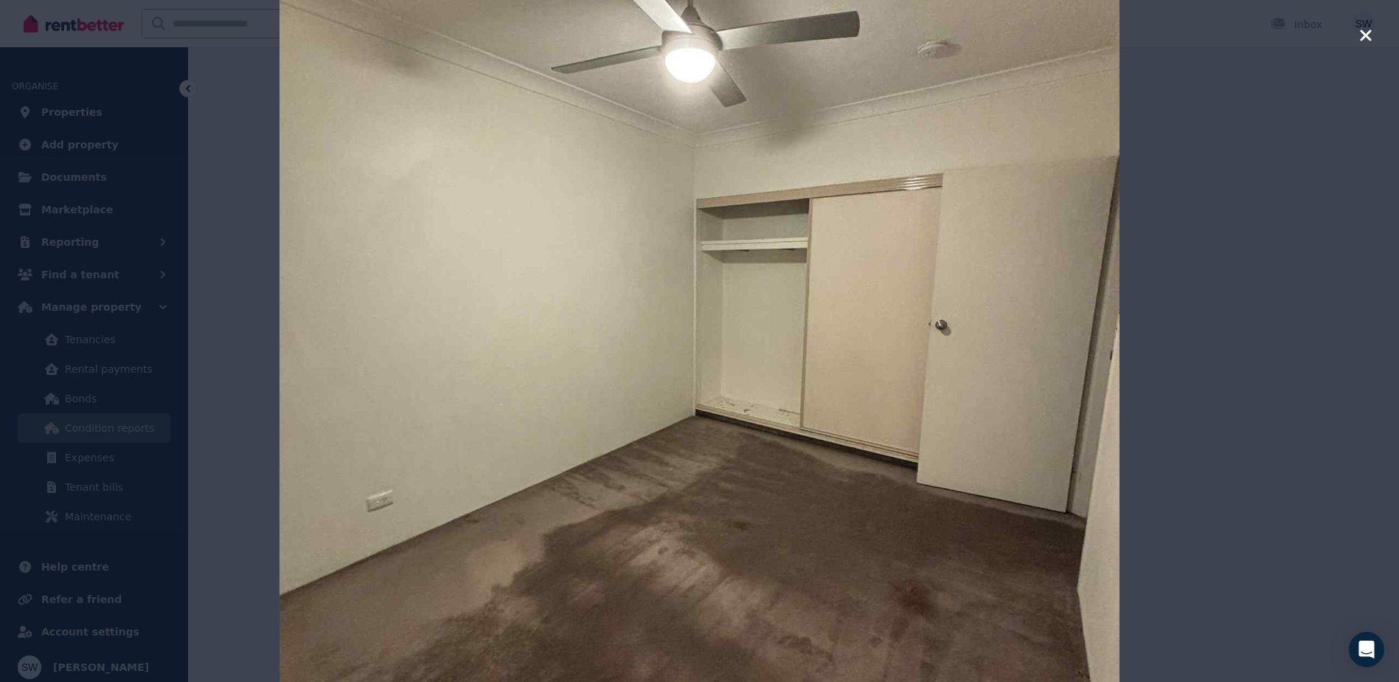
click at [1253, 269] on div at bounding box center [699, 341] width 1399 height 682
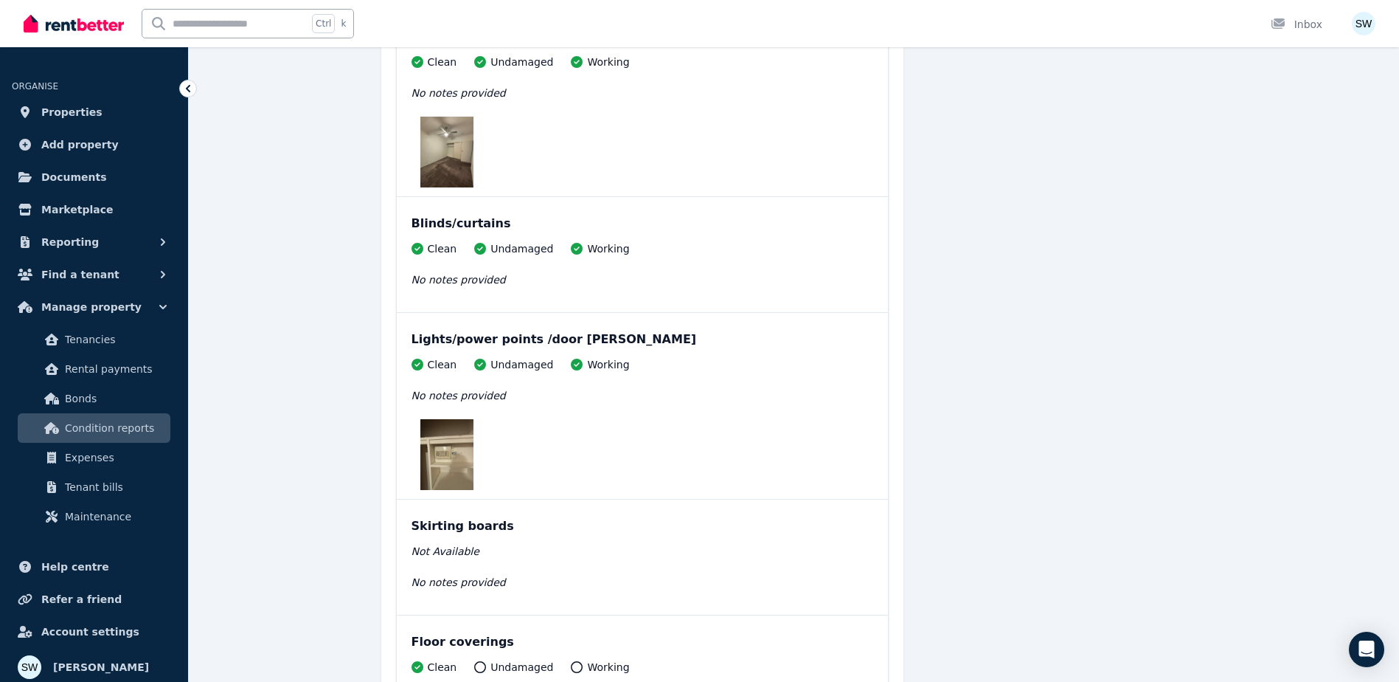
scroll to position [9148, 0]
click at [449, 437] on img at bounding box center [447, 453] width 53 height 71
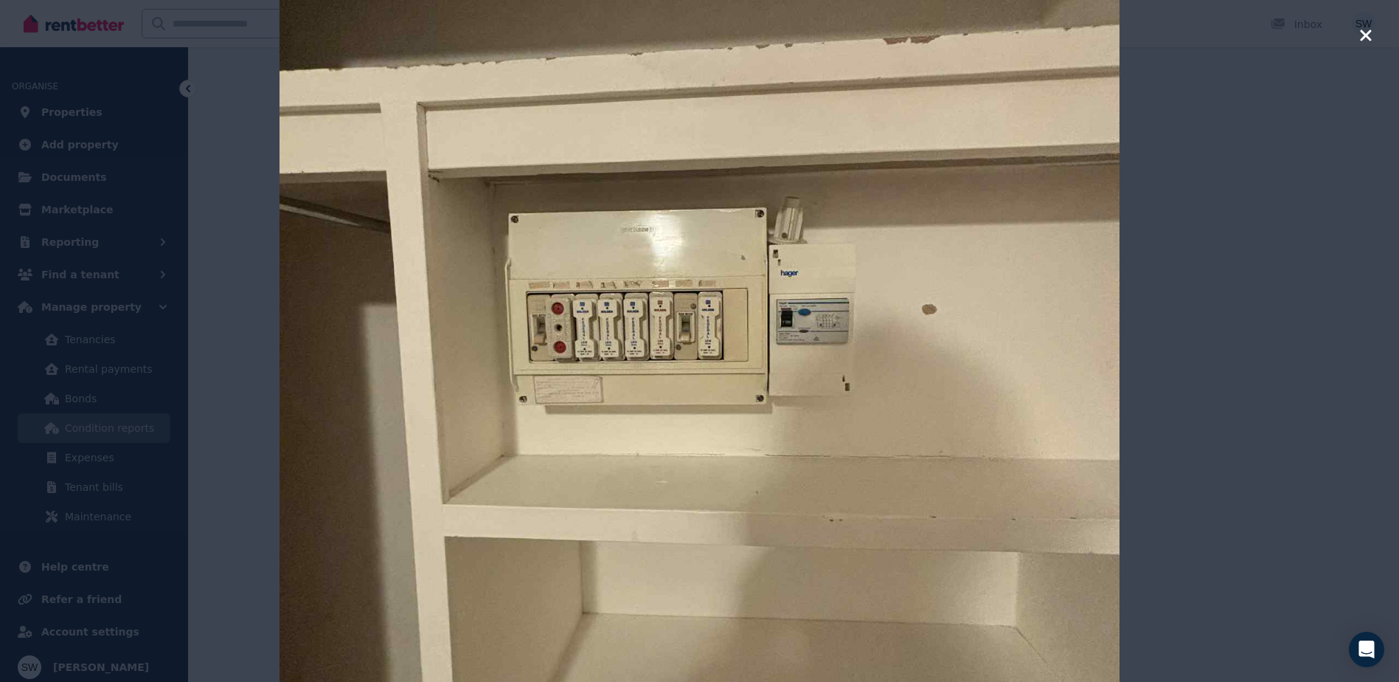
click at [1259, 305] on div at bounding box center [699, 341] width 1399 height 682
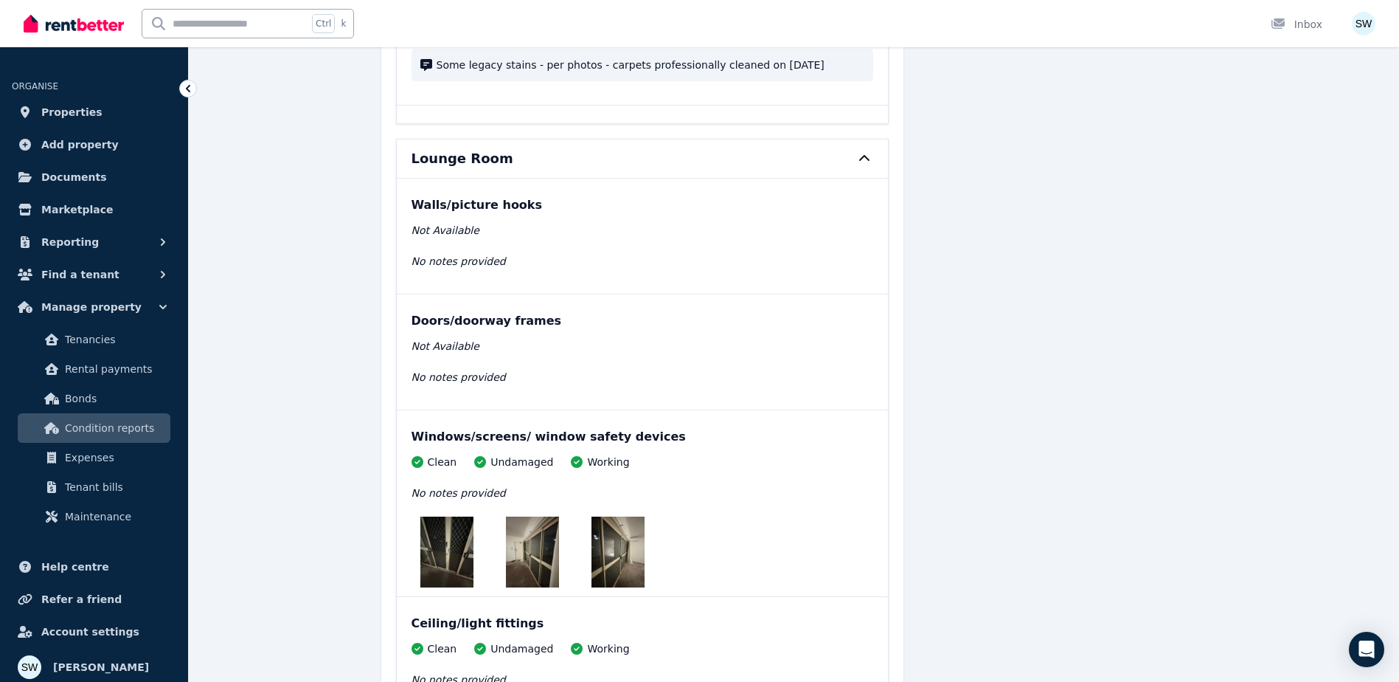
scroll to position [9812, 0]
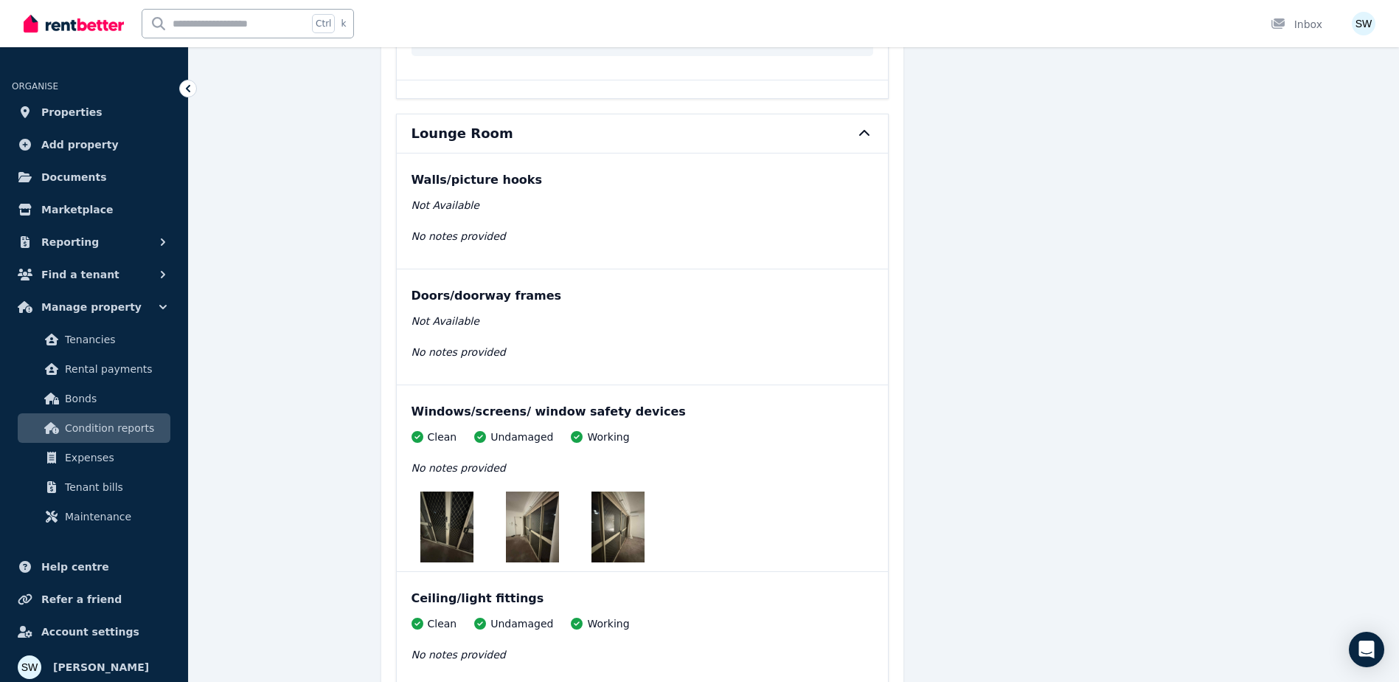
click at [454, 532] on img at bounding box center [447, 526] width 53 height 71
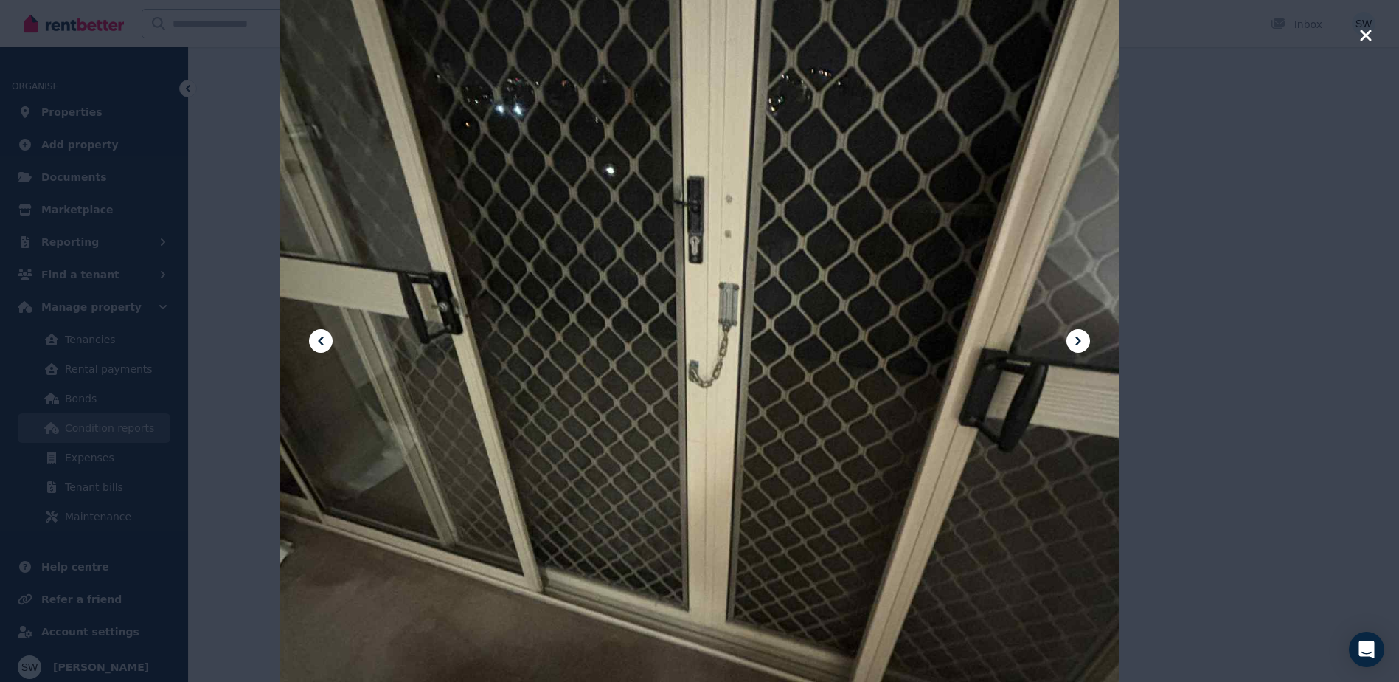
click at [1234, 440] on div at bounding box center [699, 341] width 1399 height 682
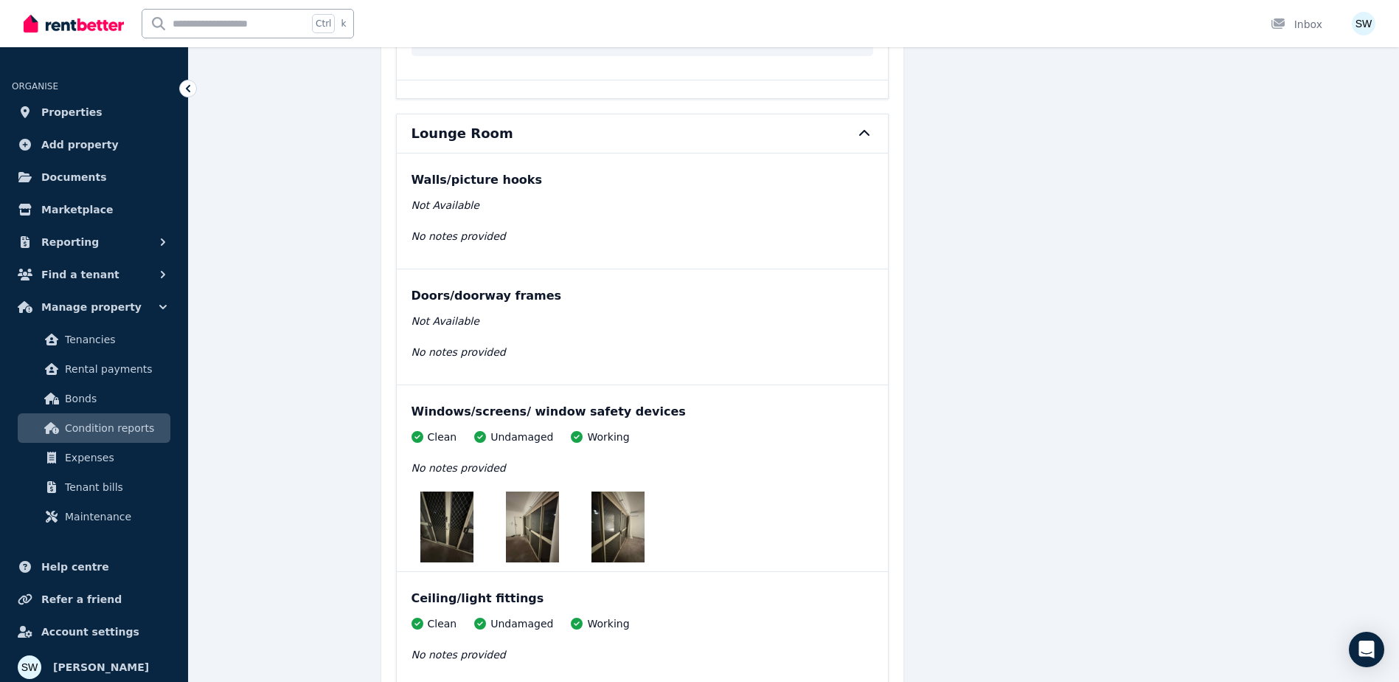
click at [508, 542] on img at bounding box center [532, 526] width 53 height 71
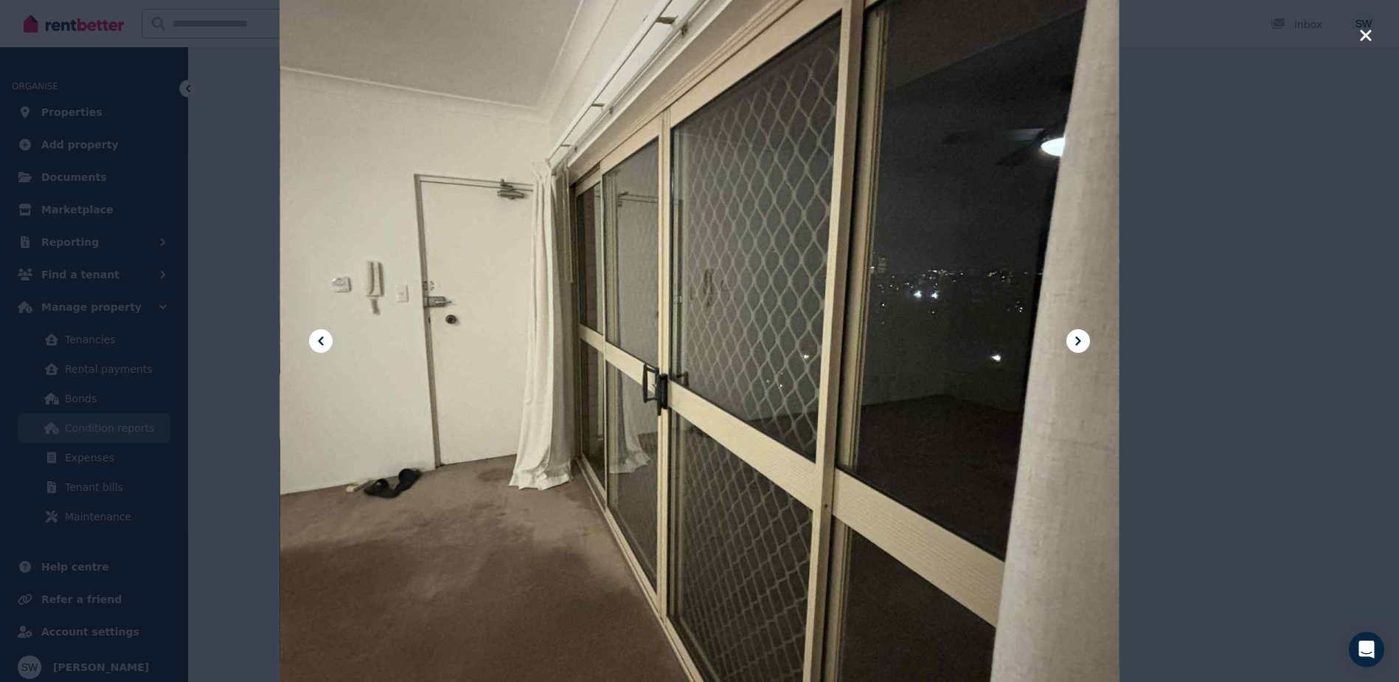
click at [1167, 384] on div at bounding box center [699, 341] width 1399 height 682
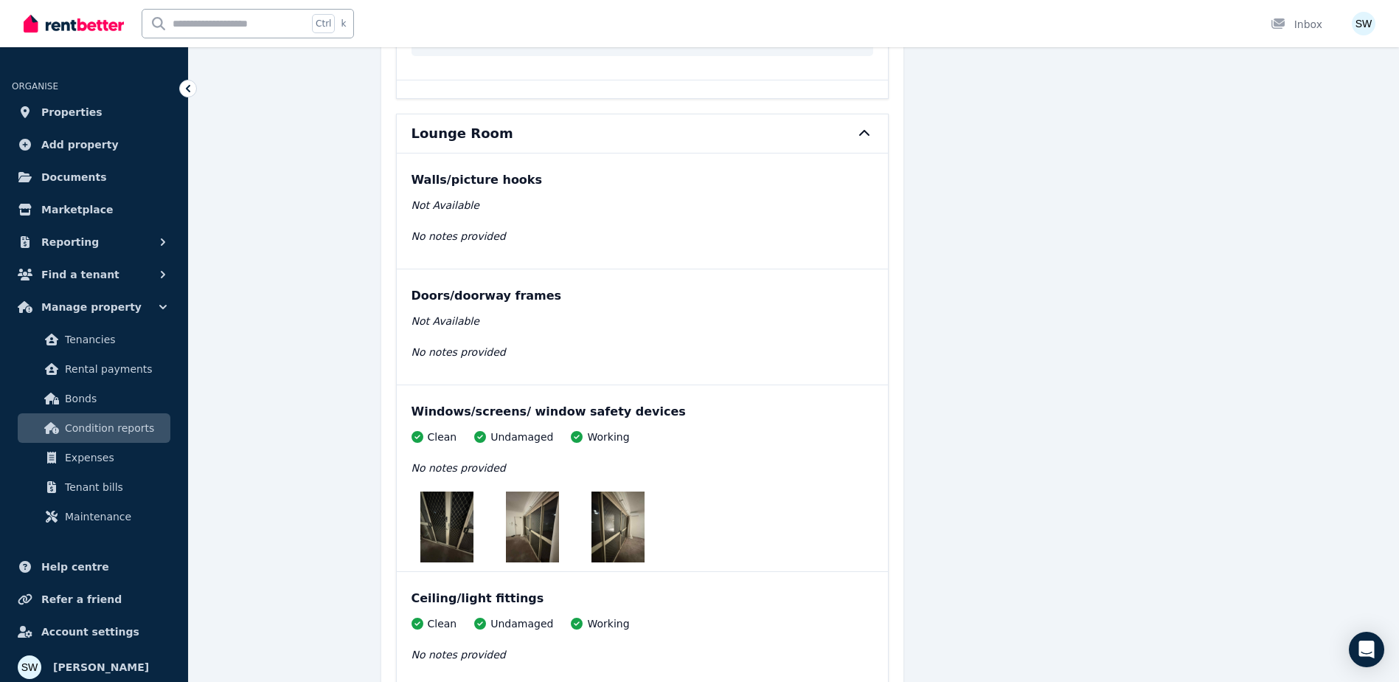
click at [629, 538] on img at bounding box center [618, 526] width 53 height 71
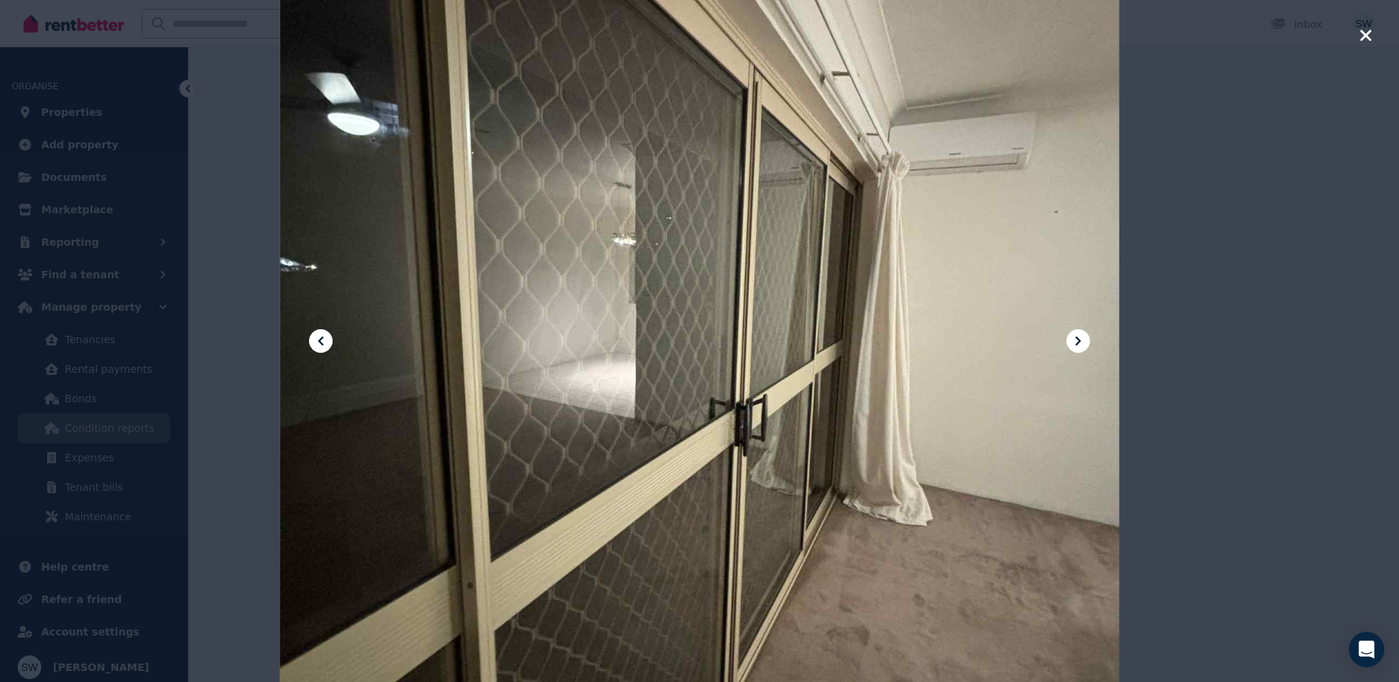
click at [1212, 350] on div at bounding box center [699, 341] width 1399 height 682
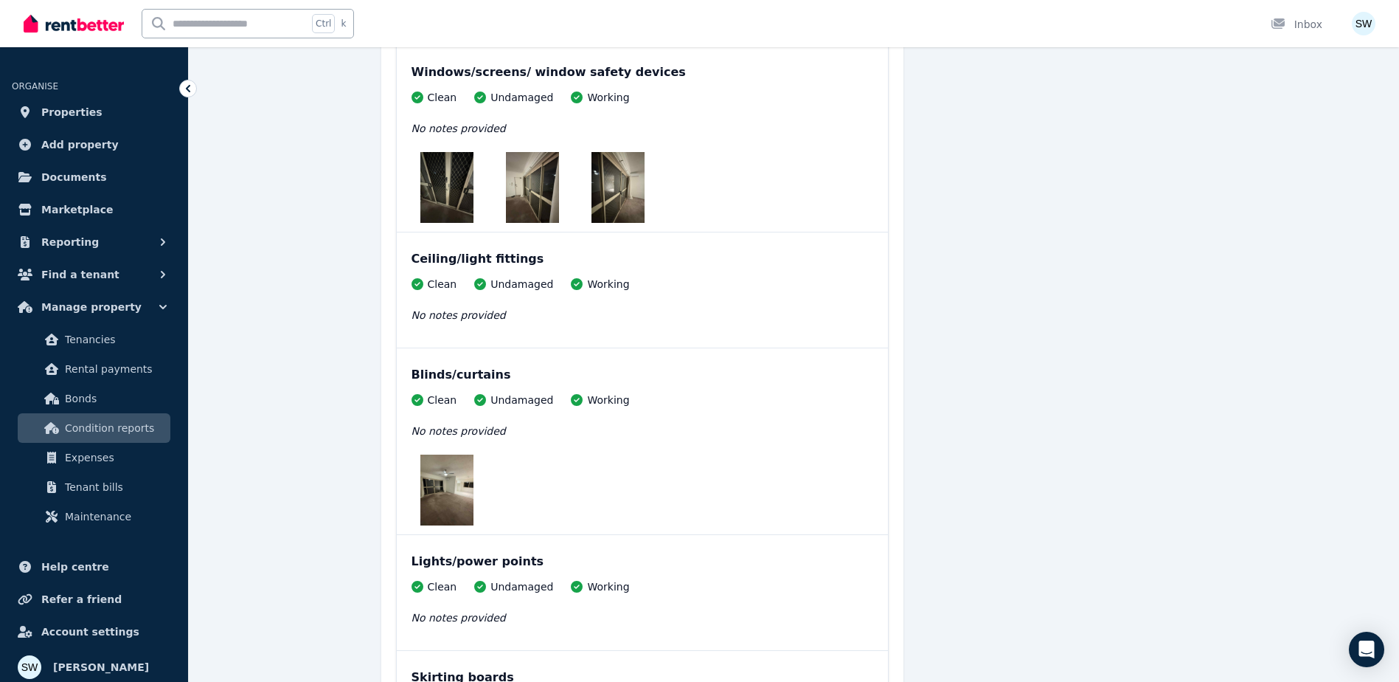
scroll to position [10181, 0]
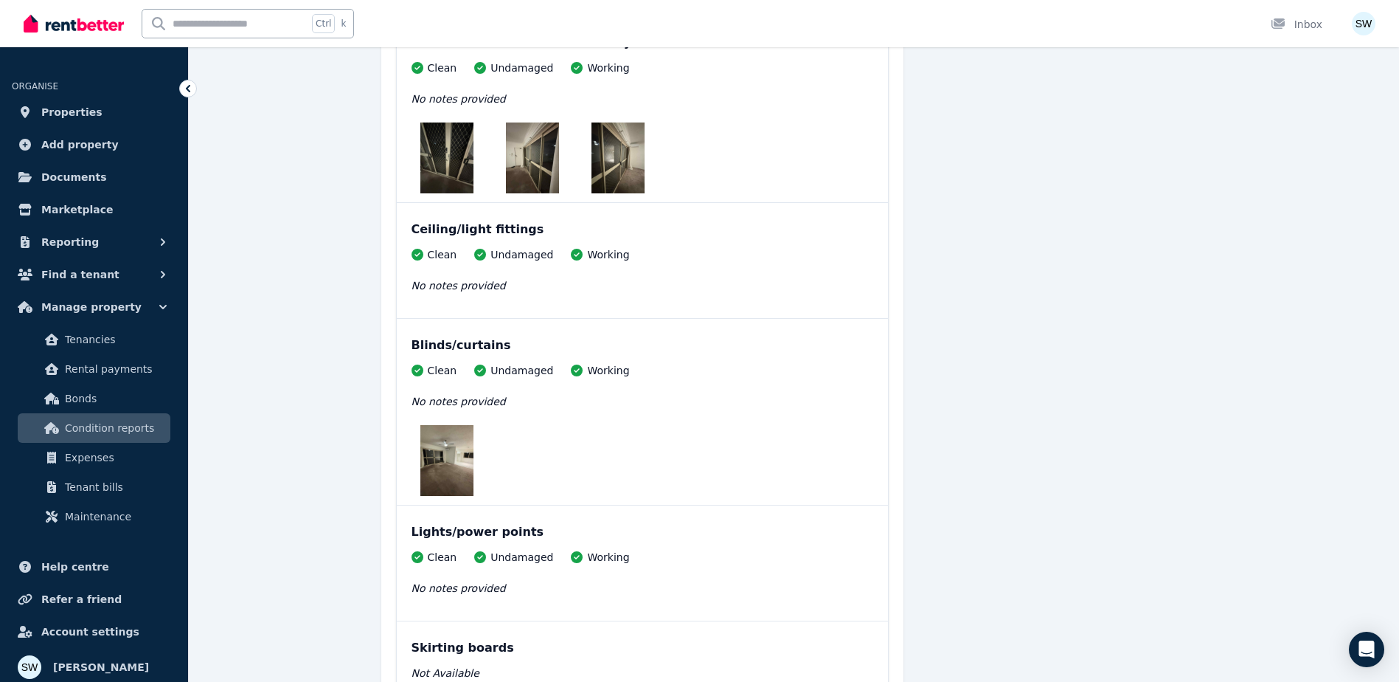
click at [462, 466] on img at bounding box center [447, 460] width 53 height 71
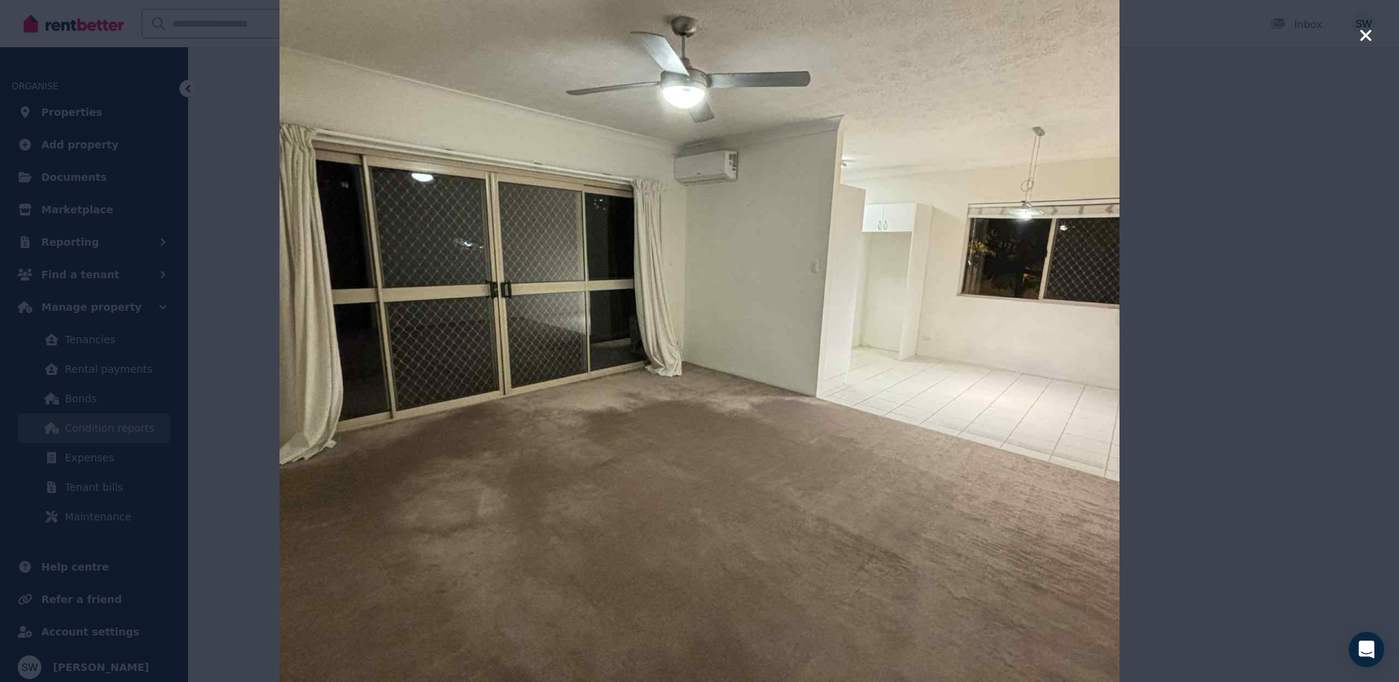
click at [1235, 350] on div at bounding box center [699, 341] width 1399 height 682
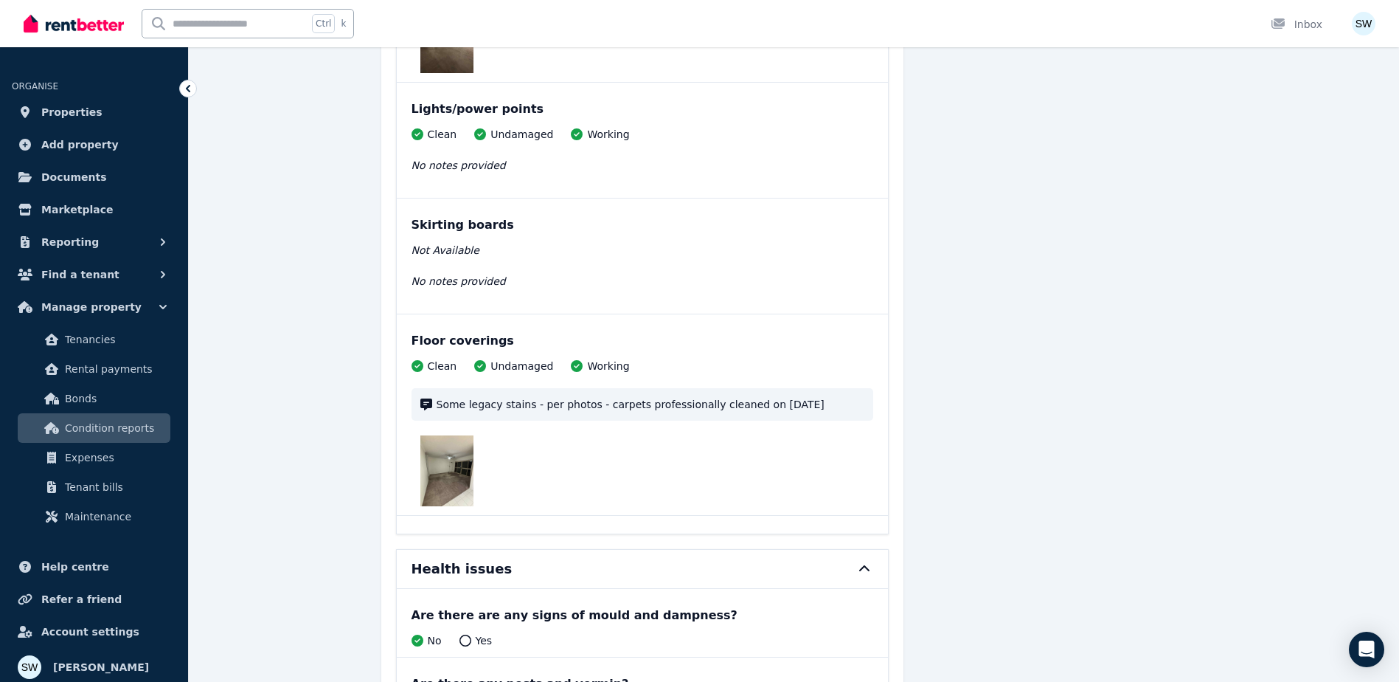
scroll to position [10623, 0]
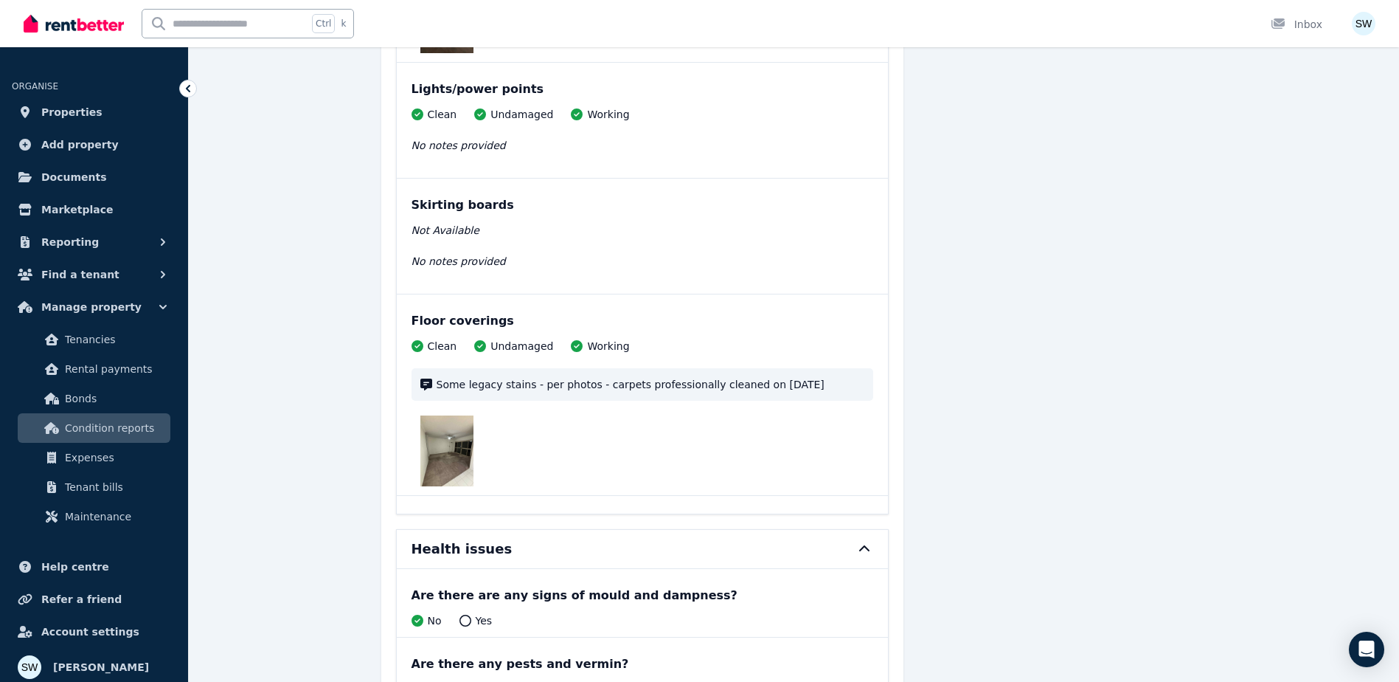
click at [448, 429] on img at bounding box center [447, 450] width 53 height 71
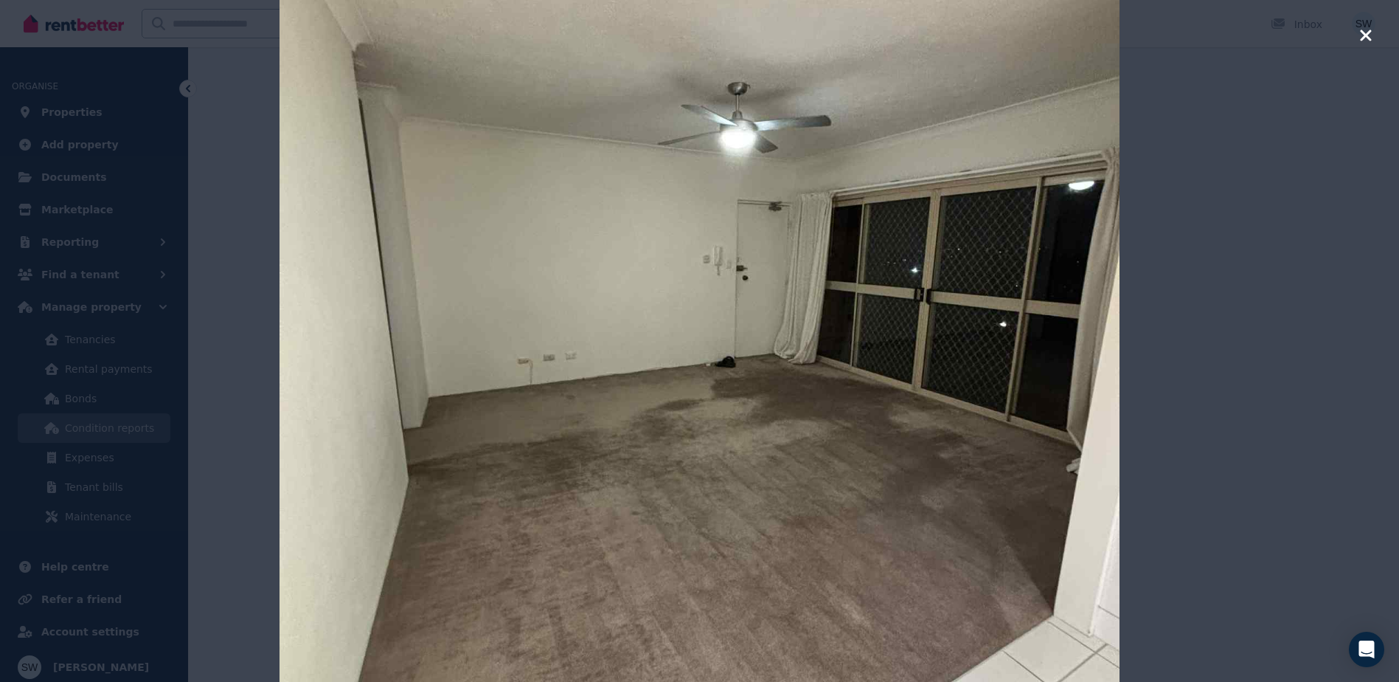
click at [1238, 329] on div at bounding box center [699, 341] width 1399 height 682
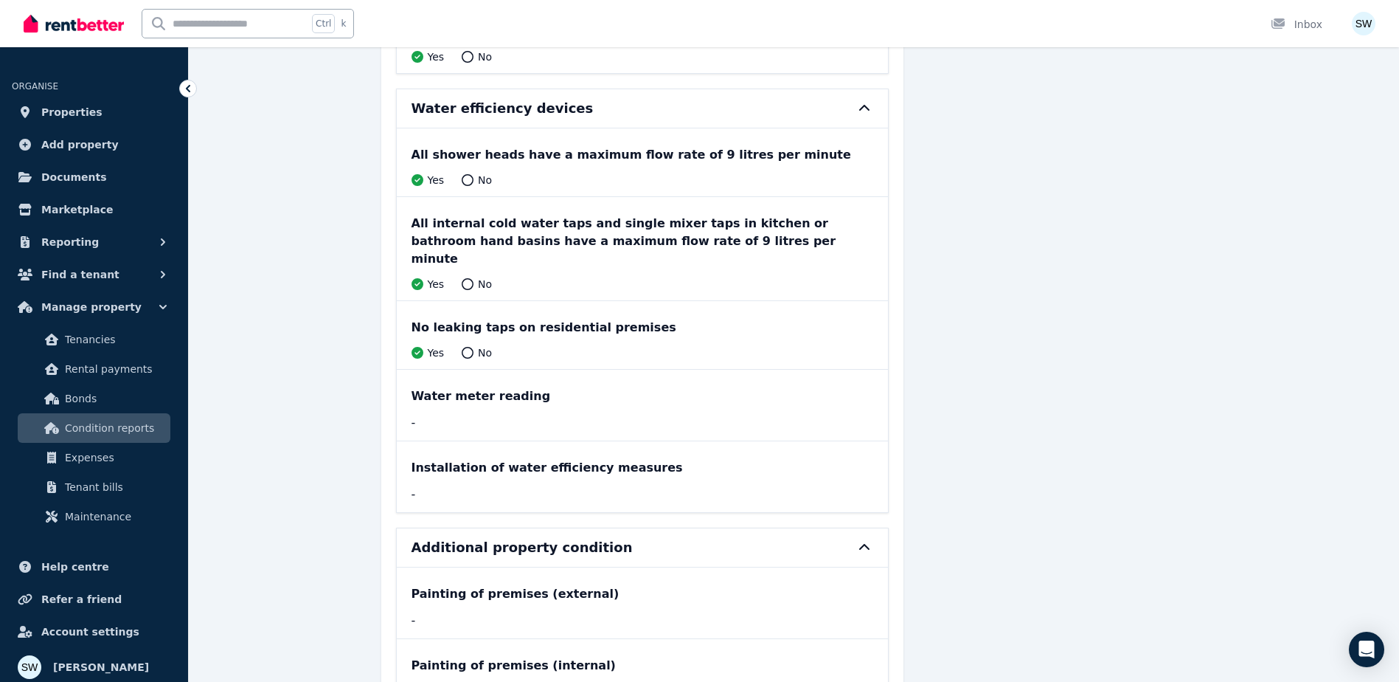
scroll to position [11640, 0]
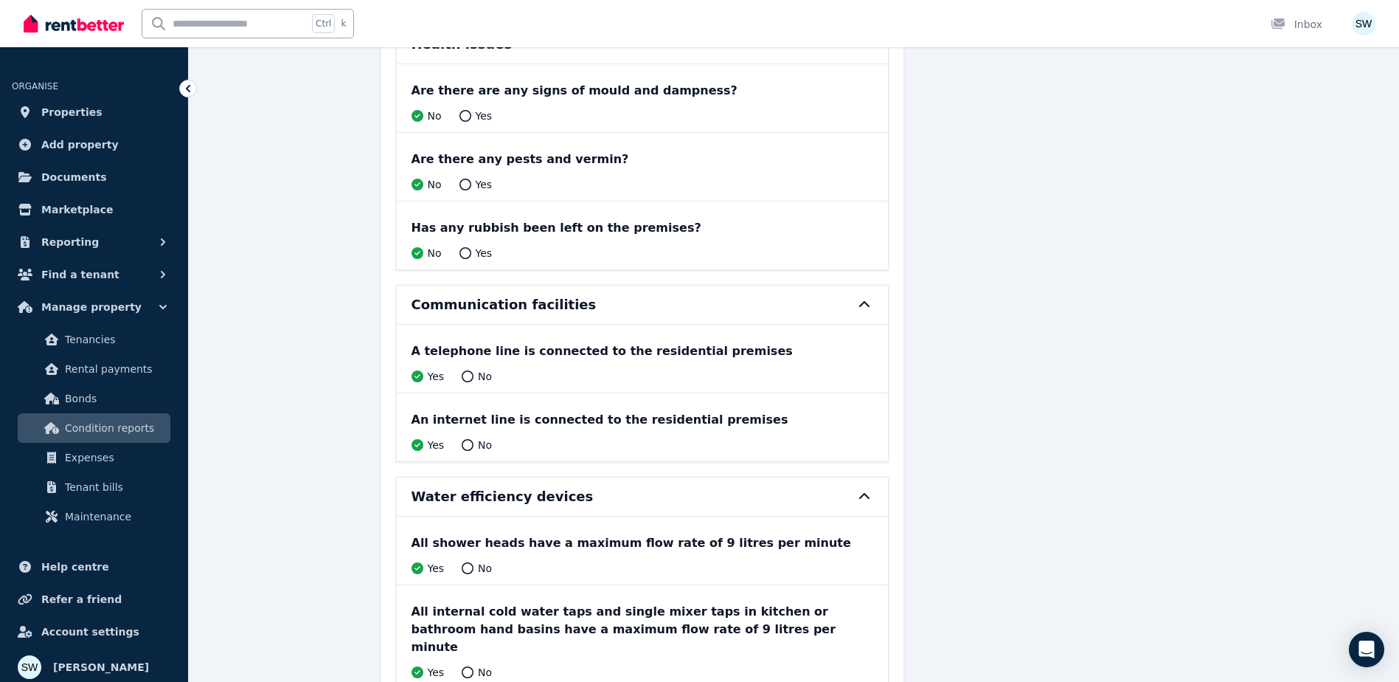
scroll to position [10828, 0]
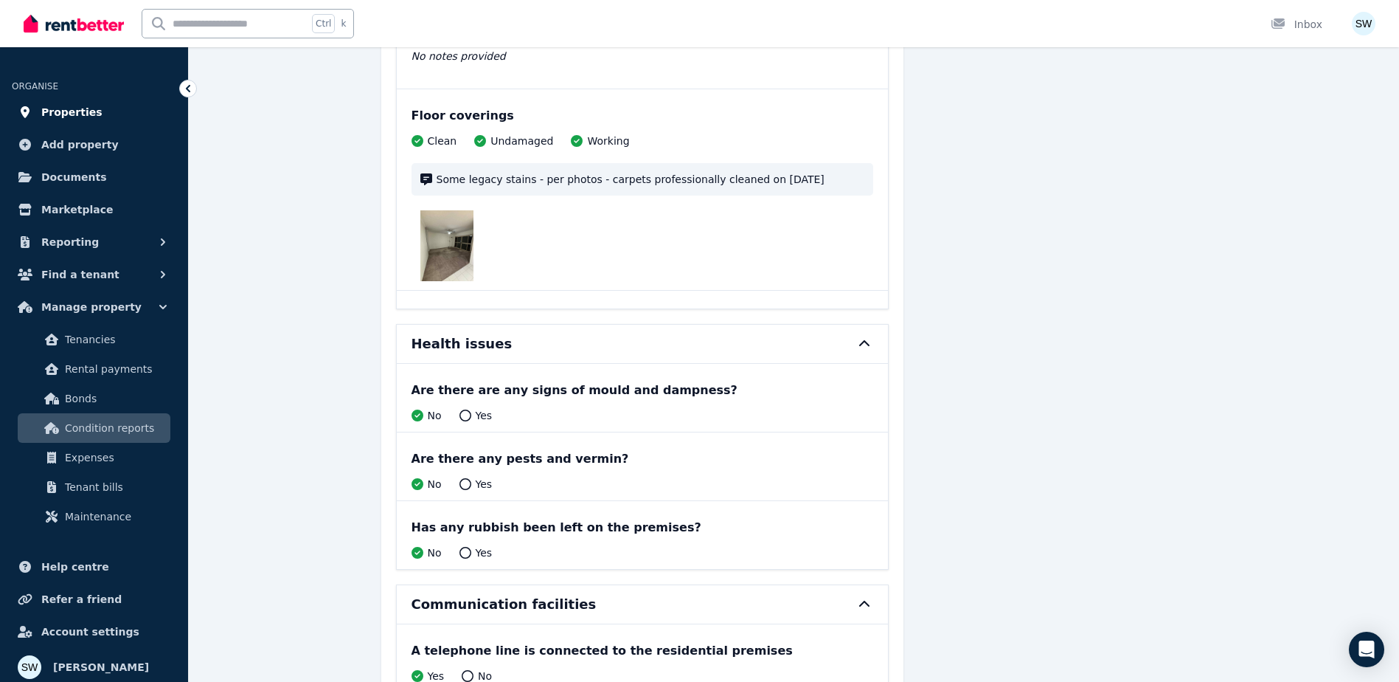
click at [92, 108] on link "Properties" at bounding box center [94, 112] width 165 height 30
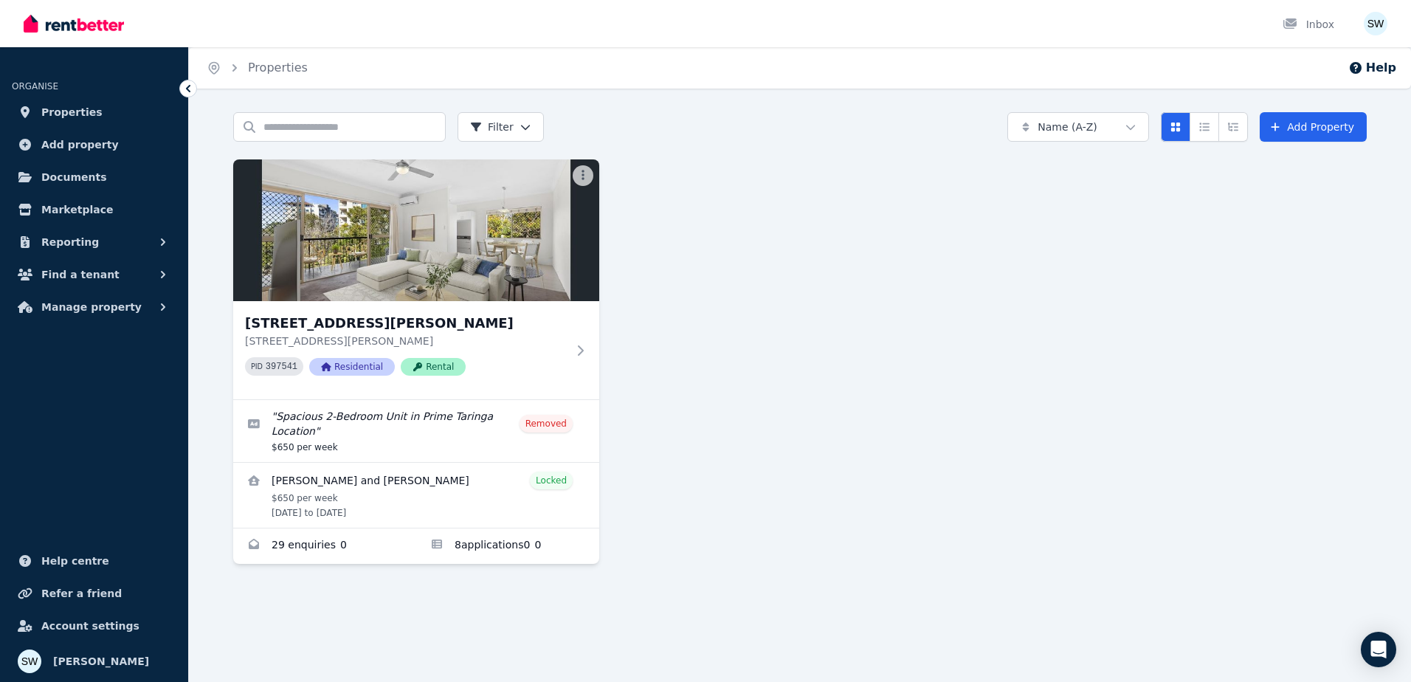
click at [348, 623] on div "Home Properties Help Search properties Filter Name (A-Z) Add Property [STREET_A…" at bounding box center [705, 341] width 1411 height 682
